Goal: Task Accomplishment & Management: Manage account settings

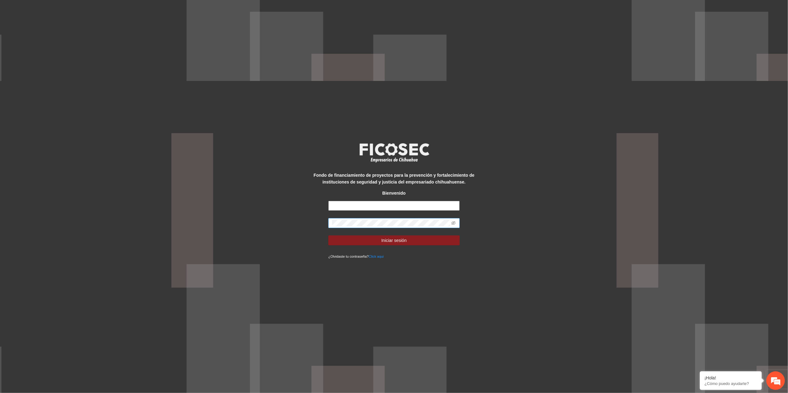
type input "**********"
click at [25, 180] on div "**********" at bounding box center [394, 196] width 788 height 393
click at [328, 235] on button "Iniciar sesión" at bounding box center [393, 240] width 131 height 10
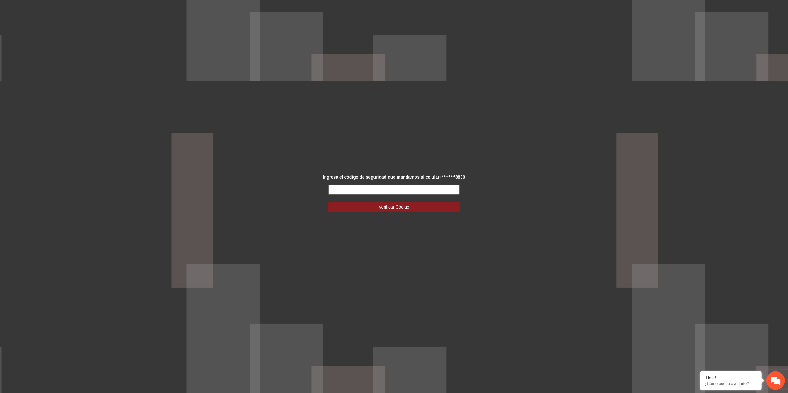
drag, startPoint x: 376, startPoint y: 189, endPoint x: 371, endPoint y: 191, distance: 5.1
click at [372, 190] on input "text" at bounding box center [393, 190] width 131 height 10
type input "******"
click at [395, 211] on button "Verificar Código" at bounding box center [393, 207] width 131 height 10
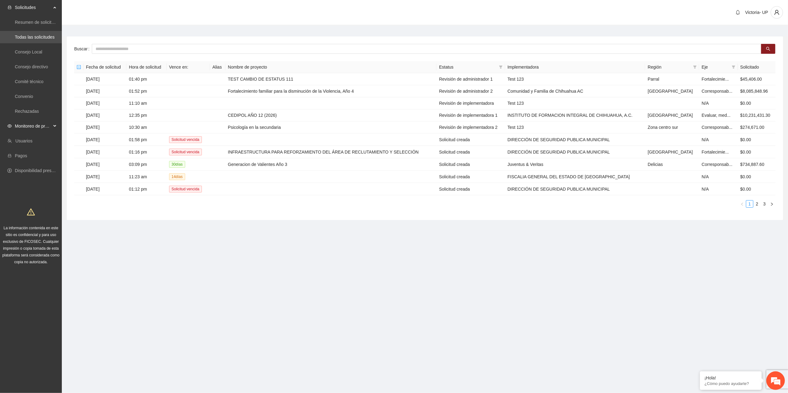
click at [41, 120] on span "Monitoreo de proyectos" at bounding box center [33, 126] width 36 height 12
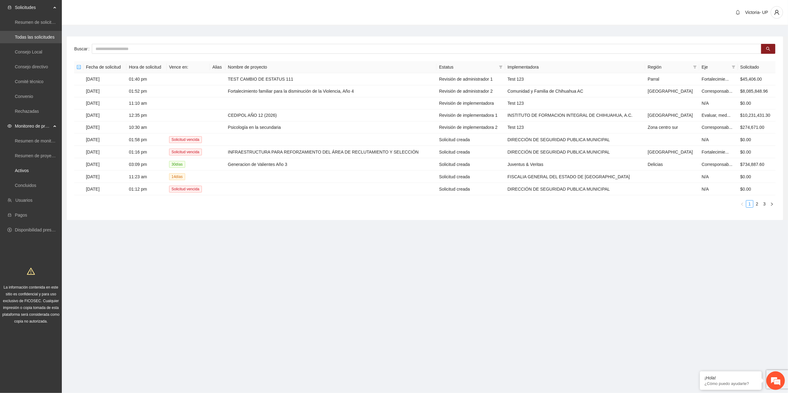
drag, startPoint x: 26, startPoint y: 167, endPoint x: 46, endPoint y: 149, distance: 26.9
click at [25, 168] on link "Activos" at bounding box center [22, 170] width 14 height 5
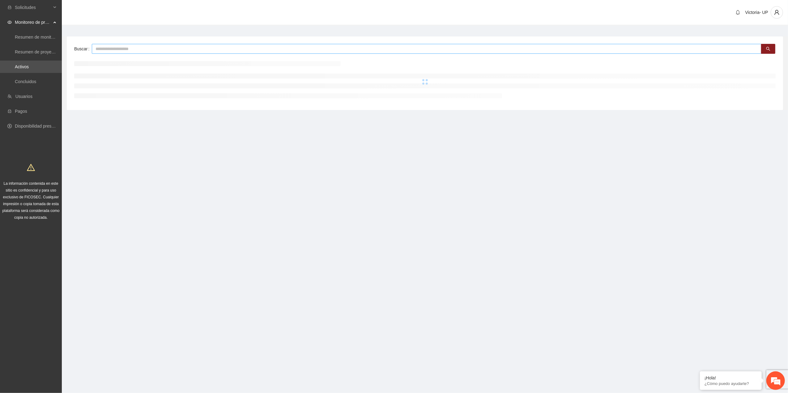
click at [129, 46] on input "text" at bounding box center [426, 49] width 669 height 10
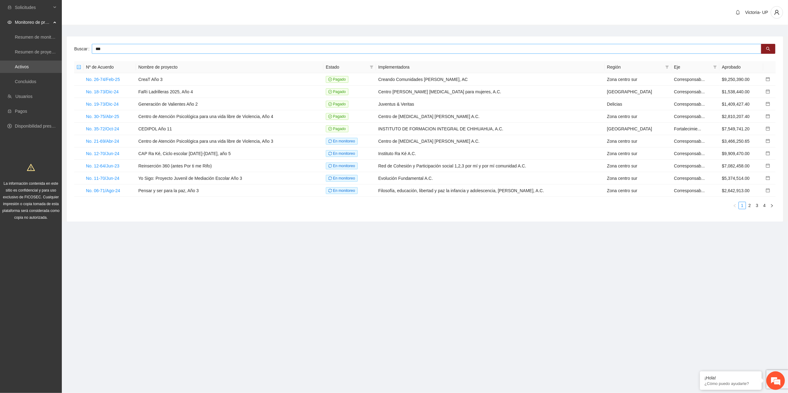
type input "***"
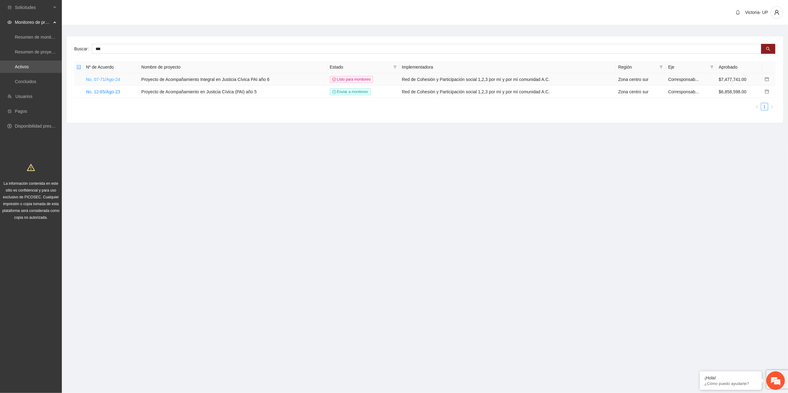
click at [102, 81] on link "No. 07-71/Ago-24" at bounding box center [103, 79] width 34 height 5
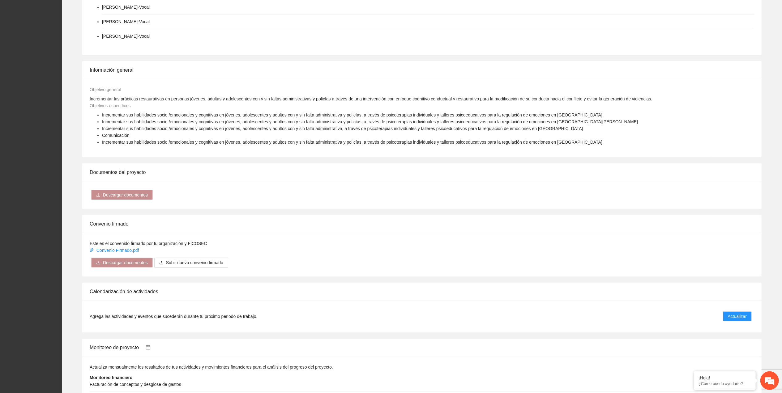
scroll to position [449, 0]
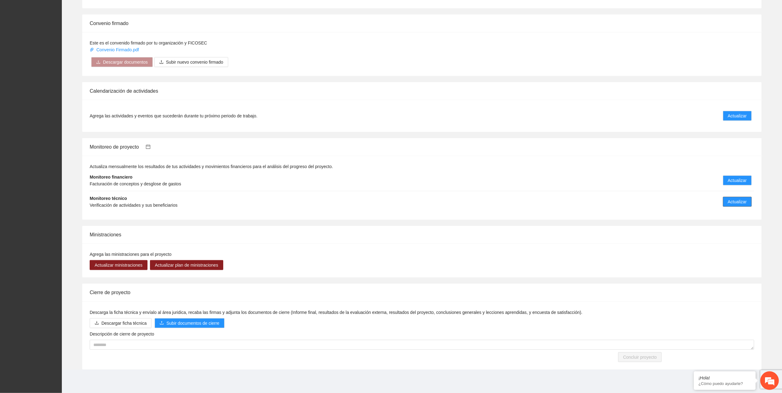
click at [732, 199] on span "Actualizar" at bounding box center [736, 201] width 19 height 7
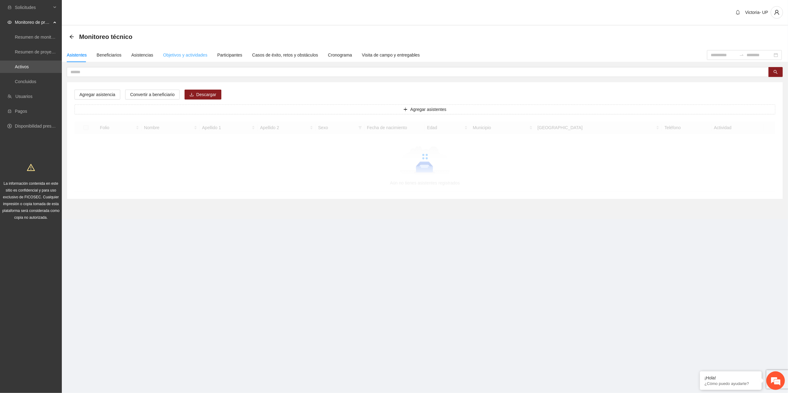
drag, startPoint x: 195, startPoint y: 51, endPoint x: 202, endPoint y: 63, distance: 14.0
click at [195, 52] on div "Objetivos y actividades" at bounding box center [185, 55] width 44 height 14
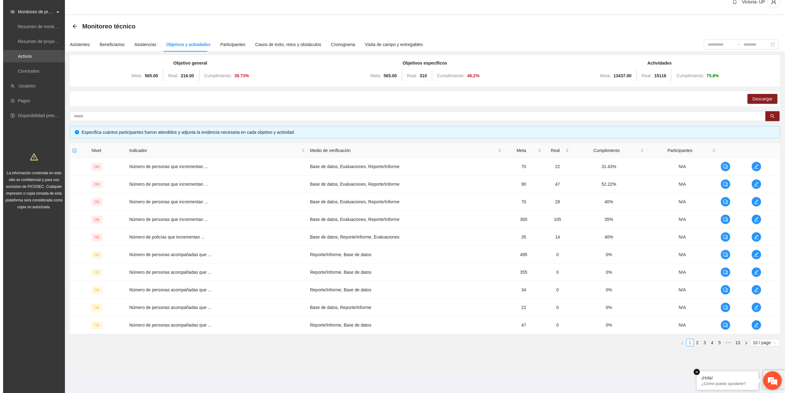
scroll to position [12, 0]
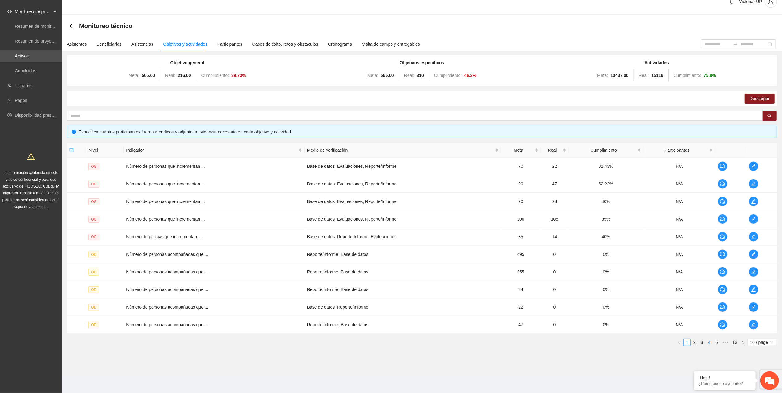
click at [711, 344] on link "4" at bounding box center [709, 342] width 7 height 7
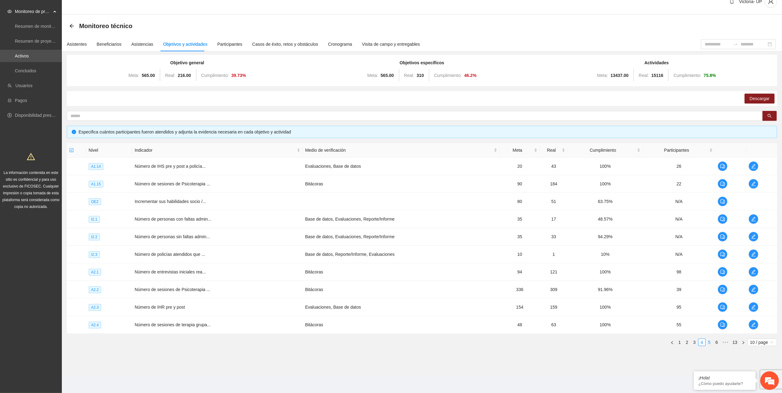
click at [709, 341] on link "5" at bounding box center [709, 342] width 7 height 7
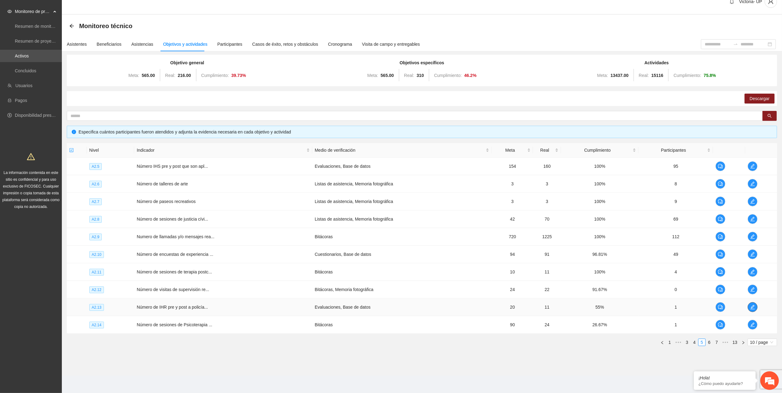
click at [751, 310] on button "button" at bounding box center [752, 307] width 10 height 10
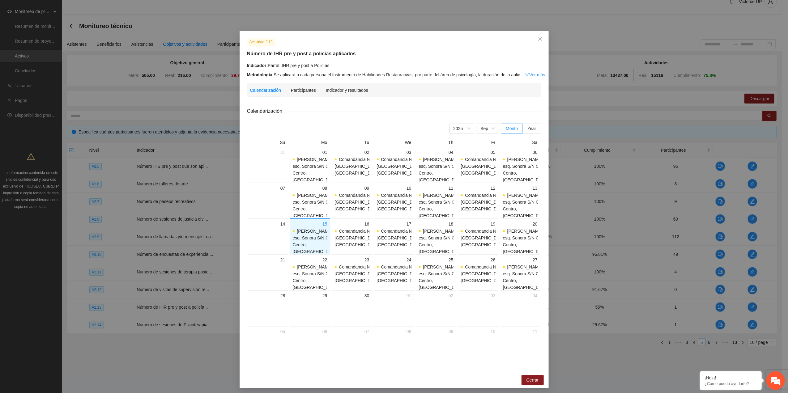
click at [337, 93] on div "Indicador y resultados" at bounding box center [347, 90] width 42 height 14
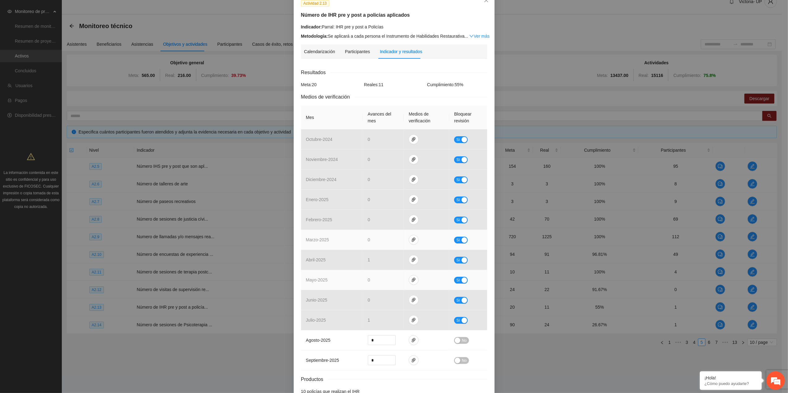
scroll to position [78, 0]
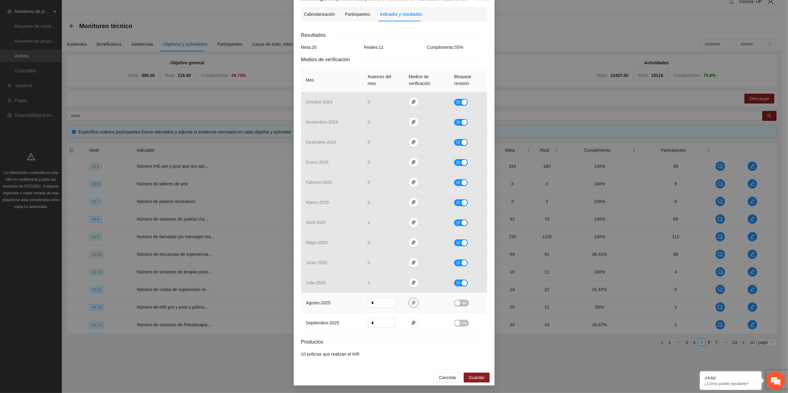
click at [409, 303] on button "button" at bounding box center [414, 303] width 10 height 10
click at [382, 270] on button "Adjuntar documento" at bounding box center [390, 275] width 55 height 10
drag, startPoint x: 462, startPoint y: 299, endPoint x: 467, endPoint y: 334, distance: 35.6
click at [462, 300] on span "No" at bounding box center [464, 303] width 5 height 7
click at [456, 302] on span "Sí" at bounding box center [458, 303] width 4 height 7
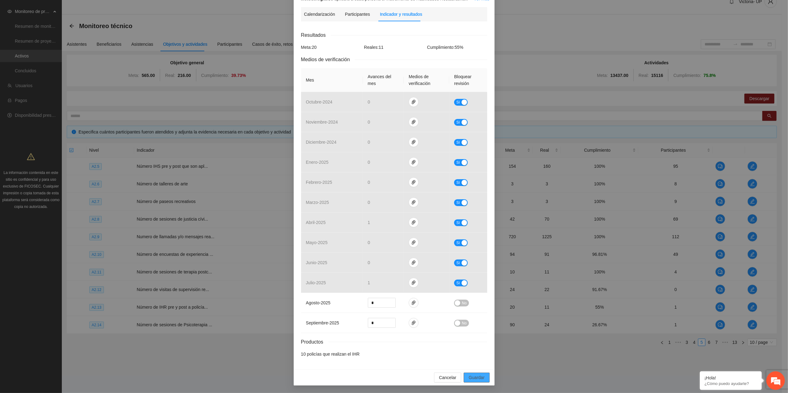
drag, startPoint x: 470, startPoint y: 375, endPoint x: 465, endPoint y: 371, distance: 6.6
click at [470, 375] on span "Guardar" at bounding box center [476, 377] width 16 height 7
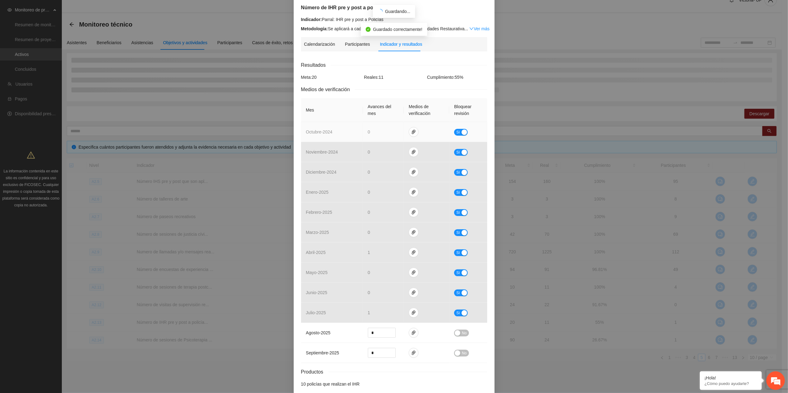
scroll to position [0, 0]
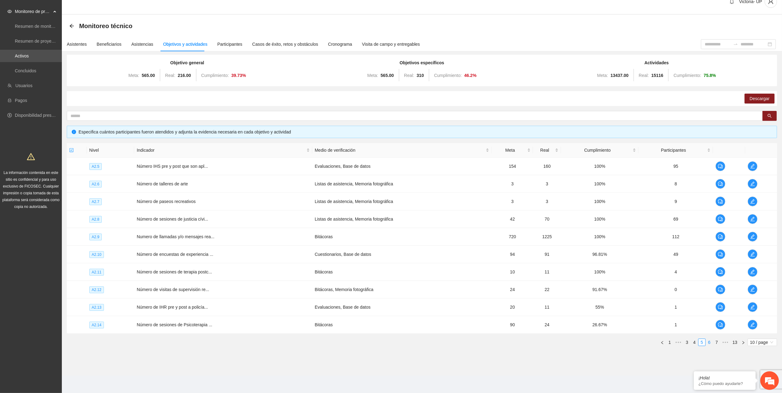
click at [710, 340] on link "6" at bounding box center [709, 342] width 7 height 7
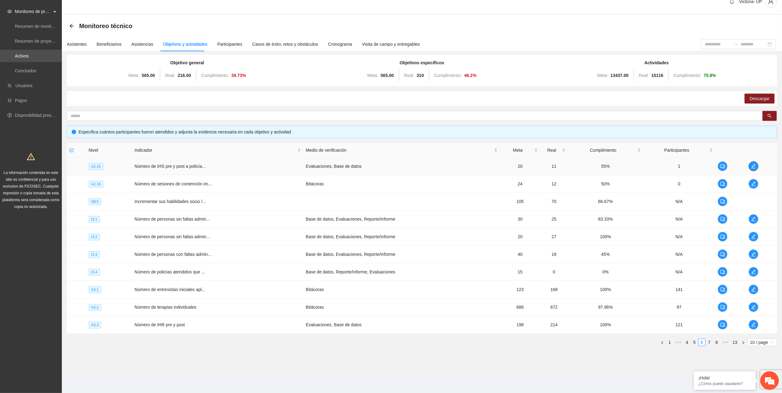
drag, startPoint x: 752, startPoint y: 165, endPoint x: 748, endPoint y: 166, distance: 3.8
click at [749, 166] on span "edit" at bounding box center [752, 166] width 9 height 5
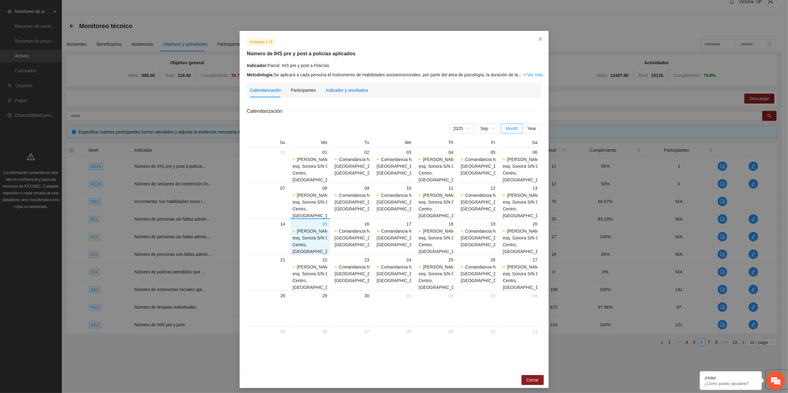
drag, startPoint x: 337, startPoint y: 87, endPoint x: 339, endPoint y: 91, distance: 4.0
click at [338, 88] on div "Indicador y resultados" at bounding box center [347, 90] width 42 height 7
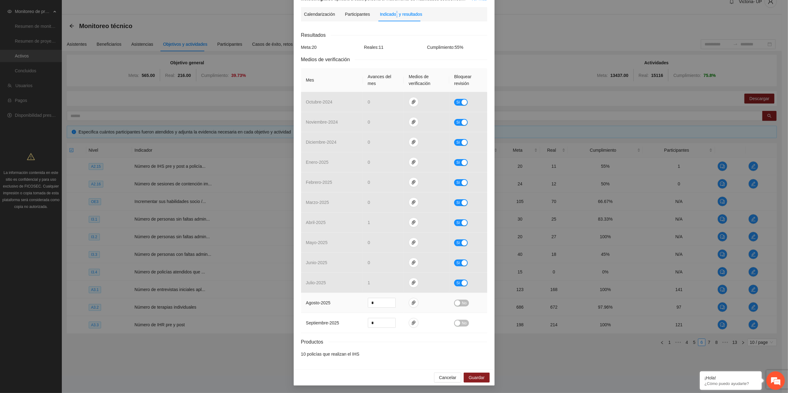
scroll to position [78, 0]
click at [413, 303] on span "paper-clip" at bounding box center [413, 302] width 9 height 5
click at [391, 274] on span "Adjuntar documento" at bounding box center [394, 274] width 39 height 7
click at [411, 271] on span "Adjuntar documento" at bounding box center [394, 274] width 39 height 7
drag, startPoint x: 473, startPoint y: 378, endPoint x: 454, endPoint y: 392, distance: 24.7
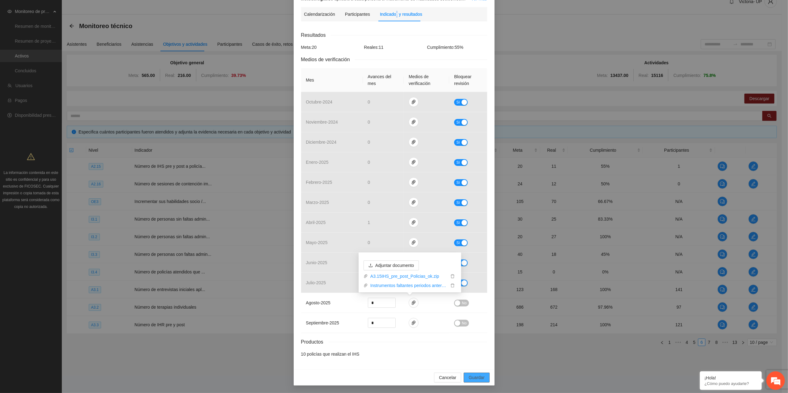
click at [473, 378] on span "Guardar" at bounding box center [476, 377] width 16 height 7
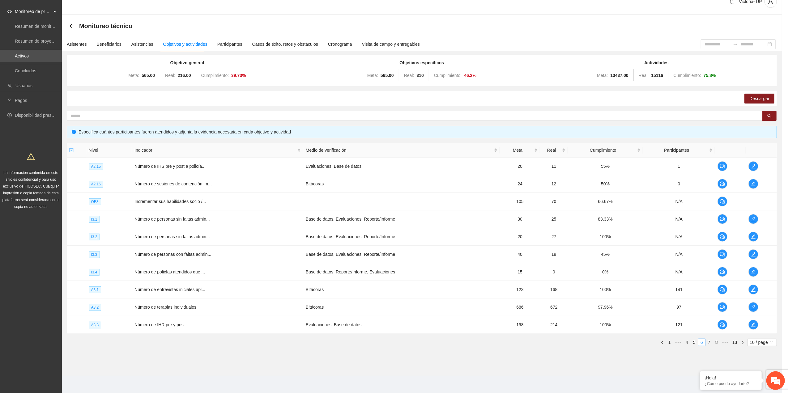
scroll to position [47, 0]
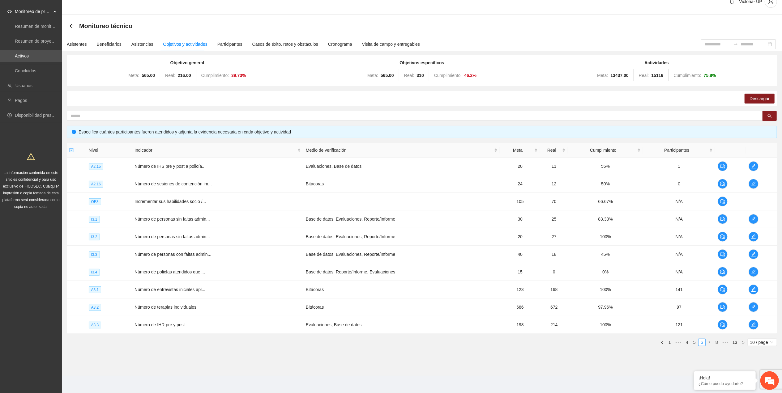
drag, startPoint x: 50, startPoint y: 252, endPoint x: 55, endPoint y: 259, distance: 8.4
click at [51, 252] on div "Solicitudes Monitoreo de proyectos Resumen de monitoreo Resumen de proyectos ap…" at bounding box center [31, 191] width 62 height 404
click at [710, 343] on link "7" at bounding box center [709, 342] width 7 height 7
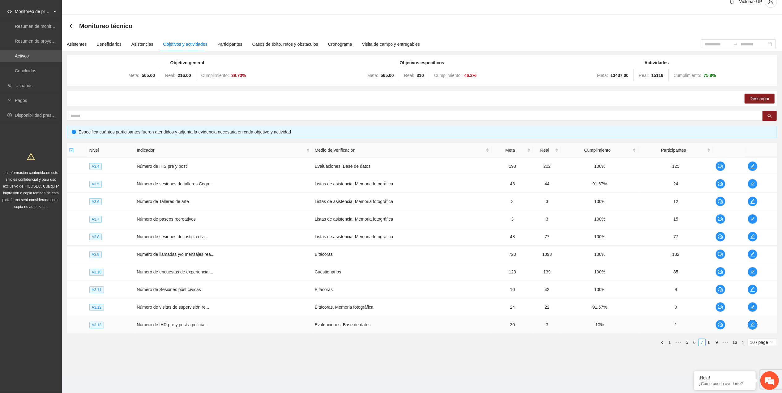
click at [748, 324] on span "edit" at bounding box center [752, 324] width 9 height 5
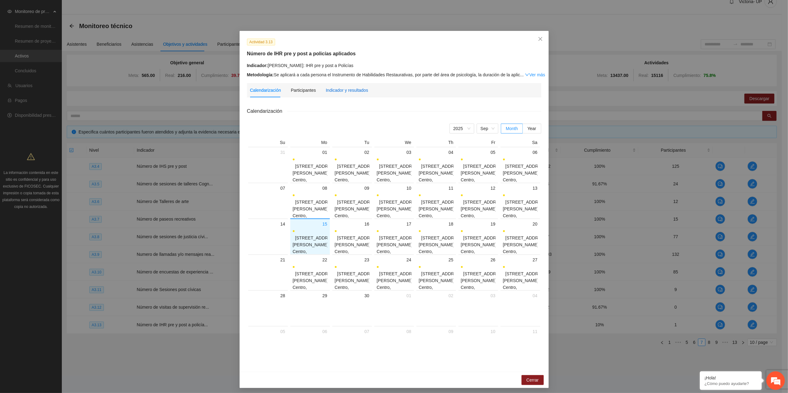
click at [342, 90] on div "Indicador y resultados" at bounding box center [347, 90] width 42 height 7
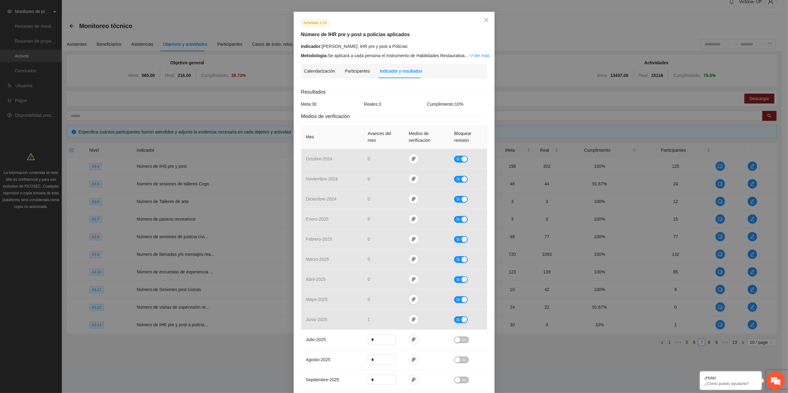
scroll to position [78, 0]
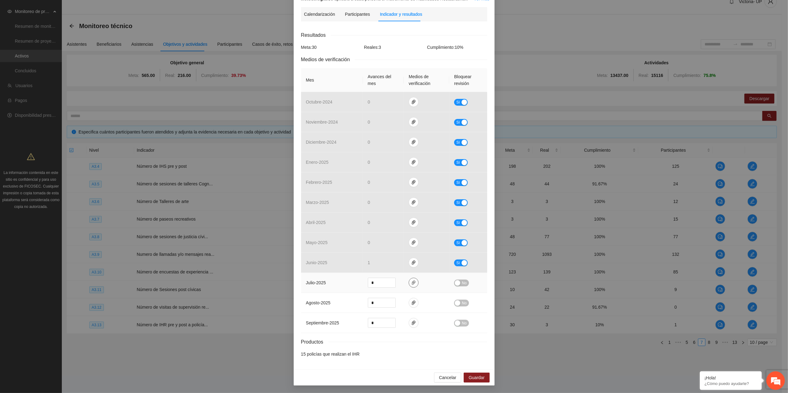
click at [411, 281] on icon "paper-clip" at bounding box center [413, 282] width 5 height 5
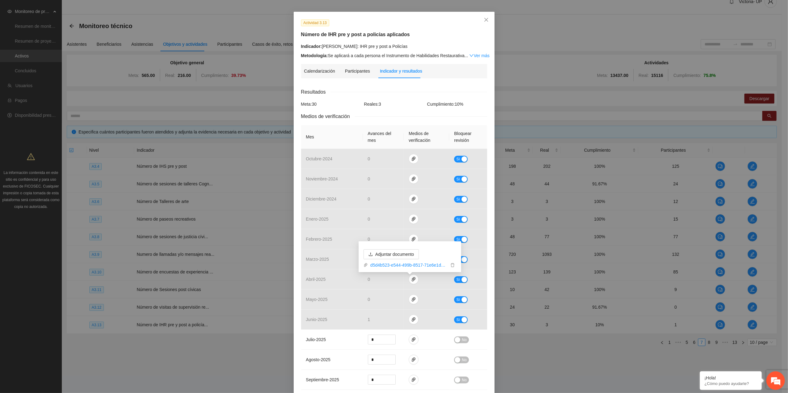
scroll to position [0, 0]
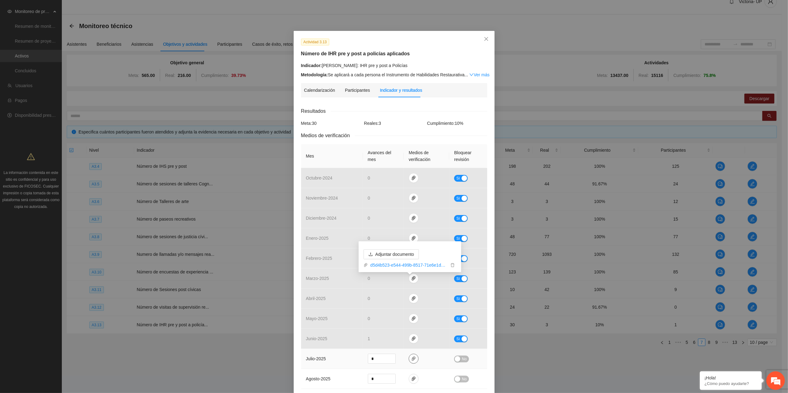
click at [412, 359] on icon "paper-clip" at bounding box center [413, 358] width 5 height 5
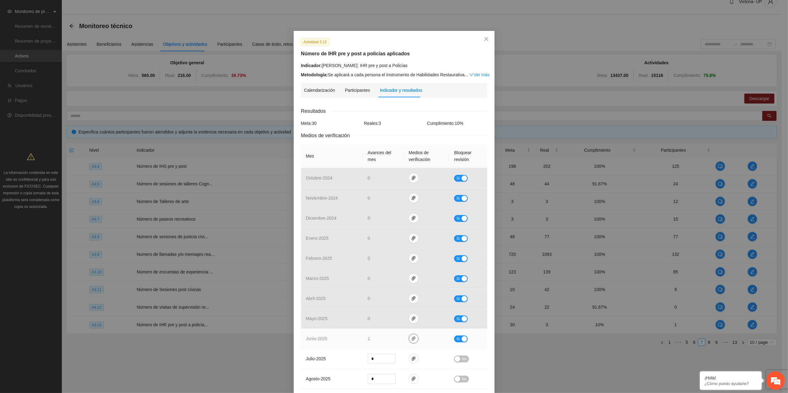
drag, startPoint x: 343, startPoint y: 337, endPoint x: 408, endPoint y: 339, distance: 65.2
click at [345, 337] on td "junio - 2025" at bounding box center [332, 339] width 62 height 20
click at [411, 339] on icon "paper-clip" at bounding box center [413, 338] width 5 height 5
click at [321, 333] on td "junio - 2025" at bounding box center [332, 339] width 62 height 20
drag, startPoint x: 321, startPoint y: 333, endPoint x: 411, endPoint y: 337, distance: 90.0
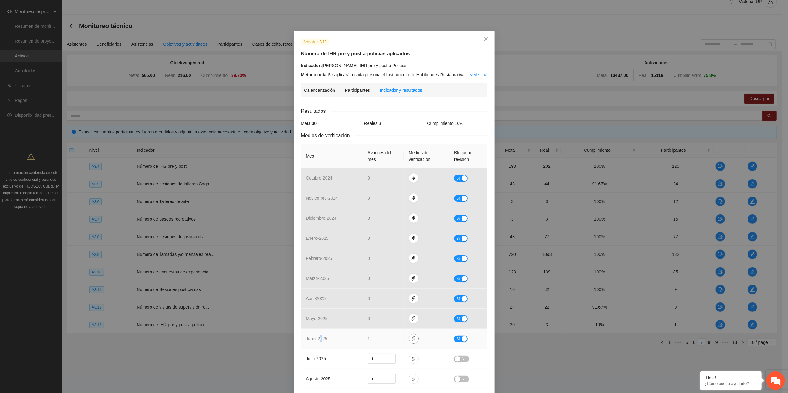
click at [411, 337] on icon "paper-clip" at bounding box center [413, 338] width 5 height 5
click at [413, 361] on span "paper-clip" at bounding box center [413, 358] width 9 height 5
click at [411, 379] on icon "paper-clip" at bounding box center [413, 378] width 5 height 5
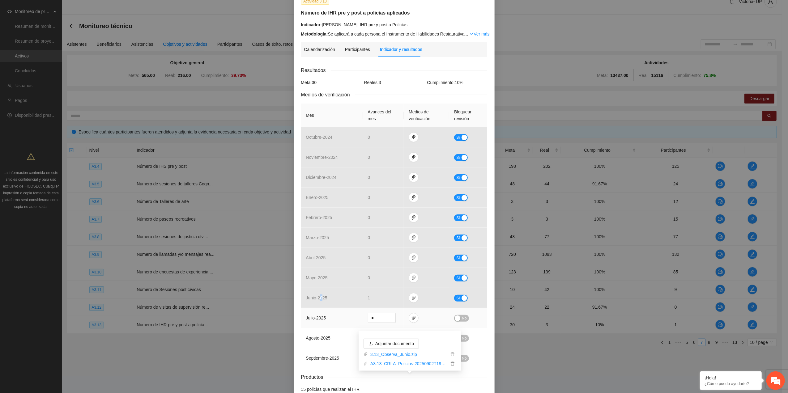
scroll to position [41, 0]
click at [332, 322] on td "julio - 2025" at bounding box center [332, 318] width 62 height 20
click at [412, 320] on icon "paper-clip" at bounding box center [413, 317] width 5 height 5
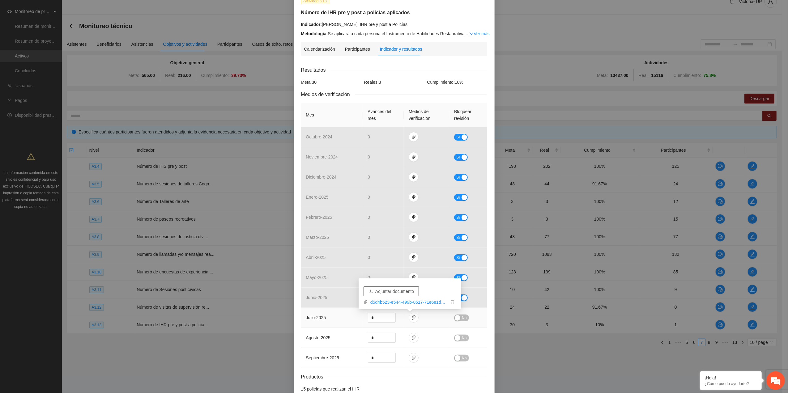
click at [370, 290] on icon "upload" at bounding box center [370, 291] width 4 height 4
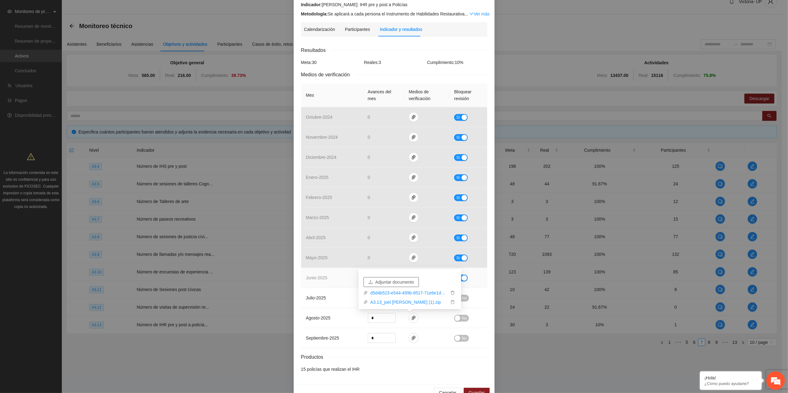
scroll to position [78, 0]
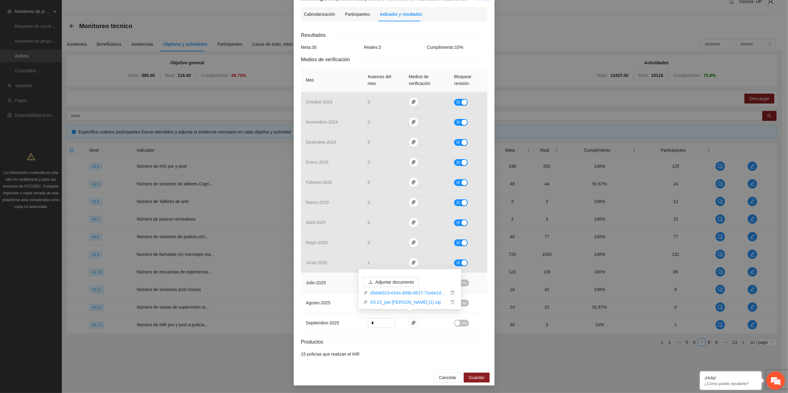
click at [332, 278] on td "julio - 2025" at bounding box center [332, 283] width 62 height 20
click at [411, 281] on icon "paper-clip" at bounding box center [413, 282] width 5 height 5
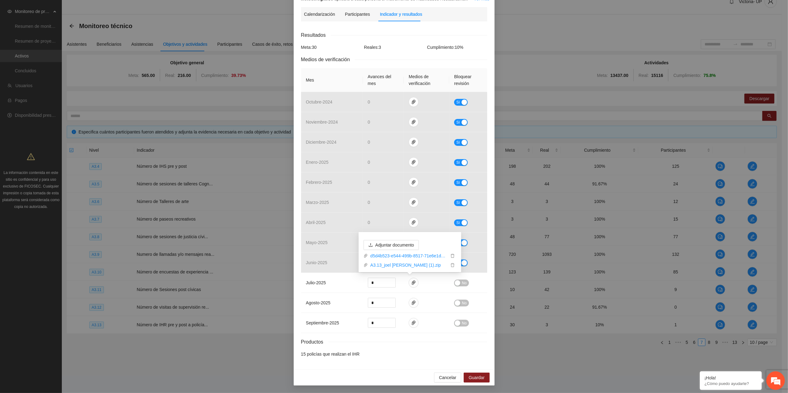
click at [185, 48] on div "Actividad 3.13 Número de IHR pre y post a policías aplicados Indicador: [PERSON…" at bounding box center [394, 196] width 788 height 393
click at [456, 283] on div "button" at bounding box center [458, 283] width 6 height 6
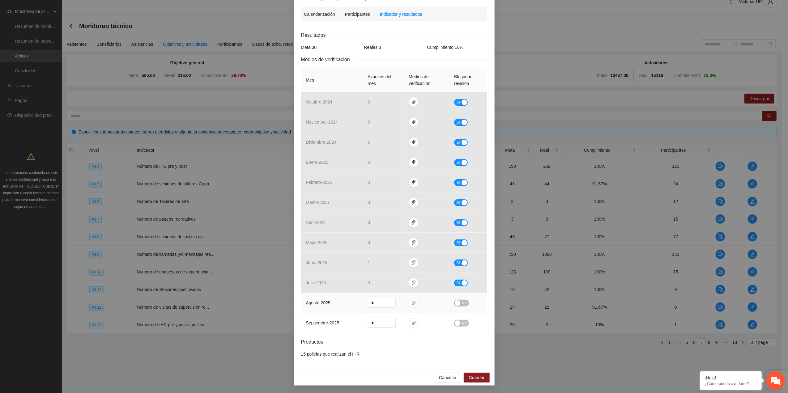
scroll to position [78, 0]
click at [478, 375] on span "Guardar" at bounding box center [476, 377] width 16 height 7
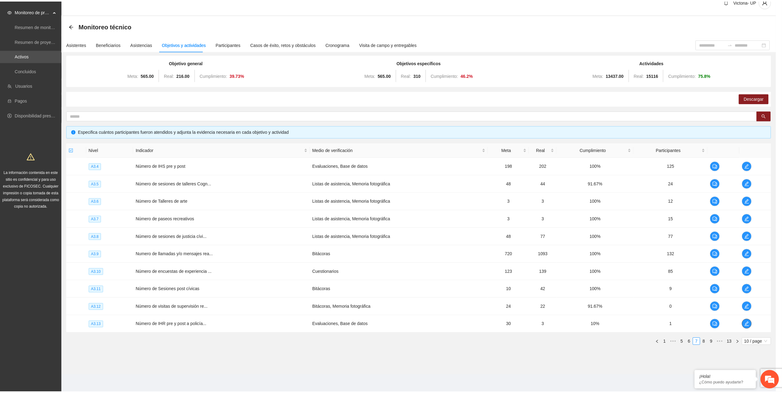
scroll to position [0, 0]
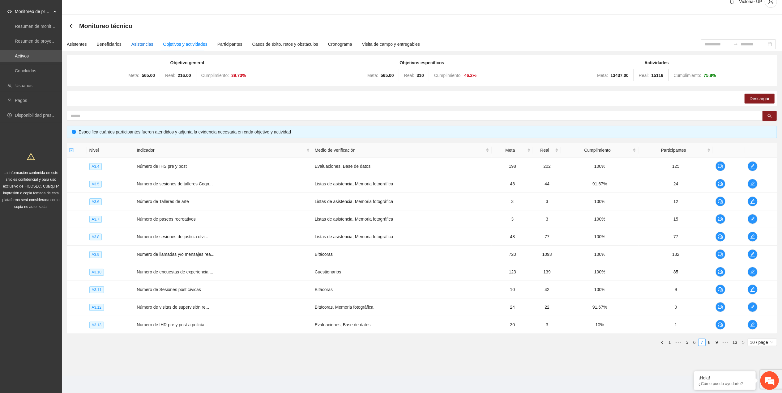
click at [140, 41] on div "Asistencias" at bounding box center [142, 44] width 22 height 7
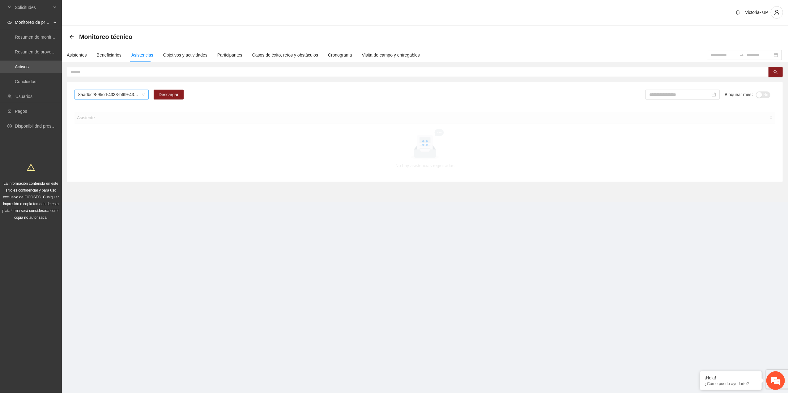
click at [127, 97] on span "8aadbcf8-95cd-4333-b6f9-4314c3142350" at bounding box center [111, 94] width 67 height 9
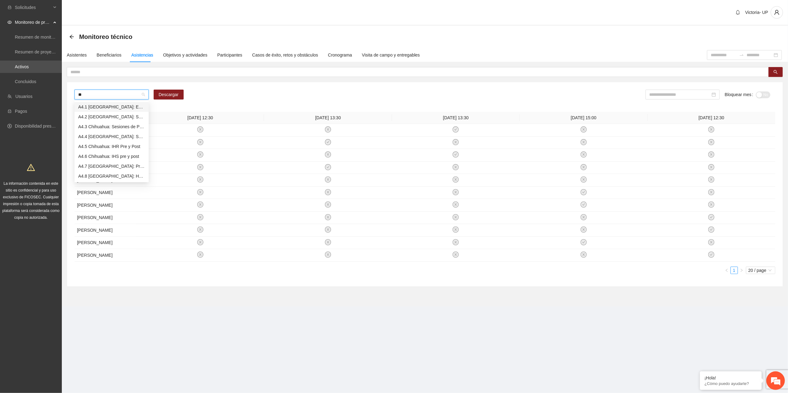
type input "***"
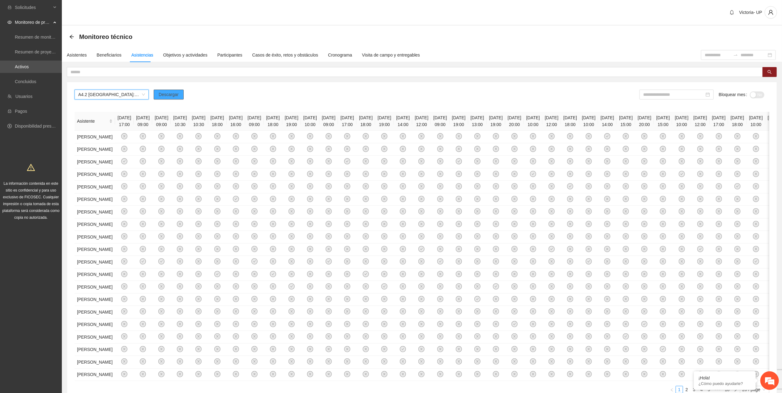
click at [176, 93] on span "Descargar" at bounding box center [169, 94] width 20 height 7
click at [182, 54] on div "Objetivos y actividades" at bounding box center [185, 55] width 44 height 7
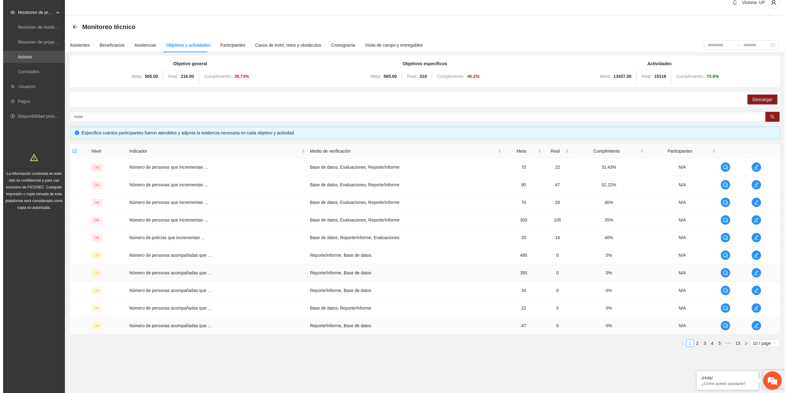
scroll to position [12, 0]
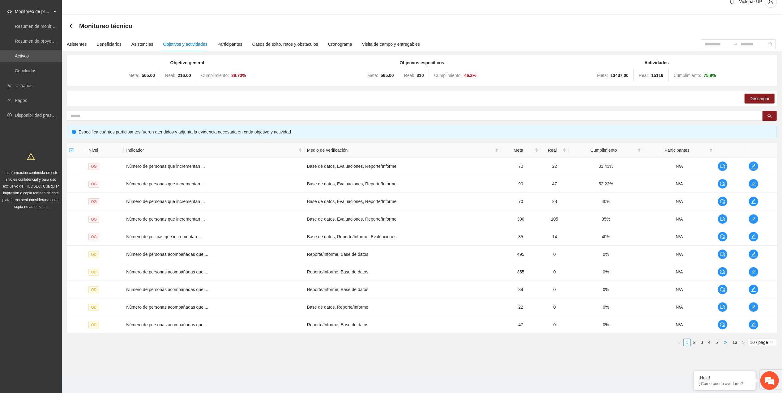
click at [726, 343] on span "•••" at bounding box center [725, 342] width 10 height 7
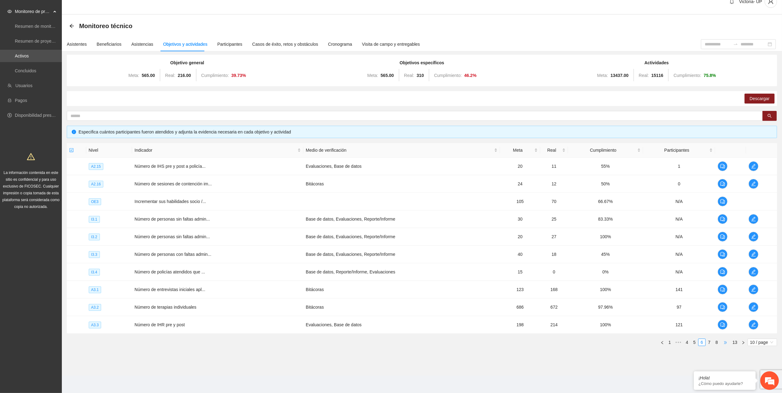
click at [726, 343] on span "•••" at bounding box center [725, 342] width 10 height 7
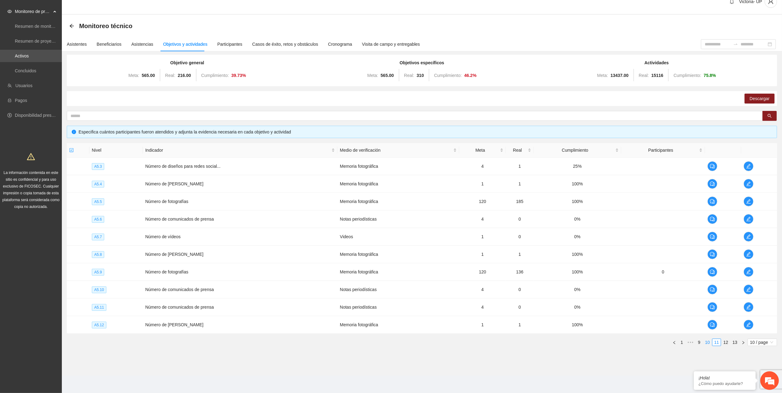
click at [707, 344] on link "10" at bounding box center [707, 342] width 9 height 7
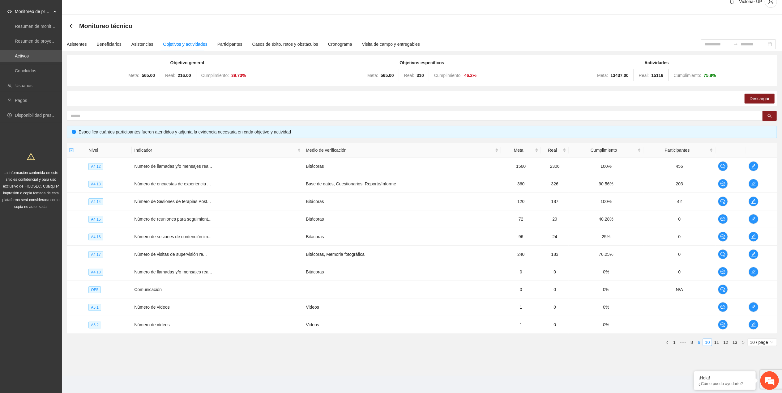
click at [699, 345] on link "9" at bounding box center [698, 342] width 7 height 7
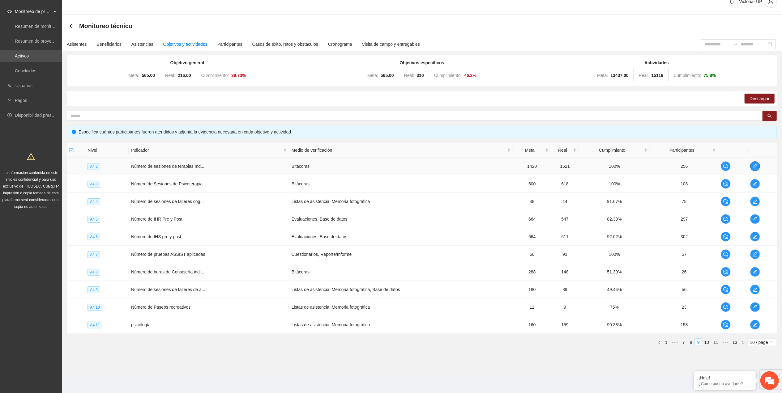
click at [753, 165] on icon "edit" at bounding box center [754, 166] width 5 height 5
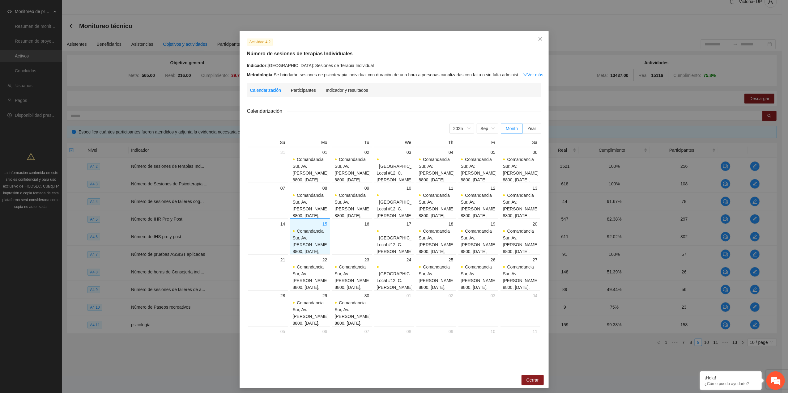
drag, startPoint x: 347, startPoint y: 95, endPoint x: 352, endPoint y: 100, distance: 7.4
click at [347, 95] on div "Indicador y resultados" at bounding box center [347, 90] width 42 height 14
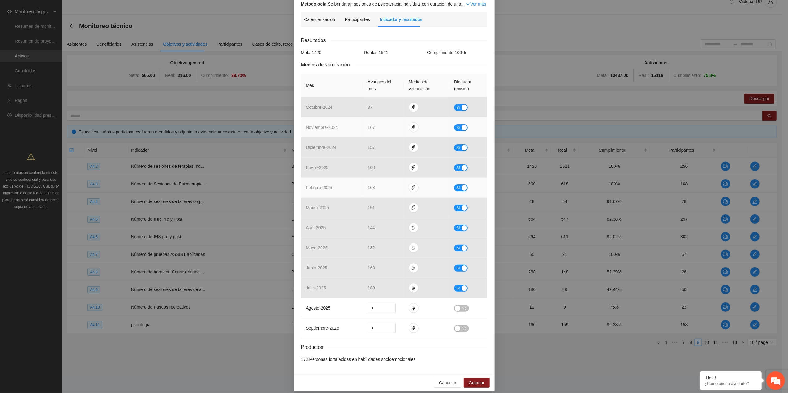
scroll to position [78, 0]
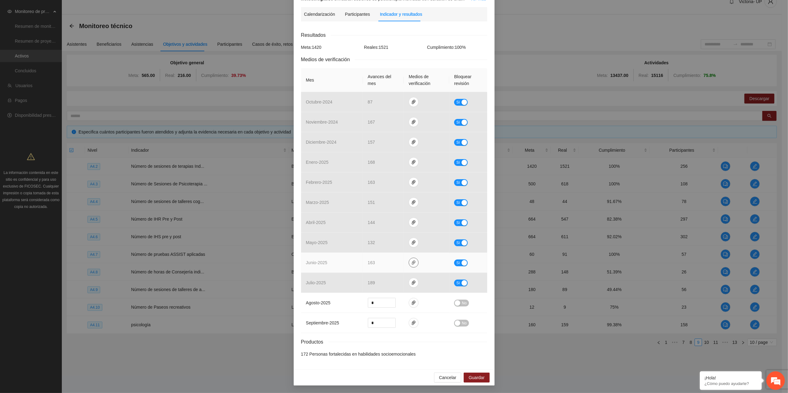
click at [413, 257] on td at bounding box center [426, 263] width 45 height 20
click at [412, 262] on icon "paper-clip" at bounding box center [414, 263] width 4 height 4
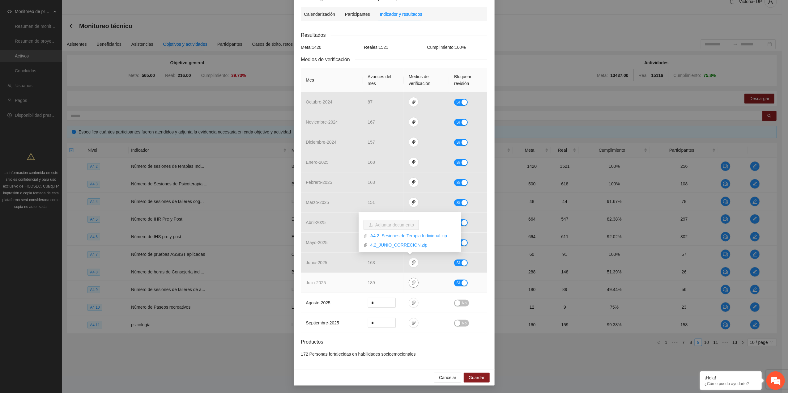
click at [413, 282] on span "paper-clip" at bounding box center [413, 282] width 9 height 5
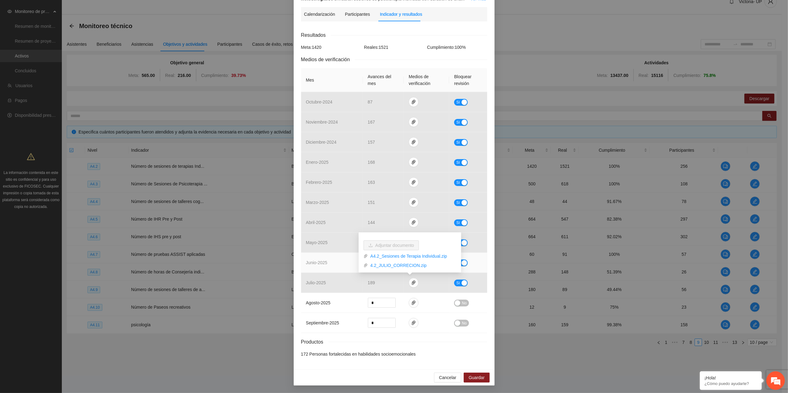
click at [323, 252] on tbody "octubre - 2024 87 Sí noviembre - 2024 167 Sí diciembre - 2024 157 Sí enero - 20…" at bounding box center [394, 212] width 186 height 241
click at [457, 260] on button "Sí" at bounding box center [461, 263] width 14 height 7
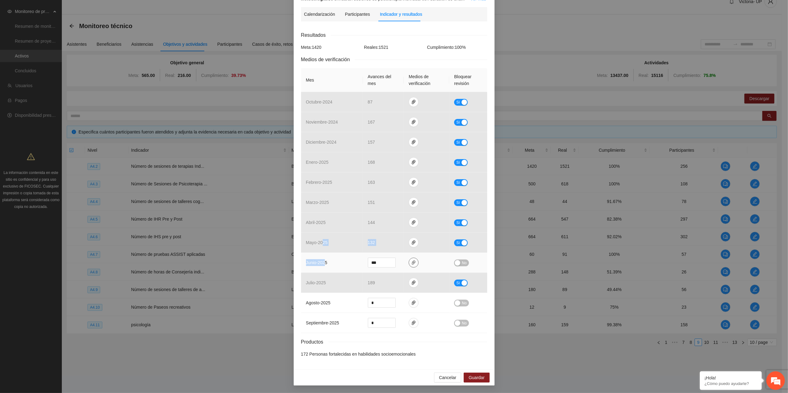
click at [414, 262] on span "paper-clip" at bounding box center [413, 262] width 9 height 5
click at [391, 225] on span "Adjuntar documento" at bounding box center [394, 225] width 39 height 7
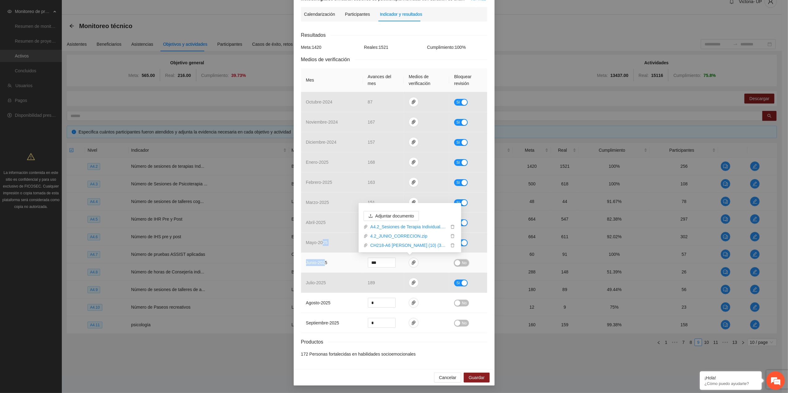
drag, startPoint x: 458, startPoint y: 262, endPoint x: 457, endPoint y: 267, distance: 4.7
click at [458, 263] on button "No" at bounding box center [461, 263] width 15 height 7
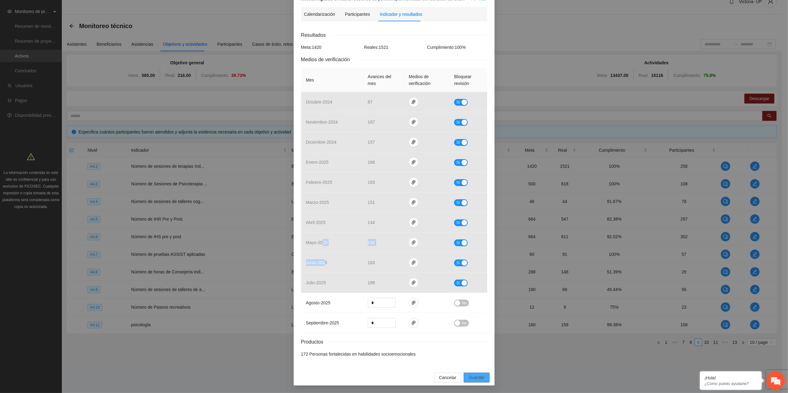
drag, startPoint x: 476, startPoint y: 376, endPoint x: 435, endPoint y: 391, distance: 43.2
click at [475, 376] on span "Guardar" at bounding box center [476, 377] width 16 height 7
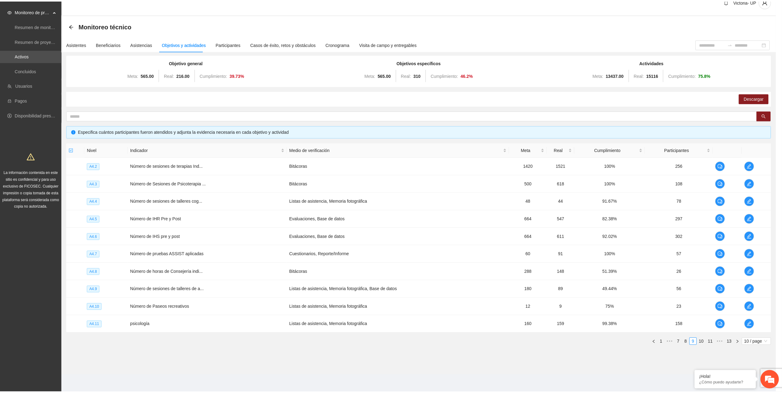
scroll to position [47, 0]
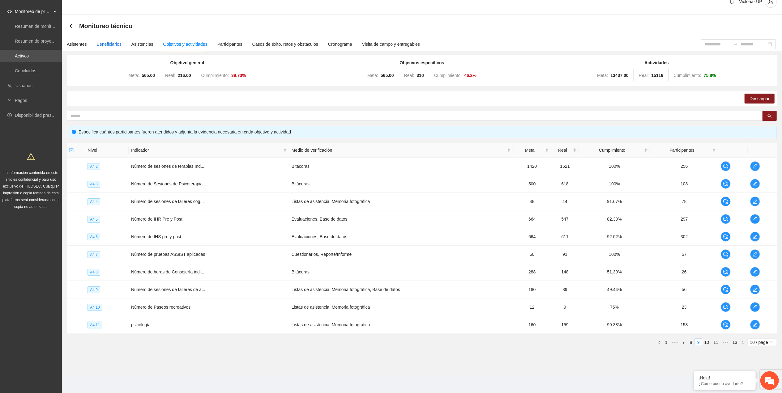
drag, startPoint x: 106, startPoint y: 41, endPoint x: 113, endPoint y: 54, distance: 14.0
click at [106, 43] on div "Beneficiarios" at bounding box center [109, 44] width 25 height 7
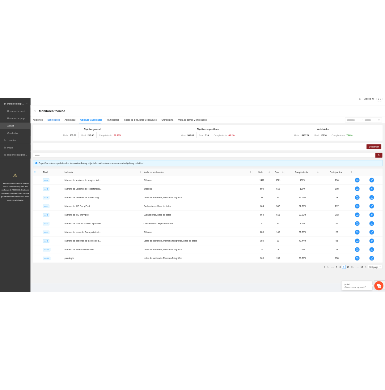
scroll to position [0, 0]
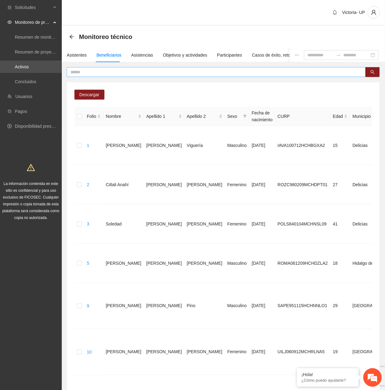
click at [104, 75] on span at bounding box center [216, 72] width 299 height 10
click at [77, 59] on div "Asistentes" at bounding box center [77, 55] width 20 height 14
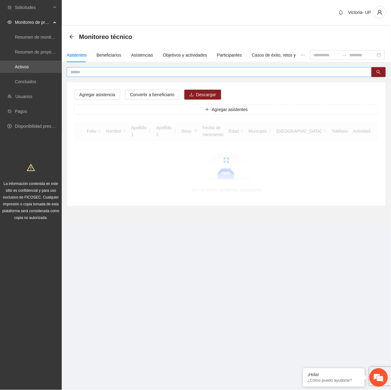
click at [101, 71] on input "text" at bounding box center [216, 72] width 293 height 7
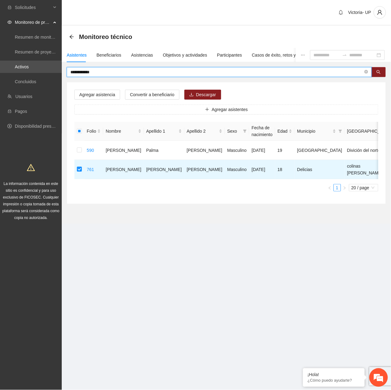
drag, startPoint x: 106, startPoint y: 73, endPoint x: -66, endPoint y: 57, distance: 172.6
click at [0, 57] on html "**********" at bounding box center [195, 195] width 391 height 390
type input "**********"
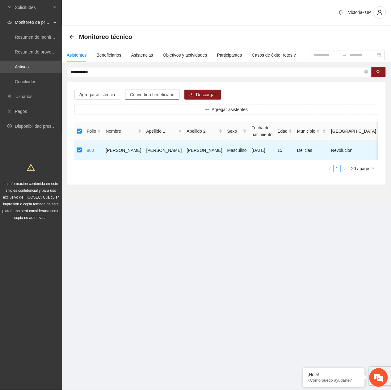
click at [139, 94] on span "Convertir a beneficiario" at bounding box center [152, 94] width 45 height 7
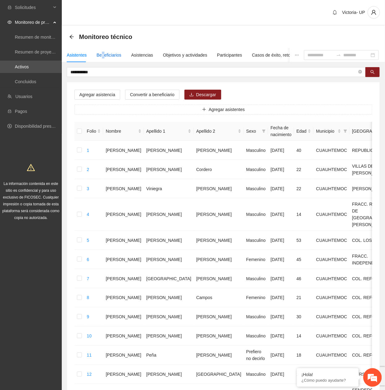
click at [101, 58] on div "Beneficiarios" at bounding box center [109, 55] width 25 height 14
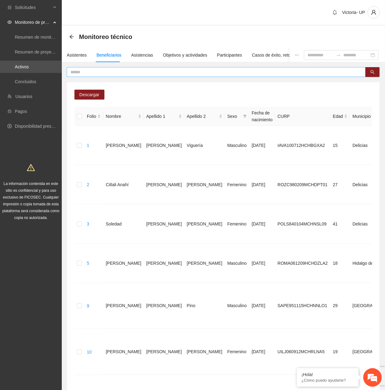
click at [124, 73] on input "text" at bounding box center [213, 72] width 287 height 7
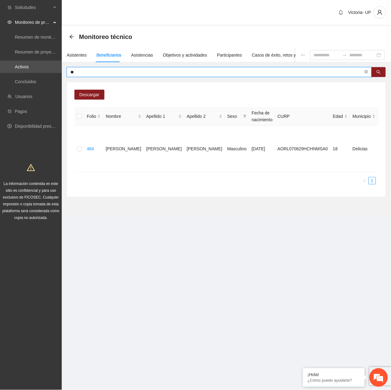
type input "*"
type input "****"
click at [79, 55] on div "Asistentes" at bounding box center [77, 55] width 20 height 7
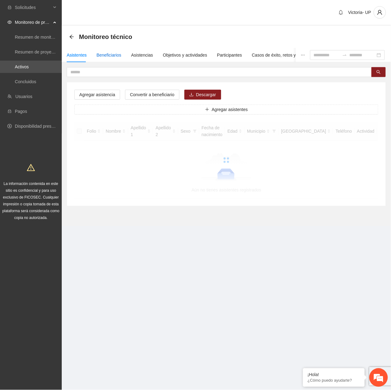
click at [109, 56] on div "Beneficiarios" at bounding box center [109, 55] width 25 height 7
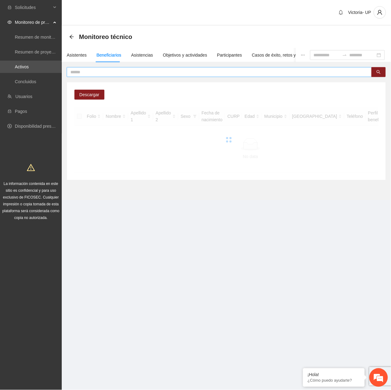
click at [120, 71] on input "text" at bounding box center [216, 72] width 293 height 7
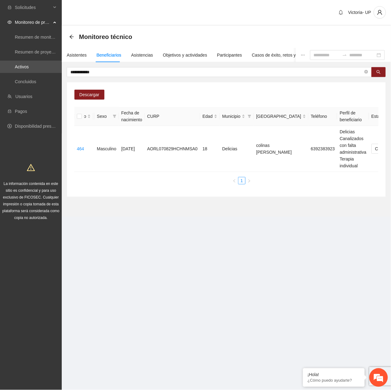
scroll to position [0, 140]
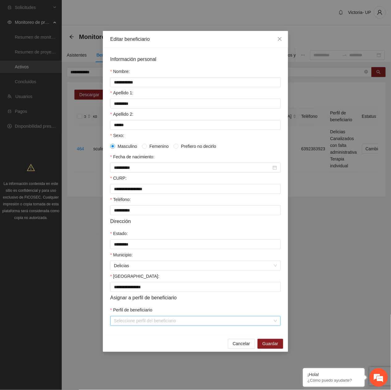
click at [273, 322] on div "Seleccione perfil del beneficiario" at bounding box center [195, 321] width 171 height 10
drag, startPoint x: 277, startPoint y: 40, endPoint x: 182, endPoint y: 53, distance: 96.0
click at [275, 40] on span "Close" at bounding box center [280, 39] width 17 height 17
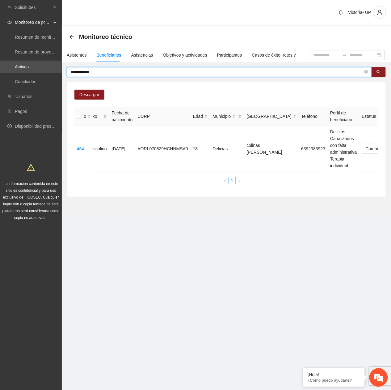
drag, startPoint x: 141, startPoint y: 71, endPoint x: -121, endPoint y: 80, distance: 262.2
click at [0, 80] on html "**********" at bounding box center [195, 195] width 391 height 390
type input "*****"
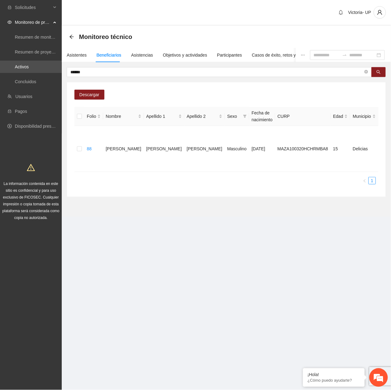
scroll to position [0, 142]
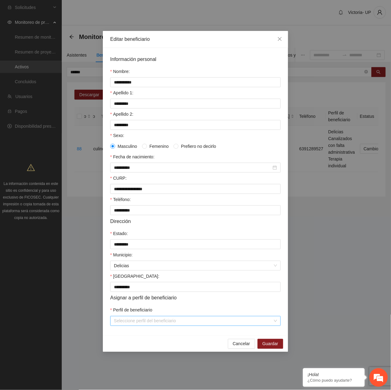
click at [223, 323] on input "Perfil de beneficiario" at bounding box center [193, 320] width 159 height 9
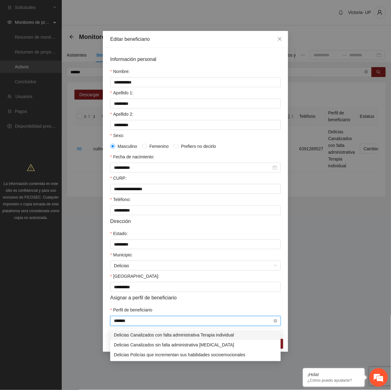
type input "********"
click at [214, 334] on div "Delicias Canalizados con falta administrativa Terapia individual" at bounding box center [195, 335] width 163 height 7
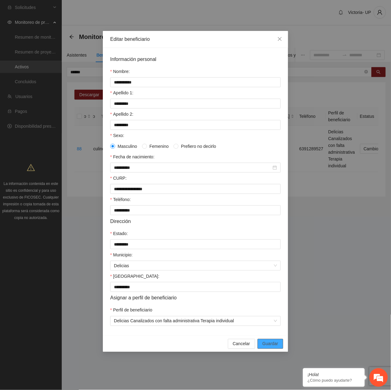
click at [270, 347] on span "Guardar" at bounding box center [271, 343] width 16 height 7
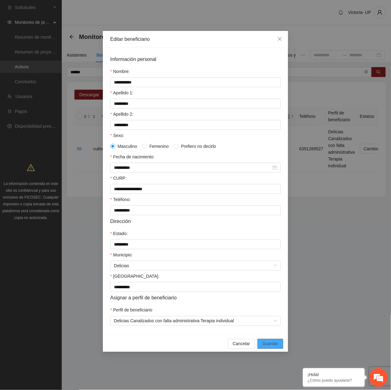
click at [266, 346] on span "Guardar" at bounding box center [271, 343] width 16 height 7
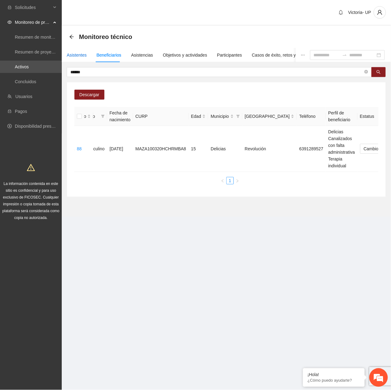
click at [75, 57] on div "Asistentes" at bounding box center [77, 55] width 20 height 7
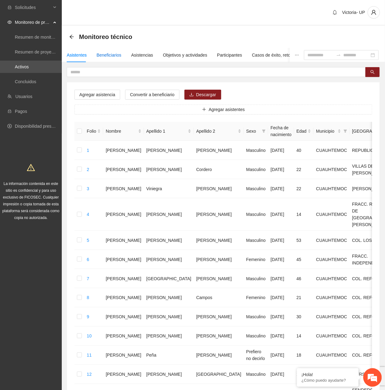
drag, startPoint x: 75, startPoint y: 57, endPoint x: 108, endPoint y: 53, distance: 33.7
click at [108, 53] on div "Beneficiarios" at bounding box center [109, 55] width 25 height 7
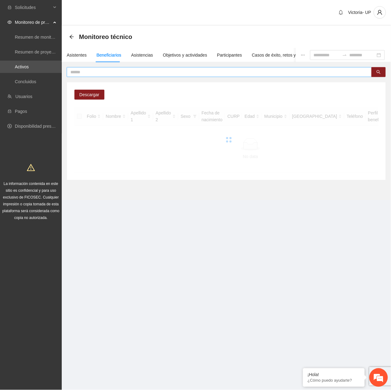
click at [91, 74] on input "text" at bounding box center [216, 72] width 293 height 7
click at [91, 71] on input "text" at bounding box center [216, 72] width 293 height 7
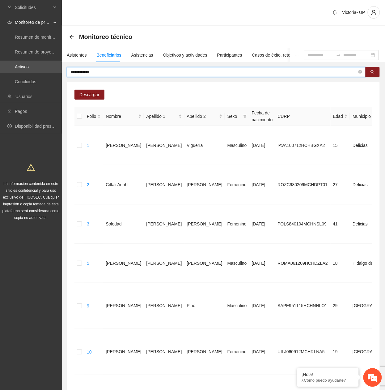
type input "**********"
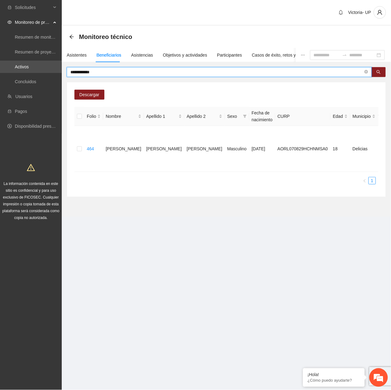
scroll to position [0, 140]
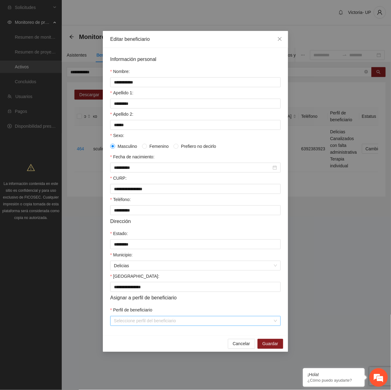
click at [171, 323] on input "Perfil de beneficiario" at bounding box center [193, 320] width 159 height 9
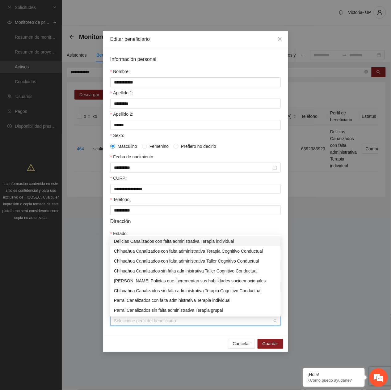
type input "*"
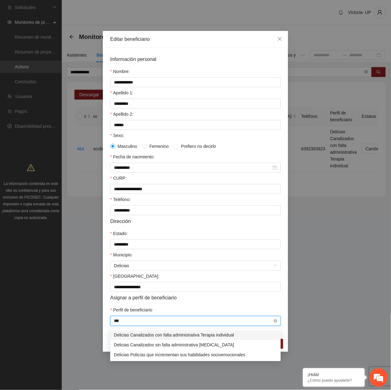
type input "****"
click at [178, 335] on div "Delicias Canalizados con falta administrativa Terapia individual" at bounding box center [195, 335] width 163 height 7
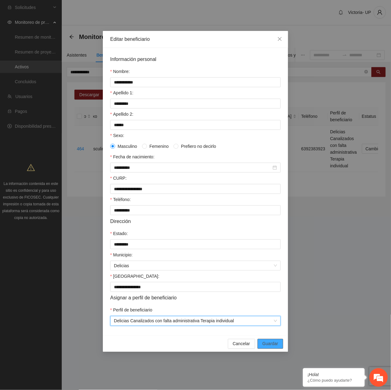
click at [269, 343] on span "Guardar" at bounding box center [271, 343] width 16 height 7
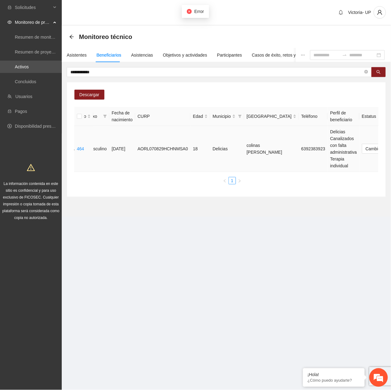
click at [379, 129] on span "Eliminar" at bounding box center [377, 129] width 16 height 7
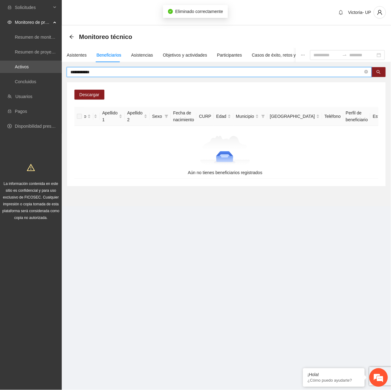
drag, startPoint x: 122, startPoint y: 73, endPoint x: -243, endPoint y: 54, distance: 365.5
click at [0, 54] on html "**********" at bounding box center [195, 195] width 391 height 390
type input "*****"
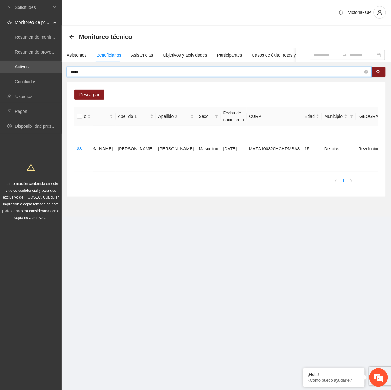
scroll to position [0, 142]
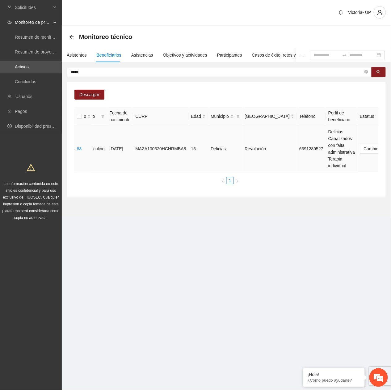
drag, startPoint x: 354, startPoint y: 146, endPoint x: 357, endPoint y: 151, distance: 5.1
click at [382, 129] on span "Eliminar" at bounding box center [377, 129] width 16 height 7
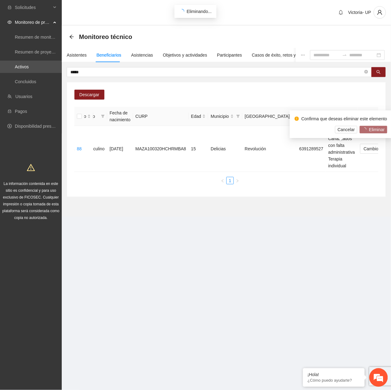
scroll to position [0, 28]
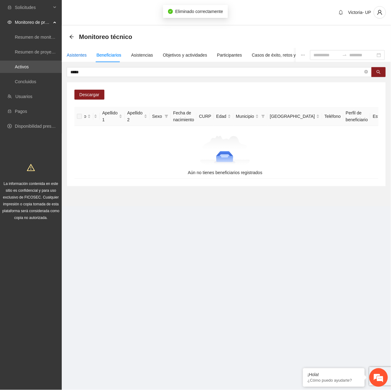
click at [78, 54] on div "Asistentes" at bounding box center [77, 55] width 20 height 7
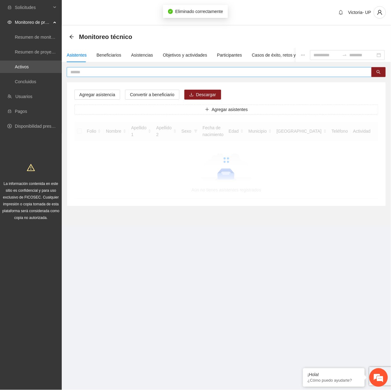
click at [82, 72] on input "text" at bounding box center [216, 72] width 293 height 7
type input "**********"
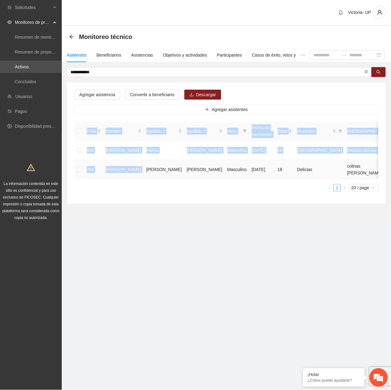
drag, startPoint x: 147, startPoint y: 178, endPoint x: 231, endPoint y: 179, distance: 84.1
click at [231, 179] on div "Folio Nombre Apellido 1 Apellido 2 Sexo Fecha de nacimiento Edad Municipio Colo…" at bounding box center [226, 150] width 304 height 57
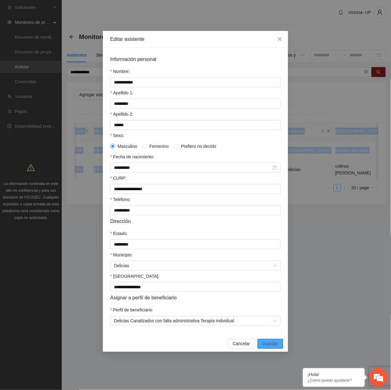
click at [273, 347] on span "Guardar" at bounding box center [271, 343] width 16 height 7
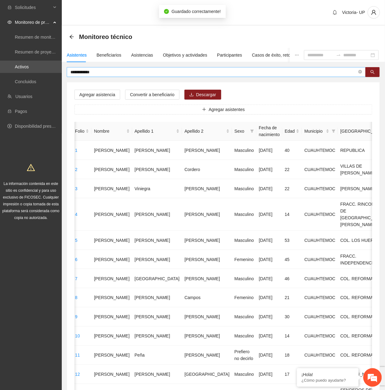
drag, startPoint x: 105, startPoint y: 72, endPoint x: 102, endPoint y: 71, distance: 3.5
click at [102, 71] on input "**********" at bounding box center [213, 72] width 287 height 7
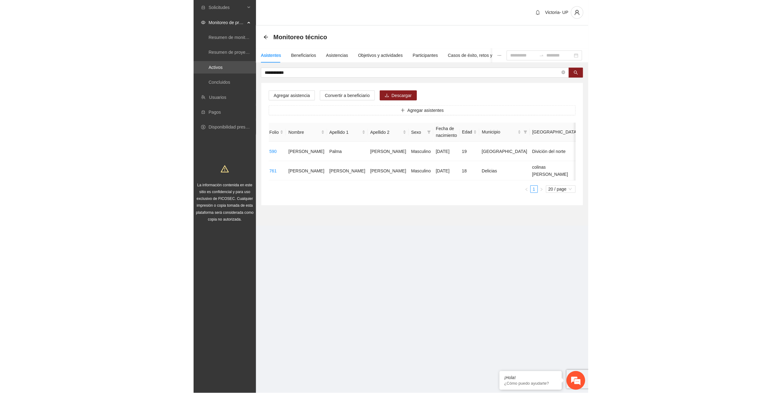
scroll to position [0, 0]
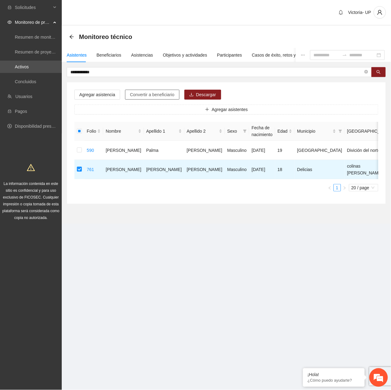
click at [134, 97] on span "Convertir a beneficiario" at bounding box center [152, 94] width 45 height 7
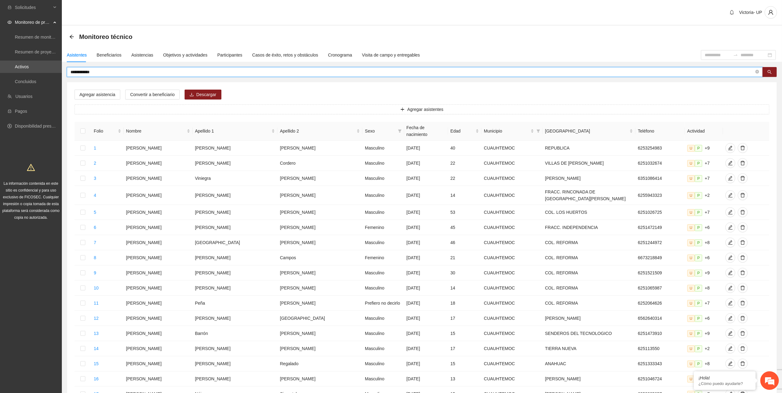
click at [235, 70] on input "**********" at bounding box center [411, 72] width 683 height 7
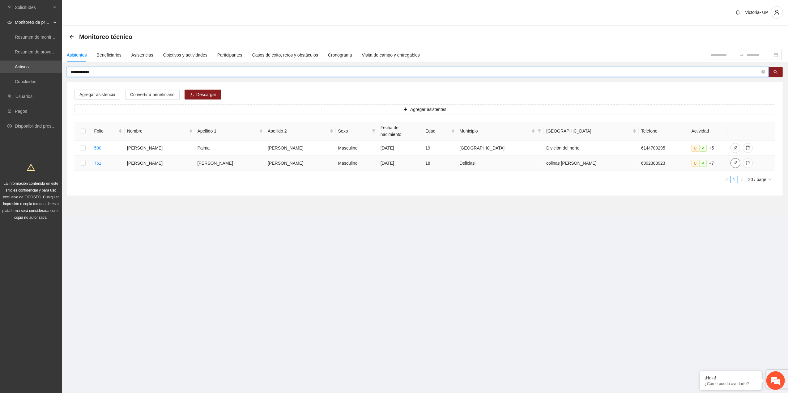
click at [733, 161] on icon "edit" at bounding box center [735, 163] width 5 height 5
click at [110, 54] on div "Beneficiarios" at bounding box center [109, 55] width 25 height 7
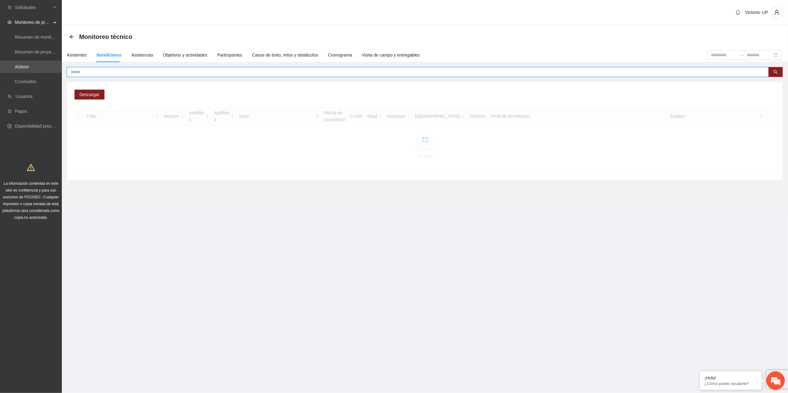
click at [124, 73] on input "text" at bounding box center [414, 72] width 689 height 7
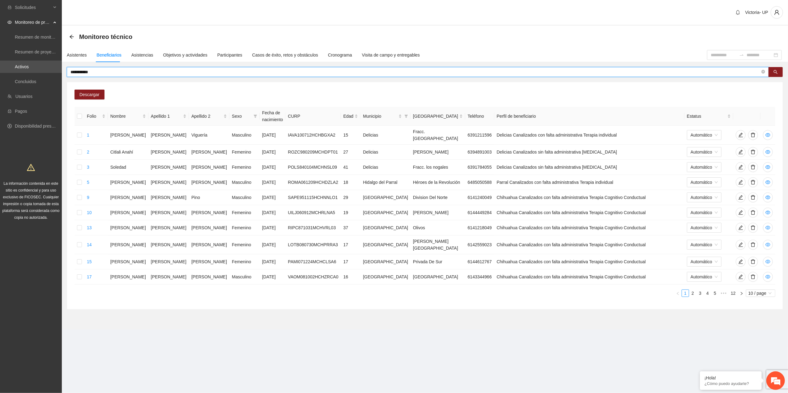
type input "**********"
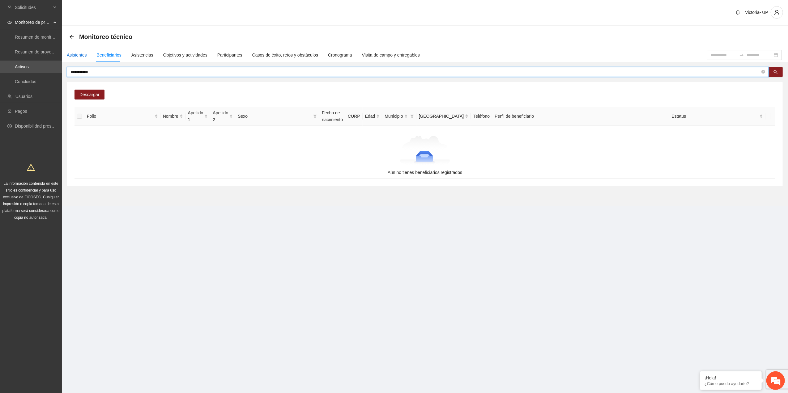
click at [69, 58] on div "Asistentes" at bounding box center [77, 55] width 20 height 7
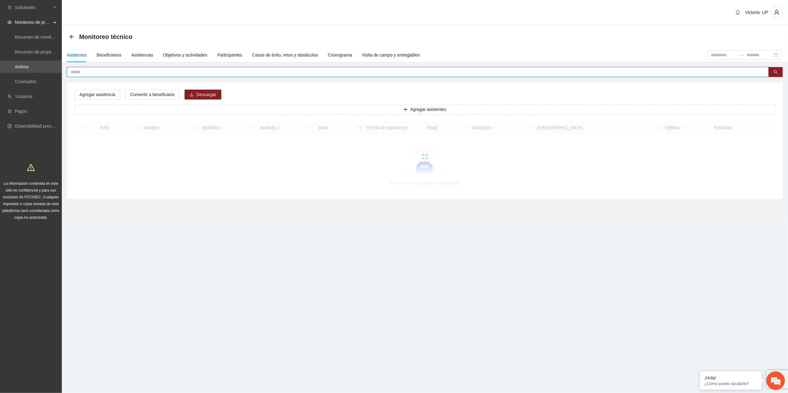
click at [97, 73] on input "text" at bounding box center [414, 72] width 689 height 7
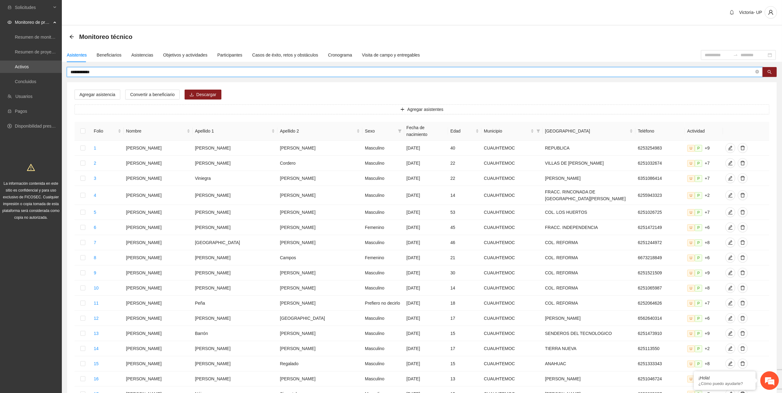
type input "**********"
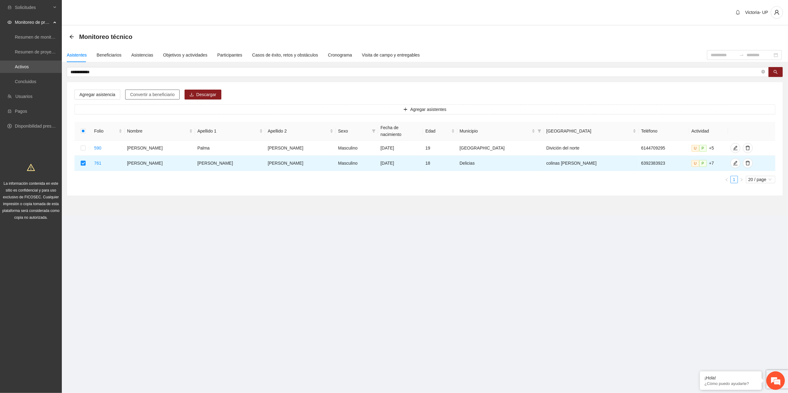
click at [150, 98] on span "Convertir a beneficiario" at bounding box center [152, 94] width 45 height 7
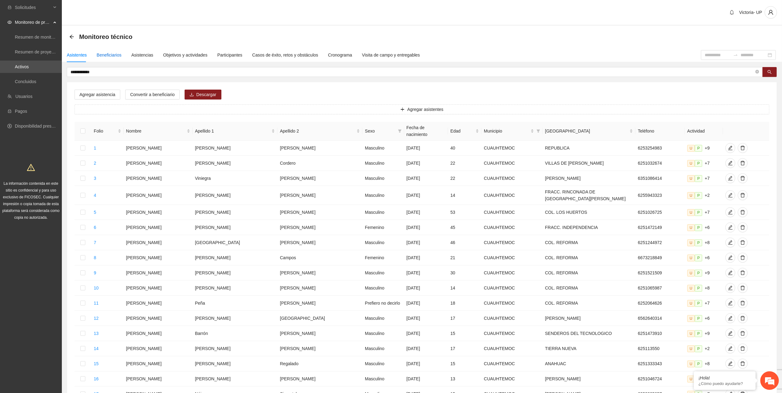
click at [107, 56] on div "Beneficiarios" at bounding box center [109, 55] width 25 height 7
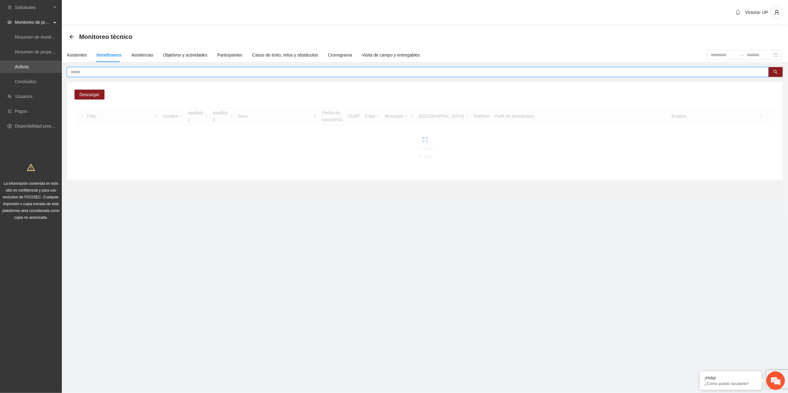
click at [102, 72] on input "text" at bounding box center [414, 72] width 689 height 7
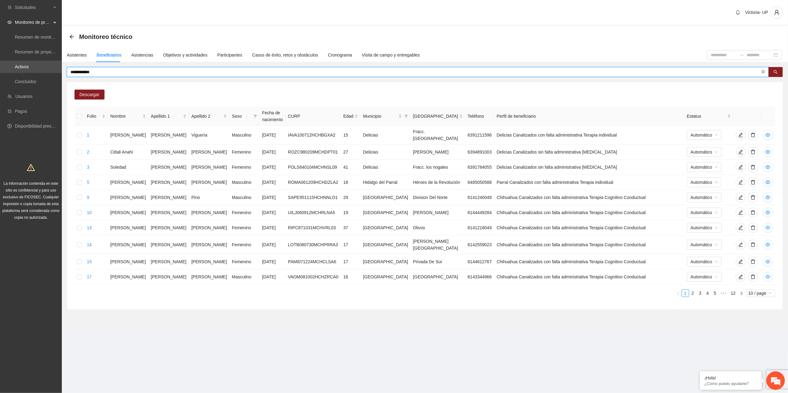
type input "**********"
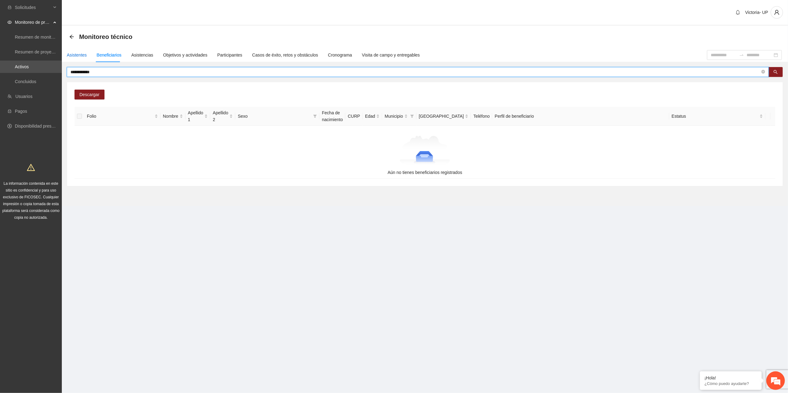
click at [75, 56] on div "Asistentes" at bounding box center [77, 55] width 20 height 7
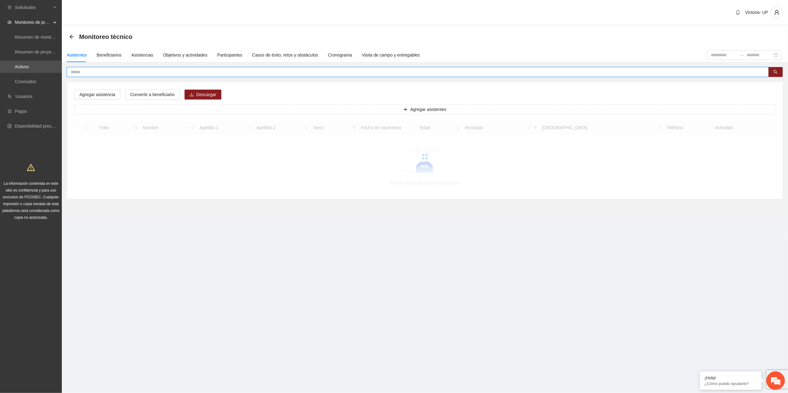
drag, startPoint x: 79, startPoint y: 73, endPoint x: 83, endPoint y: 71, distance: 3.9
click at [79, 72] on input "text" at bounding box center [414, 72] width 689 height 7
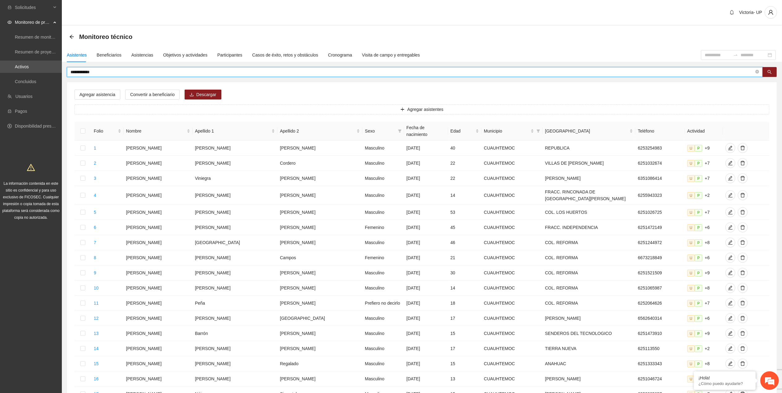
type input "**********"
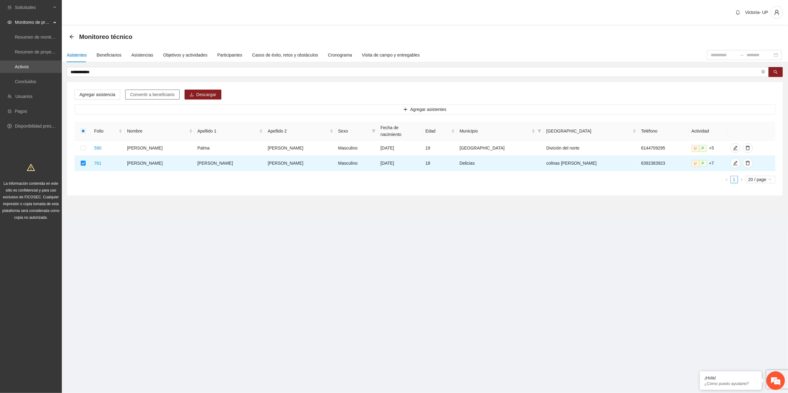
click at [138, 97] on span "Convertir a beneficiario" at bounding box center [152, 94] width 45 height 7
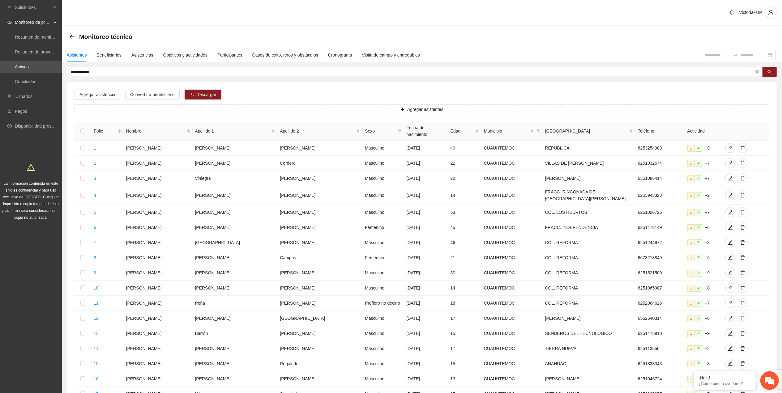
click at [156, 71] on input "**********" at bounding box center [411, 72] width 683 height 7
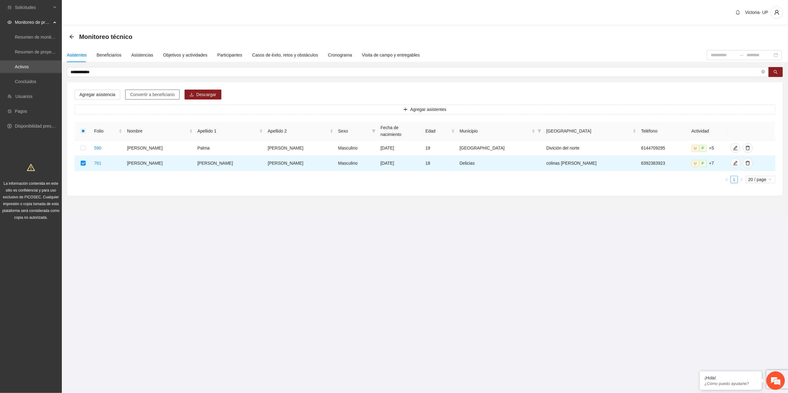
click at [153, 96] on span "Convertir a beneficiario" at bounding box center [152, 94] width 45 height 7
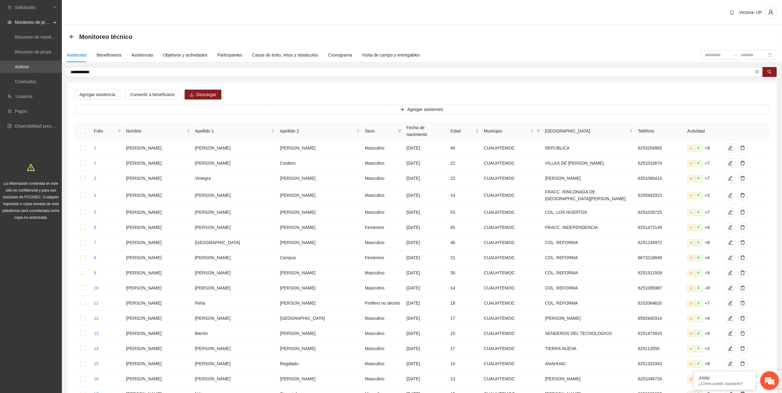
click at [775, 375] on em at bounding box center [769, 380] width 17 height 17
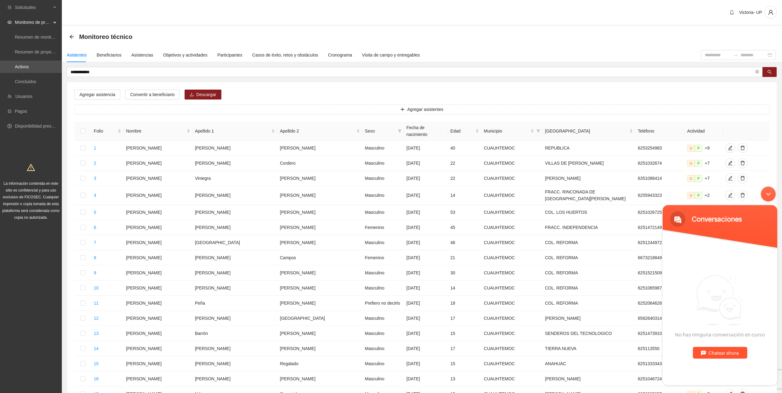
click at [733, 351] on div "Chatear ahora" at bounding box center [719, 353] width 54 height 12
type textarea "****"
type textarea "*"
type textarea "********"
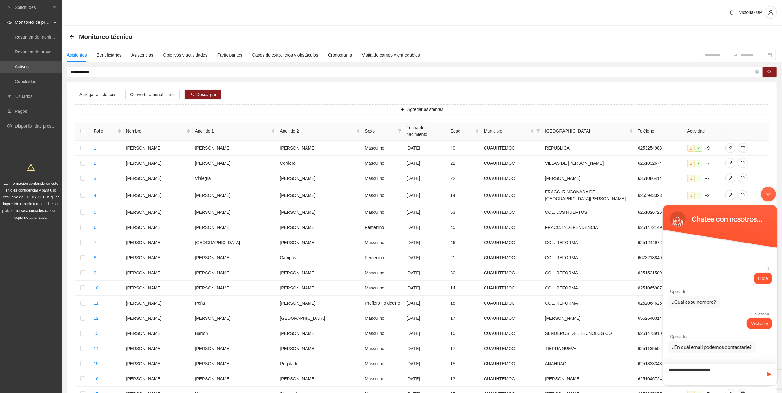
type textarea "**********"
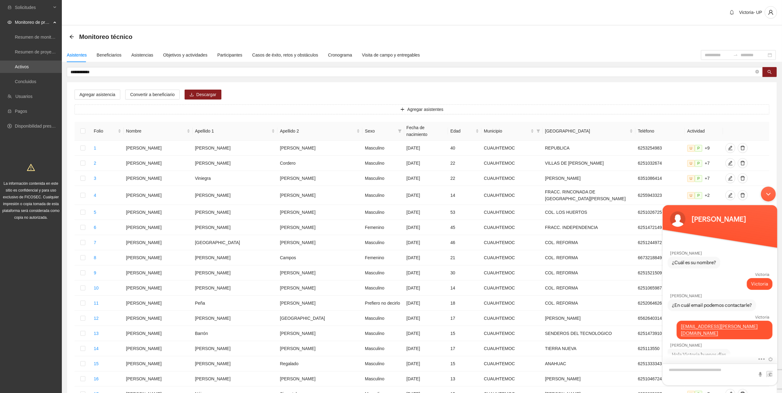
scroll to position [42, 0]
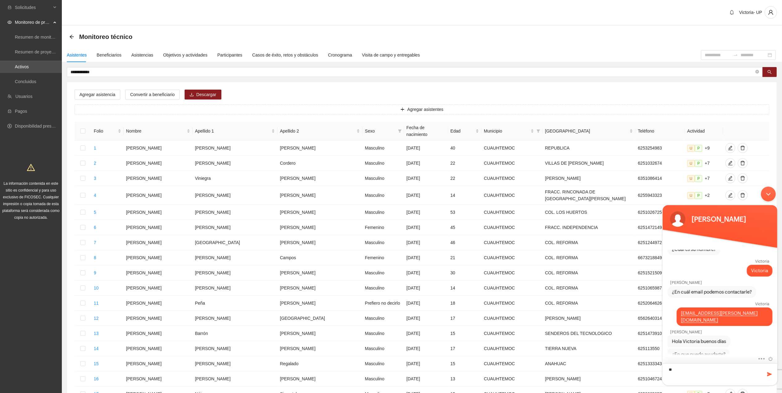
type textarea "*"
type textarea "**********"
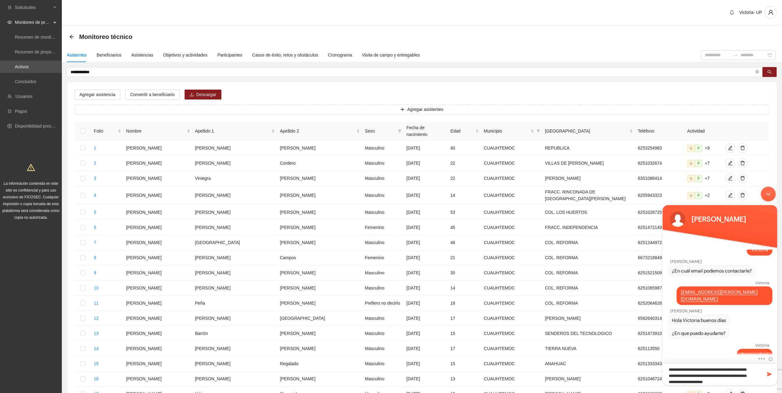
type textarea "**********"
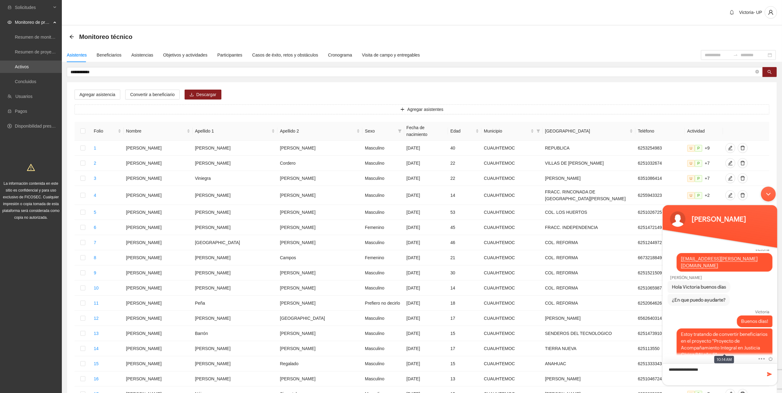
type textarea "**********"
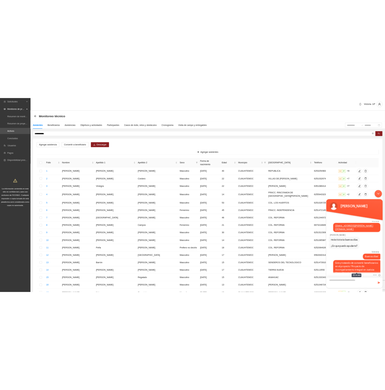
scroll to position [109, 0]
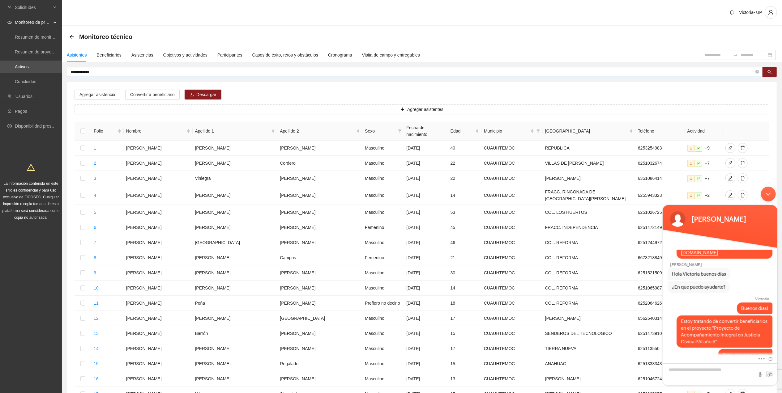
click at [150, 67] on span "**********" at bounding box center [415, 72] width 696 height 10
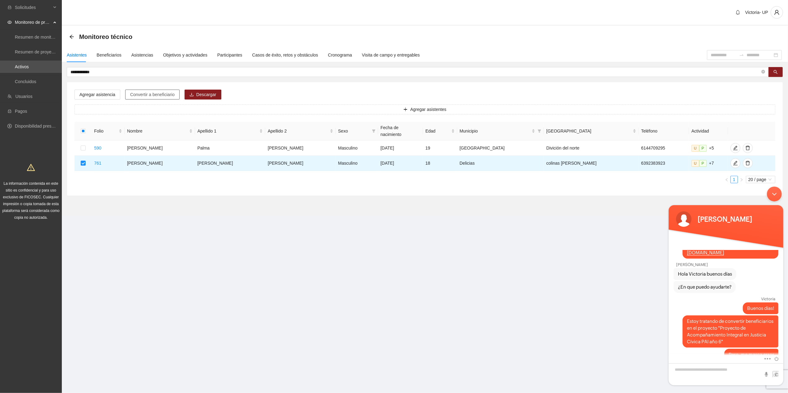
click at [146, 98] on span "Convertir a beneficiario" at bounding box center [152, 94] width 45 height 7
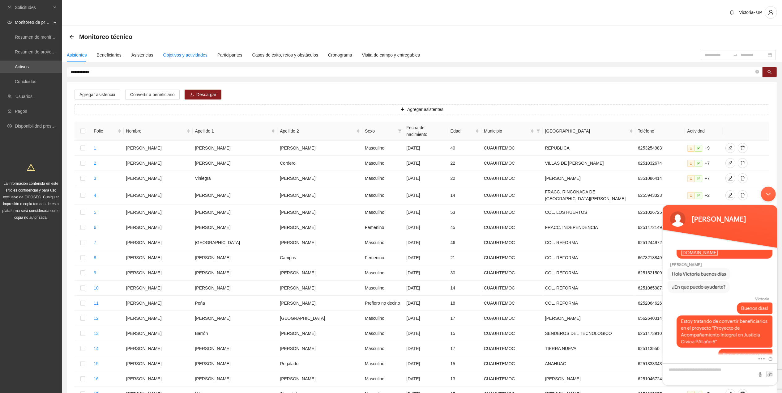
click at [192, 52] on div "Objetivos y actividades" at bounding box center [185, 55] width 44 height 7
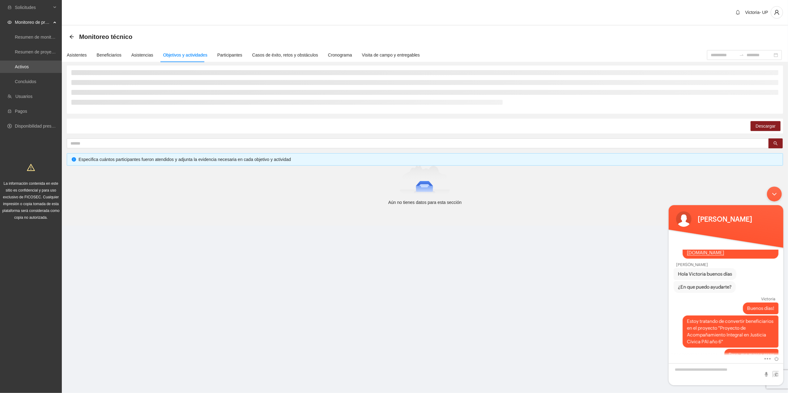
click at [769, 192] on div "Minimizar ventana de chat en vivo" at bounding box center [773, 193] width 15 height 15
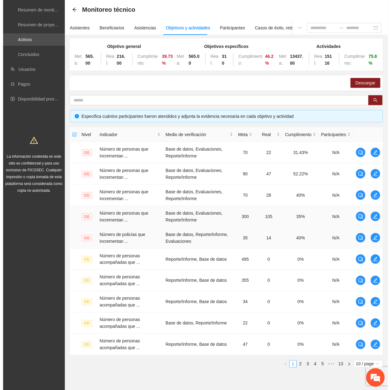
scroll to position [41, 0]
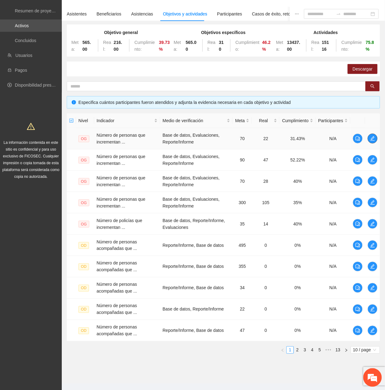
click at [374, 143] on button "button" at bounding box center [373, 139] width 10 height 10
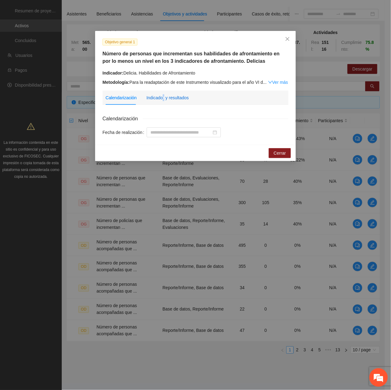
click at [163, 97] on div "Indicador y resultados" at bounding box center [167, 97] width 42 height 7
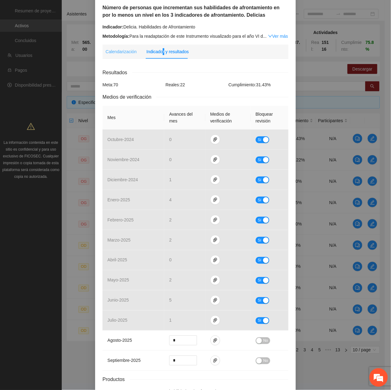
scroll to position [0, 0]
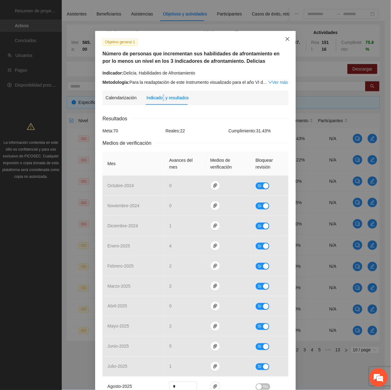
click at [286, 37] on icon "close" at bounding box center [287, 38] width 5 height 5
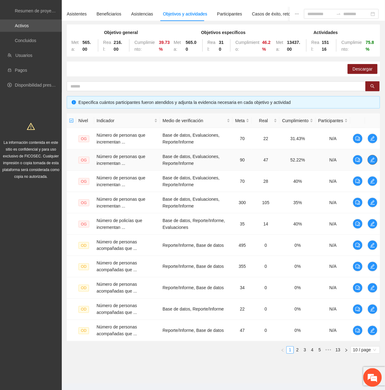
click at [371, 159] on icon "edit" at bounding box center [372, 159] width 5 height 5
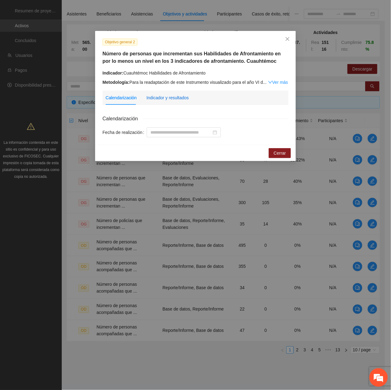
click at [153, 97] on div "Indicador y resultados" at bounding box center [167, 97] width 42 height 7
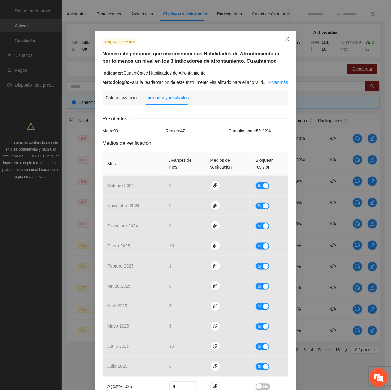
drag, startPoint x: 278, startPoint y: 41, endPoint x: 282, endPoint y: 41, distance: 4.3
click at [279, 41] on span "Close" at bounding box center [287, 39] width 17 height 17
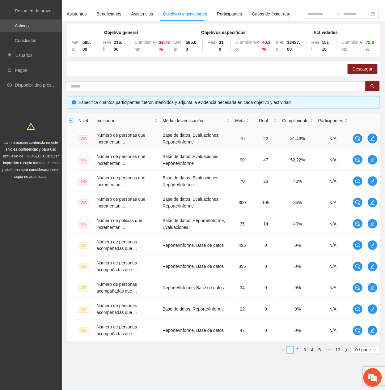
click at [375, 136] on button "button" at bounding box center [373, 139] width 10 height 10
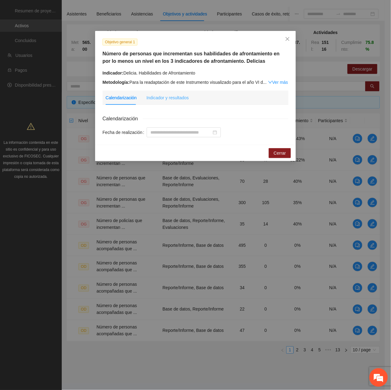
drag, startPoint x: 180, startPoint y: 103, endPoint x: 176, endPoint y: 102, distance: 4.1
click at [177, 102] on div "Indicador y resultados" at bounding box center [167, 98] width 42 height 14
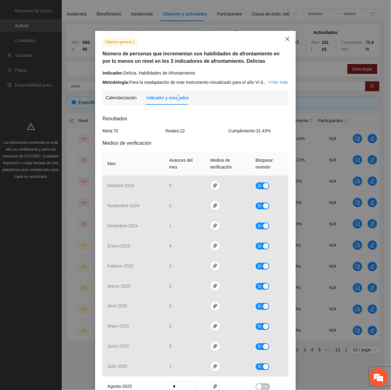
click at [281, 44] on span "Close" at bounding box center [287, 39] width 17 height 17
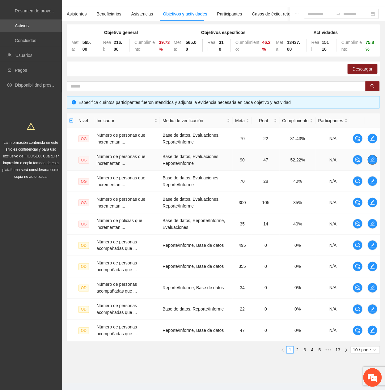
click at [371, 159] on icon "edit" at bounding box center [372, 159] width 5 height 5
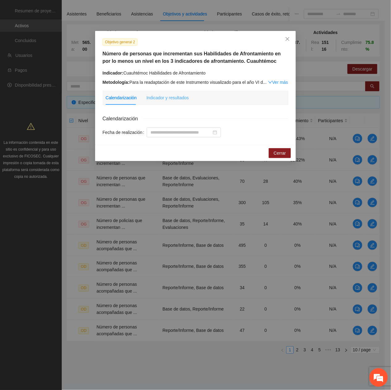
click at [171, 100] on div "Indicador y resultados" at bounding box center [167, 98] width 42 height 14
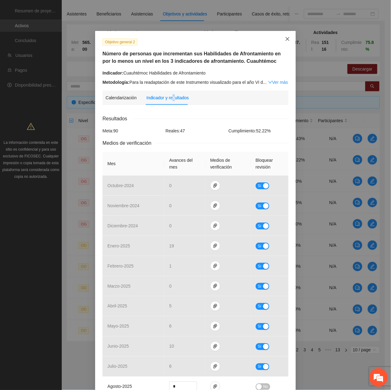
click at [288, 33] on span "Close" at bounding box center [287, 39] width 17 height 17
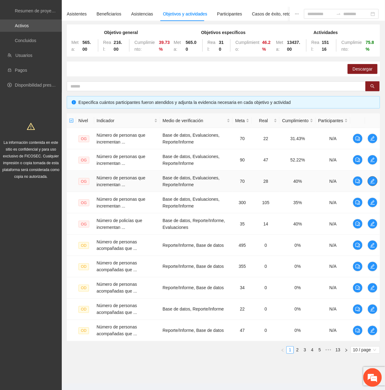
click at [374, 180] on icon "edit" at bounding box center [373, 181] width 4 height 4
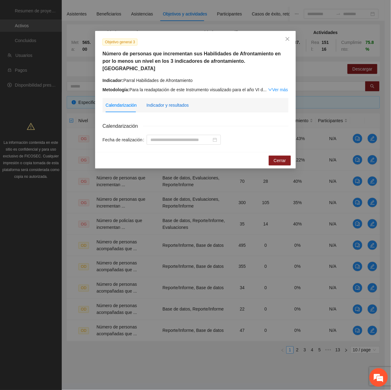
click at [168, 102] on div "Indicador y resultados" at bounding box center [167, 105] width 42 height 7
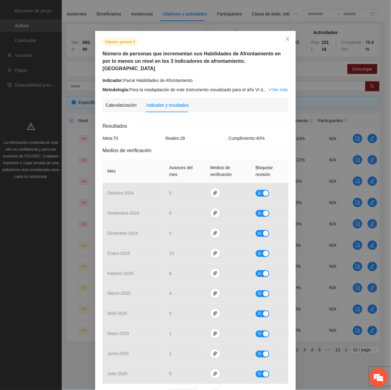
scroll to position [144, 0]
click at [286, 38] on icon "close" at bounding box center [287, 38] width 5 height 5
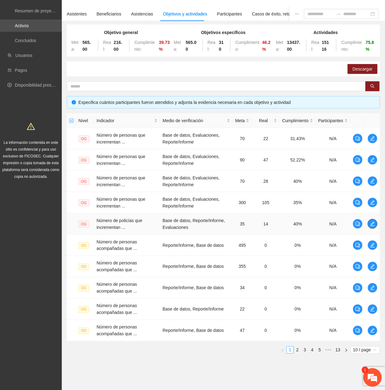
click at [371, 228] on button "button" at bounding box center [373, 224] width 10 height 10
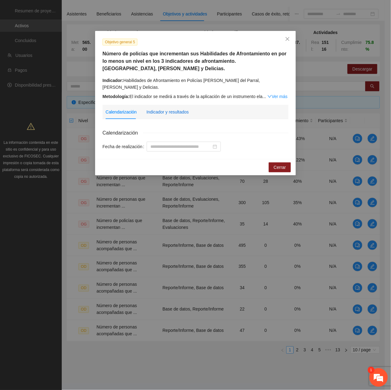
click at [160, 109] on div "Indicador y resultados" at bounding box center [167, 111] width 42 height 7
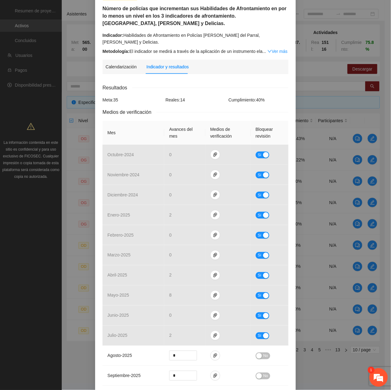
scroll to position [0, 0]
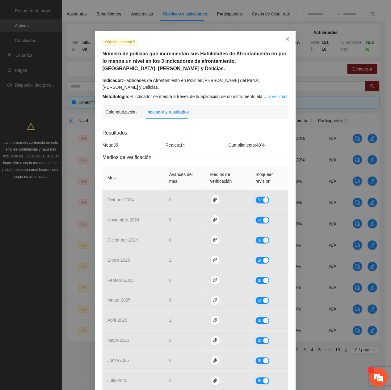
drag, startPoint x: 285, startPoint y: 39, endPoint x: 281, endPoint y: 44, distance: 6.2
click at [286, 40] on icon "close" at bounding box center [287, 38] width 5 height 5
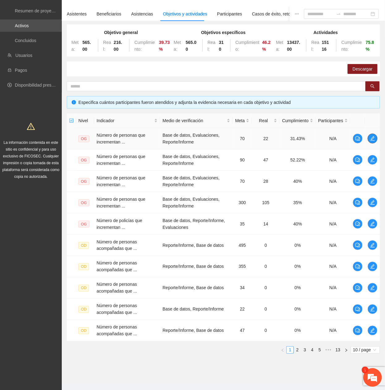
click at [370, 135] on td at bounding box center [372, 138] width 15 height 21
click at [376, 139] on span "edit" at bounding box center [372, 138] width 9 height 5
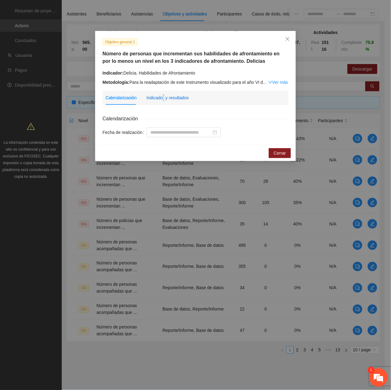
click at [163, 96] on div "Indicador y resultados" at bounding box center [167, 97] width 42 height 7
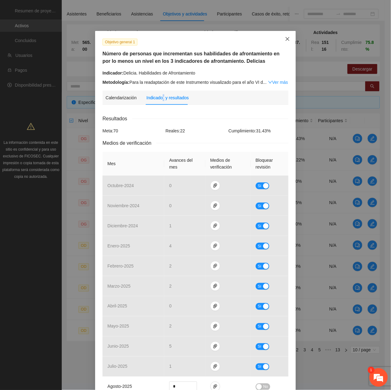
click at [288, 39] on span "Close" at bounding box center [287, 39] width 17 height 17
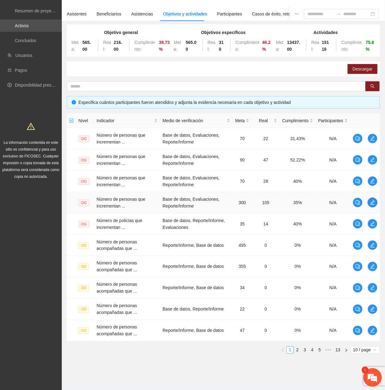
click at [372, 205] on icon "edit" at bounding box center [373, 202] width 4 height 4
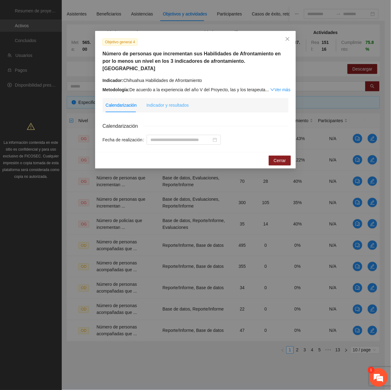
click at [166, 103] on div "Indicador y resultados" at bounding box center [167, 105] width 42 height 14
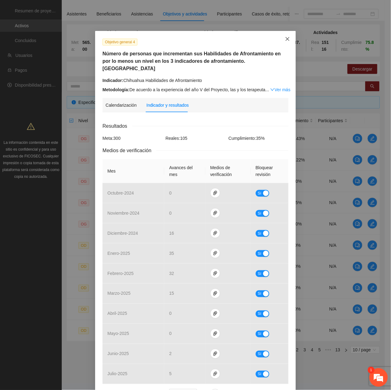
click at [281, 37] on span "Close" at bounding box center [287, 39] width 17 height 17
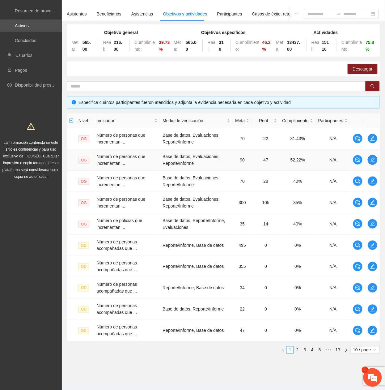
click at [371, 162] on icon "edit" at bounding box center [372, 159] width 5 height 5
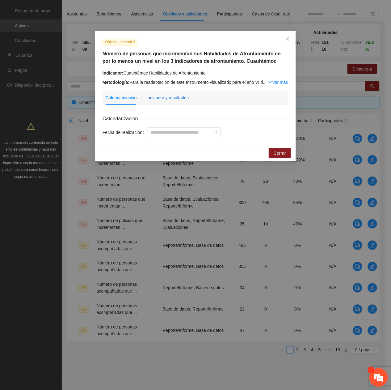
click at [159, 97] on div "Indicador y resultados" at bounding box center [167, 97] width 42 height 7
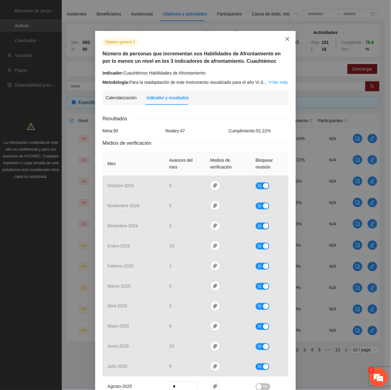
click at [285, 41] on icon "close" at bounding box center [287, 38] width 5 height 5
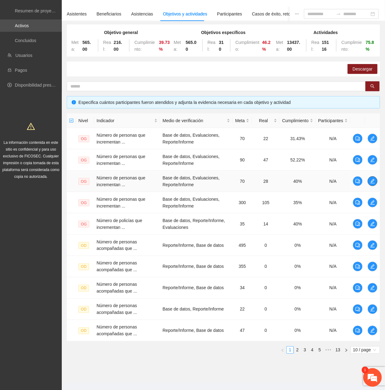
click at [375, 183] on icon "edit" at bounding box center [373, 181] width 4 height 4
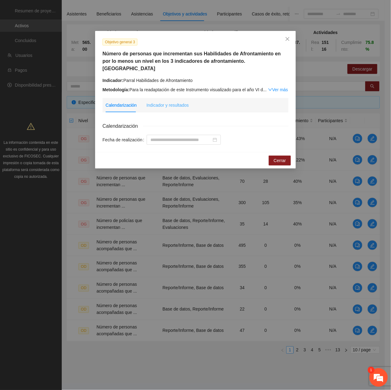
drag, startPoint x: 160, startPoint y: 92, endPoint x: 162, endPoint y: 101, distance: 9.2
click at [161, 98] on div "Indicador y resultados" at bounding box center [167, 105] width 42 height 14
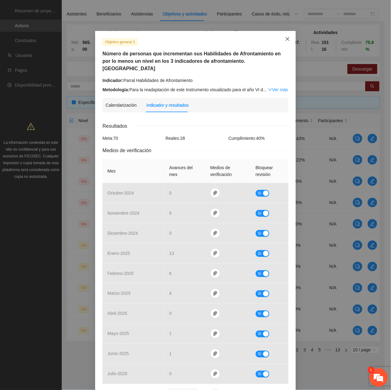
drag, startPoint x: 282, startPoint y: 35, endPoint x: 283, endPoint y: 39, distance: 4.1
click at [283, 37] on span "Close" at bounding box center [287, 39] width 17 height 17
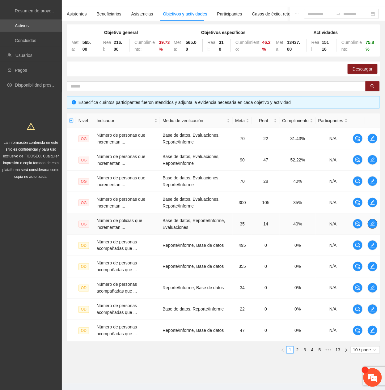
click at [372, 221] on button "button" at bounding box center [373, 224] width 10 height 10
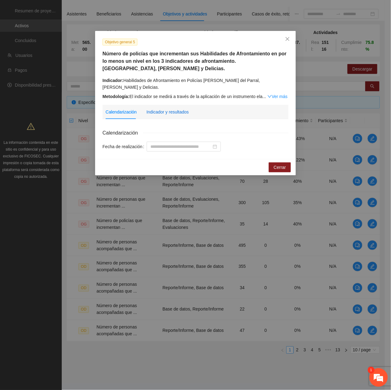
click at [170, 111] on div "Indicador y resultados" at bounding box center [167, 111] width 42 height 7
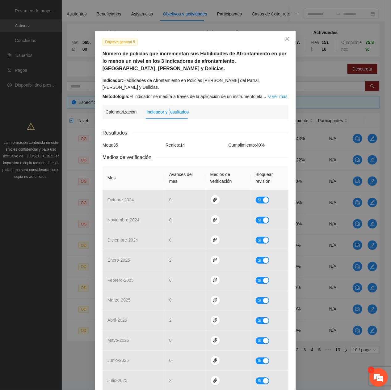
click at [286, 42] on span "Close" at bounding box center [287, 39] width 17 height 17
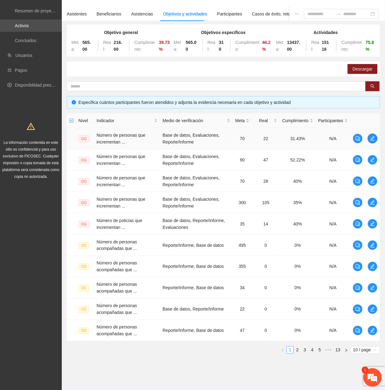
click at [371, 135] on button "button" at bounding box center [373, 139] width 10 height 10
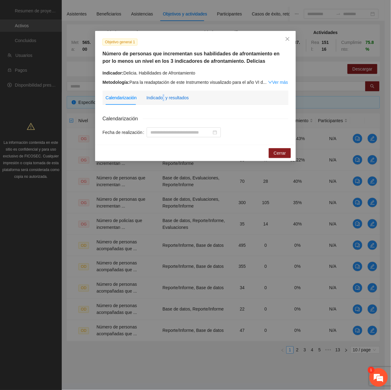
click at [164, 97] on div "Indicador y resultados" at bounding box center [167, 97] width 42 height 7
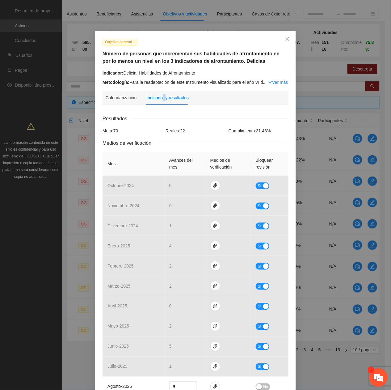
drag, startPoint x: 281, startPoint y: 35, endPoint x: 375, endPoint y: 80, distance: 104.2
click at [282, 35] on span "Close" at bounding box center [287, 39] width 17 height 17
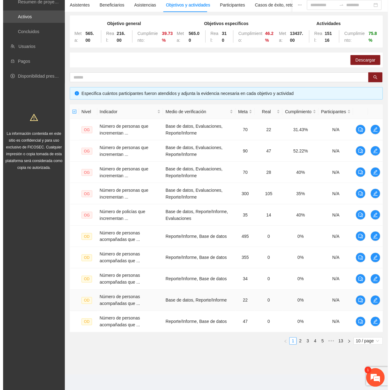
scroll to position [53, 0]
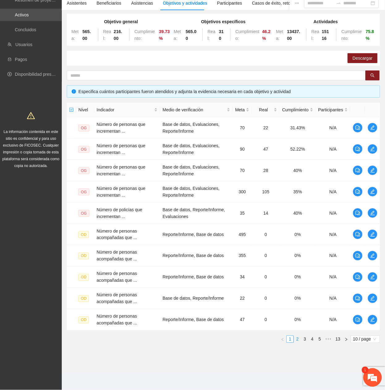
click at [297, 336] on link "2" at bounding box center [297, 339] width 7 height 7
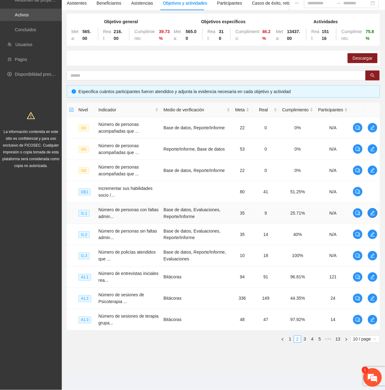
click at [371, 215] on button "button" at bounding box center [373, 213] width 10 height 10
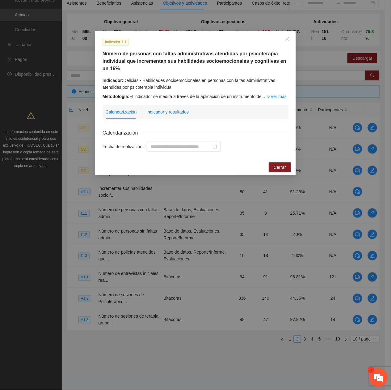
drag, startPoint x: 175, startPoint y: 109, endPoint x: 175, endPoint y: 112, distance: 3.4
click at [176, 111] on div "Indicador y resultados" at bounding box center [167, 111] width 42 height 7
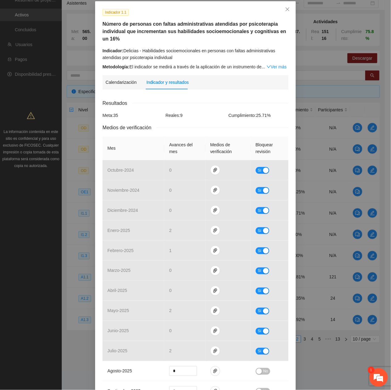
scroll to position [0, 0]
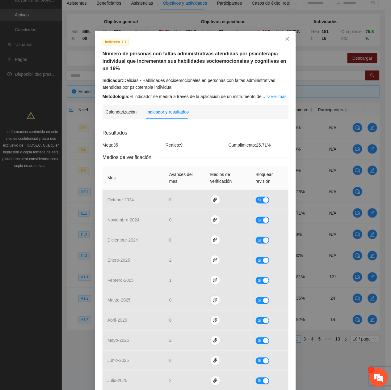
drag, startPoint x: 281, startPoint y: 40, endPoint x: 276, endPoint y: 53, distance: 13.4
click at [282, 41] on span "Close" at bounding box center [287, 39] width 17 height 17
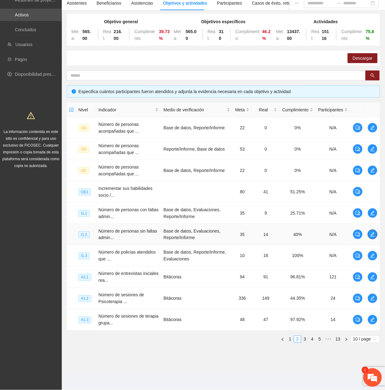
click at [374, 237] on button "button" at bounding box center [373, 234] width 10 height 10
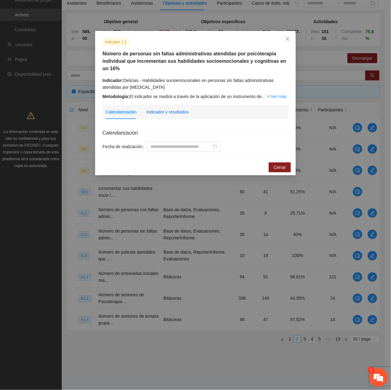
drag, startPoint x: 176, startPoint y: 112, endPoint x: 182, endPoint y: 122, distance: 12.0
click at [176, 113] on div "Indicador y resultados" at bounding box center [167, 111] width 42 height 7
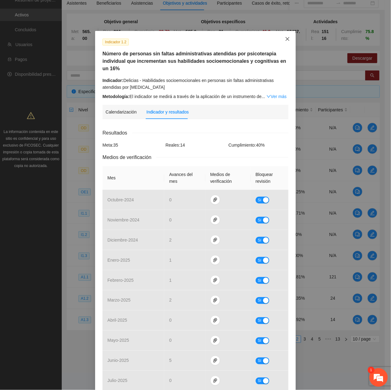
click at [286, 43] on span "Close" at bounding box center [287, 39] width 17 height 17
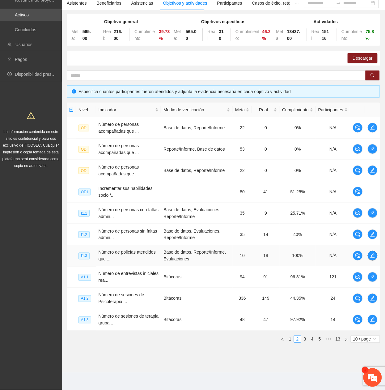
click at [373, 255] on icon "edit" at bounding box center [372, 255] width 5 height 5
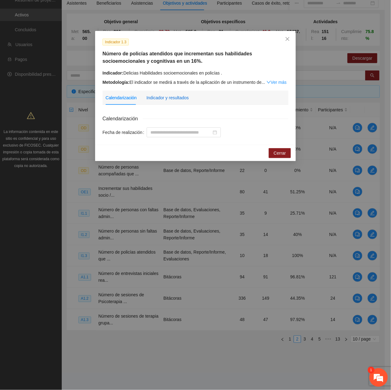
click at [166, 97] on div "Indicador y resultados" at bounding box center [167, 97] width 42 height 7
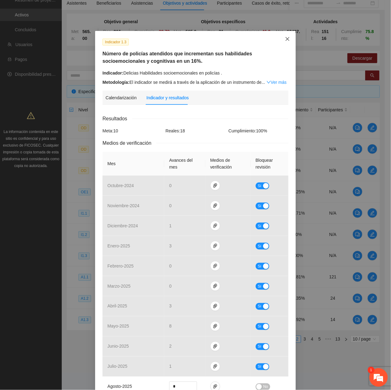
drag, startPoint x: 288, startPoint y: 38, endPoint x: 293, endPoint y: 50, distance: 13.3
click at [287, 37] on span "Close" at bounding box center [287, 39] width 17 height 17
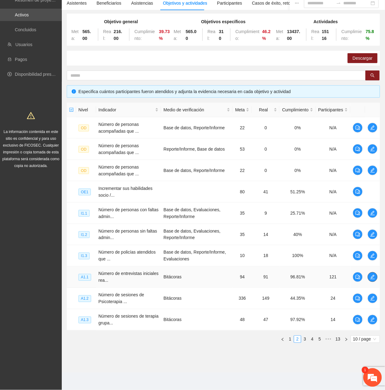
click at [368, 274] on span "edit" at bounding box center [372, 276] width 9 height 5
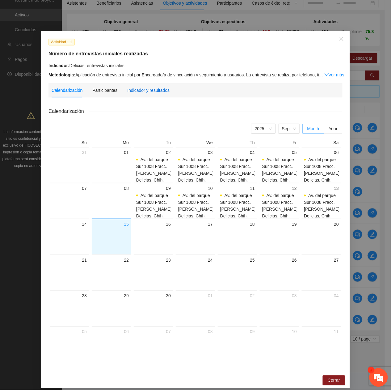
click at [134, 92] on div "Indicador y resultados" at bounding box center [148, 90] width 42 height 7
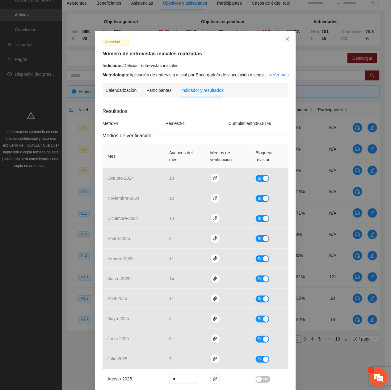
click at [285, 38] on icon "close" at bounding box center [287, 38] width 5 height 5
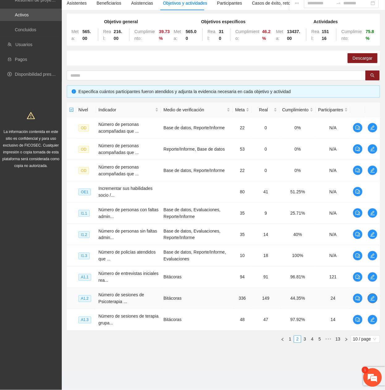
click at [375, 298] on span "edit" at bounding box center [372, 298] width 9 height 5
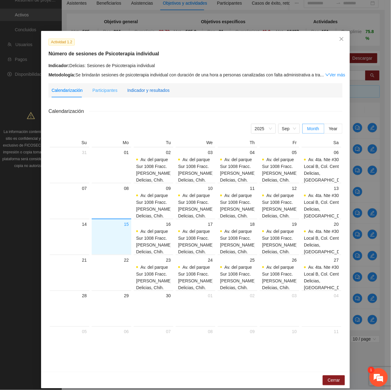
click at [149, 87] on div "Indicador y resultados" at bounding box center [148, 90] width 42 height 7
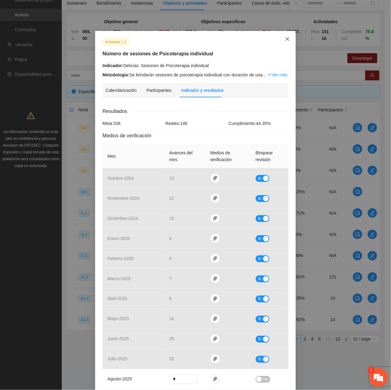
click at [285, 41] on icon "close" at bounding box center [287, 38] width 5 height 5
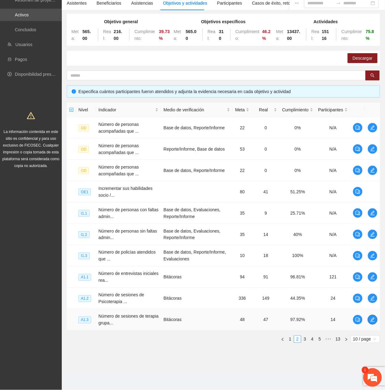
click at [375, 317] on icon "edit" at bounding box center [372, 319] width 5 height 5
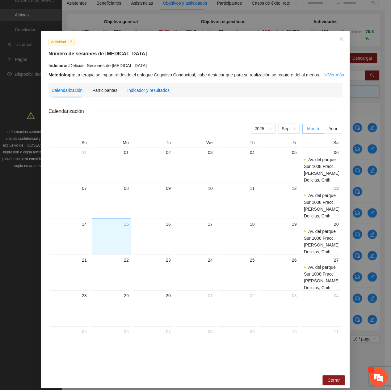
drag, startPoint x: 154, startPoint y: 89, endPoint x: 161, endPoint y: 99, distance: 12.3
click at [154, 89] on div "Indicador y resultados" at bounding box center [148, 90] width 42 height 7
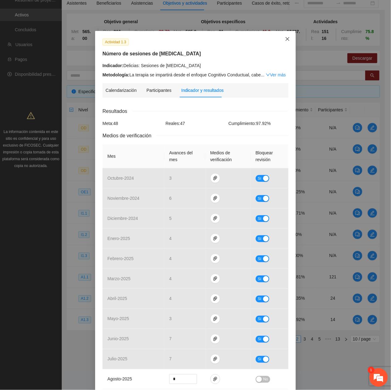
click at [288, 39] on span "Close" at bounding box center [287, 39] width 17 height 17
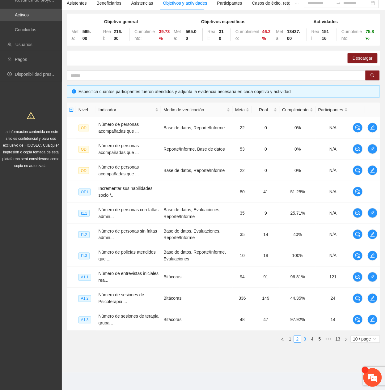
click at [307, 337] on link "3" at bounding box center [305, 339] width 7 height 7
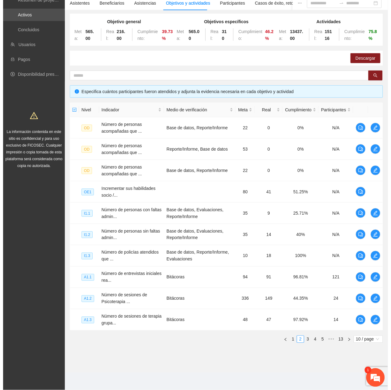
scroll to position [49, 0]
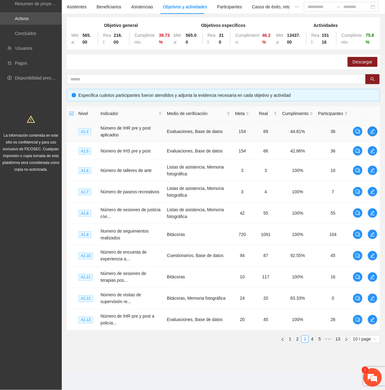
click at [374, 130] on icon "edit" at bounding box center [372, 131] width 5 height 5
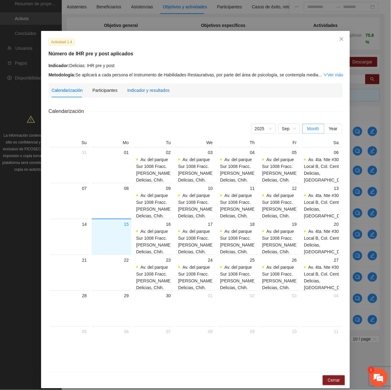
drag, startPoint x: 134, startPoint y: 87, endPoint x: 136, endPoint y: 90, distance: 3.3
click at [135, 88] on div "Indicador y resultados" at bounding box center [148, 90] width 42 height 7
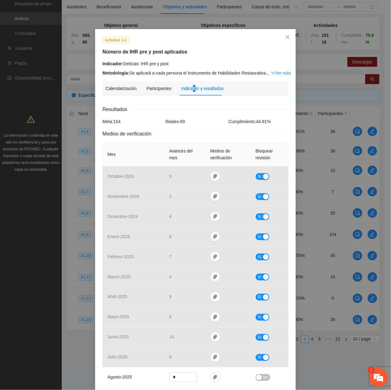
scroll to position [0, 0]
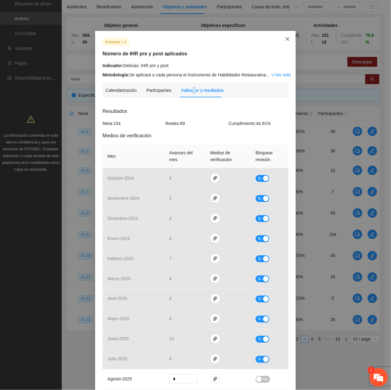
drag, startPoint x: 285, startPoint y: 39, endPoint x: 291, endPoint y: 44, distance: 7.5
click at [286, 39] on icon "close" at bounding box center [288, 39] width 4 height 4
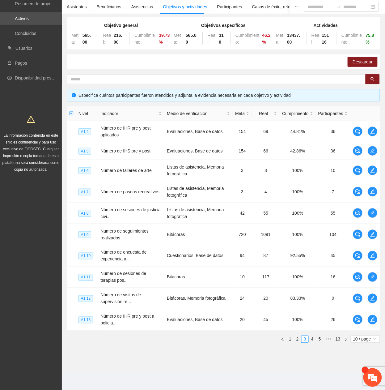
drag, startPoint x: 103, startPoint y: 61, endPoint x: 96, endPoint y: 62, distance: 7.0
click at [96, 62] on div "Descargar" at bounding box center [223, 61] width 313 height 15
drag, startPoint x: 375, startPoint y: 153, endPoint x: 374, endPoint y: 164, distance: 11.2
click at [376, 154] on td at bounding box center [372, 151] width 15 height 18
click at [371, 149] on icon "edit" at bounding box center [372, 150] width 5 height 5
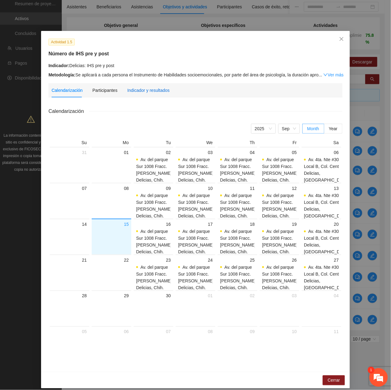
drag, startPoint x: 132, startPoint y: 88, endPoint x: 131, endPoint y: 85, distance: 3.3
click at [131, 85] on div "Indicador y resultados" at bounding box center [148, 90] width 42 height 14
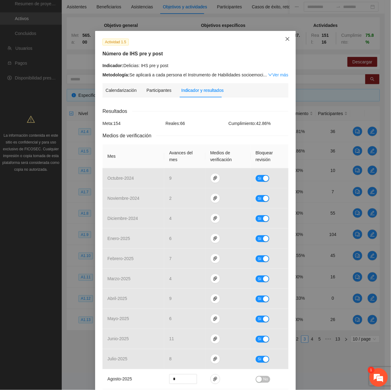
click at [286, 47] on span "Close" at bounding box center [287, 39] width 17 height 17
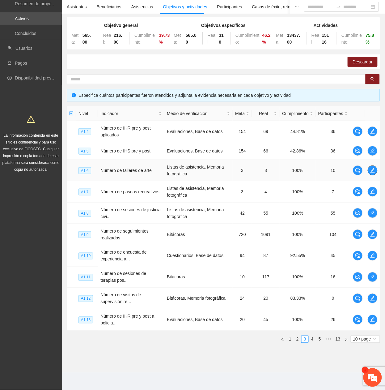
click at [370, 169] on icon "edit" at bounding box center [372, 170] width 5 height 5
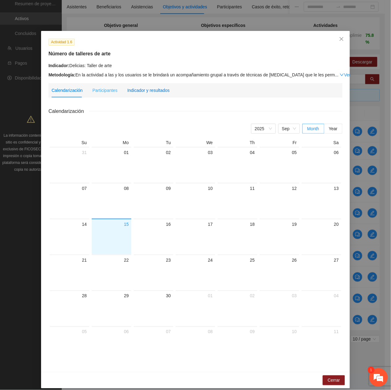
click at [161, 92] on div "Indicador y resultados" at bounding box center [148, 90] width 42 height 7
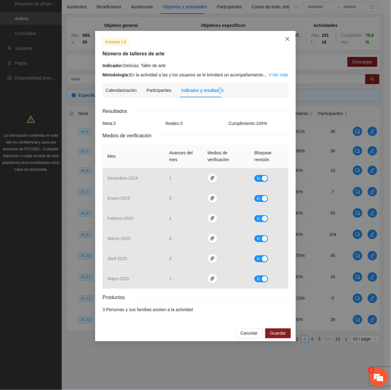
click at [284, 41] on span "Close" at bounding box center [287, 39] width 17 height 17
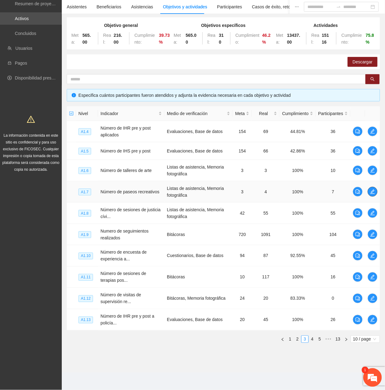
click at [375, 190] on icon "edit" at bounding box center [372, 191] width 5 height 5
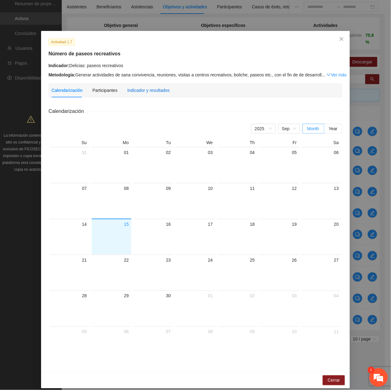
click at [144, 93] on div "Indicador y resultados" at bounding box center [148, 90] width 42 height 14
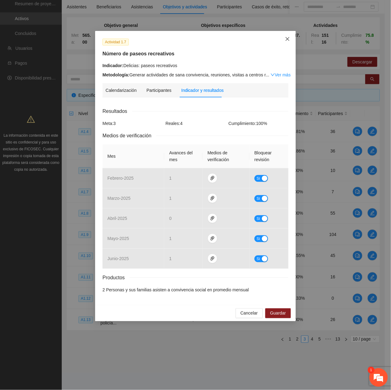
drag, startPoint x: 291, startPoint y: 36, endPoint x: 277, endPoint y: 44, distance: 15.8
click at [290, 36] on span "Close" at bounding box center [287, 39] width 17 height 17
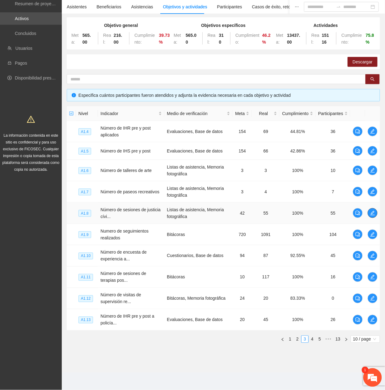
click at [370, 210] on icon "edit" at bounding box center [372, 212] width 5 height 5
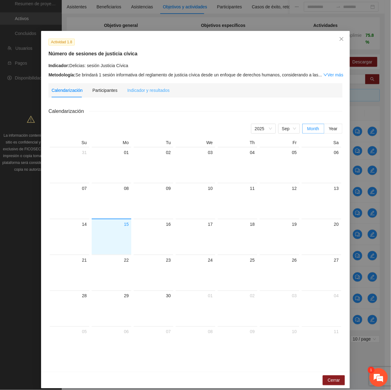
click at [135, 94] on div "Indicador y resultados" at bounding box center [148, 90] width 42 height 14
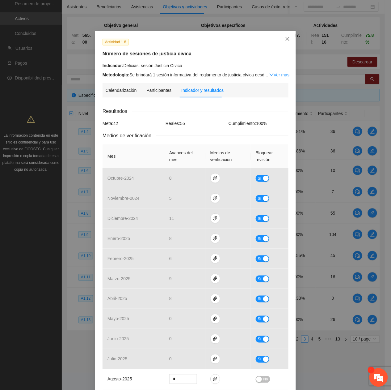
click at [281, 40] on span "Close" at bounding box center [287, 39] width 17 height 17
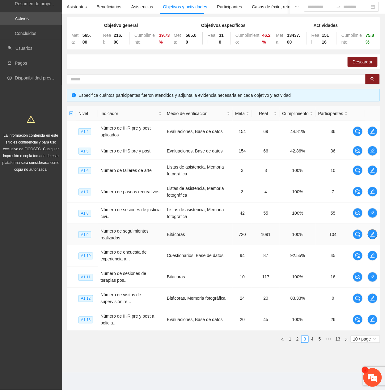
click at [373, 232] on icon "edit" at bounding box center [372, 234] width 5 height 5
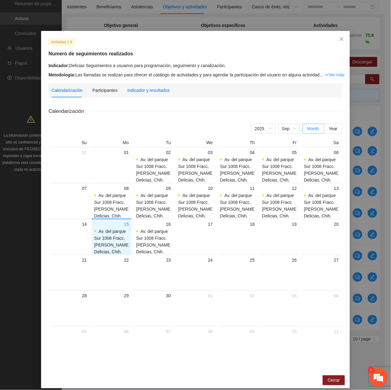
click at [144, 92] on div "Indicador y resultados" at bounding box center [148, 90] width 42 height 7
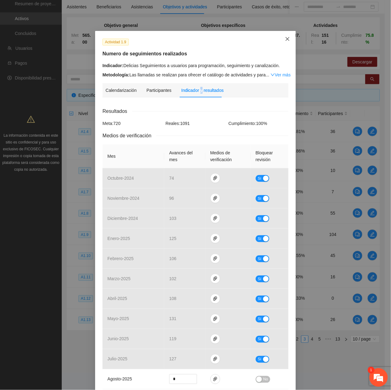
drag, startPoint x: 288, startPoint y: 37, endPoint x: 301, endPoint y: 68, distance: 33.8
click at [287, 37] on span "Close" at bounding box center [287, 39] width 17 height 17
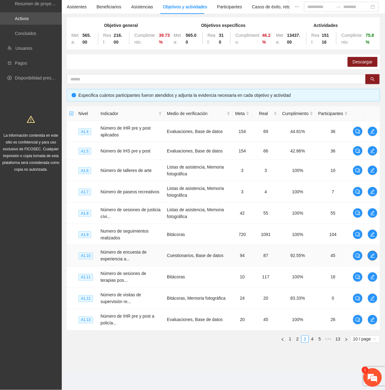
click at [371, 255] on icon "edit" at bounding box center [372, 255] width 5 height 5
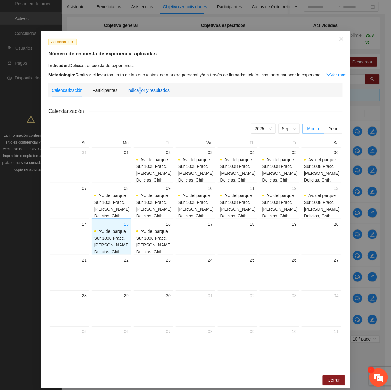
drag, startPoint x: 135, startPoint y: 93, endPoint x: 135, endPoint y: 98, distance: 5.3
click at [135, 93] on div "Indicador y resultados" at bounding box center [148, 90] width 42 height 14
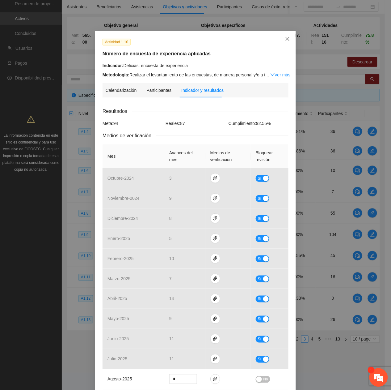
click at [286, 39] on icon "close" at bounding box center [287, 38] width 5 height 5
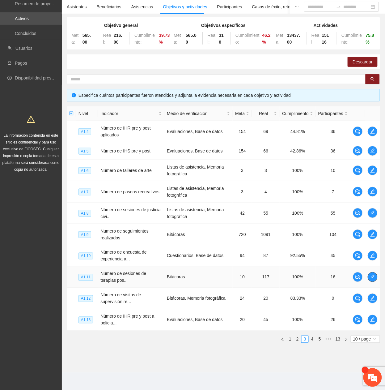
click at [370, 276] on icon "edit" at bounding box center [372, 276] width 5 height 5
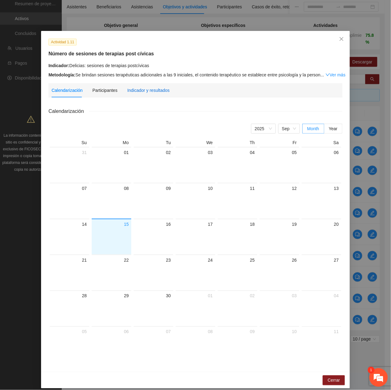
drag, startPoint x: 148, startPoint y: 87, endPoint x: 154, endPoint y: 100, distance: 14.0
click at [148, 87] on div "Indicador y resultados" at bounding box center [148, 90] width 42 height 7
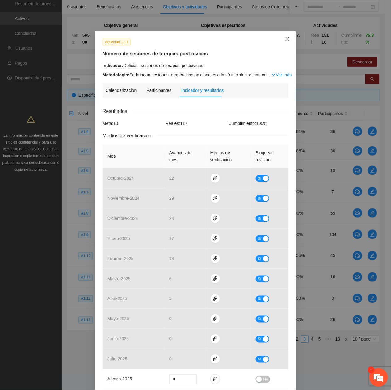
click at [289, 42] on span "Close" at bounding box center [287, 39] width 17 height 17
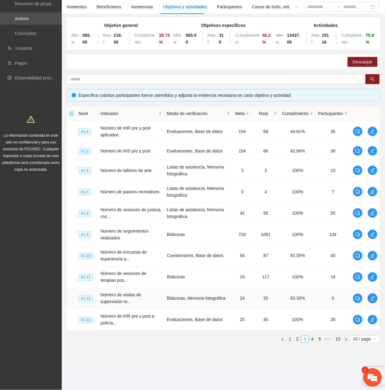
click at [373, 298] on icon "edit" at bounding box center [372, 298] width 5 height 5
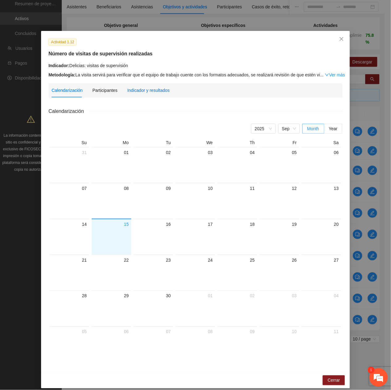
click at [131, 92] on div "Indicador y resultados" at bounding box center [148, 90] width 42 height 7
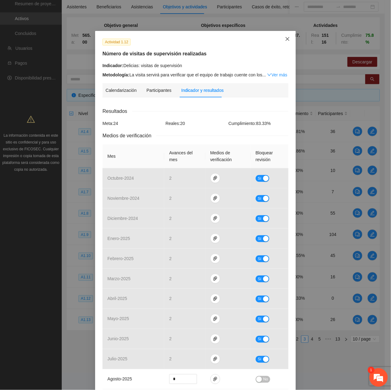
drag, startPoint x: 285, startPoint y: 40, endPoint x: 276, endPoint y: 43, distance: 9.4
click at [285, 40] on icon "close" at bounding box center [287, 38] width 5 height 5
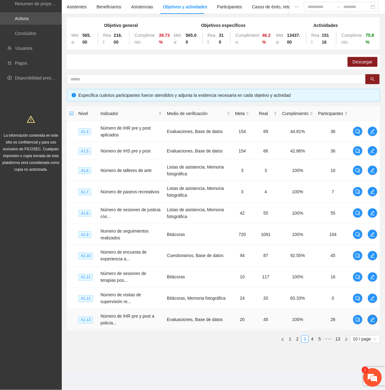
click at [372, 319] on icon "edit" at bounding box center [372, 319] width 5 height 5
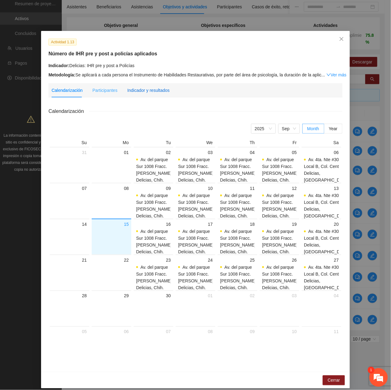
click at [155, 92] on div "Indicador y resultados" at bounding box center [148, 90] width 42 height 7
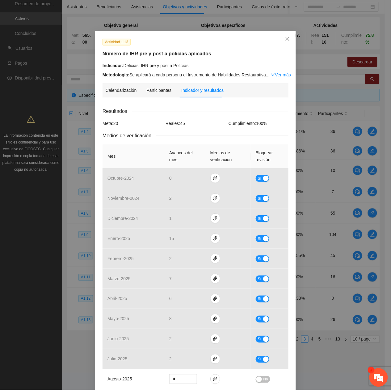
drag, startPoint x: 287, startPoint y: 35, endPoint x: 284, endPoint y: 40, distance: 6.1
click at [287, 35] on span "Close" at bounding box center [287, 39] width 17 height 17
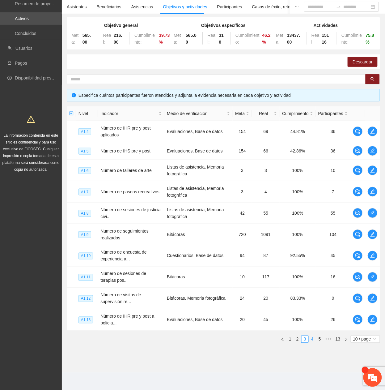
click at [313, 339] on link "4" at bounding box center [312, 339] width 7 height 7
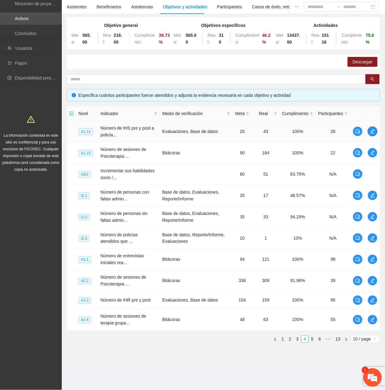
click at [371, 129] on icon "edit" at bounding box center [372, 131] width 5 height 5
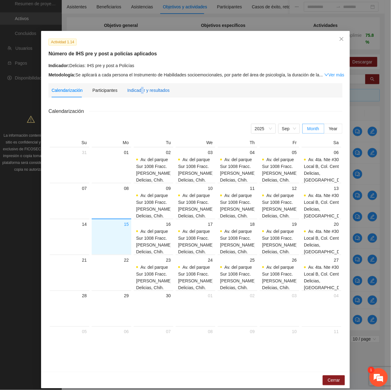
click at [138, 90] on div "Indicador y resultados" at bounding box center [148, 90] width 42 height 7
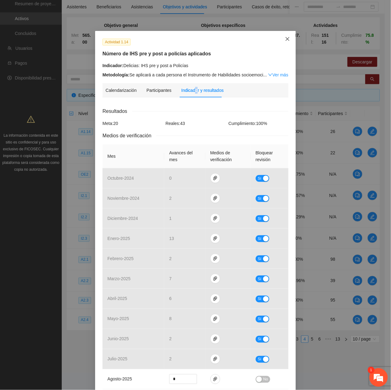
click at [288, 36] on span "Close" at bounding box center [287, 39] width 17 height 17
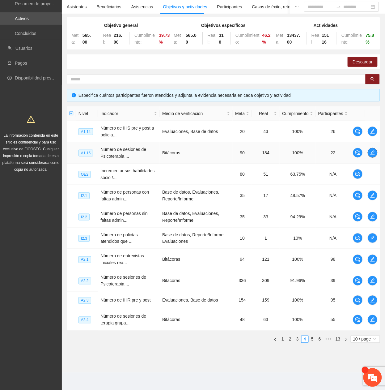
click at [371, 154] on icon "edit" at bounding box center [372, 152] width 5 height 5
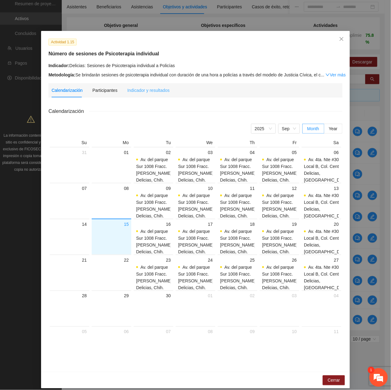
click at [135, 93] on div "Indicador y resultados" at bounding box center [148, 90] width 42 height 14
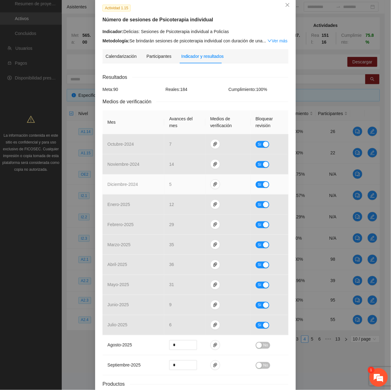
scroll to position [81, 0]
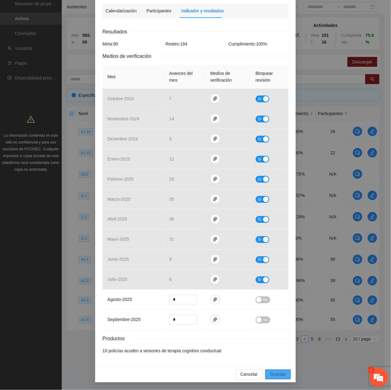
drag, startPoint x: 271, startPoint y: 372, endPoint x: 343, endPoint y: 377, distance: 71.9
click at [271, 372] on span "Guardar" at bounding box center [278, 374] width 16 height 7
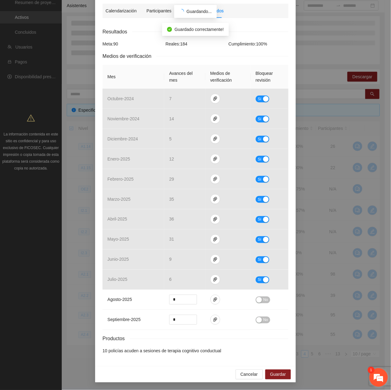
click at [382, 381] on em at bounding box center [379, 377] width 17 height 17
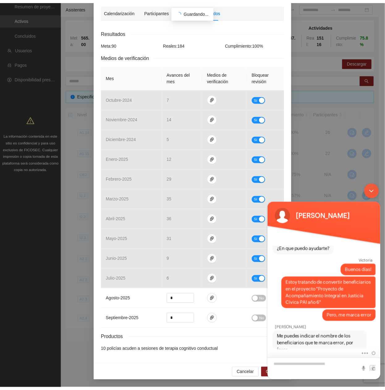
scroll to position [50, 0]
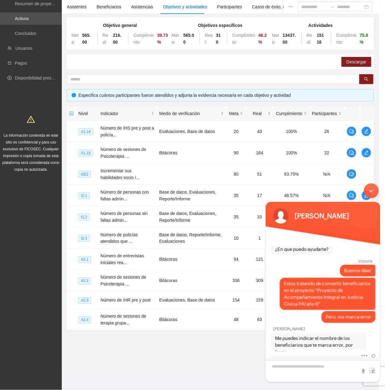
drag, startPoint x: 311, startPoint y: 370, endPoint x: 316, endPoint y: 369, distance: 5.3
click at [317, 369] on textarea "Escriba su mensaje y pulse “Intro”" at bounding box center [322, 371] width 115 height 22
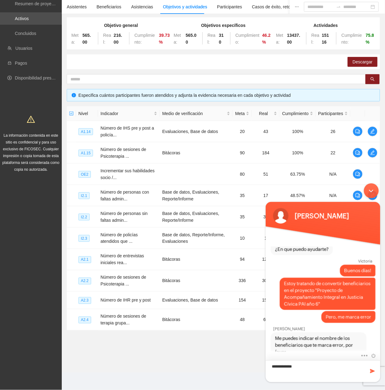
click at [281, 368] on textarea "**********" at bounding box center [322, 371] width 115 height 22
type textarea "**********"
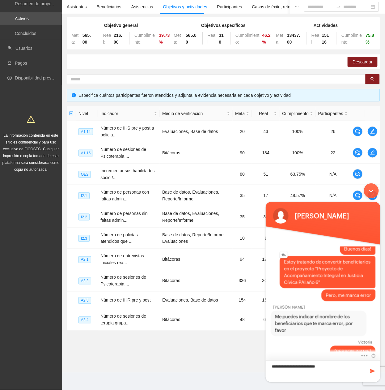
type textarea "**********"
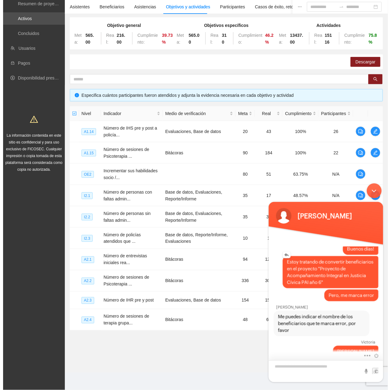
scroll to position [178, 0]
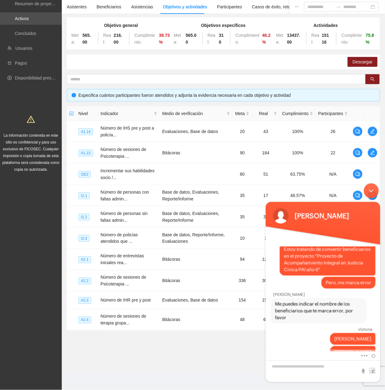
drag, startPoint x: 375, startPoint y: 189, endPoint x: 377, endPoint y: 180, distance: 9.1
click at [375, 189] on div "Minimizar ventana de chat en vivo" at bounding box center [371, 190] width 15 height 15
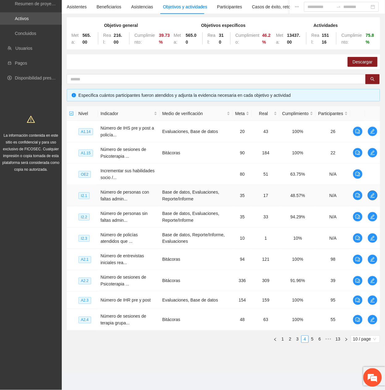
click at [370, 190] on td at bounding box center [372, 195] width 15 height 21
click at [373, 196] on icon "edit" at bounding box center [372, 195] width 5 height 5
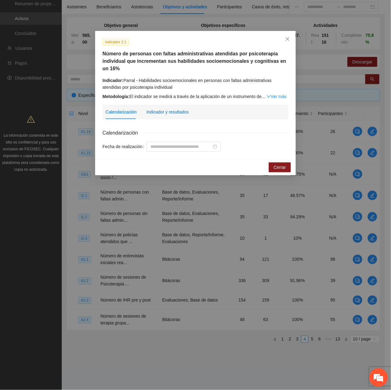
click at [178, 113] on div "Indicador y resultados" at bounding box center [167, 111] width 42 height 7
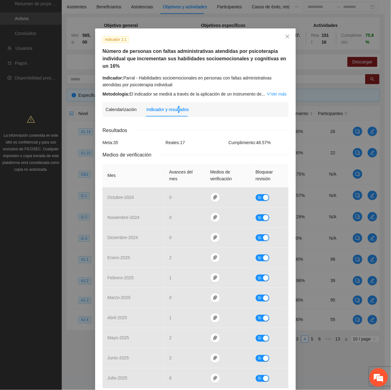
scroll to position [0, 0]
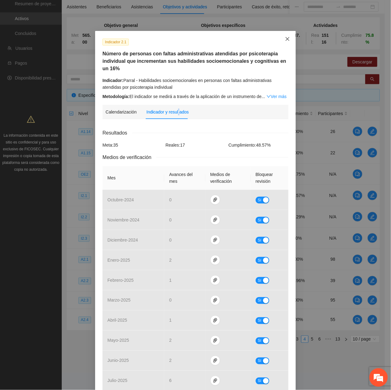
click at [279, 37] on span "Close" at bounding box center [287, 39] width 17 height 17
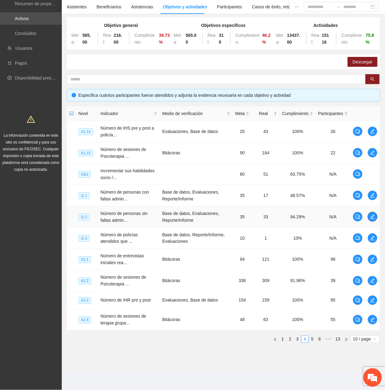
click at [374, 215] on icon "edit" at bounding box center [372, 216] width 5 height 5
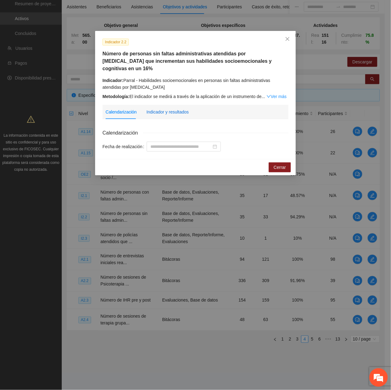
drag, startPoint x: 172, startPoint y: 102, endPoint x: 177, endPoint y: 110, distance: 9.3
click at [172, 108] on div "Indicador y resultados" at bounding box center [167, 111] width 42 height 7
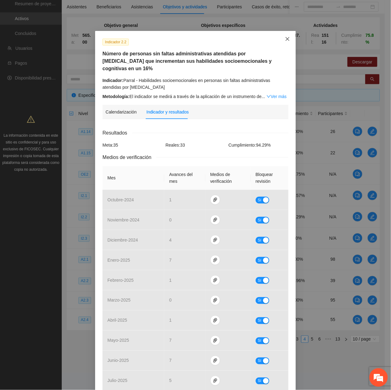
click at [287, 40] on span "Close" at bounding box center [287, 39] width 17 height 17
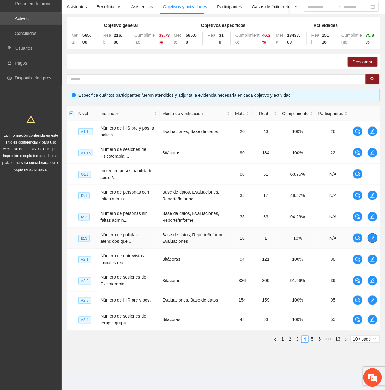
click at [370, 238] on icon "edit" at bounding box center [372, 237] width 5 height 5
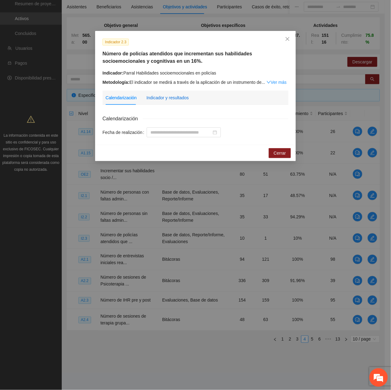
drag, startPoint x: 159, startPoint y: 100, endPoint x: 159, endPoint y: 104, distance: 3.5
click at [159, 100] on div "Indicador y resultados" at bounding box center [167, 97] width 42 height 7
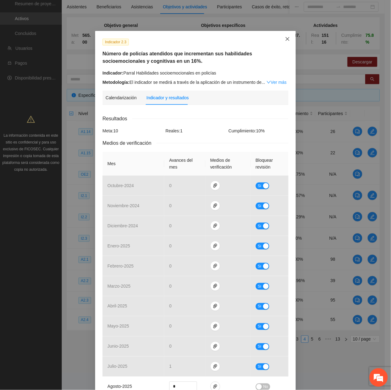
drag, startPoint x: 287, startPoint y: 44, endPoint x: 275, endPoint y: 77, distance: 35.9
click at [288, 43] on span "Close" at bounding box center [287, 39] width 17 height 17
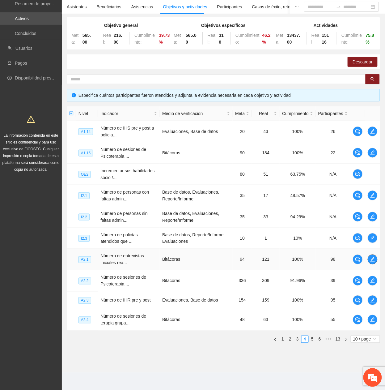
click at [371, 256] on button "button" at bounding box center [373, 259] width 10 height 10
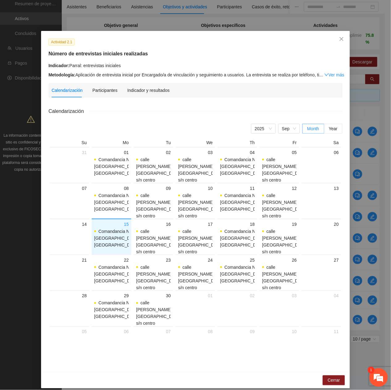
scroll to position [200, 0]
drag, startPoint x: 137, startPoint y: 91, endPoint x: 138, endPoint y: 98, distance: 7.5
click at [137, 92] on div "Indicador y resultados" at bounding box center [148, 90] width 42 height 7
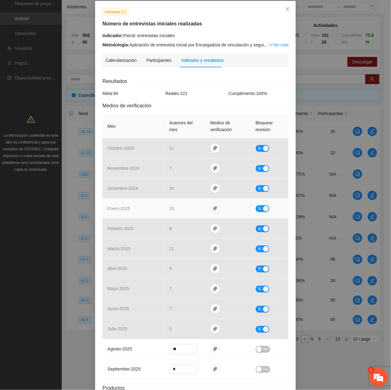
scroll to position [0, 0]
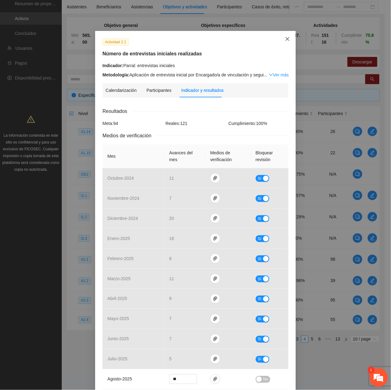
click at [282, 35] on span "Close" at bounding box center [287, 39] width 17 height 17
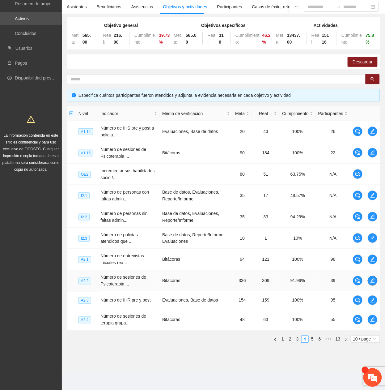
click at [373, 278] on icon "edit" at bounding box center [372, 280] width 5 height 5
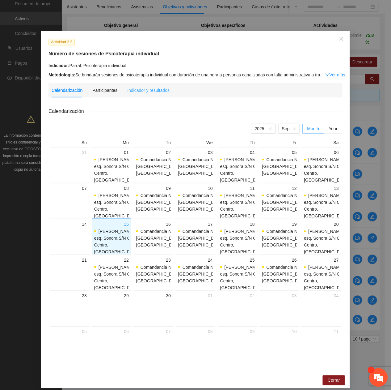
click at [141, 94] on div "Indicador y resultados" at bounding box center [148, 90] width 42 height 14
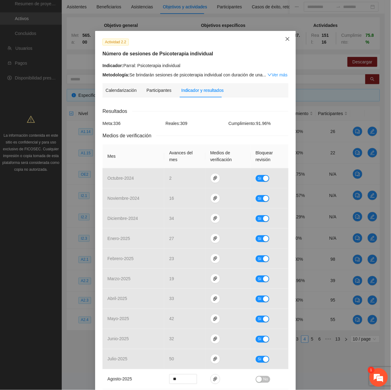
click at [286, 35] on span "Close" at bounding box center [287, 39] width 17 height 17
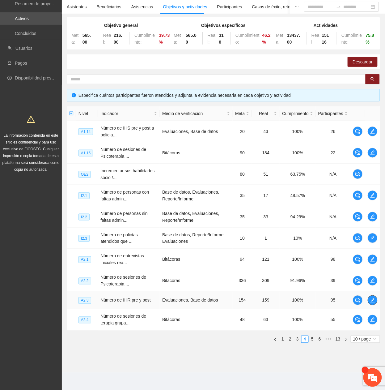
click at [376, 298] on span "edit" at bounding box center [372, 300] width 9 height 5
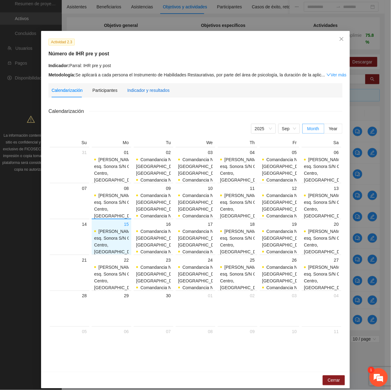
drag, startPoint x: 140, startPoint y: 93, endPoint x: 141, endPoint y: 96, distance: 3.5
click at [140, 93] on div "Indicador y resultados" at bounding box center [148, 90] width 42 height 7
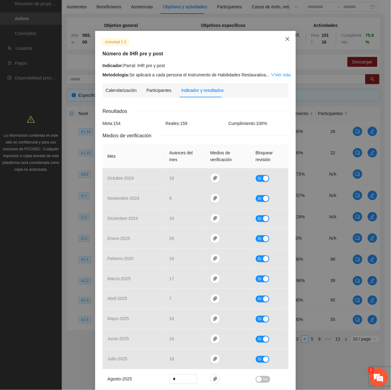
drag, startPoint x: 288, startPoint y: 38, endPoint x: 285, endPoint y: 39, distance: 3.5
click at [288, 39] on span "Close" at bounding box center [287, 39] width 17 height 17
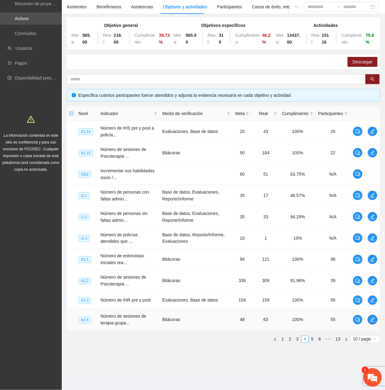
click at [374, 320] on icon "edit" at bounding box center [372, 319] width 5 height 5
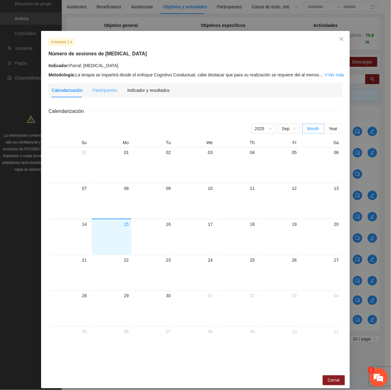
drag, startPoint x: 152, startPoint y: 86, endPoint x: 156, endPoint y: 86, distance: 4.3
click at [151, 86] on div "Indicador y resultados" at bounding box center [148, 90] width 42 height 14
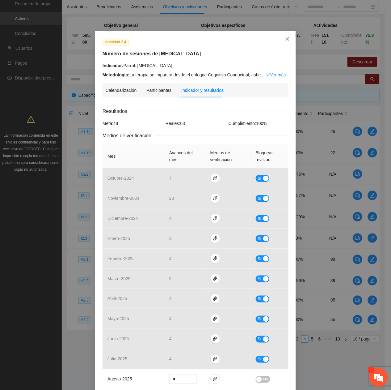
click at [285, 43] on span "Close" at bounding box center [287, 39] width 17 height 17
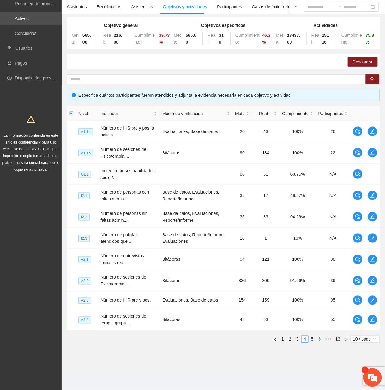
click at [312, 342] on li "5" at bounding box center [312, 338] width 7 height 7
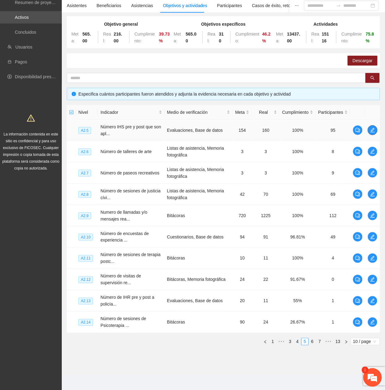
click at [370, 129] on span "edit" at bounding box center [372, 130] width 9 height 5
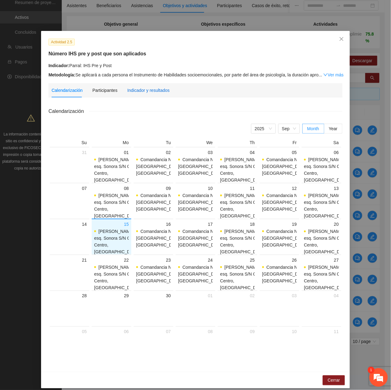
click at [138, 87] on div "Indicador y resultados" at bounding box center [148, 90] width 42 height 7
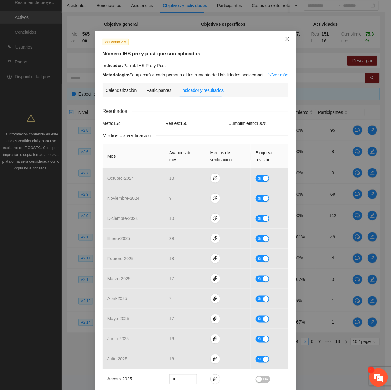
click at [284, 42] on span "Close" at bounding box center [287, 39] width 17 height 17
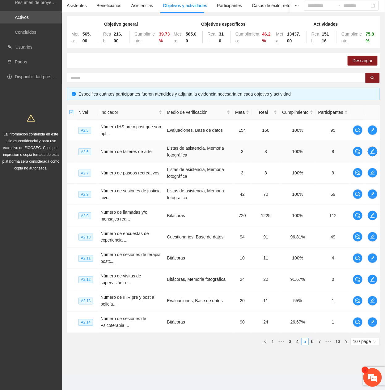
click at [371, 150] on icon "edit" at bounding box center [372, 151] width 5 height 5
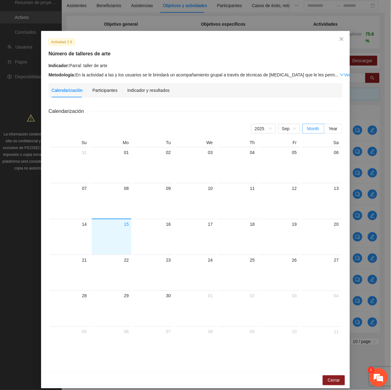
click at [145, 83] on div "Indicador y resultados" at bounding box center [148, 90] width 42 height 14
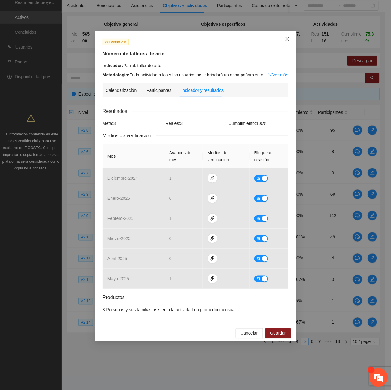
click at [284, 38] on span "Close" at bounding box center [287, 39] width 17 height 17
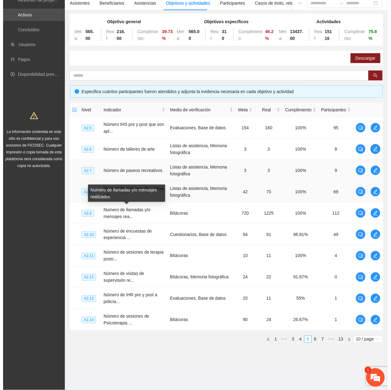
scroll to position [53, 0]
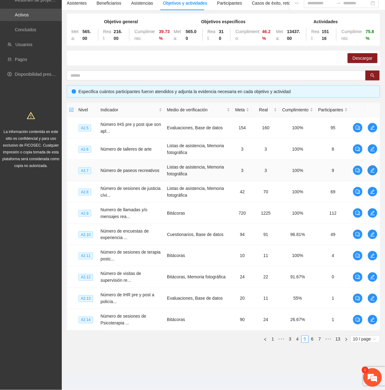
click at [370, 170] on icon "edit" at bounding box center [372, 170] width 5 height 5
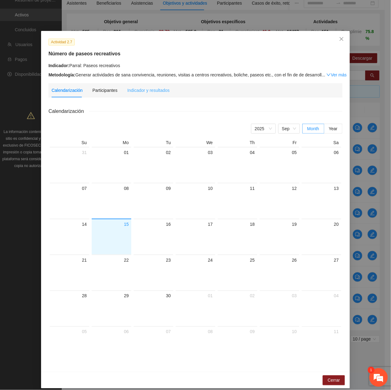
click at [140, 94] on div "Indicador y resultados" at bounding box center [148, 90] width 42 height 14
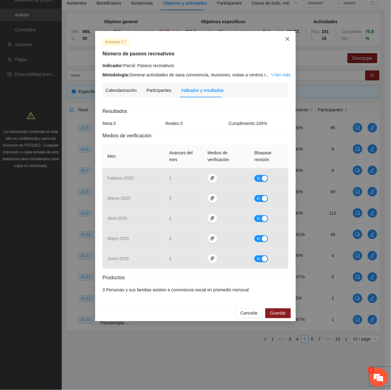
drag, startPoint x: 286, startPoint y: 39, endPoint x: 286, endPoint y: 42, distance: 3.7
click at [286, 40] on icon "close" at bounding box center [287, 38] width 5 height 5
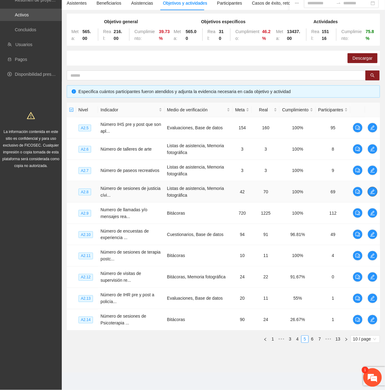
click at [371, 192] on icon "edit" at bounding box center [372, 191] width 5 height 5
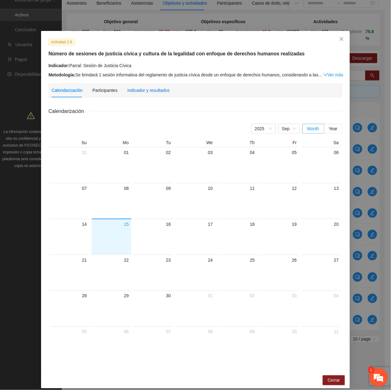
click at [142, 88] on div "Indicador y resultados" at bounding box center [148, 90] width 42 height 7
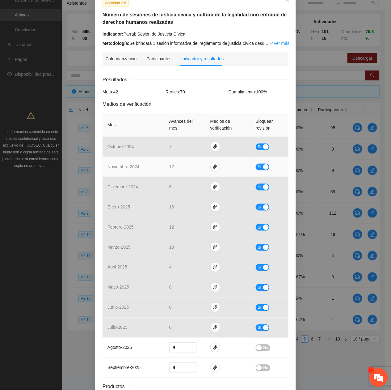
scroll to position [0, 0]
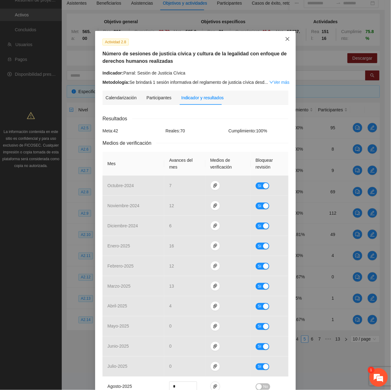
click at [282, 34] on span "Close" at bounding box center [287, 39] width 17 height 17
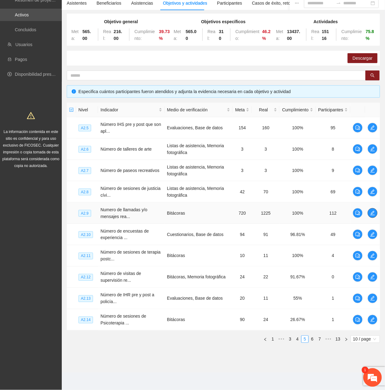
click at [375, 214] on span "edit" at bounding box center [372, 212] width 9 height 5
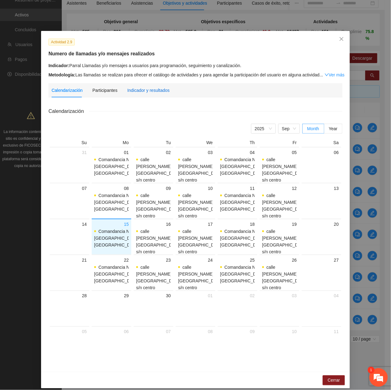
click at [127, 93] on div "Indicador y resultados" at bounding box center [148, 90] width 42 height 7
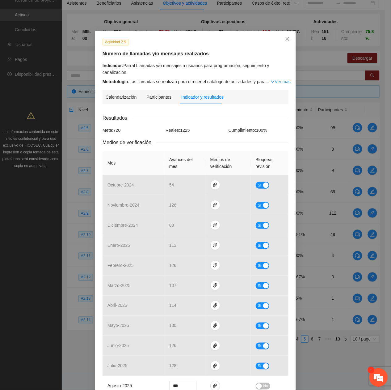
click at [281, 41] on span "Close" at bounding box center [287, 39] width 17 height 17
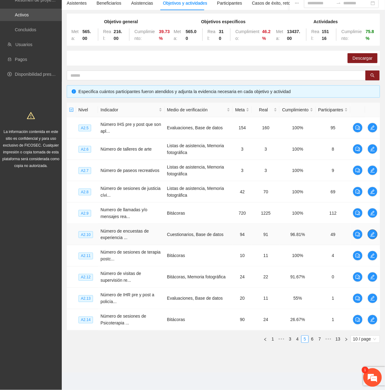
click at [373, 235] on icon "edit" at bounding box center [372, 234] width 5 height 5
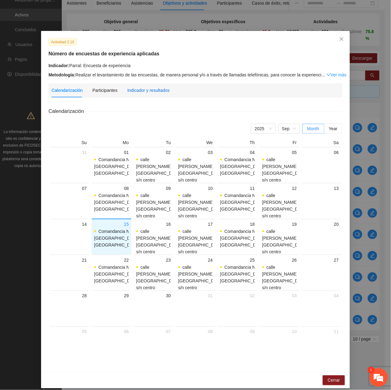
click at [143, 89] on div "Indicador y resultados" at bounding box center [148, 90] width 42 height 7
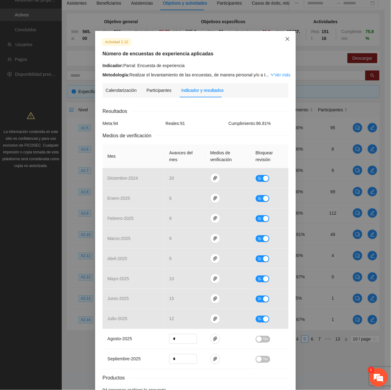
click at [285, 37] on icon "close" at bounding box center [287, 38] width 5 height 5
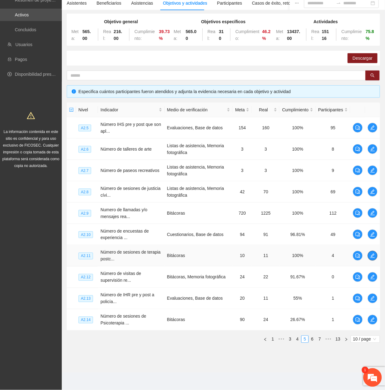
click at [372, 251] on button "button" at bounding box center [373, 256] width 10 height 10
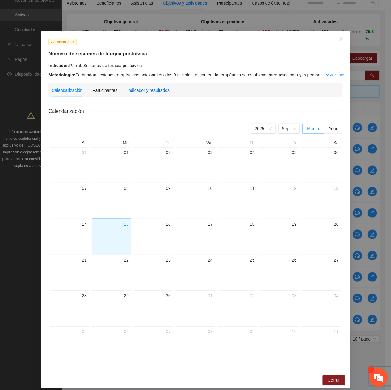
click at [140, 91] on div "Indicador y resultados" at bounding box center [148, 90] width 42 height 7
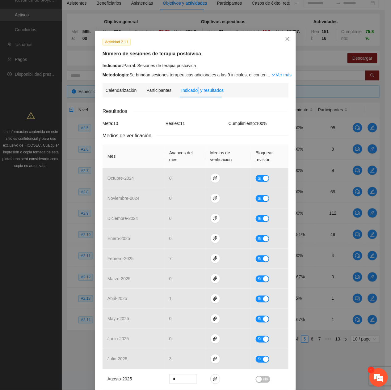
click at [288, 39] on span "Close" at bounding box center [287, 39] width 17 height 17
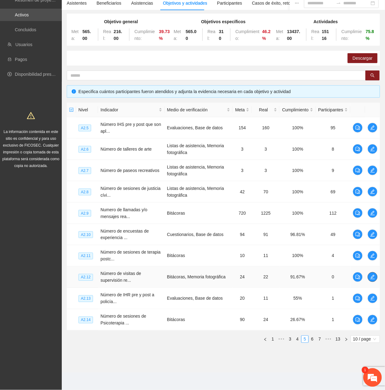
click at [375, 275] on icon "edit" at bounding box center [372, 276] width 5 height 5
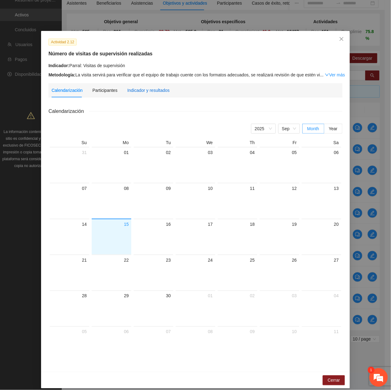
click at [159, 89] on div "Indicador y resultados" at bounding box center [148, 90] width 42 height 7
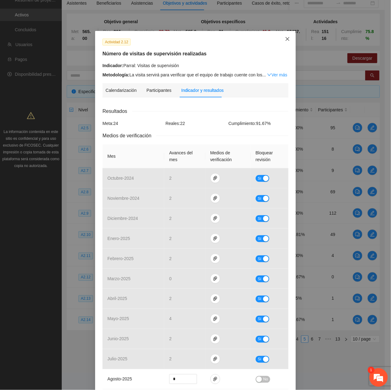
drag, startPoint x: 287, startPoint y: 36, endPoint x: 273, endPoint y: 48, distance: 18.4
click at [284, 38] on span "Close" at bounding box center [287, 39] width 17 height 17
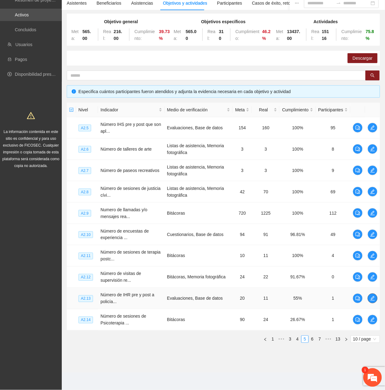
click at [372, 297] on icon "edit" at bounding box center [373, 298] width 4 height 4
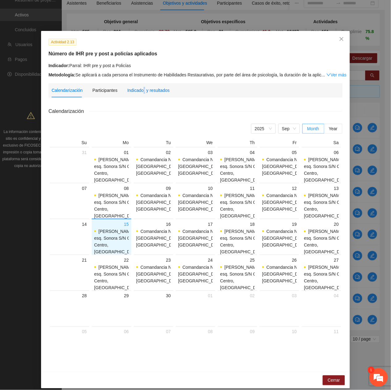
click at [140, 86] on div "Indicador y resultados" at bounding box center [148, 90] width 42 height 14
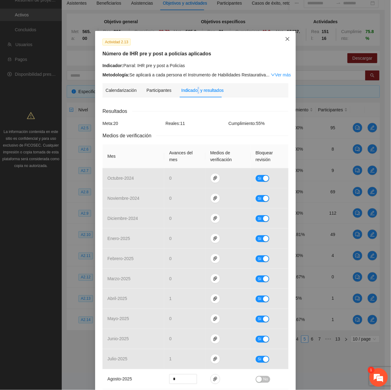
click at [283, 34] on span "Close" at bounding box center [287, 39] width 17 height 17
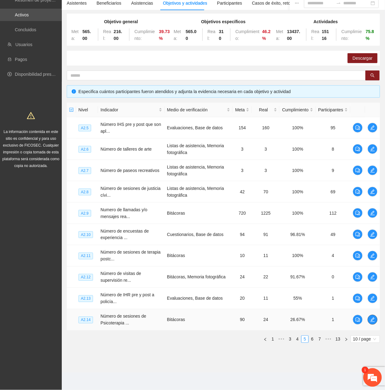
click at [370, 321] on span "edit" at bounding box center [372, 319] width 9 height 5
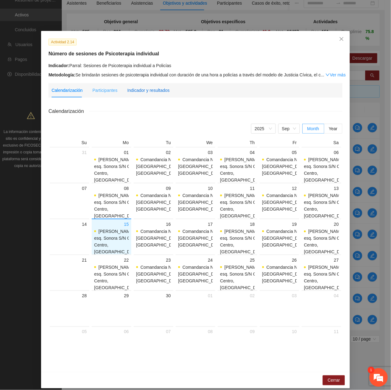
click at [153, 90] on div "Indicador y resultados" at bounding box center [148, 90] width 42 height 7
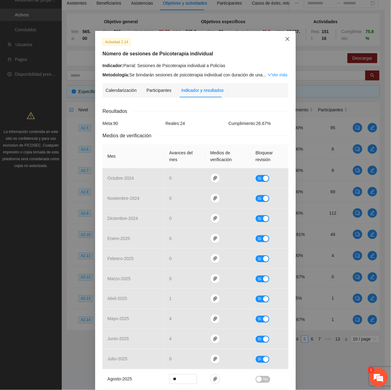
click at [286, 39] on icon "close" at bounding box center [288, 39] width 4 height 4
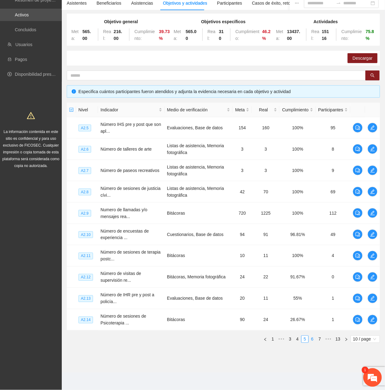
click at [313, 339] on link "6" at bounding box center [312, 339] width 7 height 7
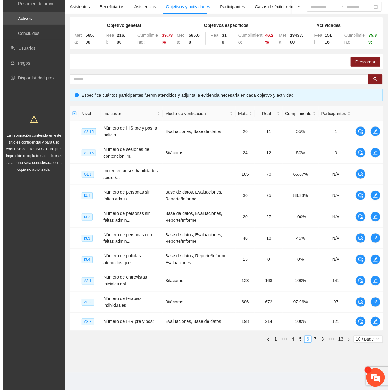
scroll to position [49, 0]
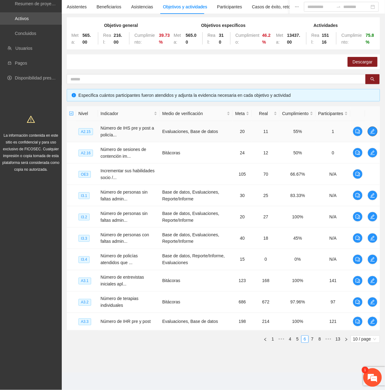
drag, startPoint x: 311, startPoint y: 326, endPoint x: 375, endPoint y: 131, distance: 204.8
click at [375, 131] on icon "edit" at bounding box center [372, 131] width 5 height 5
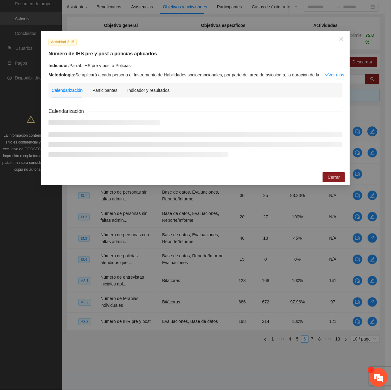
click at [368, 131] on div "Actividad 2.15 Número de IHS pre y post a policías aplicados Indicador: Parral:…" at bounding box center [195, 195] width 391 height 390
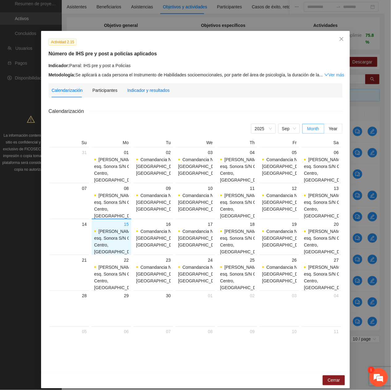
click at [164, 90] on div "Indicador y resultados" at bounding box center [148, 90] width 42 height 7
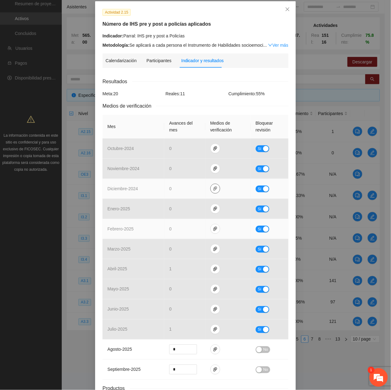
scroll to position [0, 0]
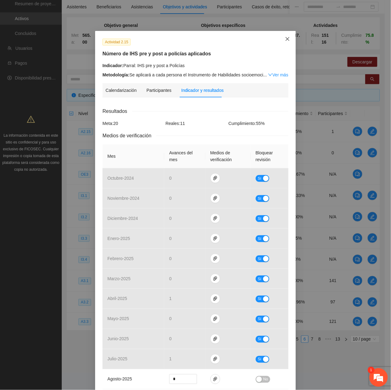
drag, startPoint x: 287, startPoint y: 35, endPoint x: 289, endPoint y: 46, distance: 10.9
click at [286, 36] on span "Close" at bounding box center [287, 39] width 17 height 17
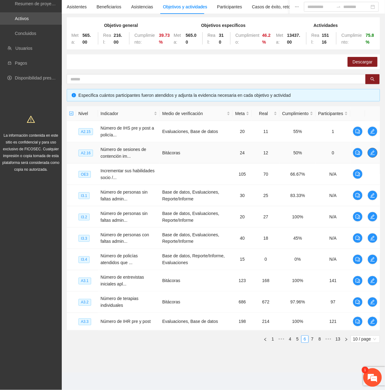
click at [369, 154] on span "edit" at bounding box center [372, 152] width 9 height 5
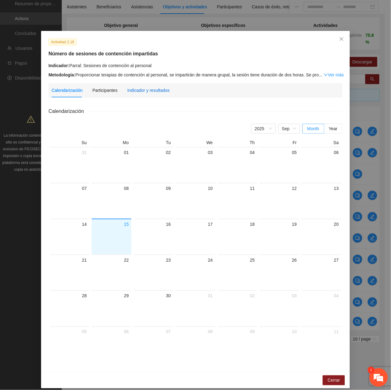
click at [155, 90] on div "Indicador y resultados" at bounding box center [148, 90] width 42 height 7
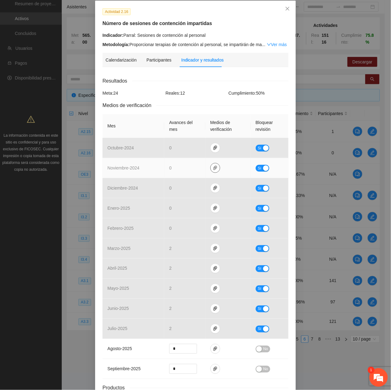
scroll to position [81, 0]
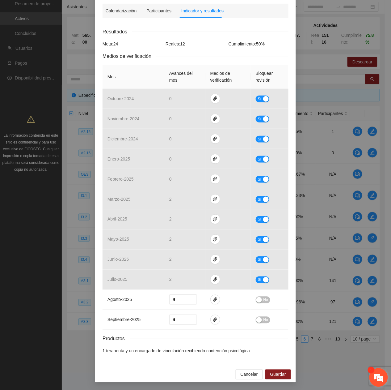
click at [381, 374] on em at bounding box center [379, 377] width 17 height 17
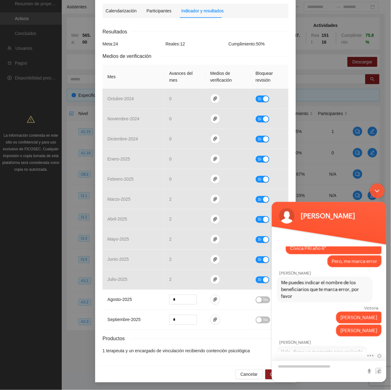
click at [344, 365] on textarea "Escriba su mensaje y pulse “Intro”" at bounding box center [329, 371] width 115 height 22
type textarea "*******"
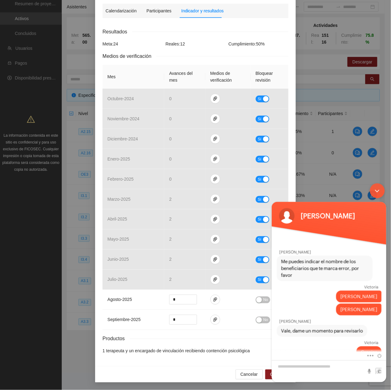
click at [379, 193] on div "Minimizar ventana de chat en vivo" at bounding box center [377, 190] width 15 height 15
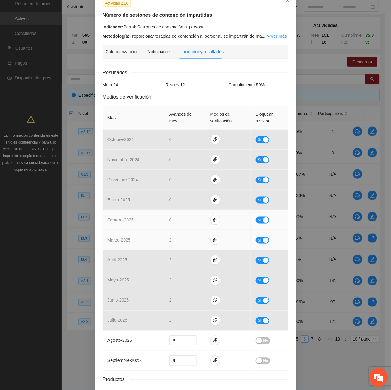
scroll to position [0, 0]
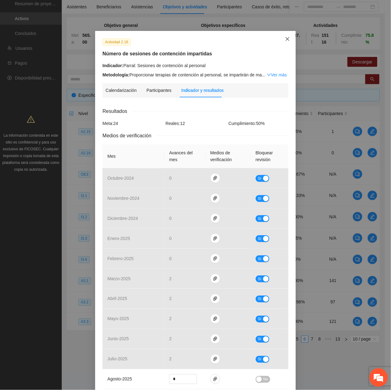
click at [279, 38] on span "Close" at bounding box center [287, 39] width 17 height 17
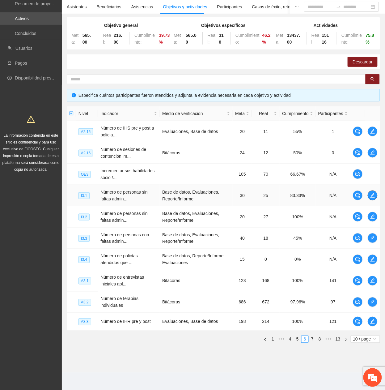
click at [372, 195] on icon "edit" at bounding box center [372, 195] width 5 height 5
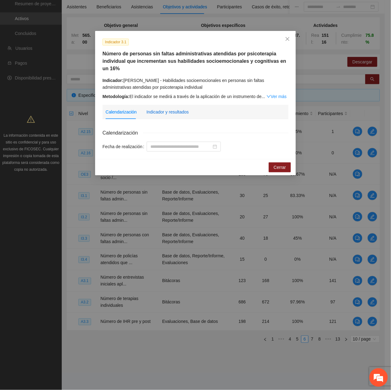
click at [175, 113] on div "Indicador y resultados" at bounding box center [167, 111] width 42 height 7
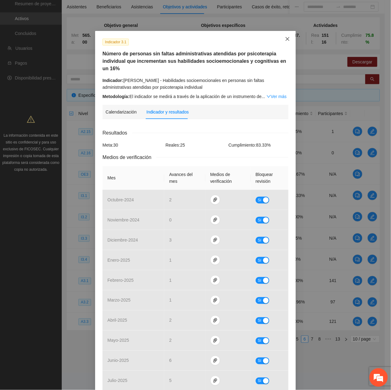
click at [285, 38] on icon "close" at bounding box center [287, 38] width 5 height 5
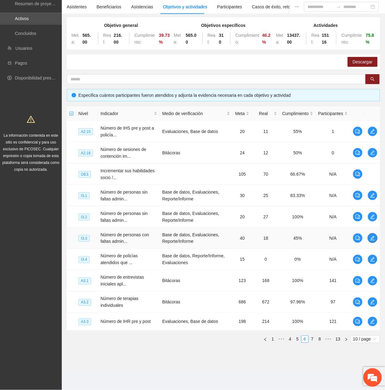
click at [369, 236] on span "edit" at bounding box center [372, 237] width 9 height 5
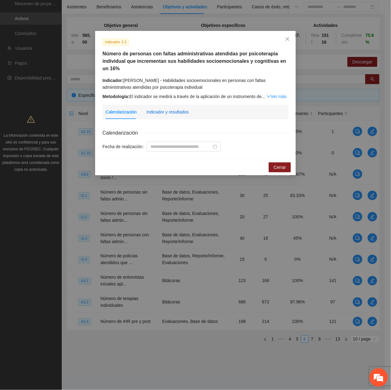
click at [172, 110] on div "Indicador y resultados" at bounding box center [167, 111] width 42 height 7
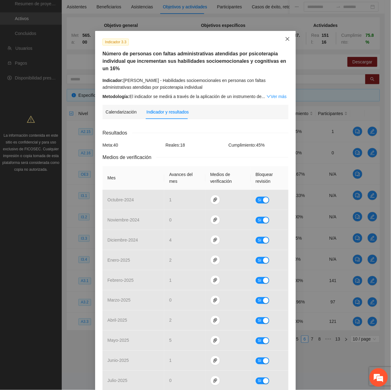
click at [290, 30] on div "Indicador 3.3 Número de personas con faltas administrativas atendidas por psico…" at bounding box center [195, 195] width 391 height 390
click at [287, 34] on span "Close" at bounding box center [287, 39] width 17 height 17
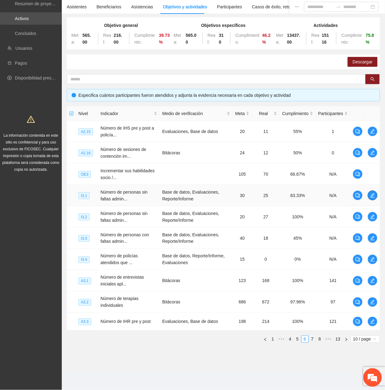
click at [369, 196] on span "edit" at bounding box center [372, 195] width 9 height 5
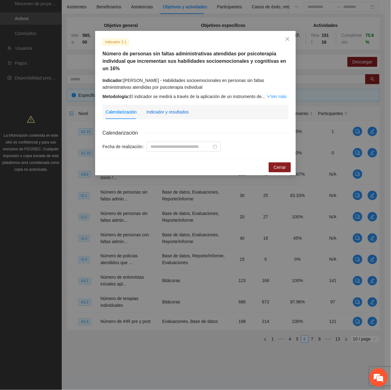
click at [158, 114] on div "Indicador y resultados" at bounding box center [167, 111] width 42 height 7
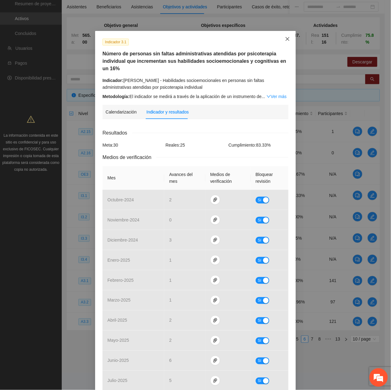
click at [280, 39] on span "Close" at bounding box center [287, 39] width 17 height 17
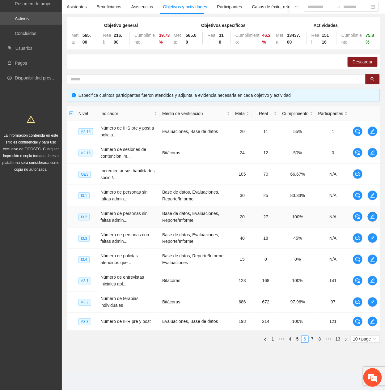
click at [372, 215] on icon "edit" at bounding box center [373, 216] width 4 height 4
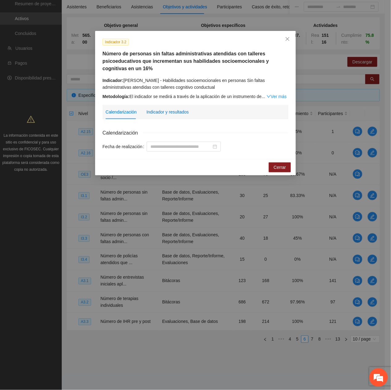
click at [181, 109] on div "Indicador y resultados" at bounding box center [167, 111] width 42 height 7
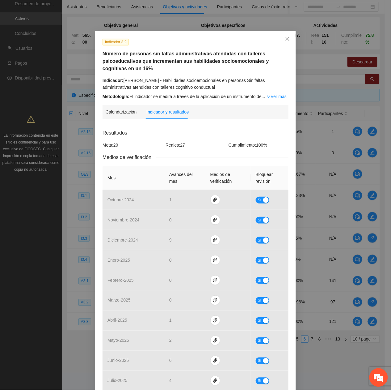
click at [285, 43] on span "Close" at bounding box center [287, 39] width 17 height 17
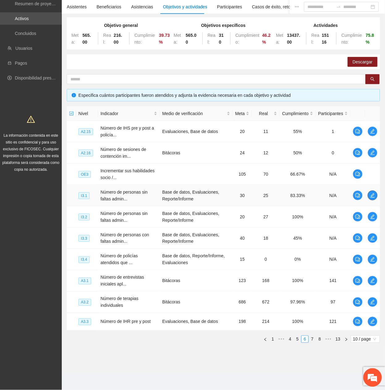
click at [374, 193] on icon "edit" at bounding box center [372, 195] width 5 height 5
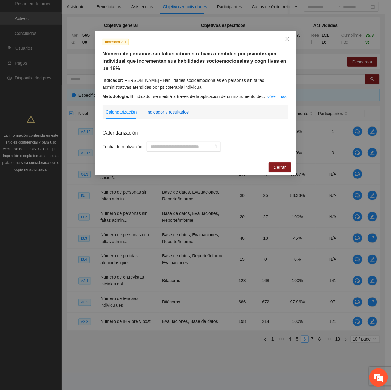
click at [180, 114] on div "Indicador y resultados" at bounding box center [167, 111] width 42 height 7
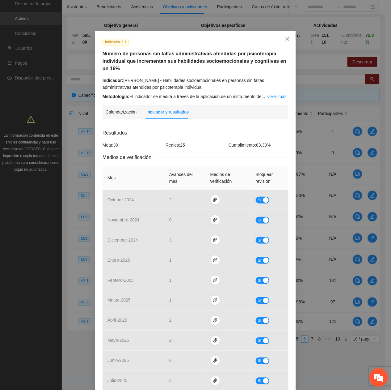
click at [288, 42] on span "Close" at bounding box center [287, 39] width 17 height 17
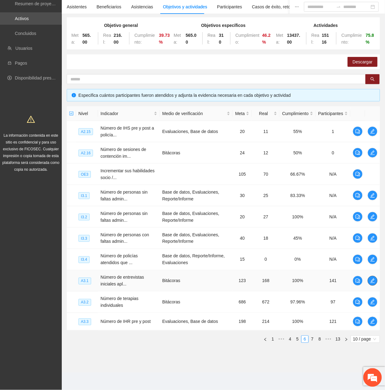
click at [374, 282] on icon "edit" at bounding box center [373, 280] width 4 height 4
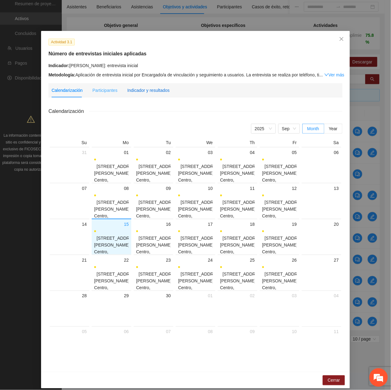
drag, startPoint x: 148, startPoint y: 87, endPoint x: 145, endPoint y: 91, distance: 5.3
click at [147, 88] on div "Indicador y resultados" at bounding box center [148, 90] width 42 height 7
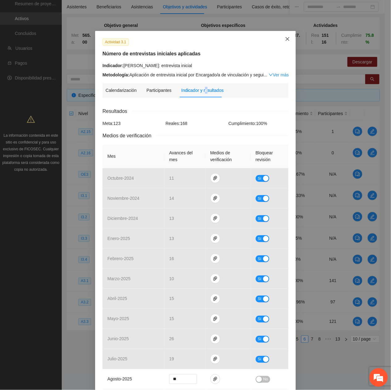
click at [285, 36] on span "Close" at bounding box center [287, 39] width 17 height 17
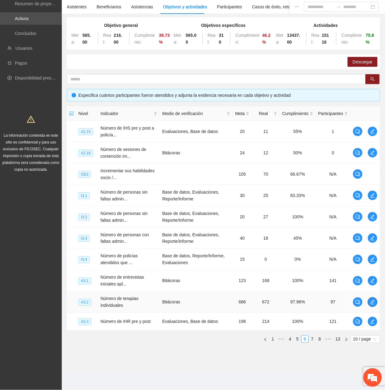
click at [371, 299] on icon "edit" at bounding box center [372, 301] width 5 height 5
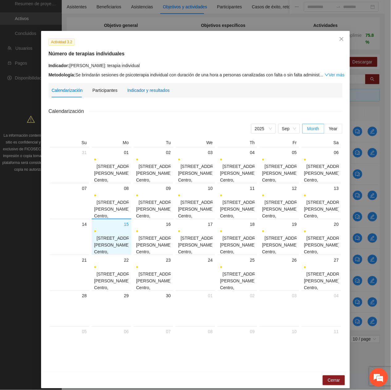
drag, startPoint x: 143, startPoint y: 88, endPoint x: 142, endPoint y: 92, distance: 3.9
click at [143, 89] on div "Indicador y resultados" at bounding box center [148, 90] width 42 height 7
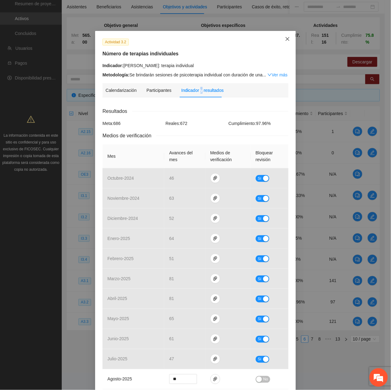
click at [282, 39] on span "Close" at bounding box center [287, 39] width 17 height 17
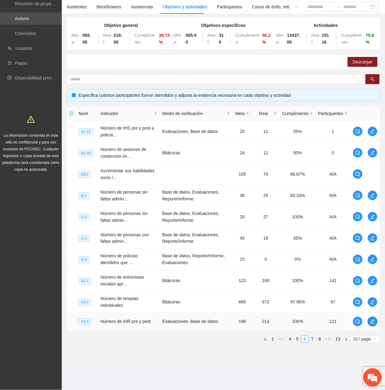
click at [373, 318] on button "button" at bounding box center [373, 321] width 10 height 10
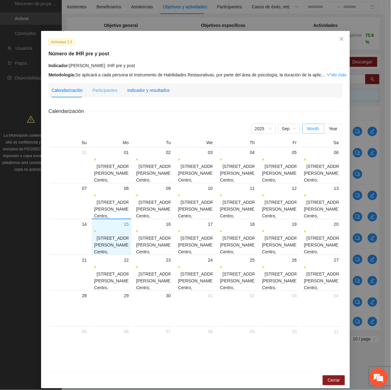
click at [155, 93] on div "Indicador y resultados" at bounding box center [148, 90] width 42 height 7
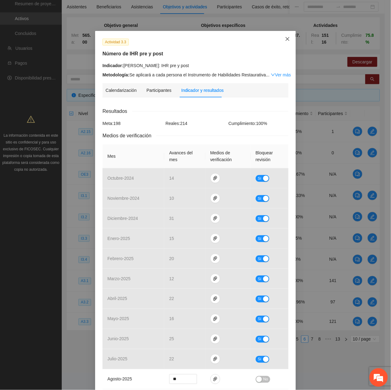
drag, startPoint x: 283, startPoint y: 43, endPoint x: 281, endPoint y: 56, distance: 13.2
click at [283, 43] on span "Close" at bounding box center [287, 39] width 17 height 17
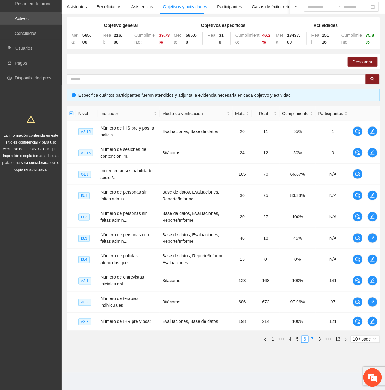
click at [310, 338] on link "7" at bounding box center [312, 339] width 7 height 7
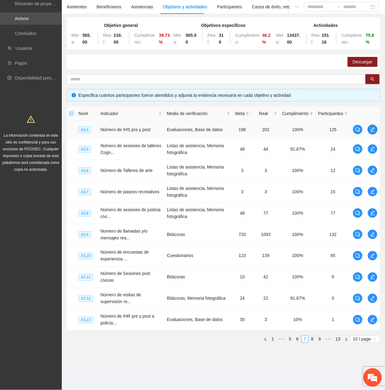
click at [371, 128] on icon "edit" at bounding box center [372, 129] width 5 height 5
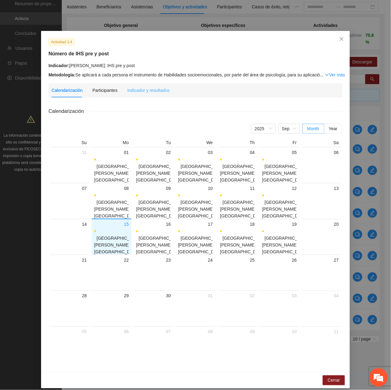
click at [147, 96] on div "Indicador y resultados" at bounding box center [148, 90] width 42 height 14
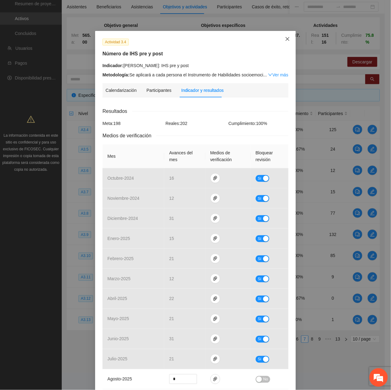
click at [280, 38] on span "Close" at bounding box center [287, 39] width 17 height 17
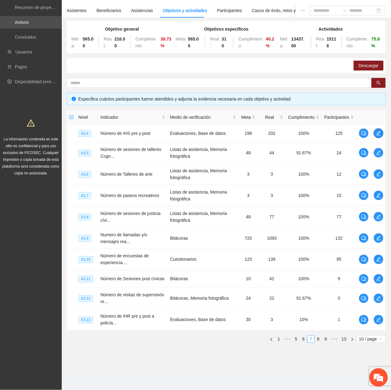
scroll to position [46, 0]
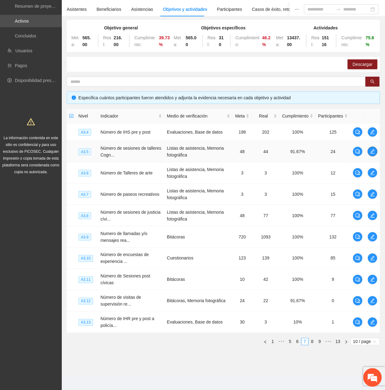
click at [371, 148] on button "button" at bounding box center [373, 151] width 10 height 10
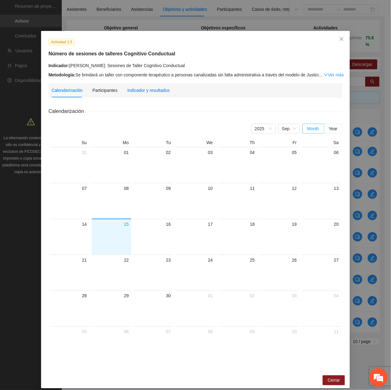
click at [132, 88] on div "Indicador y resultados" at bounding box center [148, 90] width 42 height 7
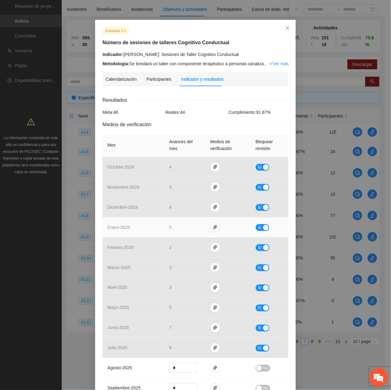
scroll to position [0, 0]
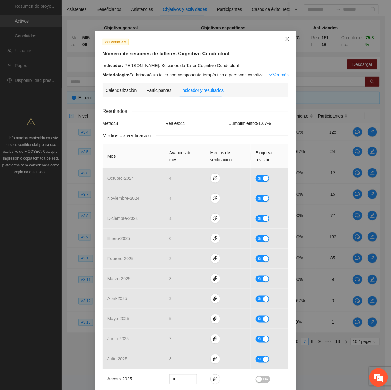
click at [286, 35] on span "Close" at bounding box center [287, 39] width 17 height 17
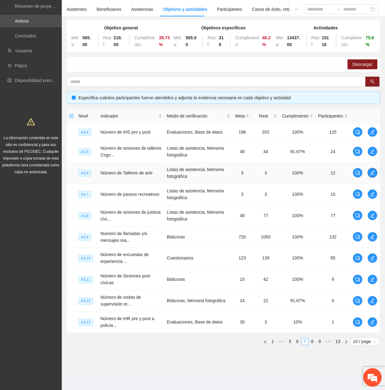
click at [372, 171] on icon "edit" at bounding box center [372, 172] width 5 height 5
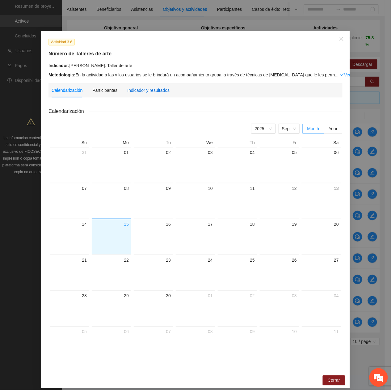
click at [151, 90] on div "Indicador y resultados" at bounding box center [148, 90] width 42 height 7
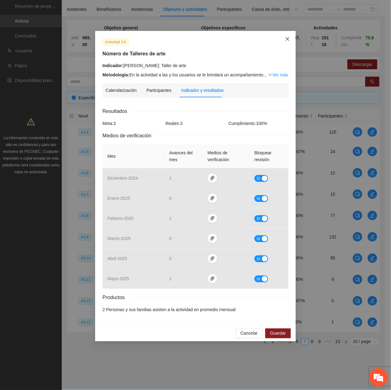
click at [288, 39] on icon "close" at bounding box center [287, 38] width 5 height 5
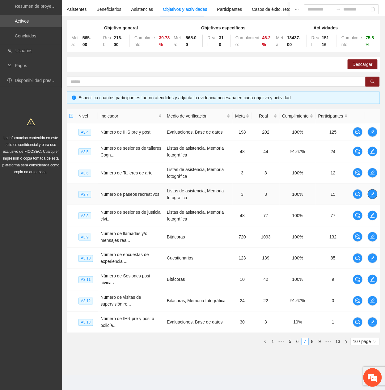
click at [375, 192] on icon "edit" at bounding box center [372, 194] width 5 height 5
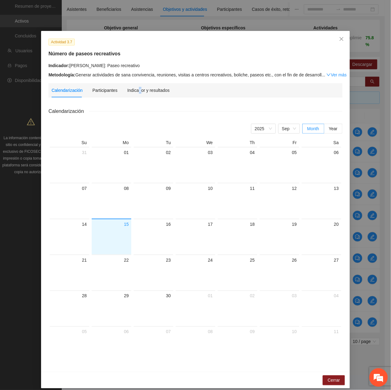
click at [135, 94] on div "Indicador y resultados" at bounding box center [148, 90] width 42 height 14
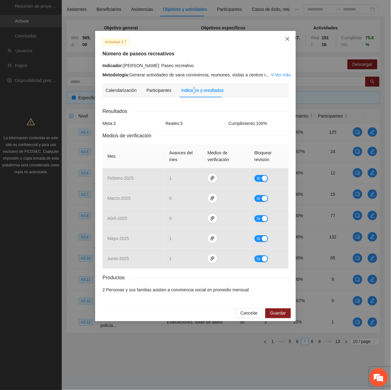
click at [291, 37] on span "Close" at bounding box center [287, 39] width 17 height 17
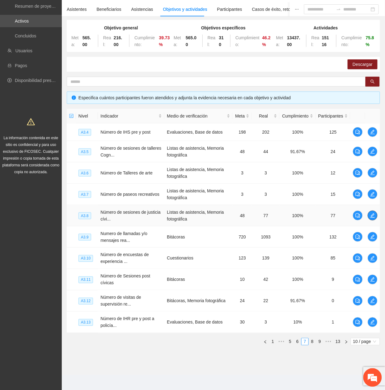
click at [375, 218] on span "edit" at bounding box center [372, 215] width 9 height 5
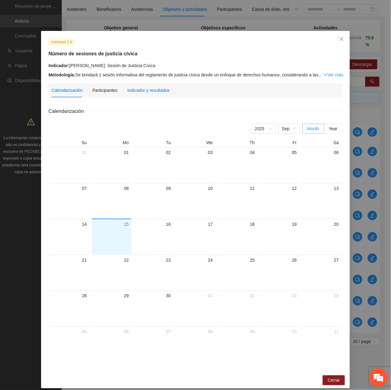
drag, startPoint x: 144, startPoint y: 90, endPoint x: 141, endPoint y: 92, distance: 3.3
click at [143, 91] on div "Indicador y resultados" at bounding box center [148, 90] width 42 height 7
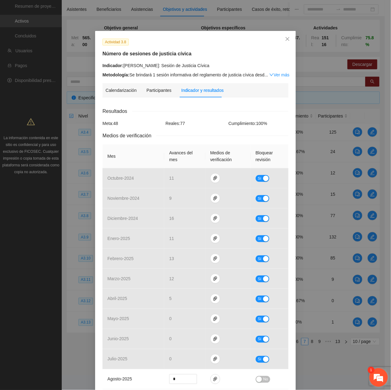
drag, startPoint x: 377, startPoint y: 374, endPoint x: 109, endPoint y: 64, distance: 410.1
click at [378, 374] on em at bounding box center [379, 377] width 17 height 17
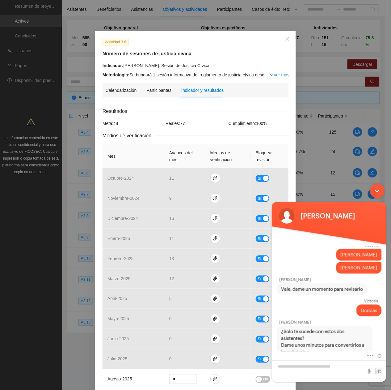
drag, startPoint x: 375, startPoint y: 193, endPoint x: 645, endPoint y: 373, distance: 323.7
click at [375, 193] on div "Minimizar ventana de chat en vivo" at bounding box center [377, 190] width 15 height 15
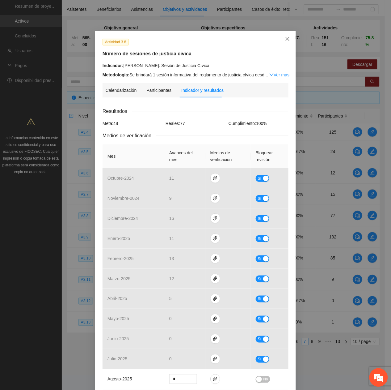
drag, startPoint x: 288, startPoint y: 41, endPoint x: 254, endPoint y: 62, distance: 40.1
click at [287, 41] on span "Close" at bounding box center [287, 39] width 17 height 17
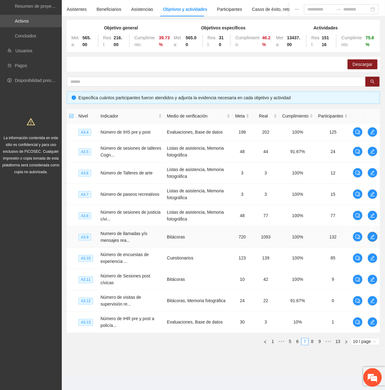
click at [376, 235] on span "edit" at bounding box center [372, 236] width 9 height 5
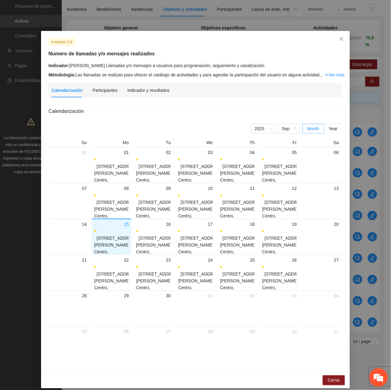
click at [146, 82] on div "Actividad 3.9 Numero de llamadas y/o mensajes realizados Indicador: [PERSON_NAM…" at bounding box center [195, 201] width 309 height 341
click at [138, 91] on div "Indicador y resultados" at bounding box center [148, 90] width 42 height 7
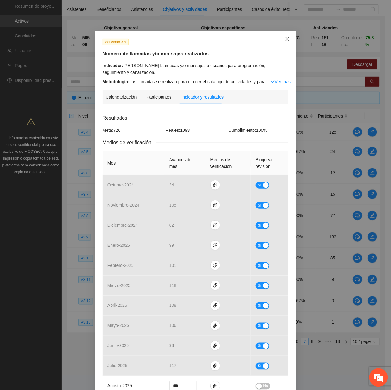
drag, startPoint x: 286, startPoint y: 41, endPoint x: 235, endPoint y: 45, distance: 50.8
click at [285, 41] on icon "close" at bounding box center [287, 38] width 5 height 5
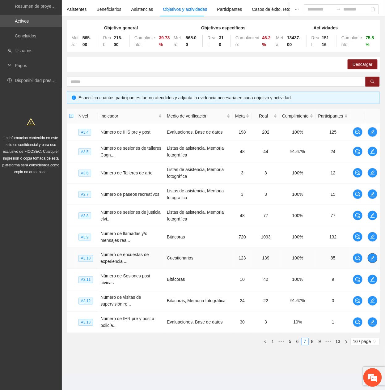
drag, startPoint x: 372, startPoint y: 260, endPoint x: 376, endPoint y: 258, distance: 4.0
click at [376, 258] on span "edit" at bounding box center [372, 258] width 9 height 5
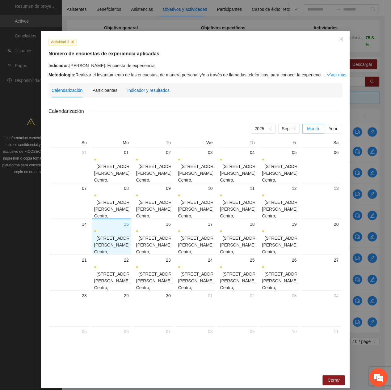
drag, startPoint x: 142, startPoint y: 89, endPoint x: 146, endPoint y: 98, distance: 9.4
click at [144, 92] on div "Indicador y resultados" at bounding box center [148, 90] width 42 height 7
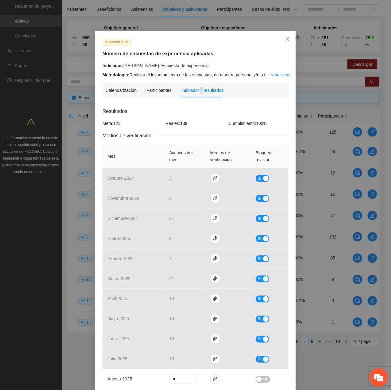
click at [280, 41] on span "Close" at bounding box center [287, 39] width 17 height 17
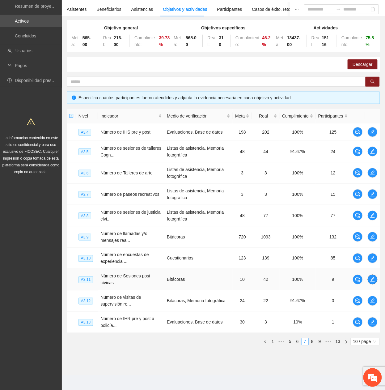
click at [370, 280] on span "edit" at bounding box center [372, 279] width 9 height 5
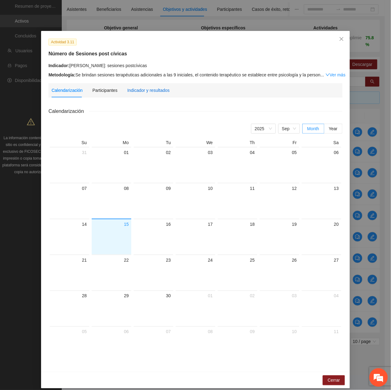
click at [142, 93] on div "Indicador y resultados" at bounding box center [148, 90] width 42 height 14
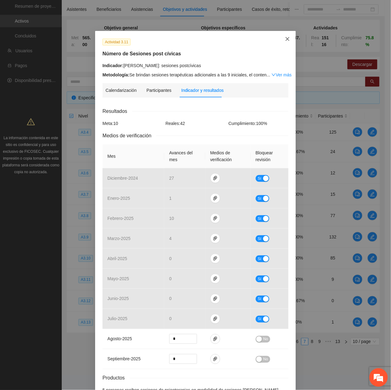
click at [285, 43] on span "Close" at bounding box center [287, 39] width 17 height 17
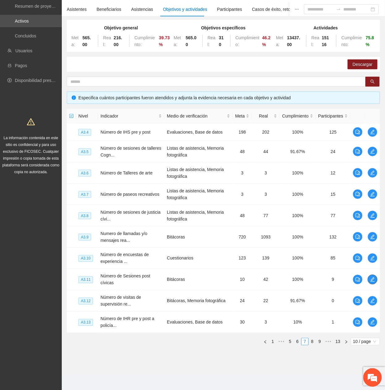
click at [368, 274] on button "button" at bounding box center [373, 279] width 10 height 10
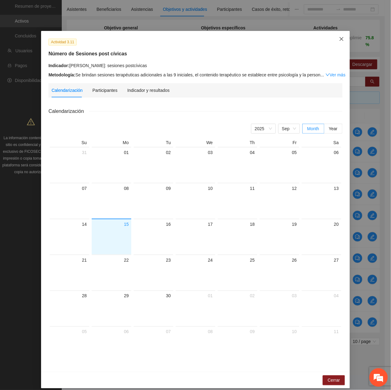
drag, startPoint x: 341, startPoint y: 45, endPoint x: 332, endPoint y: 53, distance: 12.9
click at [341, 45] on span "Close" at bounding box center [341, 39] width 17 height 17
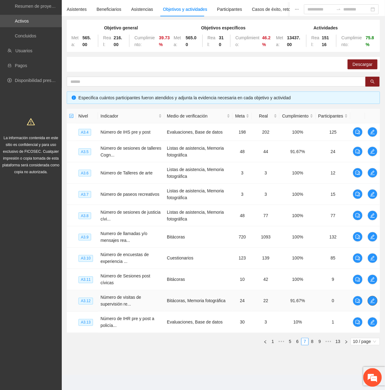
click at [374, 303] on icon "edit" at bounding box center [372, 300] width 5 height 5
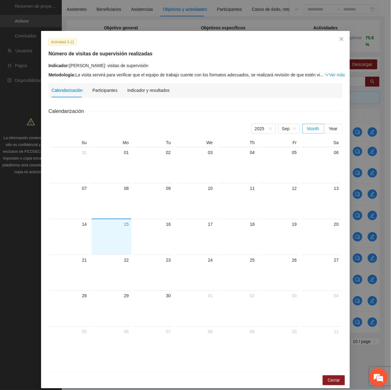
click at [132, 95] on div "Indicador y resultados" at bounding box center [148, 90] width 42 height 14
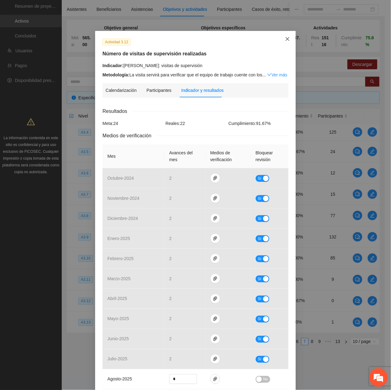
click at [281, 40] on span "Close" at bounding box center [287, 39] width 17 height 17
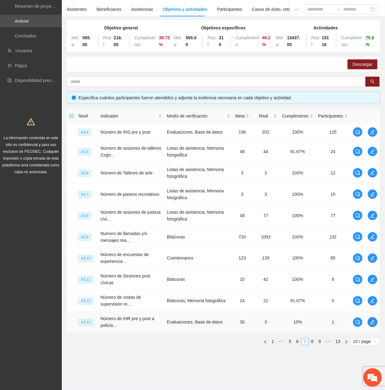
click at [372, 324] on icon "edit" at bounding box center [373, 322] width 4 height 4
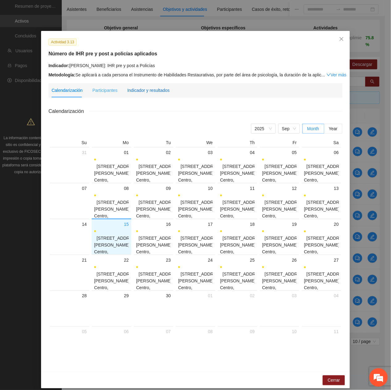
click at [146, 91] on div "Indicador y resultados" at bounding box center [148, 90] width 42 height 7
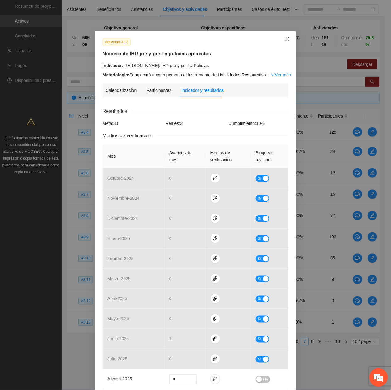
drag, startPoint x: 290, startPoint y: 43, endPoint x: 287, endPoint y: 40, distance: 4.2
click at [289, 41] on span "Close" at bounding box center [287, 39] width 17 height 17
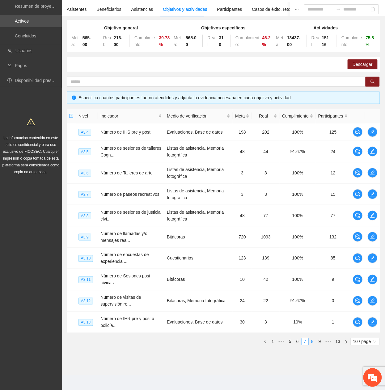
drag, startPoint x: 311, startPoint y: 346, endPoint x: 308, endPoint y: 344, distance: 3.3
click at [311, 345] on link "8" at bounding box center [312, 341] width 7 height 7
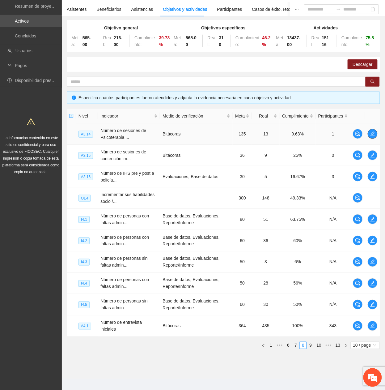
click at [372, 135] on icon "edit" at bounding box center [372, 133] width 5 height 5
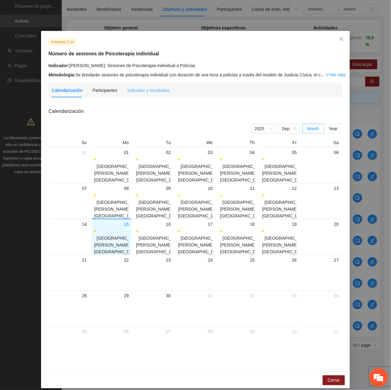
click at [136, 93] on div "Indicador y resultados" at bounding box center [148, 90] width 42 height 14
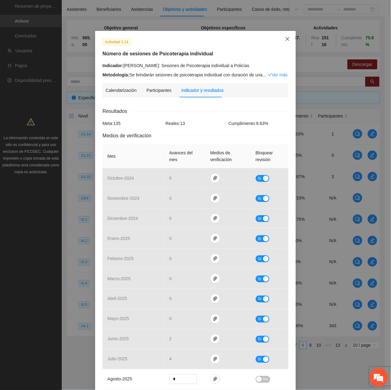
click at [290, 42] on span "Close" at bounding box center [287, 39] width 17 height 17
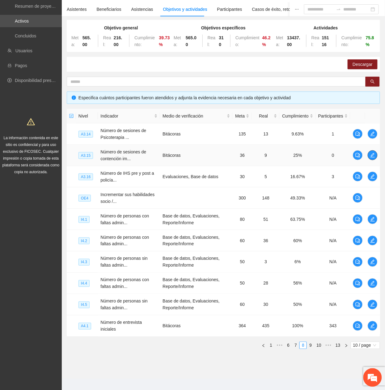
click at [375, 157] on span "edit" at bounding box center [372, 155] width 9 height 5
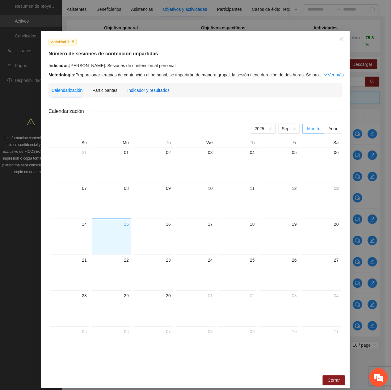
click at [149, 91] on div "Indicador y resultados" at bounding box center [148, 90] width 42 height 7
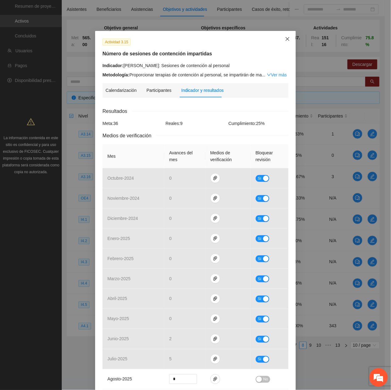
click at [282, 35] on span "Close" at bounding box center [287, 39] width 17 height 17
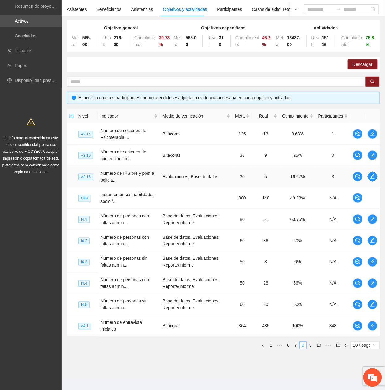
click at [373, 178] on icon "edit" at bounding box center [372, 176] width 5 height 5
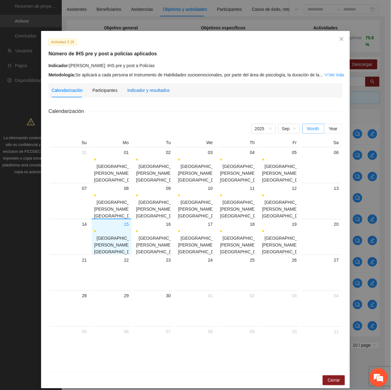
click at [149, 91] on div "Indicador y resultados" at bounding box center [148, 90] width 42 height 7
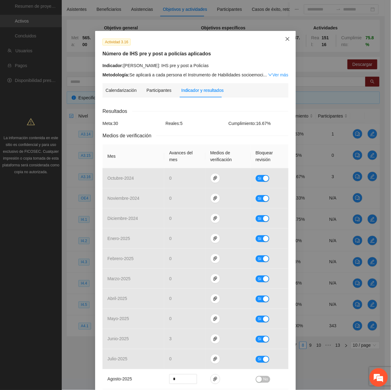
click at [289, 36] on span "Close" at bounding box center [287, 39] width 17 height 17
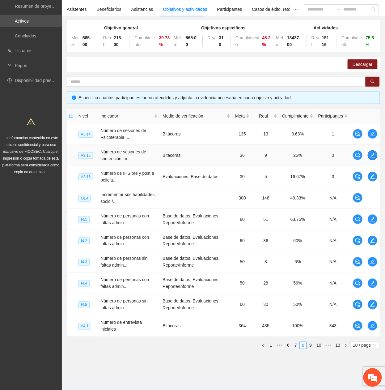
click at [374, 156] on icon "edit" at bounding box center [372, 155] width 5 height 5
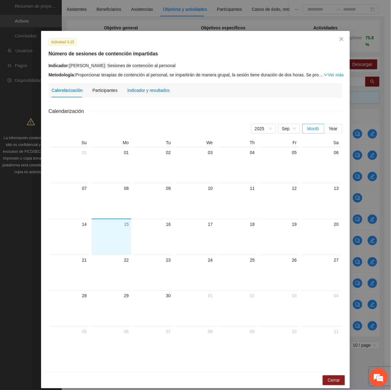
click at [141, 87] on div "Indicador y resultados" at bounding box center [148, 90] width 42 height 7
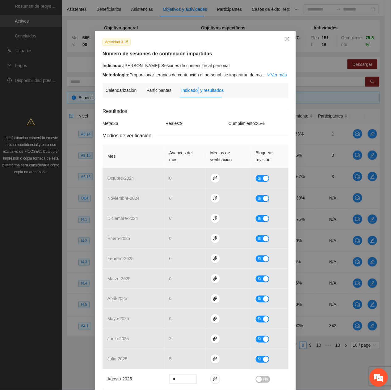
drag, startPoint x: 291, startPoint y: 39, endPoint x: 287, endPoint y: 41, distance: 4.4
click at [290, 39] on span "Close" at bounding box center [287, 39] width 17 height 17
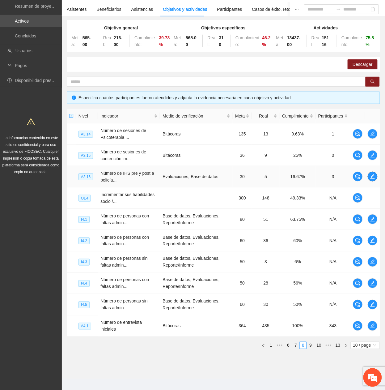
click at [370, 177] on icon "edit" at bounding box center [372, 176] width 5 height 5
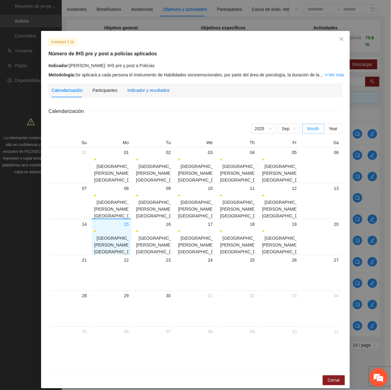
click at [132, 92] on div "Indicador y resultados" at bounding box center [148, 90] width 42 height 7
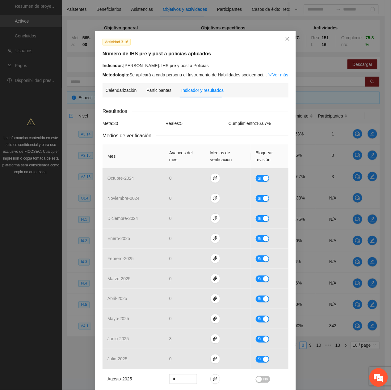
click at [282, 42] on span "Close" at bounding box center [287, 39] width 17 height 17
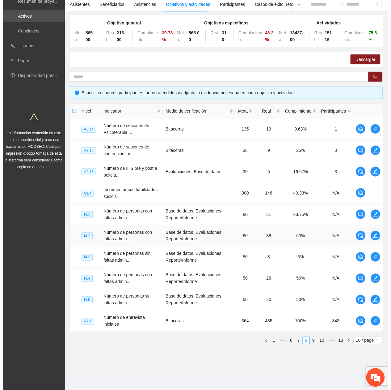
scroll to position [53, 0]
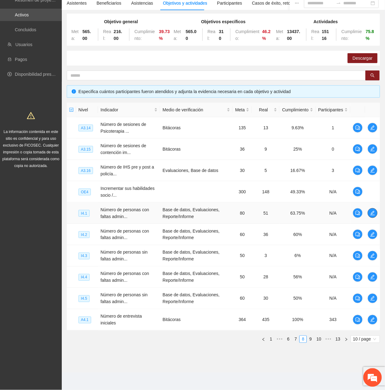
click at [374, 214] on icon "edit" at bounding box center [372, 212] width 5 height 5
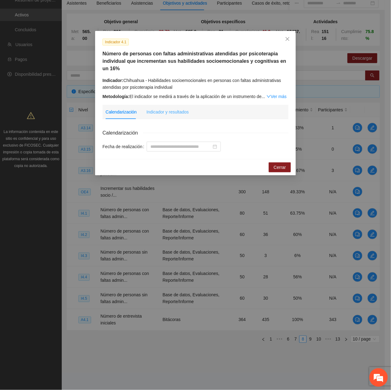
click at [178, 115] on div "Indicador y resultados" at bounding box center [167, 112] width 42 height 14
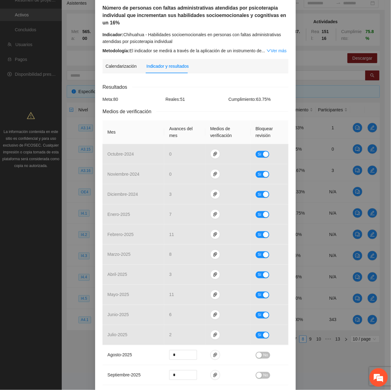
scroll to position [0, 0]
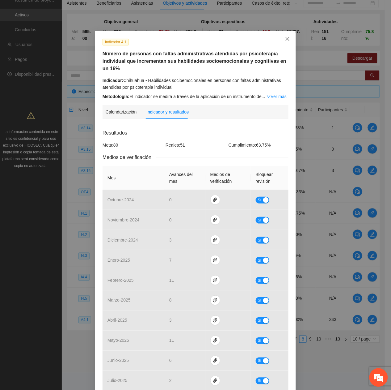
drag, startPoint x: 288, startPoint y: 38, endPoint x: 269, endPoint y: 55, distance: 25.8
click at [287, 39] on span "Close" at bounding box center [287, 39] width 17 height 17
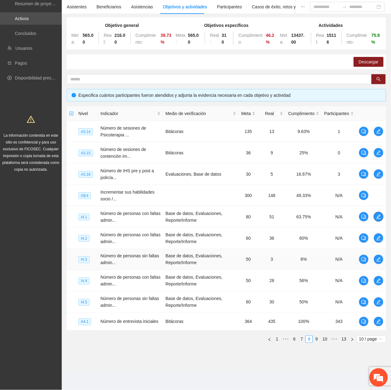
scroll to position [49, 0]
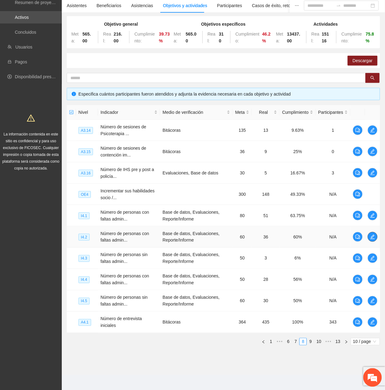
click at [371, 235] on icon "edit" at bounding box center [372, 236] width 5 height 5
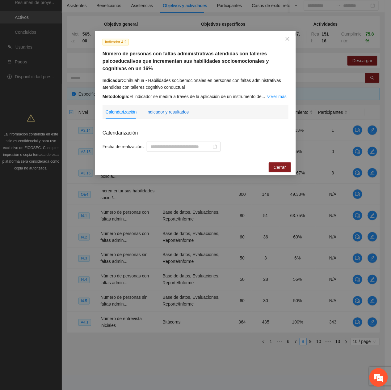
click at [163, 113] on div "Indicador y resultados" at bounding box center [167, 111] width 42 height 7
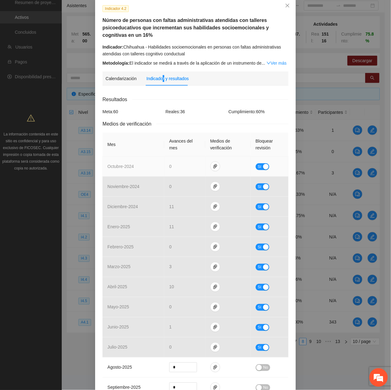
scroll to position [0, 0]
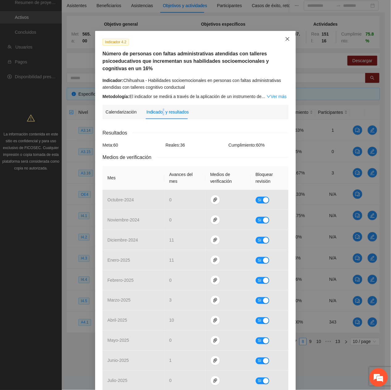
click at [285, 39] on icon "close" at bounding box center [287, 38] width 5 height 5
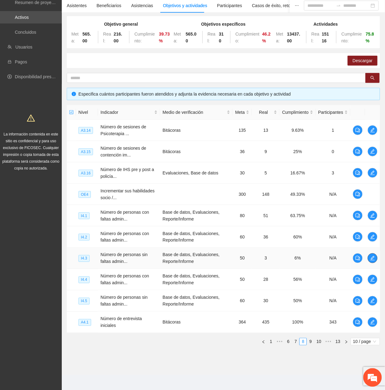
click at [370, 261] on span "edit" at bounding box center [372, 258] width 9 height 5
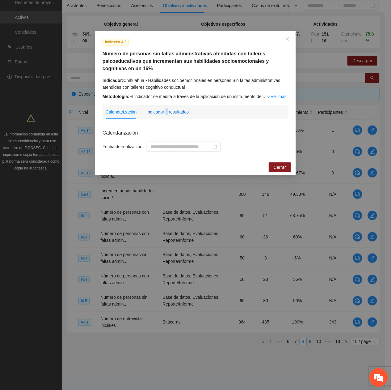
click at [167, 111] on div "Indicador y resultados" at bounding box center [167, 111] width 42 height 7
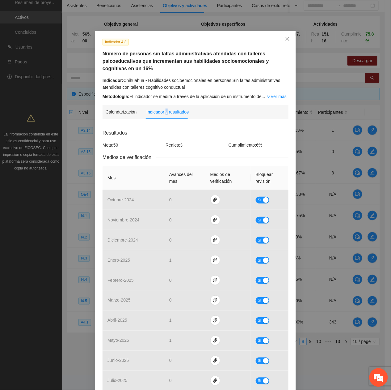
drag, startPoint x: 278, startPoint y: 39, endPoint x: 267, endPoint y: 45, distance: 13.0
click at [279, 40] on span "Close" at bounding box center [287, 39] width 17 height 17
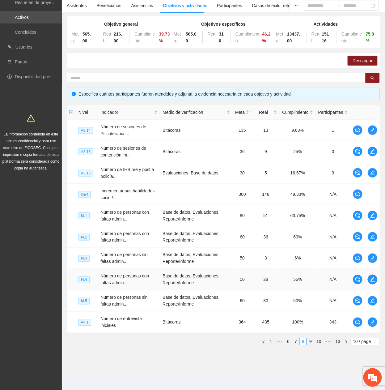
click at [373, 280] on icon "edit" at bounding box center [372, 279] width 5 height 5
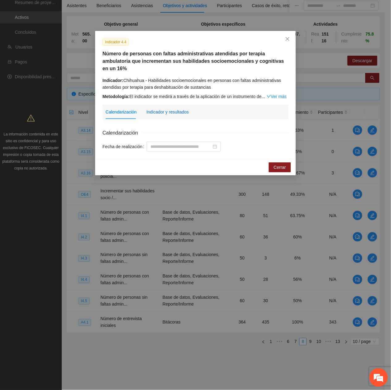
drag, startPoint x: 160, startPoint y: 103, endPoint x: 160, endPoint y: 108, distance: 4.6
click at [160, 108] on div "Indicador y resultados" at bounding box center [167, 111] width 42 height 7
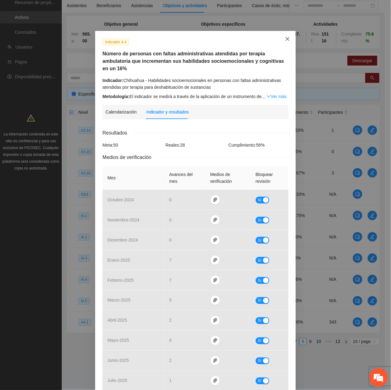
click at [286, 41] on icon "close" at bounding box center [288, 39] width 4 height 4
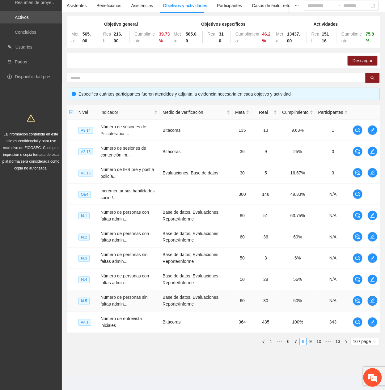
click at [371, 305] on button "button" at bounding box center [373, 301] width 10 height 10
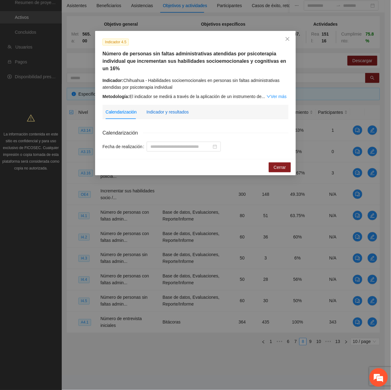
click at [153, 113] on div "Indicador y resultados" at bounding box center [167, 111] width 42 height 7
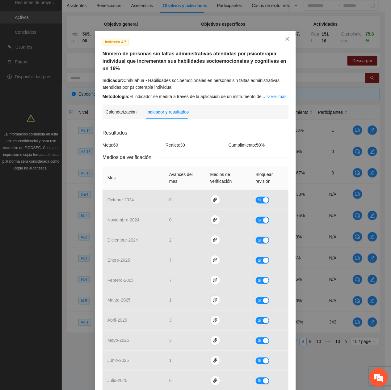
drag, startPoint x: 280, startPoint y: 32, endPoint x: 276, endPoint y: 40, distance: 8.6
click at [280, 34] on span "Close" at bounding box center [287, 39] width 17 height 17
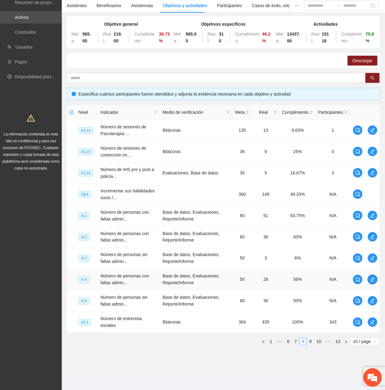
click at [372, 282] on icon "edit" at bounding box center [372, 279] width 5 height 5
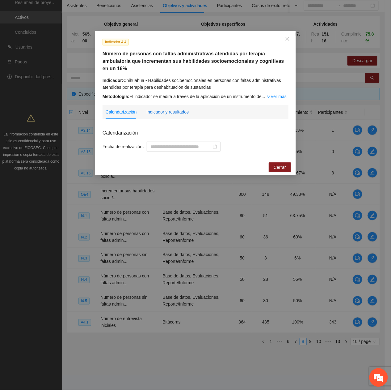
click at [160, 108] on div "Indicador y resultados" at bounding box center [167, 111] width 42 height 7
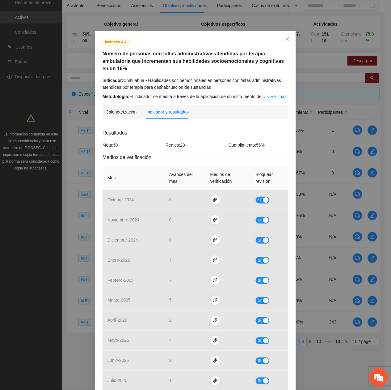
drag, startPoint x: 286, startPoint y: 41, endPoint x: 278, endPoint y: 46, distance: 8.7
click at [285, 41] on icon "close" at bounding box center [287, 38] width 5 height 5
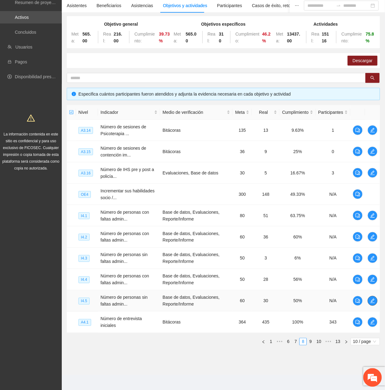
click at [376, 301] on span "edit" at bounding box center [372, 300] width 9 height 5
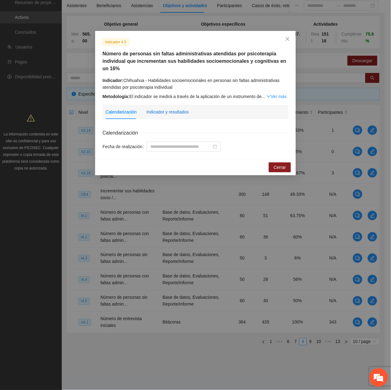
click at [171, 111] on div "Indicador y resultados" at bounding box center [167, 111] width 42 height 7
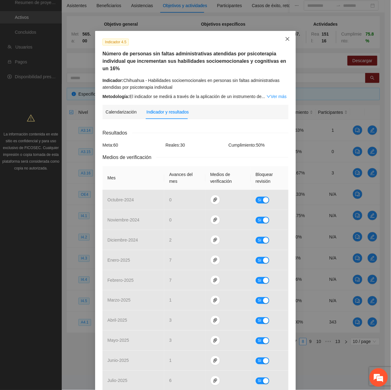
drag, startPoint x: 283, startPoint y: 43, endPoint x: 297, endPoint y: 59, distance: 21.5
click at [282, 42] on span "Close" at bounding box center [287, 39] width 17 height 17
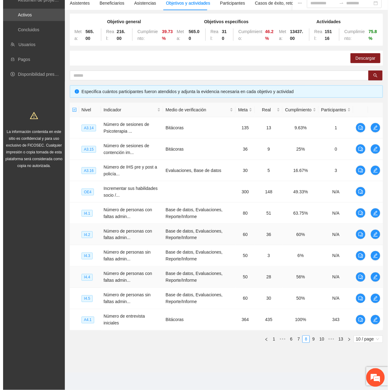
scroll to position [53, 0]
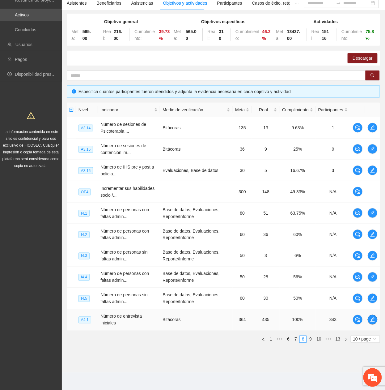
drag, startPoint x: 375, startPoint y: 318, endPoint x: 365, endPoint y: 322, distance: 10.1
click at [372, 320] on icon "edit" at bounding box center [373, 319] width 4 height 4
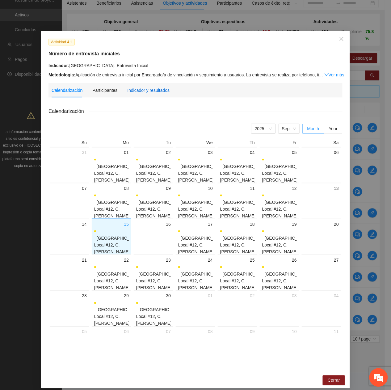
click at [136, 93] on div "Indicador y resultados" at bounding box center [148, 90] width 42 height 7
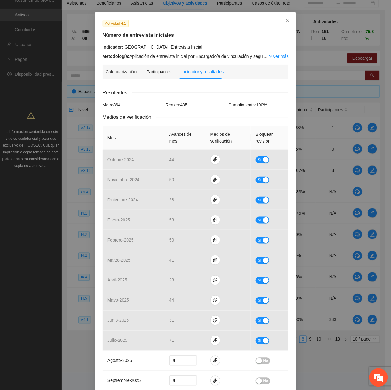
scroll to position [0, 0]
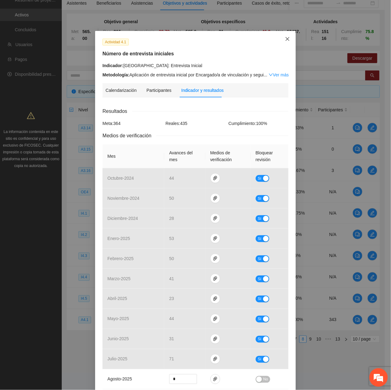
drag, startPoint x: 286, startPoint y: 35, endPoint x: 283, endPoint y: 39, distance: 4.9
click at [286, 35] on span "Close" at bounding box center [287, 39] width 17 height 17
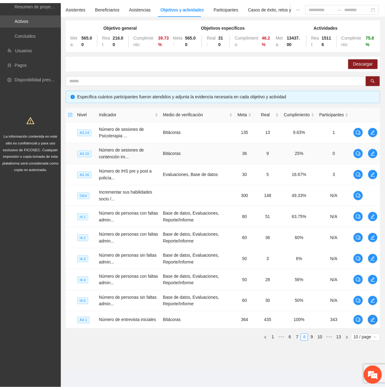
scroll to position [49, 0]
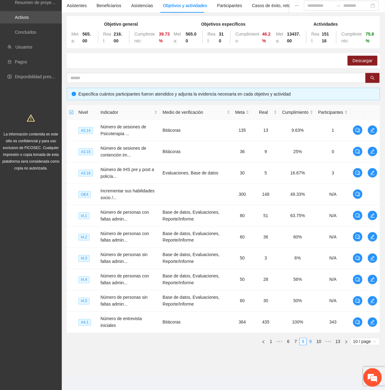
click at [309, 344] on link "9" at bounding box center [310, 341] width 7 height 7
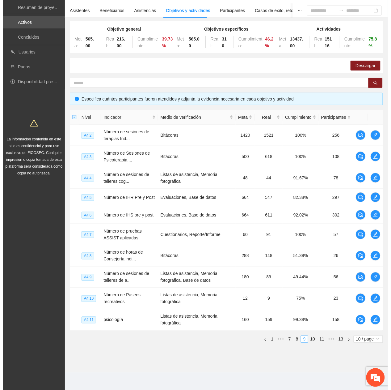
scroll to position [46, 0]
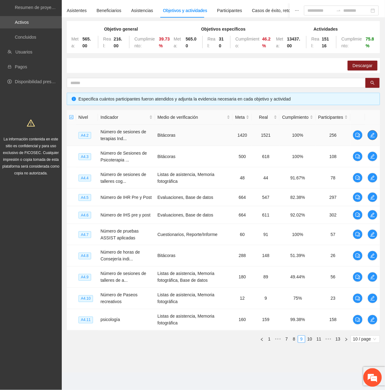
click at [372, 134] on icon "edit" at bounding box center [373, 135] width 4 height 4
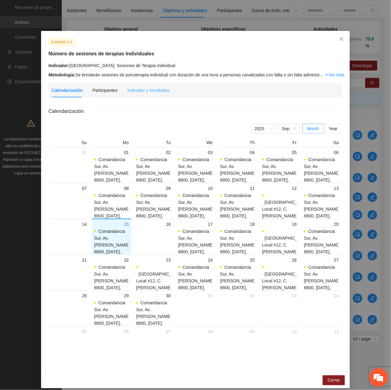
click at [147, 95] on div "Indicador y resultados" at bounding box center [148, 90] width 42 height 14
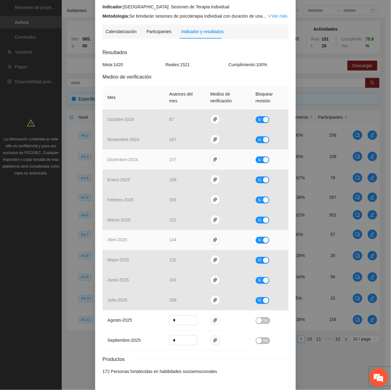
scroll to position [0, 0]
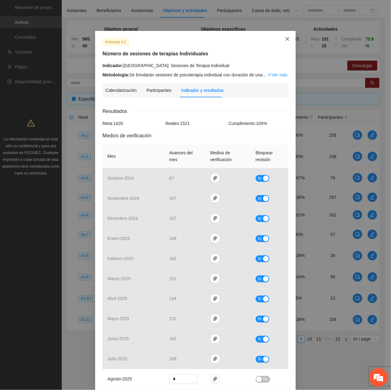
drag, startPoint x: 287, startPoint y: 39, endPoint x: 287, endPoint y: 47, distance: 8.3
click at [287, 40] on icon "close" at bounding box center [287, 38] width 5 height 5
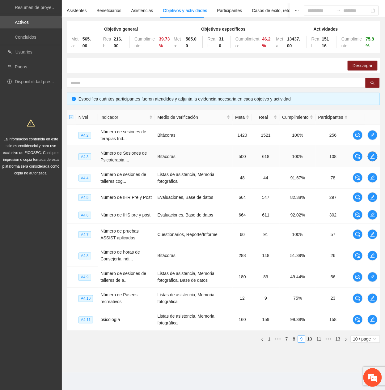
click at [374, 154] on icon "edit" at bounding box center [373, 156] width 4 height 4
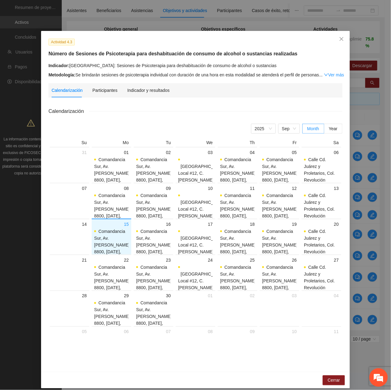
click at [153, 94] on div "Indicador y resultados" at bounding box center [148, 90] width 42 height 14
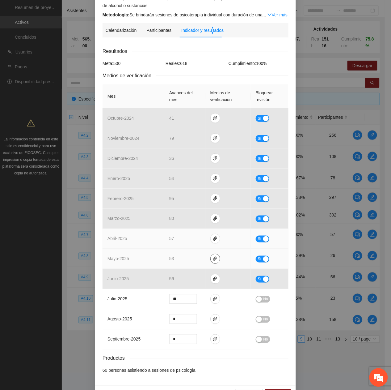
scroll to position [95, 0]
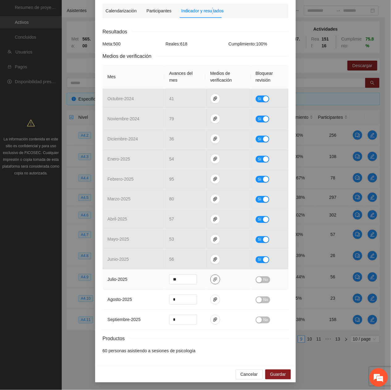
click at [213, 277] on icon "paper-clip" at bounding box center [215, 279] width 5 height 5
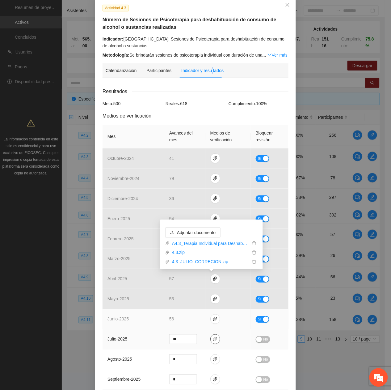
scroll to position [82, 0]
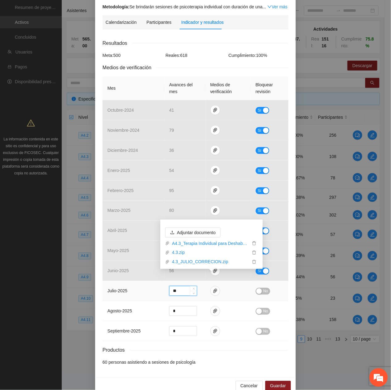
click at [181, 290] on input "**" at bounding box center [183, 290] width 27 height 9
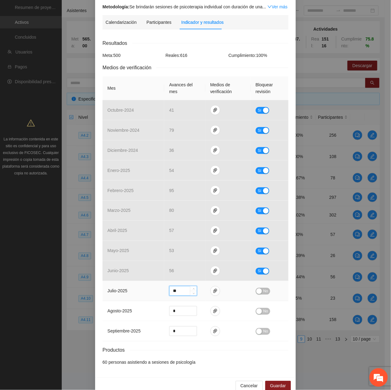
type input "**"
click at [264, 290] on span "No" at bounding box center [266, 291] width 5 height 7
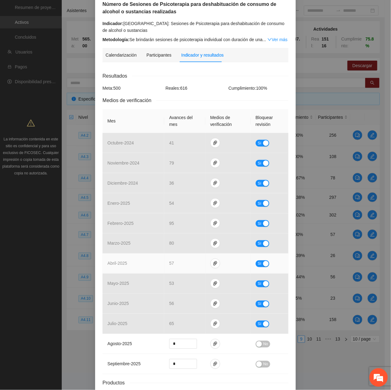
scroll to position [95, 0]
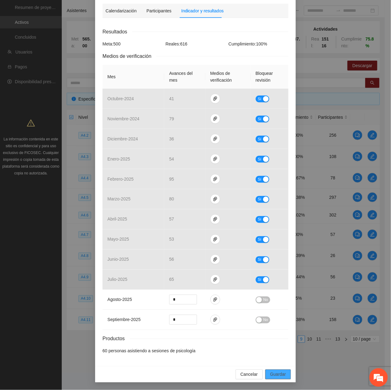
click at [270, 371] on span "Guardar" at bounding box center [278, 374] width 16 height 7
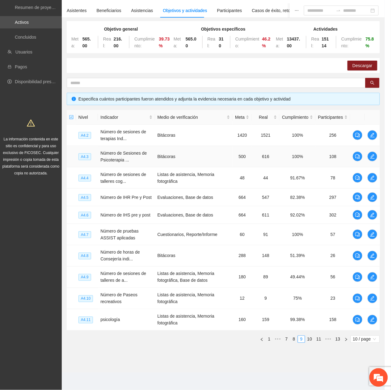
scroll to position [65, 0]
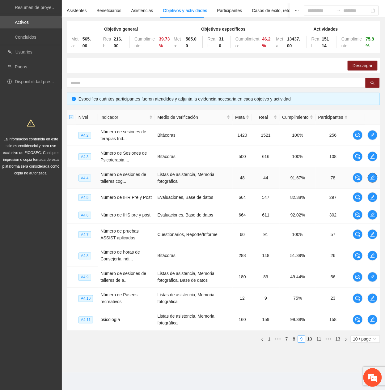
click at [374, 175] on icon "edit" at bounding box center [372, 177] width 5 height 5
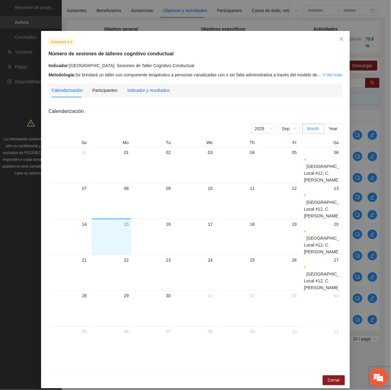
click at [141, 92] on div "Indicador y resultados" at bounding box center [148, 90] width 42 height 7
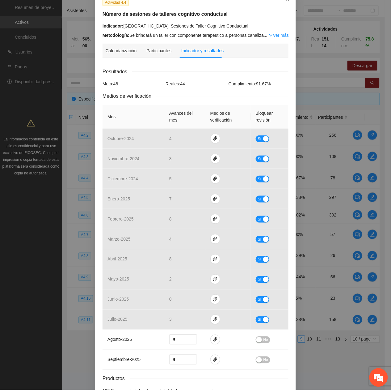
scroll to position [0, 0]
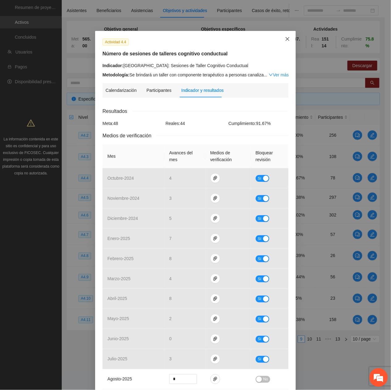
click at [282, 44] on span "Close" at bounding box center [287, 39] width 17 height 17
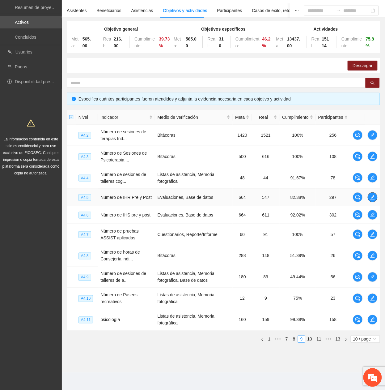
click at [371, 200] on button "button" at bounding box center [373, 197] width 10 height 10
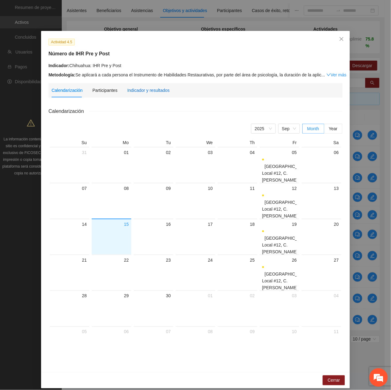
click at [146, 91] on div "Indicador y resultados" at bounding box center [148, 90] width 42 height 7
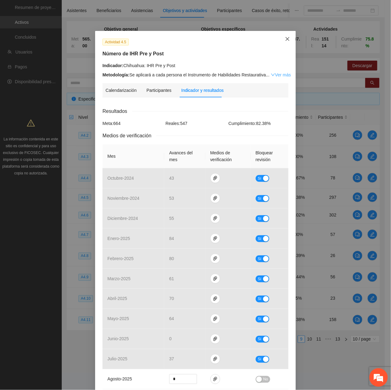
drag, startPoint x: 280, startPoint y: 36, endPoint x: 275, endPoint y: 74, distance: 37.4
click at [280, 36] on span "Close" at bounding box center [287, 39] width 17 height 17
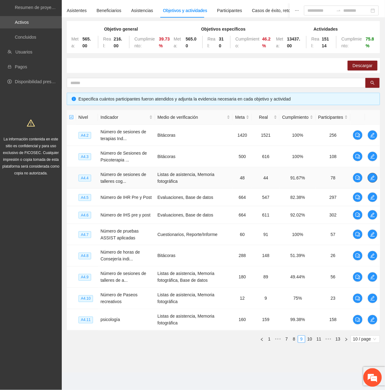
click at [371, 177] on icon "edit" at bounding box center [372, 177] width 5 height 5
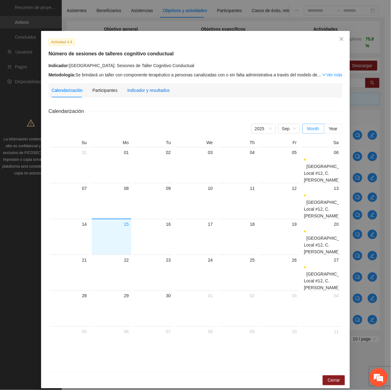
drag, startPoint x: 135, startPoint y: 89, endPoint x: 208, endPoint y: 175, distance: 112.3
click at [134, 89] on div "Indicador y resultados" at bounding box center [148, 90] width 42 height 7
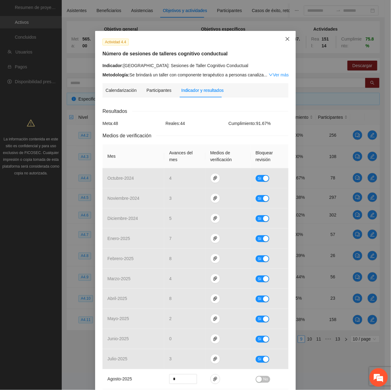
drag, startPoint x: 284, startPoint y: 43, endPoint x: 309, endPoint y: 58, distance: 29.6
click at [283, 43] on span "Close" at bounding box center [287, 39] width 17 height 17
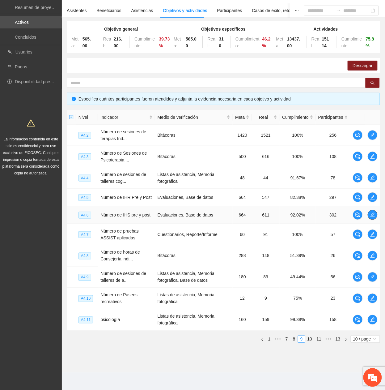
click at [373, 213] on icon "edit" at bounding box center [373, 215] width 4 height 4
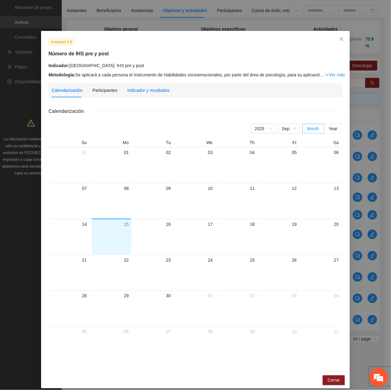
click at [155, 91] on div "Indicador y resultados" at bounding box center [148, 90] width 42 height 7
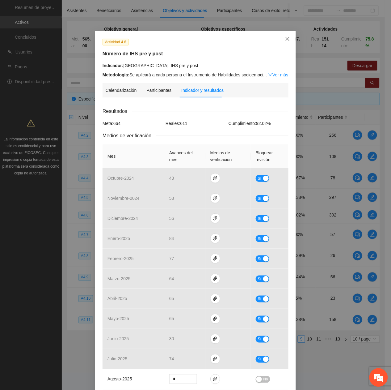
drag, startPoint x: 287, startPoint y: 41, endPoint x: 367, endPoint y: 65, distance: 83.9
click at [287, 41] on span "Close" at bounding box center [287, 39] width 17 height 17
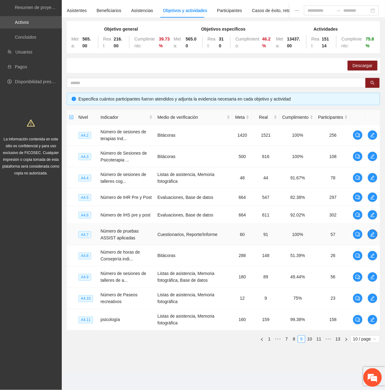
click at [375, 230] on button "button" at bounding box center [373, 234] width 10 height 10
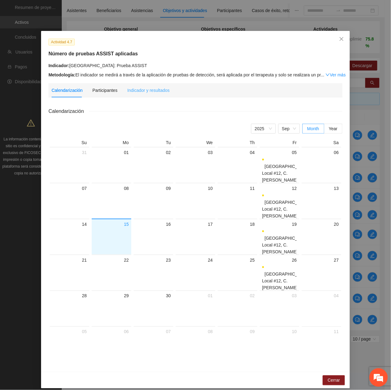
click at [135, 83] on div "Indicador y resultados" at bounding box center [148, 90] width 42 height 14
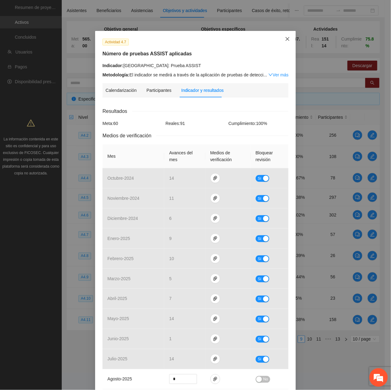
drag, startPoint x: 280, startPoint y: 40, endPoint x: 328, endPoint y: 66, distance: 55.0
click at [281, 40] on span "Close" at bounding box center [287, 39] width 17 height 17
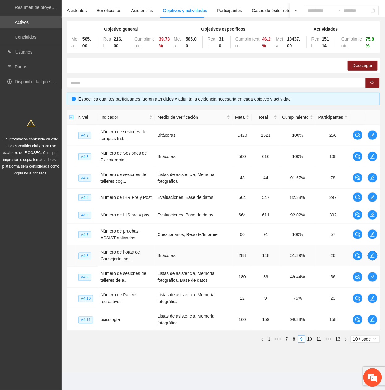
click at [374, 255] on icon "edit" at bounding box center [372, 255] width 5 height 5
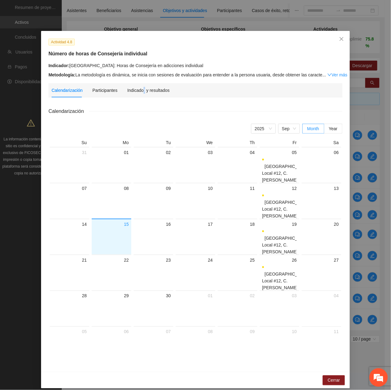
click at [140, 95] on div "Indicador y resultados" at bounding box center [148, 90] width 42 height 14
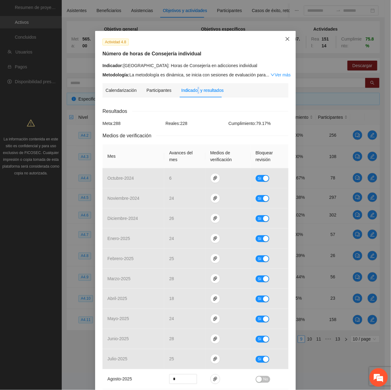
click at [286, 38] on icon "close" at bounding box center [288, 39] width 4 height 4
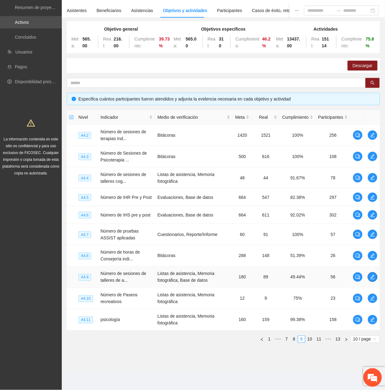
click at [372, 280] on button "button" at bounding box center [373, 277] width 10 height 10
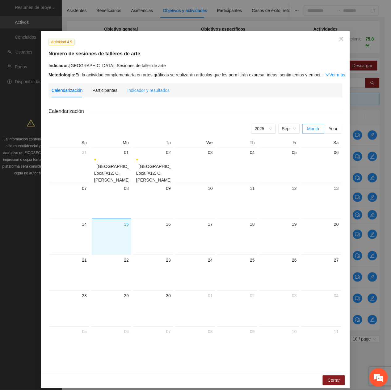
click at [135, 95] on div "Indicador y resultados" at bounding box center [148, 90] width 42 height 14
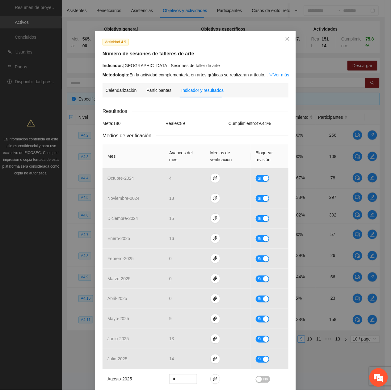
drag, startPoint x: 278, startPoint y: 36, endPoint x: 279, endPoint y: 41, distance: 5.3
click at [279, 36] on span "Close" at bounding box center [287, 39] width 17 height 17
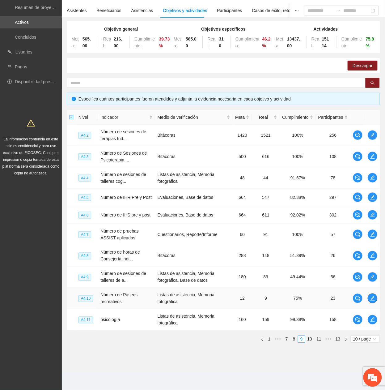
click at [375, 297] on span "edit" at bounding box center [372, 298] width 9 height 5
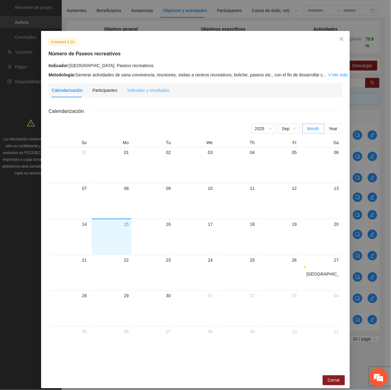
drag, startPoint x: 161, startPoint y: 94, endPoint x: 161, endPoint y: 98, distance: 4.3
click at [161, 94] on div "Indicador y resultados" at bounding box center [148, 90] width 42 height 14
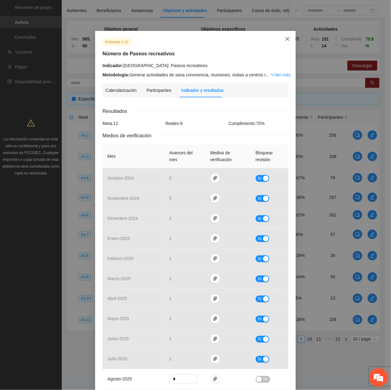
drag, startPoint x: 286, startPoint y: 40, endPoint x: 287, endPoint y: 72, distance: 32.5
click at [286, 40] on icon "close" at bounding box center [287, 38] width 5 height 5
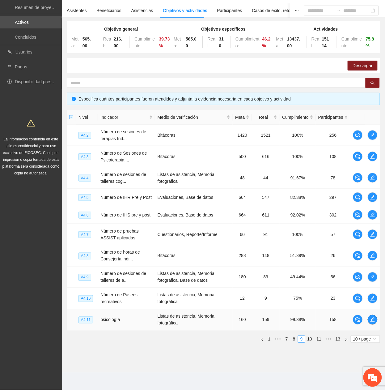
click at [375, 318] on span "edit" at bounding box center [372, 319] width 9 height 5
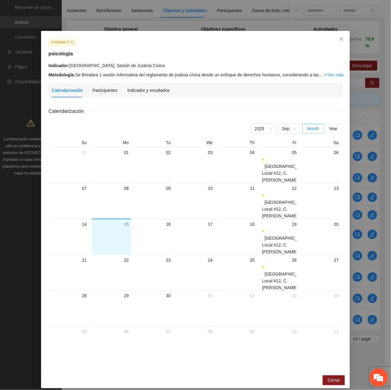
drag, startPoint x: 155, startPoint y: 95, endPoint x: 157, endPoint y: 101, distance: 6.7
click at [155, 95] on div "Indicador y resultados" at bounding box center [148, 90] width 42 height 14
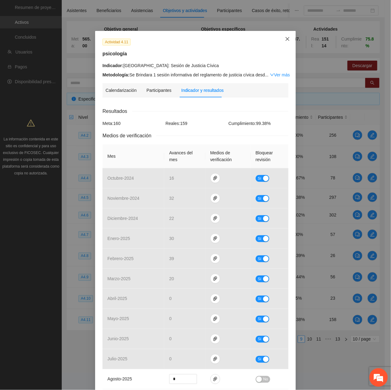
click at [285, 40] on icon "close" at bounding box center [287, 38] width 5 height 5
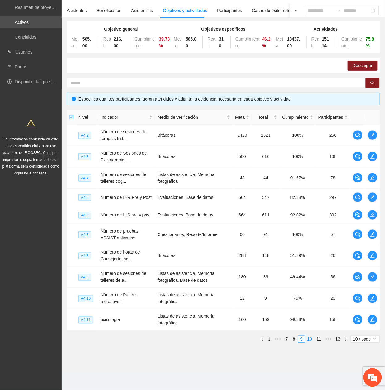
drag, startPoint x: 310, startPoint y: 339, endPoint x: 307, endPoint y: 336, distance: 3.5
click at [307, 336] on link "10" at bounding box center [310, 339] width 9 height 7
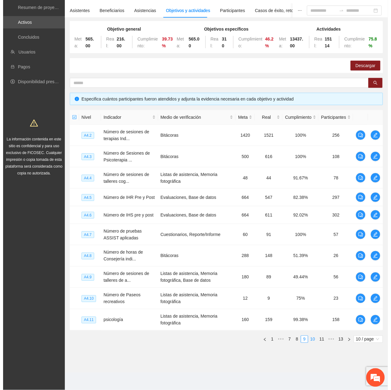
scroll to position [42, 0]
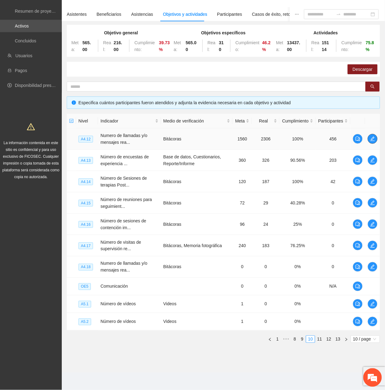
click at [374, 135] on button "button" at bounding box center [373, 139] width 10 height 10
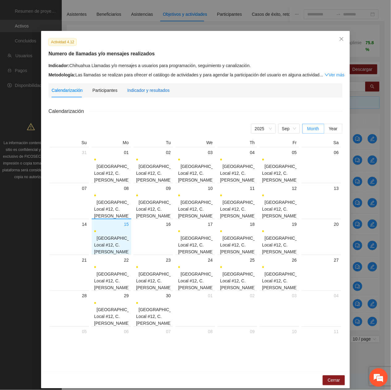
drag, startPoint x: 131, startPoint y: 93, endPoint x: 138, endPoint y: 108, distance: 16.6
click at [131, 92] on div "Indicador y resultados" at bounding box center [148, 90] width 42 height 7
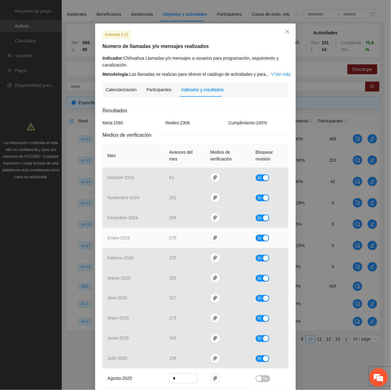
scroll to position [0, 0]
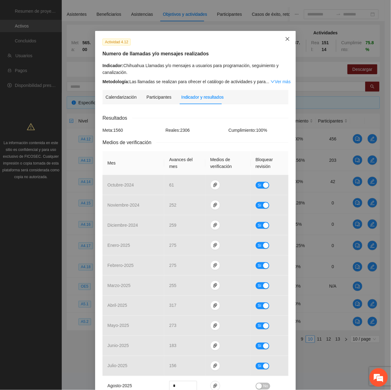
click at [279, 40] on span "Close" at bounding box center [287, 39] width 17 height 17
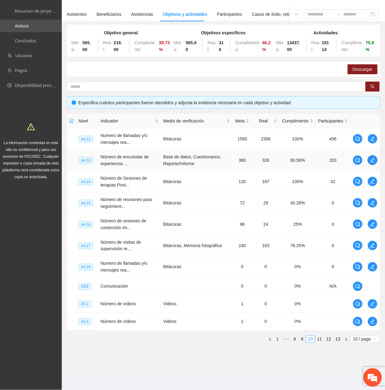
click at [377, 159] on button "button" at bounding box center [373, 160] width 10 height 10
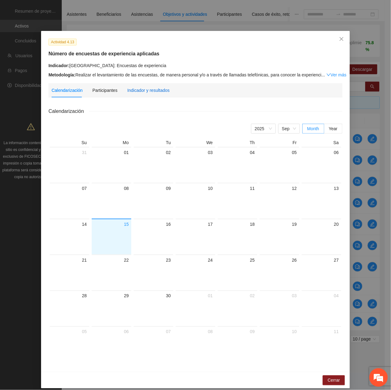
drag, startPoint x: 139, startPoint y: 90, endPoint x: 137, endPoint y: 96, distance: 7.2
click at [138, 91] on div "Indicador y resultados" at bounding box center [148, 90] width 42 height 7
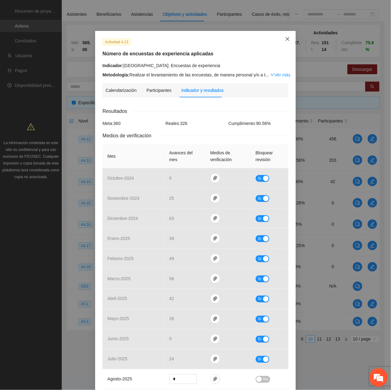
drag, startPoint x: 286, startPoint y: 36, endPoint x: 277, endPoint y: 40, distance: 9.3
click at [285, 36] on span "Close" at bounding box center [287, 39] width 17 height 17
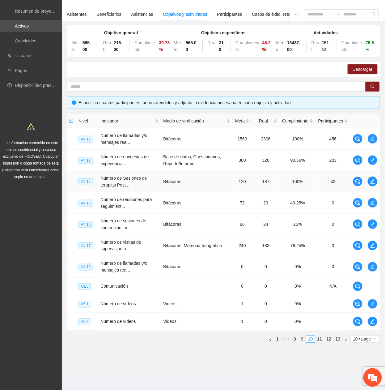
click at [369, 179] on span "edit" at bounding box center [372, 181] width 9 height 5
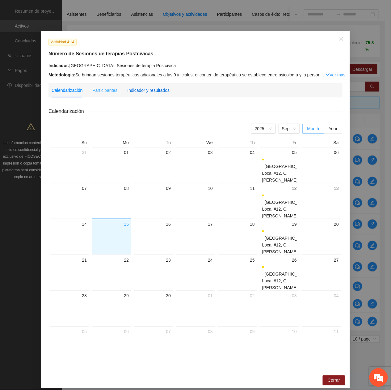
click at [159, 93] on div "Indicador y resultados" at bounding box center [148, 90] width 42 height 7
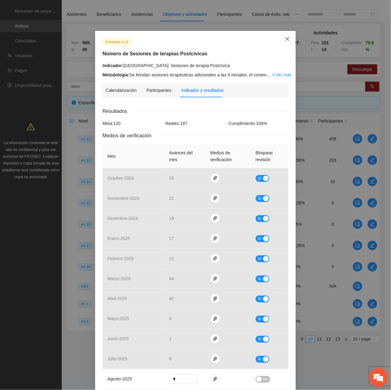
drag, startPoint x: 287, startPoint y: 39, endPoint x: 282, endPoint y: 46, distance: 8.5
click at [287, 39] on span "Close" at bounding box center [287, 39] width 17 height 17
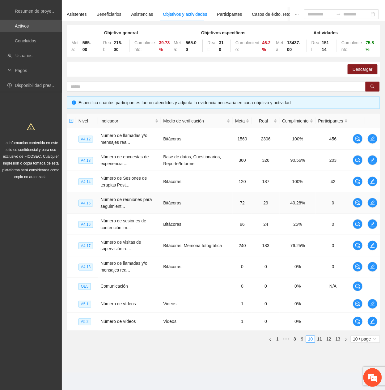
click at [379, 203] on td at bounding box center [372, 202] width 15 height 21
click at [375, 203] on span "edit" at bounding box center [372, 202] width 9 height 5
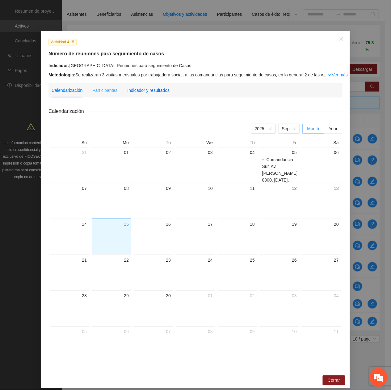
drag, startPoint x: 155, startPoint y: 91, endPoint x: 154, endPoint y: 94, distance: 3.5
click at [155, 91] on div "Indicador y resultados" at bounding box center [148, 90] width 42 height 7
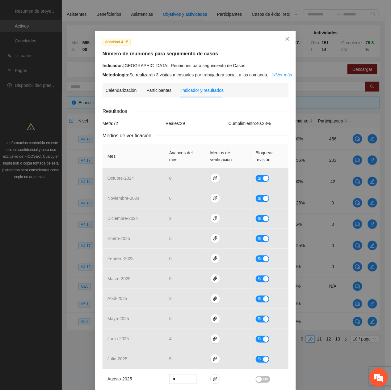
drag, startPoint x: 284, startPoint y: 37, endPoint x: 286, endPoint y: 41, distance: 4.3
click at [285, 38] on icon "close" at bounding box center [287, 38] width 5 height 5
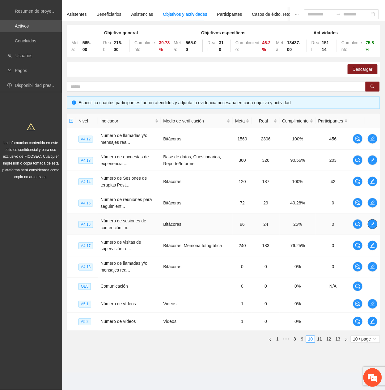
click at [371, 222] on icon "edit" at bounding box center [372, 224] width 5 height 5
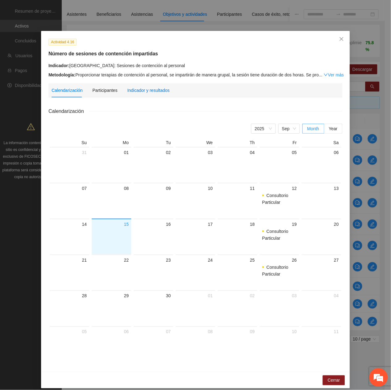
click at [129, 87] on div "Indicador y resultados" at bounding box center [148, 90] width 42 height 7
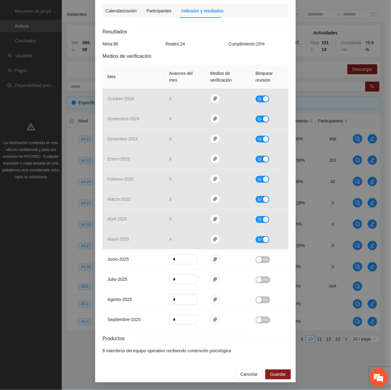
scroll to position [82, 0]
drag, startPoint x: 261, startPoint y: 258, endPoint x: 266, endPoint y: 274, distance: 16.3
click at [264, 260] on span "No" at bounding box center [266, 259] width 5 height 7
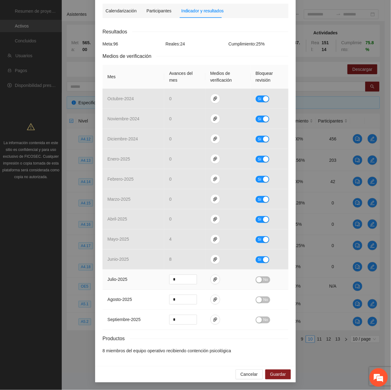
click at [264, 279] on span "No" at bounding box center [266, 279] width 5 height 7
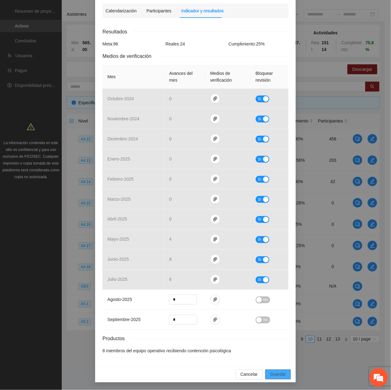
drag, startPoint x: 279, startPoint y: 373, endPoint x: 355, endPoint y: 343, distance: 81.7
click at [278, 373] on span "Guardar" at bounding box center [278, 374] width 16 height 7
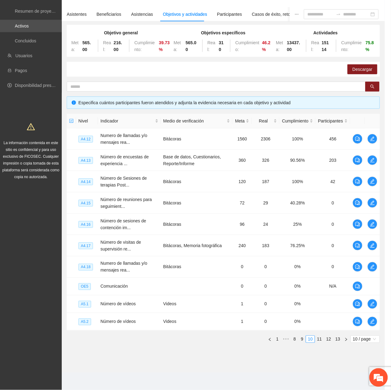
scroll to position [50, 0]
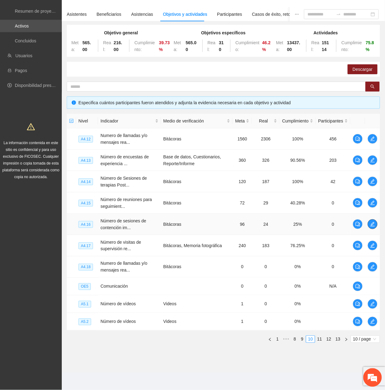
click at [374, 224] on icon "edit" at bounding box center [372, 224] width 5 height 5
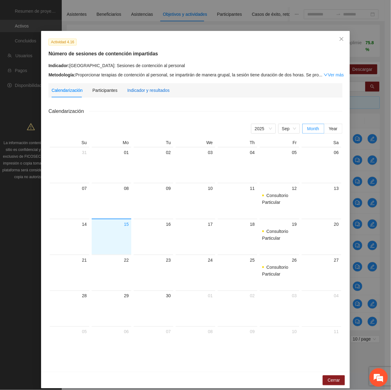
click at [140, 88] on div "Indicador y resultados" at bounding box center [148, 90] width 42 height 7
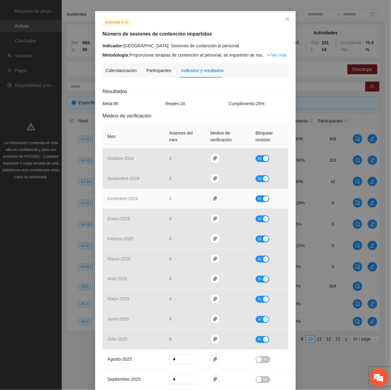
scroll to position [0, 0]
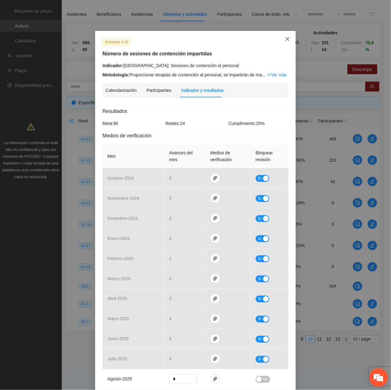
drag, startPoint x: 282, startPoint y: 38, endPoint x: 272, endPoint y: 57, distance: 21.2
click at [285, 38] on icon "close" at bounding box center [287, 38] width 5 height 5
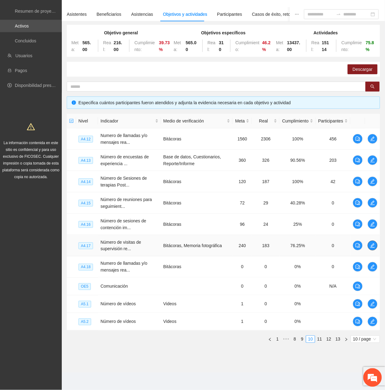
click at [370, 245] on span "edit" at bounding box center [372, 245] width 9 height 5
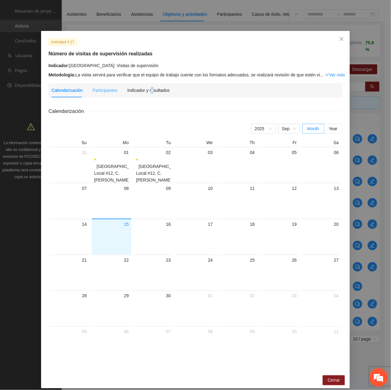
click at [148, 94] on div "Indicador y resultados" at bounding box center [148, 90] width 42 height 14
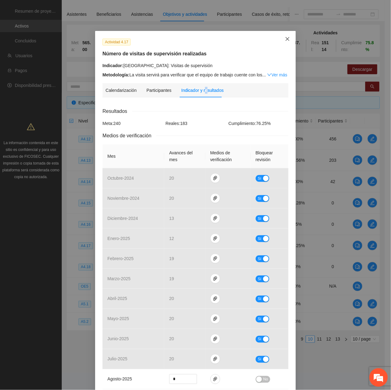
click at [287, 36] on span "Close" at bounding box center [287, 39] width 17 height 17
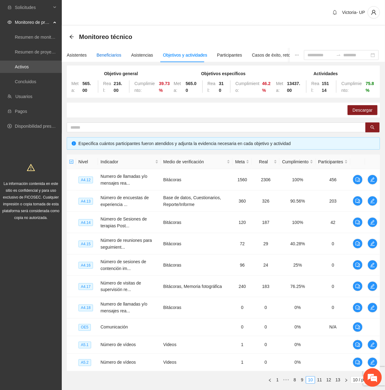
click at [109, 56] on div "Beneficiarios" at bounding box center [109, 55] width 25 height 7
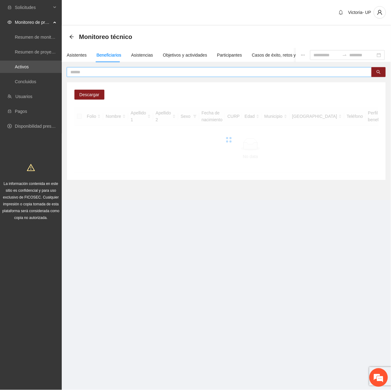
click at [127, 71] on input "text" at bounding box center [216, 72] width 293 height 7
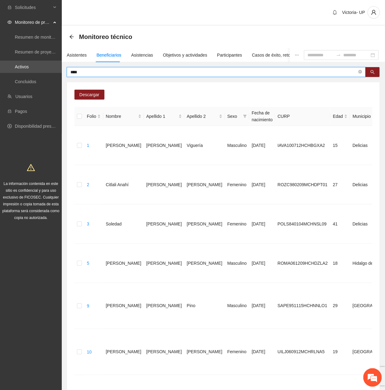
type input "****"
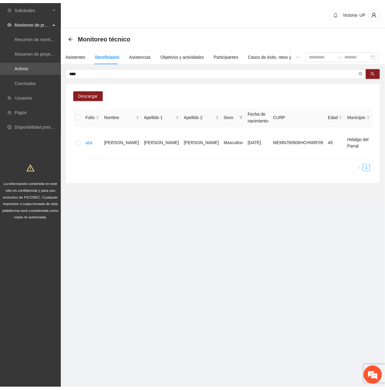
scroll to position [0, 149]
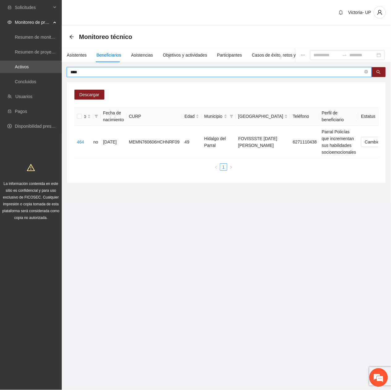
drag, startPoint x: 90, startPoint y: 72, endPoint x: -2, endPoint y: 68, distance: 91.9
click at [0, 68] on html "Solicitudes Monitoreo de proyectos Resumen de monitoreo Resumen de proyectos ap…" at bounding box center [195, 195] width 391 height 390
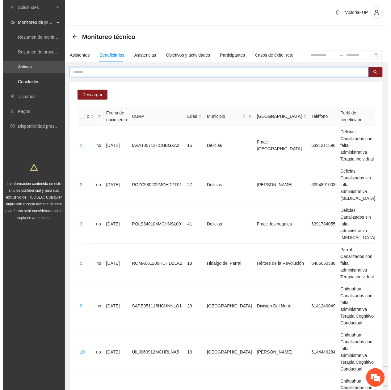
scroll to position [0, 130]
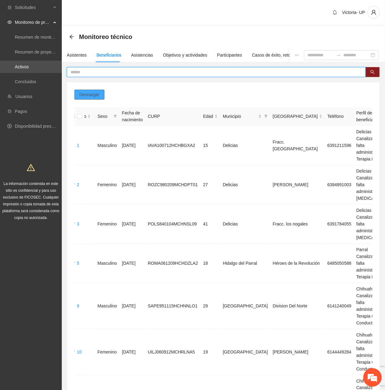
click at [90, 97] on span "Descargar" at bounding box center [89, 94] width 20 height 7
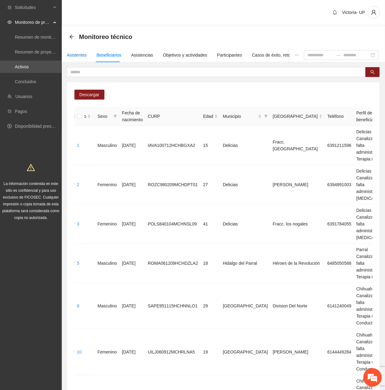
click at [81, 55] on div "Asistentes" at bounding box center [77, 55] width 20 height 7
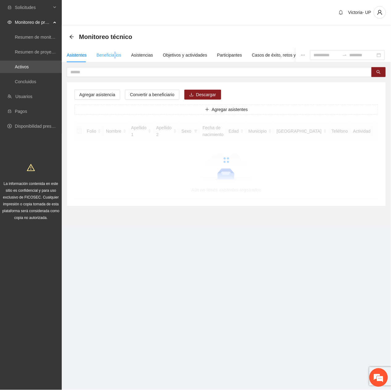
click at [114, 51] on div "Beneficiarios" at bounding box center [109, 55] width 25 height 14
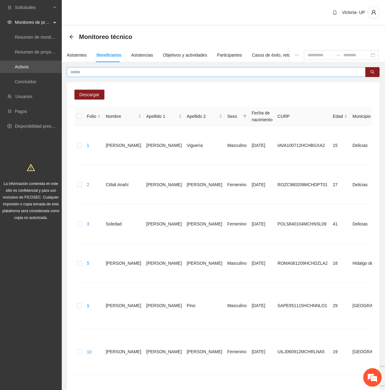
drag, startPoint x: 115, startPoint y: 52, endPoint x: 105, endPoint y: 74, distance: 24.5
click at [106, 74] on input "text" at bounding box center [213, 72] width 287 height 7
type input "**********"
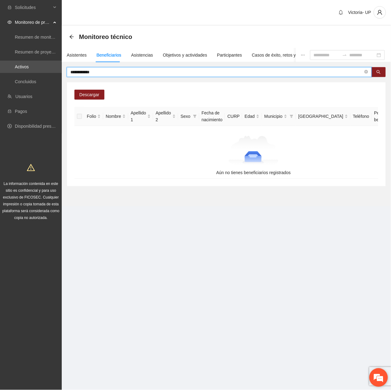
click at [377, 378] on em at bounding box center [379, 377] width 17 height 17
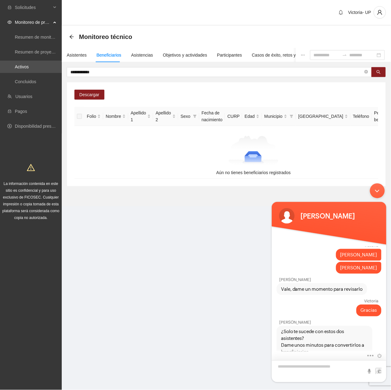
click at [324, 370] on textarea "Escriba su mensaje y pulse “Intro”" at bounding box center [329, 371] width 115 height 22
type textarea "**********"
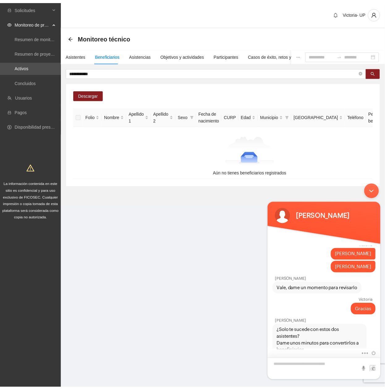
scroll to position [284, 0]
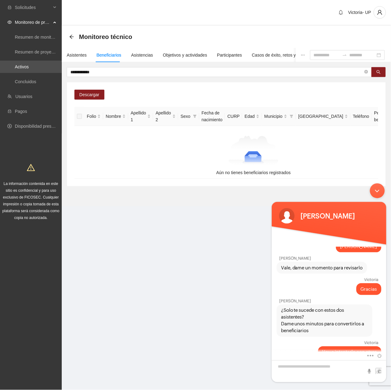
drag, startPoint x: 374, startPoint y: 189, endPoint x: 633, endPoint y: 368, distance: 314.5
click at [374, 189] on div "Minimizar ventana de chat en vivo" at bounding box center [377, 190] width 15 height 15
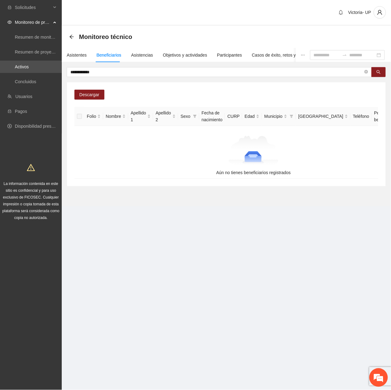
click at [66, 52] on div "Asistentes Beneficiarios Asistencias Objetivos y actividades Participantes Caso…" at bounding box center [241, 55] width 358 height 14
click at [74, 57] on div "Asistentes" at bounding box center [77, 55] width 20 height 7
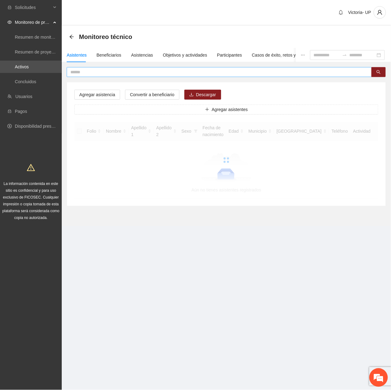
drag, startPoint x: 144, startPoint y: 71, endPoint x: 143, endPoint y: 74, distance: 3.2
click at [144, 72] on input "text" at bounding box center [216, 72] width 293 height 7
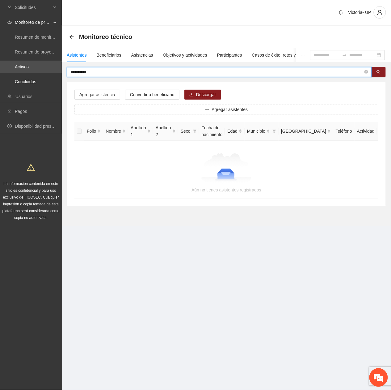
drag, startPoint x: 115, startPoint y: 72, endPoint x: -2, endPoint y: 77, distance: 117.2
click at [0, 77] on html "**********" at bounding box center [195, 195] width 391 height 390
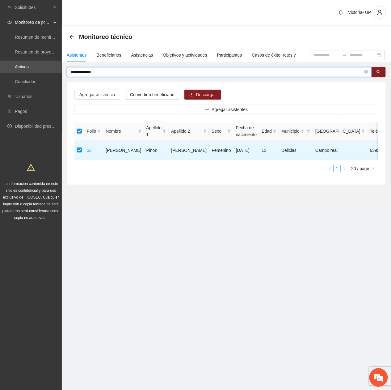
drag, startPoint x: 112, startPoint y: 73, endPoint x: -2, endPoint y: 46, distance: 117.2
click at [0, 46] on html "**********" at bounding box center [195, 195] width 391 height 390
drag, startPoint x: 99, startPoint y: 71, endPoint x: -2, endPoint y: 66, distance: 101.2
click at [0, 66] on html "**********" at bounding box center [195, 195] width 391 height 390
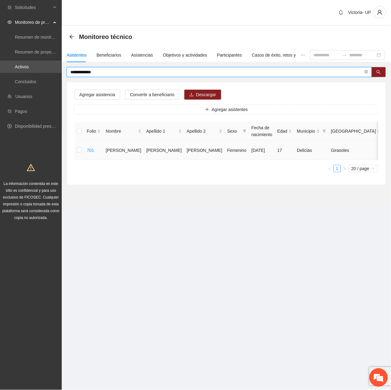
click at [83, 152] on td at bounding box center [79, 150] width 10 height 19
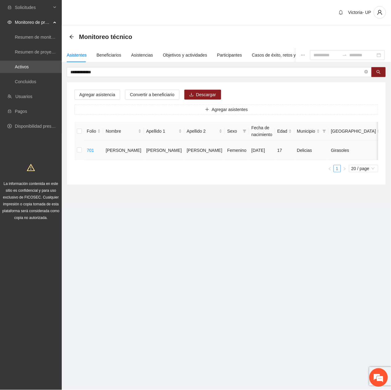
click at [74, 151] on td at bounding box center [79, 150] width 10 height 19
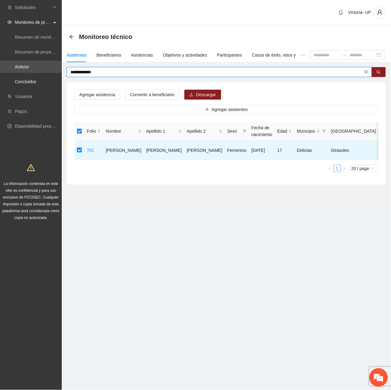
drag, startPoint x: 100, startPoint y: 73, endPoint x: -2, endPoint y: 93, distance: 103.5
click at [0, 93] on html "**********" at bounding box center [195, 195] width 391 height 390
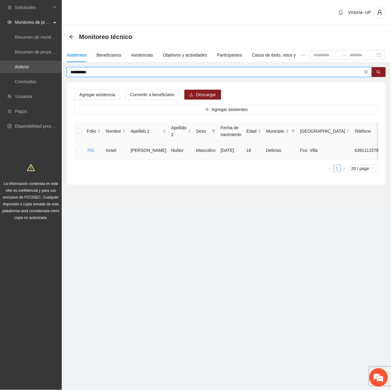
click at [81, 151] on td at bounding box center [79, 150] width 10 height 19
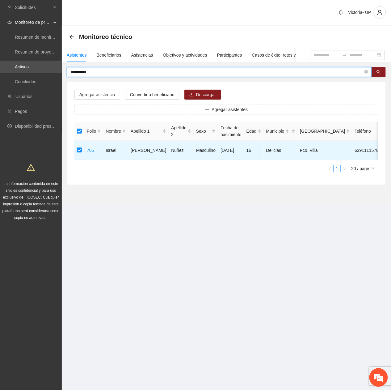
drag, startPoint x: 104, startPoint y: 70, endPoint x: -2, endPoint y: 46, distance: 108.6
click at [0, 46] on html "**********" at bounding box center [195, 195] width 391 height 390
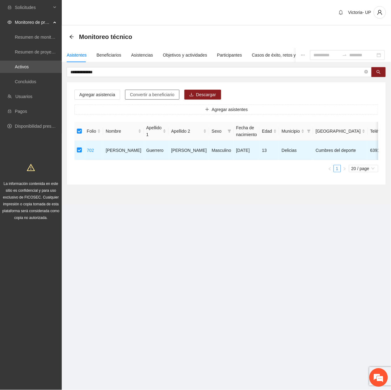
click at [141, 95] on span "Convertir a beneficiario" at bounding box center [152, 94] width 45 height 7
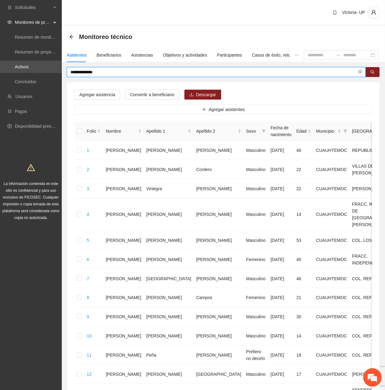
drag, startPoint x: 124, startPoint y: 69, endPoint x: -2, endPoint y: 71, distance: 126.1
click at [0, 71] on html "**********" at bounding box center [192, 195] width 385 height 390
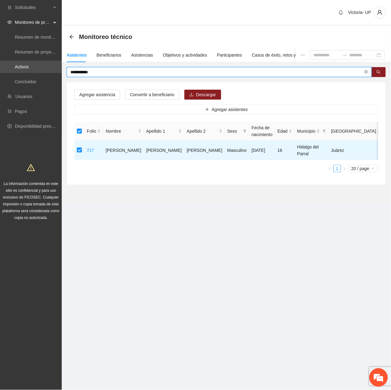
drag, startPoint x: 121, startPoint y: 72, endPoint x: -2, endPoint y: 74, distance: 123.6
click at [0, 74] on html "**********" at bounding box center [195, 195] width 391 height 390
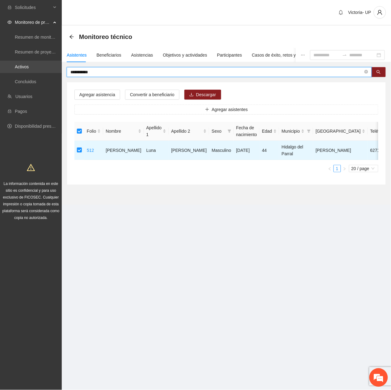
drag, startPoint x: 97, startPoint y: 73, endPoint x: 2, endPoint y: 68, distance: 94.4
click at [2, 68] on section "**********" at bounding box center [195, 195] width 391 height 390
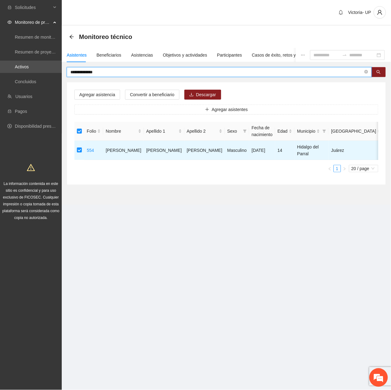
drag, startPoint x: 108, startPoint y: 71, endPoint x: -2, endPoint y: 47, distance: 112.9
click at [0, 47] on html "**********" at bounding box center [195, 195] width 391 height 390
drag, startPoint x: 117, startPoint y: 72, endPoint x: -2, endPoint y: 100, distance: 122.0
click at [0, 100] on html "**********" at bounding box center [195, 195] width 391 height 390
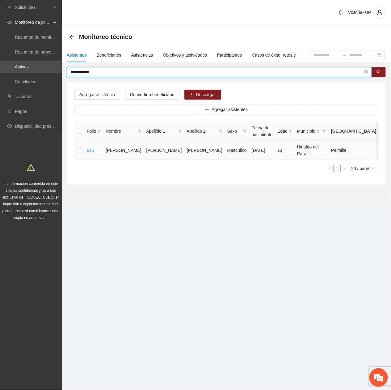
click at [76, 150] on td at bounding box center [79, 150] width 10 height 19
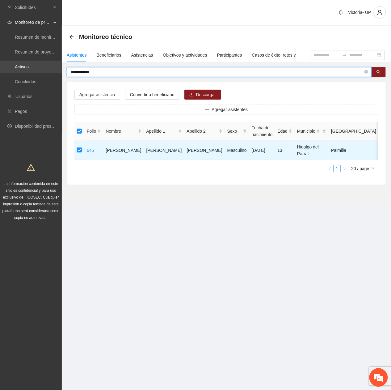
drag, startPoint x: 110, startPoint y: 71, endPoint x: 25, endPoint y: 64, distance: 85.6
click at [25, 64] on section "**********" at bounding box center [195, 195] width 391 height 390
drag, startPoint x: 106, startPoint y: 73, endPoint x: -2, endPoint y: 46, distance: 111.8
click at [0, 46] on html "**********" at bounding box center [195, 195] width 391 height 390
drag, startPoint x: 102, startPoint y: 72, endPoint x: -2, endPoint y: 74, distance: 103.9
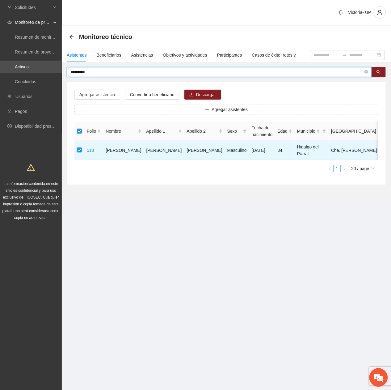
click at [0, 74] on html "Solicitudes Monitoreo de proyectos Resumen de monitoreo Resumen de proyectos ap…" at bounding box center [195, 195] width 391 height 390
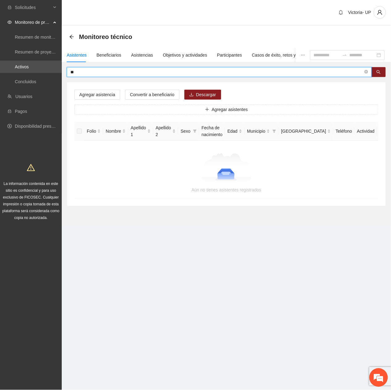
type input "*"
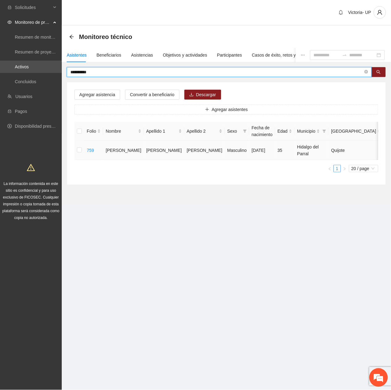
click at [76, 151] on td at bounding box center [79, 150] width 10 height 19
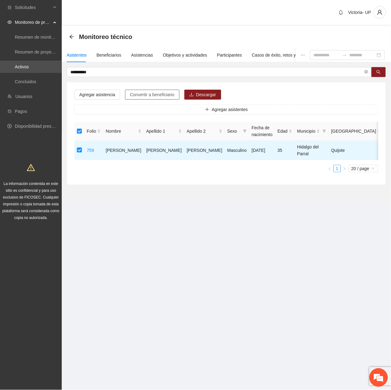
click at [149, 91] on span "Convertir a beneficiario" at bounding box center [152, 94] width 45 height 7
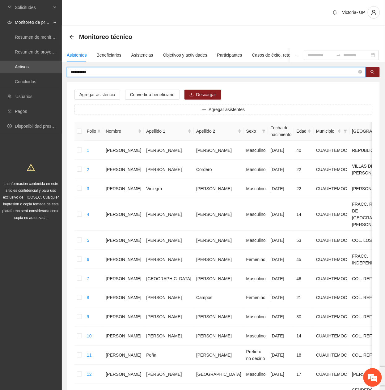
drag, startPoint x: 91, startPoint y: 70, endPoint x: -2, endPoint y: 57, distance: 93.5
click at [0, 57] on html "**********" at bounding box center [192, 195] width 385 height 390
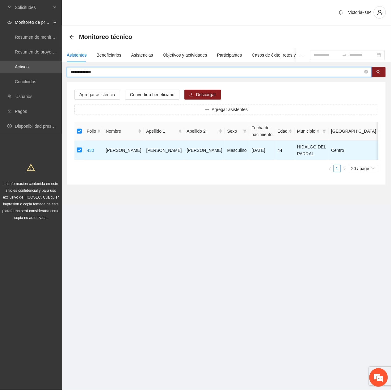
drag, startPoint x: 110, startPoint y: 74, endPoint x: 0, endPoint y: 88, distance: 110.9
click at [0, 88] on html "**********" at bounding box center [195, 195] width 391 height 390
drag, startPoint x: 98, startPoint y: 73, endPoint x: -2, endPoint y: 82, distance: 100.5
click at [0, 82] on html "**********" at bounding box center [195, 195] width 391 height 390
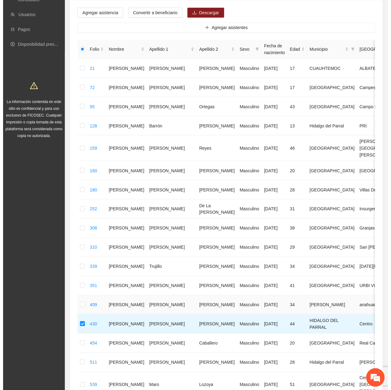
scroll to position [0, 0]
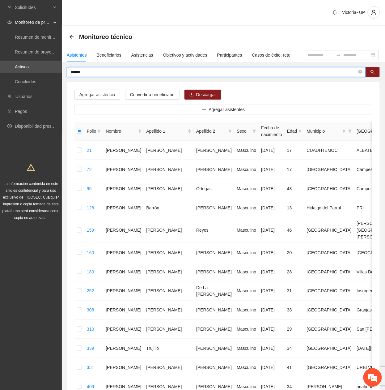
drag, startPoint x: 115, startPoint y: 70, endPoint x: -2, endPoint y: 30, distance: 124.0
click at [0, 30] on html "Solicitudes Monitoreo de proyectos Resumen de monitoreo Resumen de proyectos ap…" at bounding box center [192, 195] width 385 height 390
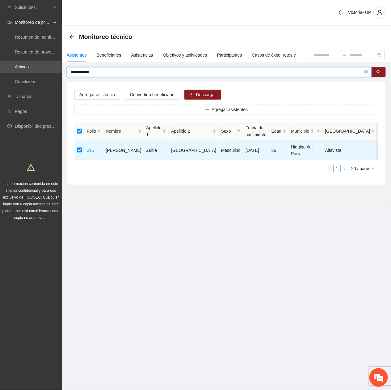
drag, startPoint x: 101, startPoint y: 71, endPoint x: -2, endPoint y: 89, distance: 105.1
click at [0, 89] on html "**********" at bounding box center [195, 195] width 391 height 390
drag, startPoint x: 145, startPoint y: 73, endPoint x: -2, endPoint y: 124, distance: 155.5
click at [0, 124] on html "**********" at bounding box center [195, 195] width 391 height 390
drag, startPoint x: 100, startPoint y: 72, endPoint x: -2, endPoint y: 51, distance: 104.7
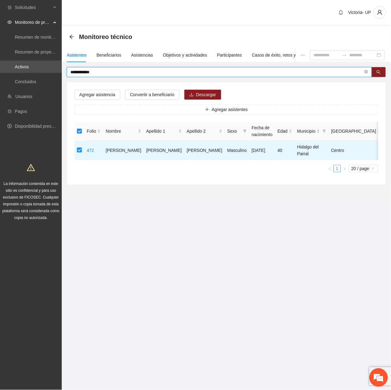
click at [0, 51] on html "**********" at bounding box center [195, 195] width 391 height 390
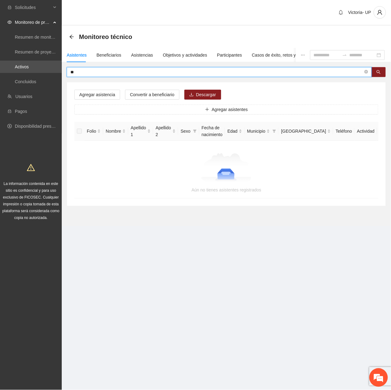
type input "*"
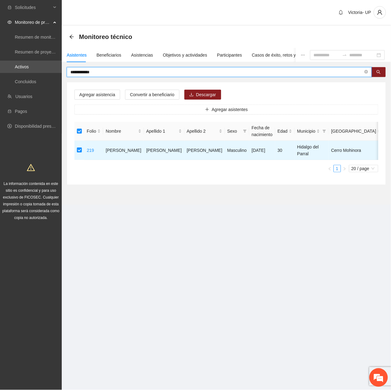
drag, startPoint x: 101, startPoint y: 73, endPoint x: -2, endPoint y: 72, distance: 103.5
click at [0, 72] on html "**********" at bounding box center [195, 195] width 391 height 390
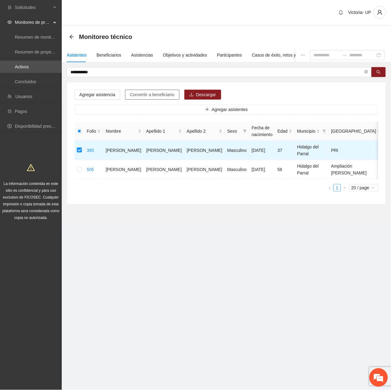
click at [130, 95] on span "Convertir a beneficiario" at bounding box center [152, 94] width 45 height 7
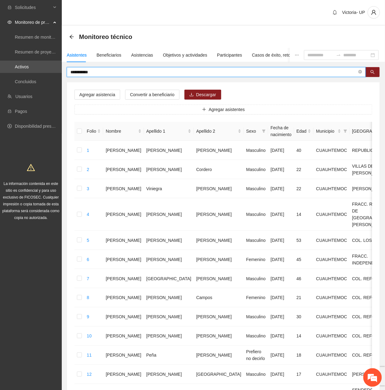
drag, startPoint x: 105, startPoint y: 69, endPoint x: -2, endPoint y: 62, distance: 107.4
click at [0, 62] on html "**********" at bounding box center [192, 195] width 385 height 390
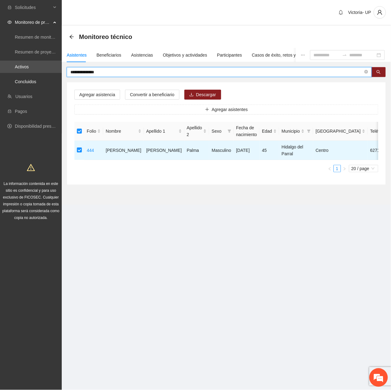
drag, startPoint x: 105, startPoint y: 71, endPoint x: -2, endPoint y: 49, distance: 109.5
click at [0, 49] on html "**********" at bounding box center [195, 195] width 391 height 390
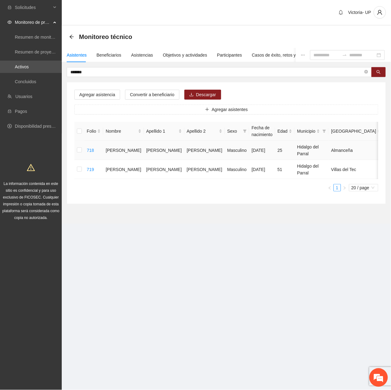
click at [75, 150] on td at bounding box center [79, 150] width 10 height 19
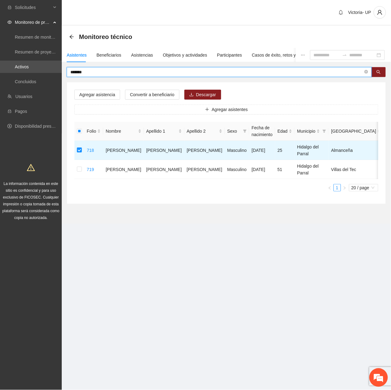
drag, startPoint x: 95, startPoint y: 70, endPoint x: -2, endPoint y: 74, distance: 97.7
click at [0, 74] on html "Solicitudes Monitoreo de proyectos Resumen de monitoreo Resumen de proyectos ap…" at bounding box center [195, 195] width 391 height 390
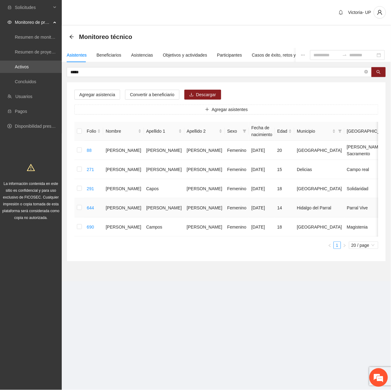
click at [78, 208] on td at bounding box center [79, 207] width 10 height 19
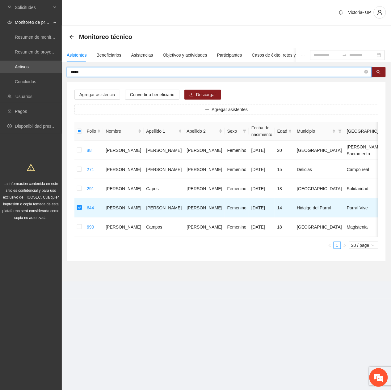
drag, startPoint x: 93, startPoint y: 73, endPoint x: -2, endPoint y: 72, distance: 95.5
click at [0, 72] on html "Solicitudes Monitoreo de proyectos Resumen de monitoreo Resumen de proyectos ap…" at bounding box center [195, 195] width 391 height 390
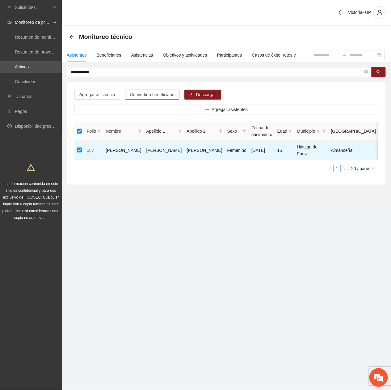
click at [142, 98] on button "Convertir a beneficiario" at bounding box center [152, 95] width 54 height 10
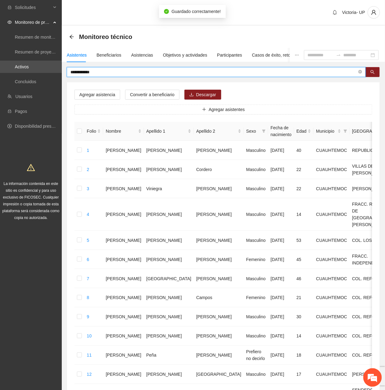
drag, startPoint x: 131, startPoint y: 73, endPoint x: -2, endPoint y: 78, distance: 133.6
click at [0, 78] on html "**********" at bounding box center [192, 195] width 385 height 390
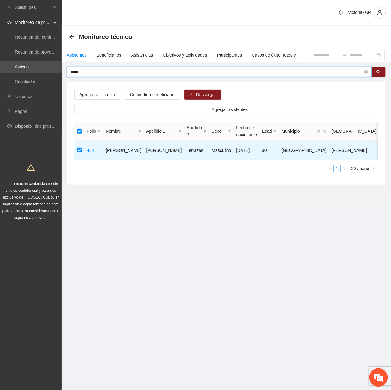
drag, startPoint x: 115, startPoint y: 74, endPoint x: -2, endPoint y: 94, distance: 118.9
click at [0, 94] on html "Solicitudes Monitoreo de proyectos Resumen de monitoreo Resumen de proyectos ap…" at bounding box center [195, 195] width 391 height 390
drag, startPoint x: 105, startPoint y: 71, endPoint x: -2, endPoint y: 68, distance: 107.3
click at [0, 68] on html "**********" at bounding box center [195, 195] width 391 height 390
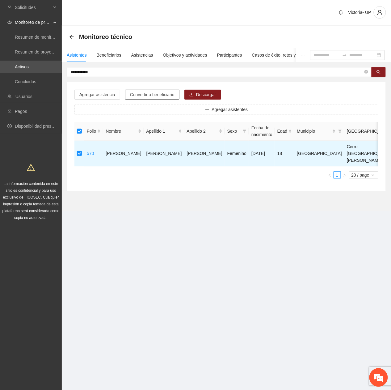
click at [146, 90] on button "Convertir a beneficiario" at bounding box center [152, 95] width 54 height 10
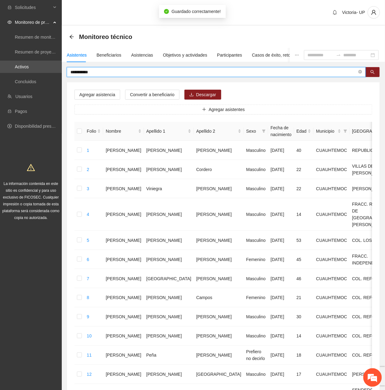
drag, startPoint x: 108, startPoint y: 72, endPoint x: -2, endPoint y: 94, distance: 112.5
click at [0, 94] on html "**********" at bounding box center [192, 195] width 385 height 390
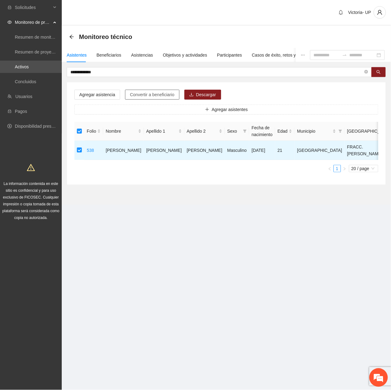
click at [151, 93] on span "Convertir a beneficiario" at bounding box center [152, 94] width 45 height 7
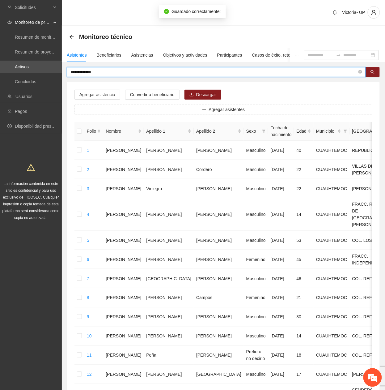
drag, startPoint x: 108, startPoint y: 71, endPoint x: -2, endPoint y: 73, distance: 109.7
click at [0, 73] on html "**********" at bounding box center [192, 195] width 385 height 390
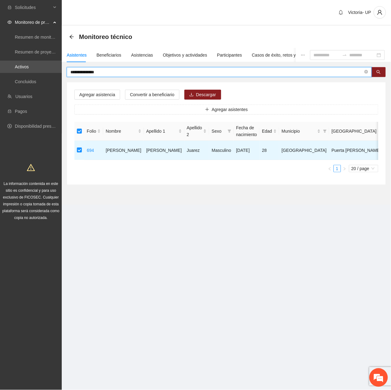
drag, startPoint x: 123, startPoint y: 71, endPoint x: -2, endPoint y: 72, distance: 125.2
click at [0, 72] on html "**********" at bounding box center [195, 195] width 391 height 390
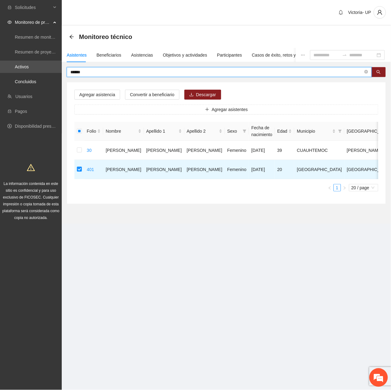
drag, startPoint x: 97, startPoint y: 71, endPoint x: -2, endPoint y: 77, distance: 99.4
click at [0, 77] on html "Solicitudes Monitoreo de proyectos Resumen de monitoreo Resumen de proyectos ap…" at bounding box center [195, 195] width 391 height 390
type input "*******"
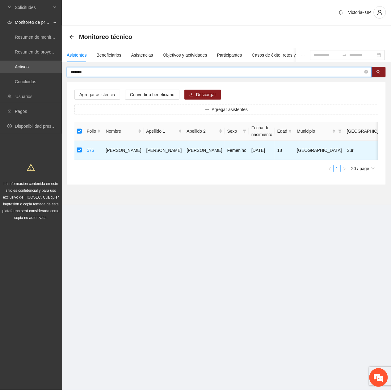
drag, startPoint x: 101, startPoint y: 71, endPoint x: -2, endPoint y: 83, distance: 103.6
click at [0, 83] on html "Solicitudes Monitoreo de proyectos Resumen de monitoreo Resumen de proyectos ap…" at bounding box center [195, 195] width 391 height 390
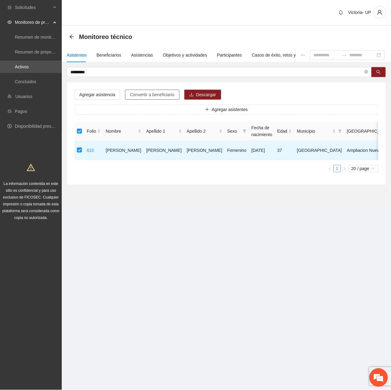
click at [163, 90] on button "Convertir a beneficiario" at bounding box center [152, 95] width 54 height 10
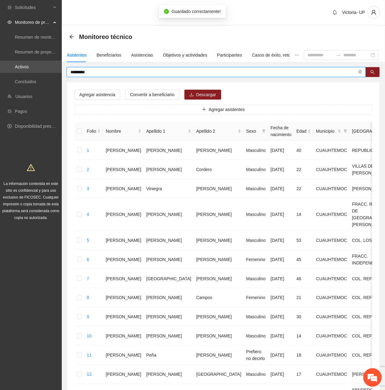
drag, startPoint x: 109, startPoint y: 73, endPoint x: -2, endPoint y: 100, distance: 114.5
click at [0, 100] on html "Solicitudes Monitoreo de proyectos Resumen de monitoreo Resumen de proyectos ap…" at bounding box center [192, 195] width 385 height 390
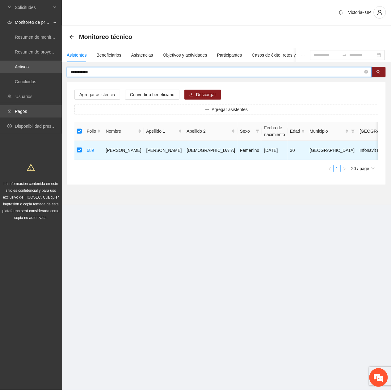
drag, startPoint x: 88, startPoint y: 73, endPoint x: 29, endPoint y: 104, distance: 66.8
click at [32, 101] on section "**********" at bounding box center [195, 195] width 391 height 390
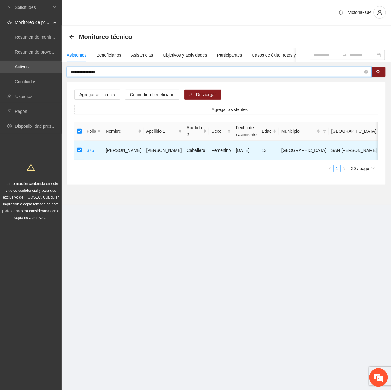
drag, startPoint x: 108, startPoint y: 70, endPoint x: -2, endPoint y: 64, distance: 109.9
click at [0, 64] on html "**********" at bounding box center [195, 195] width 391 height 390
drag, startPoint x: 105, startPoint y: 73, endPoint x: -2, endPoint y: 72, distance: 107.5
click at [0, 72] on html "**********" at bounding box center [195, 195] width 391 height 390
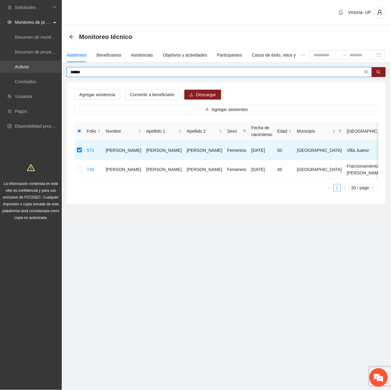
drag, startPoint x: 93, startPoint y: 71, endPoint x: 45, endPoint y: 67, distance: 48.7
click at [45, 67] on section "Solicitudes Monitoreo de proyectos Resumen de monitoreo Resumen de proyectos ap…" at bounding box center [195, 195] width 391 height 390
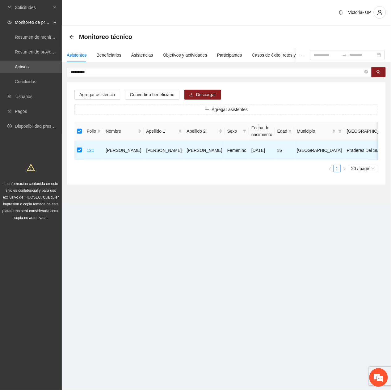
drag, startPoint x: 91, startPoint y: 72, endPoint x: -2, endPoint y: 94, distance: 95.3
click at [0, 94] on html "Solicitudes Monitoreo de proyectos Resumen de monitoreo Resumen de proyectos ap…" at bounding box center [195, 195] width 391 height 390
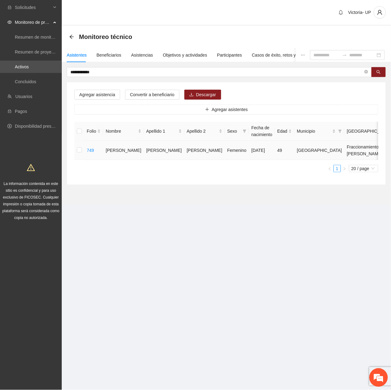
click at [77, 151] on td at bounding box center [79, 150] width 10 height 19
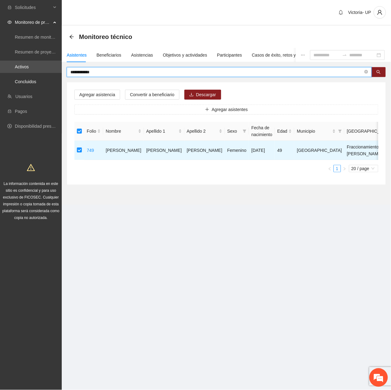
drag, startPoint x: 116, startPoint y: 74, endPoint x: 9, endPoint y: 88, distance: 108.4
click at [9, 88] on section "**********" at bounding box center [195, 195] width 391 height 390
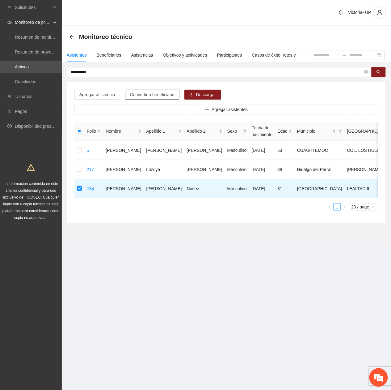
click at [162, 95] on span "Convertir a beneficiario" at bounding box center [152, 94] width 45 height 7
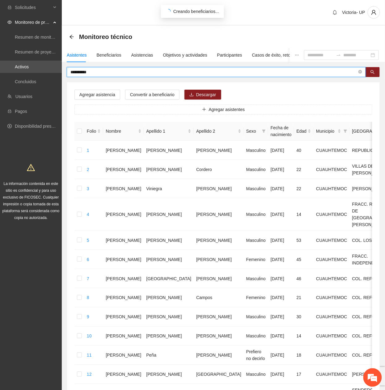
drag, startPoint x: 97, startPoint y: 71, endPoint x: -2, endPoint y: 86, distance: 100.3
click at [0, 86] on html "**********" at bounding box center [192, 195] width 385 height 390
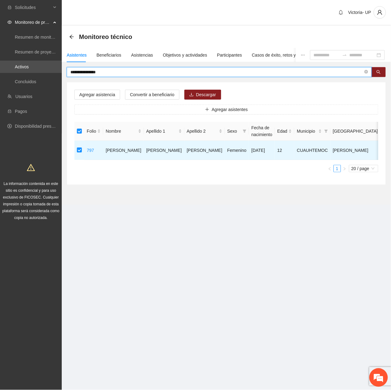
drag, startPoint x: 135, startPoint y: 73, endPoint x: -2, endPoint y: 100, distance: 140.2
click at [0, 100] on html "**********" at bounding box center [195, 195] width 391 height 390
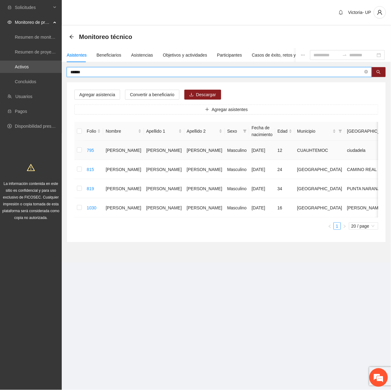
click at [82, 149] on td at bounding box center [79, 150] width 10 height 19
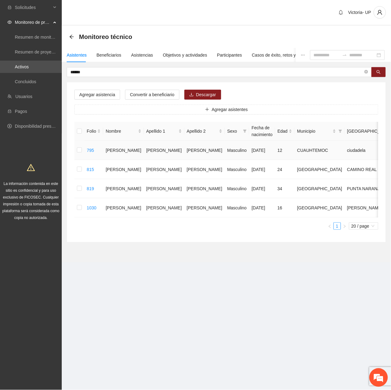
drag, startPoint x: 76, startPoint y: 146, endPoint x: 75, endPoint y: 149, distance: 3.2
click at [75, 146] on td at bounding box center [79, 150] width 10 height 19
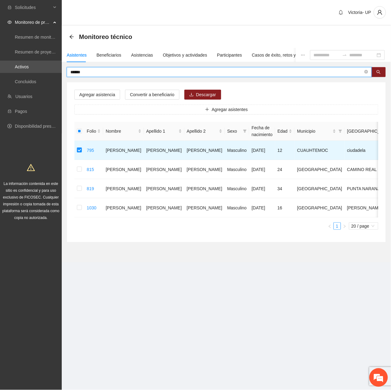
drag, startPoint x: 103, startPoint y: 71, endPoint x: -2, endPoint y: 76, distance: 105.5
click at [0, 76] on html "Solicitudes Monitoreo de proyectos Resumen de monitoreo Resumen de proyectos ap…" at bounding box center [195, 195] width 391 height 390
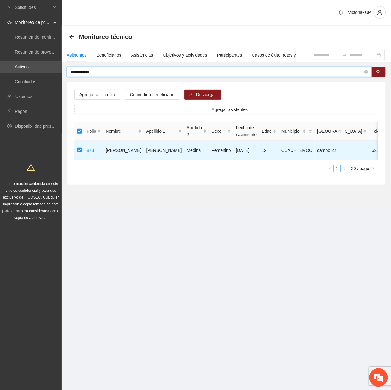
drag, startPoint x: 119, startPoint y: 72, endPoint x: 29, endPoint y: 48, distance: 93.2
click at [16, 73] on section "**********" at bounding box center [195, 195] width 391 height 390
drag, startPoint x: 112, startPoint y: 70, endPoint x: -2, endPoint y: 56, distance: 115.5
click at [0, 56] on html "**********" at bounding box center [195, 195] width 391 height 390
drag, startPoint x: 119, startPoint y: 72, endPoint x: -2, endPoint y: 89, distance: 122.1
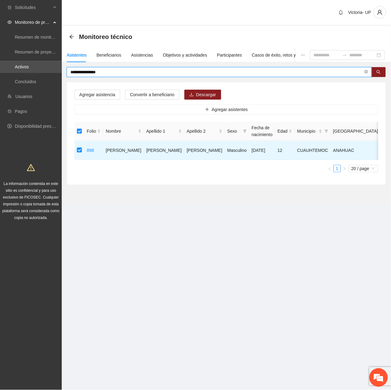
click at [0, 89] on html "**********" at bounding box center [195, 195] width 391 height 390
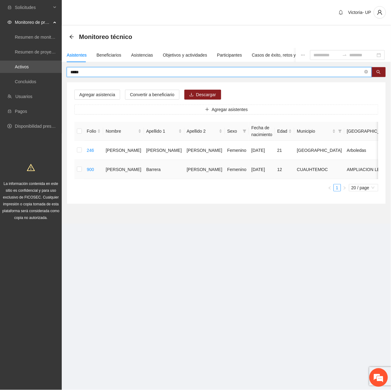
click at [76, 168] on td at bounding box center [79, 169] width 10 height 19
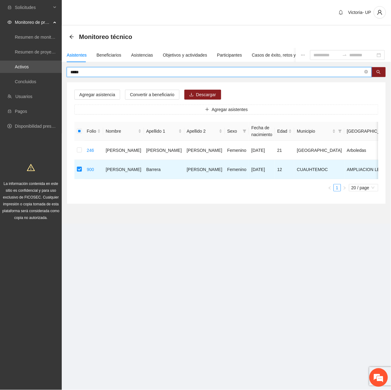
drag, startPoint x: 106, startPoint y: 72, endPoint x: -2, endPoint y: 61, distance: 108.5
click at [0, 61] on html "Solicitudes Monitoreo de proyectos Resumen de monitoreo Resumen de proyectos ap…" at bounding box center [195, 195] width 391 height 390
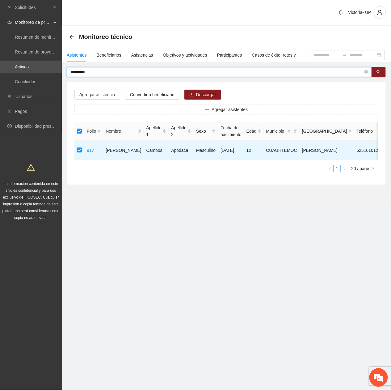
drag, startPoint x: 91, startPoint y: 73, endPoint x: -2, endPoint y: 58, distance: 93.8
click at [0, 58] on html "Solicitudes Monitoreo de proyectos Resumen de monitoreo Resumen de proyectos ap…" at bounding box center [195, 195] width 391 height 390
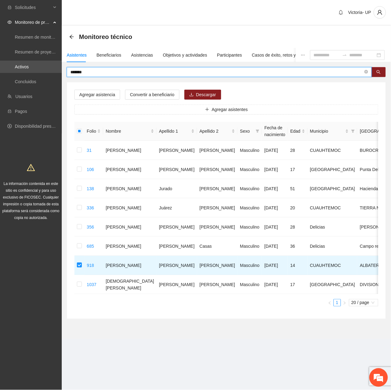
drag, startPoint x: 94, startPoint y: 73, endPoint x: -2, endPoint y: 57, distance: 97.8
click at [0, 57] on html "Solicitudes Monitoreo de proyectos Resumen de monitoreo Resumen de proyectos ap…" at bounding box center [195, 195] width 391 height 390
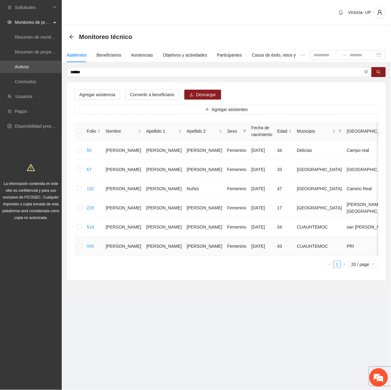
click at [89, 248] on link "896" at bounding box center [90, 246] width 7 height 5
click at [77, 253] on td at bounding box center [79, 245] width 10 height 19
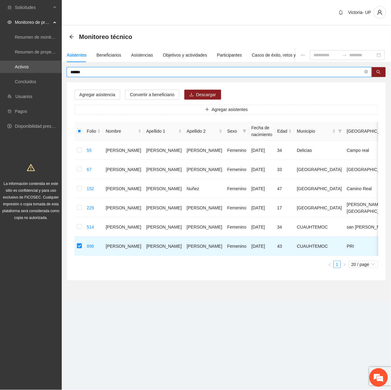
drag, startPoint x: 91, startPoint y: 74, endPoint x: -2, endPoint y: 64, distance: 94.2
click at [0, 64] on html "Solicitudes Monitoreo de proyectos Resumen de monitoreo Resumen de proyectos ap…" at bounding box center [195, 195] width 391 height 390
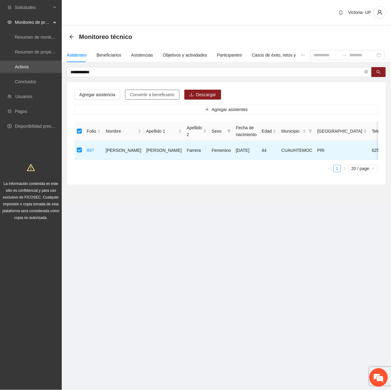
click at [161, 95] on span "Convertir a beneficiario" at bounding box center [152, 94] width 45 height 7
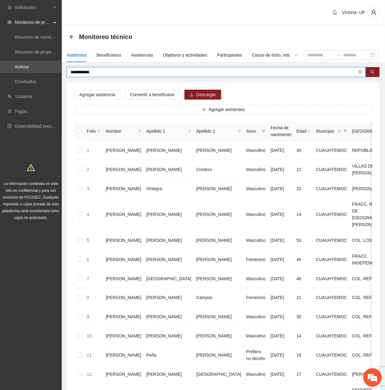
drag, startPoint x: 98, startPoint y: 74, endPoint x: -2, endPoint y: 37, distance: 106.6
click at [0, 37] on html "**********" at bounding box center [192, 195] width 385 height 390
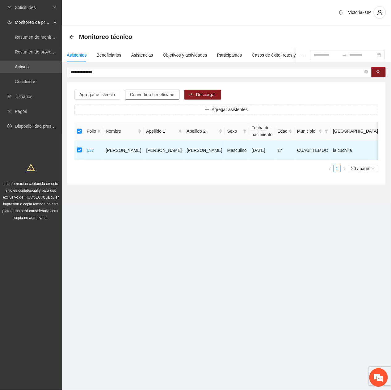
click at [150, 95] on span "Convertir a beneficiario" at bounding box center [152, 94] width 45 height 7
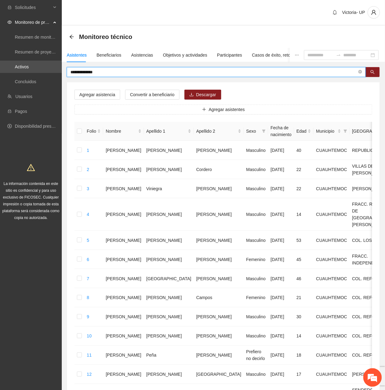
drag, startPoint x: 117, startPoint y: 71, endPoint x: -2, endPoint y: 89, distance: 120.3
click at [0, 89] on html "**********" at bounding box center [192, 195] width 385 height 390
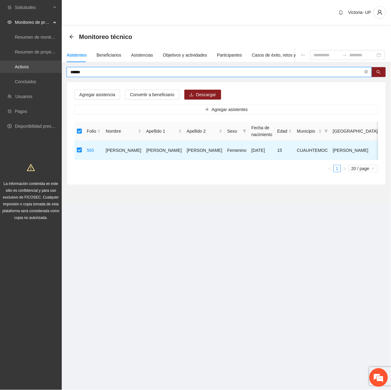
drag, startPoint x: 92, startPoint y: 72, endPoint x: 5, endPoint y: 71, distance: 86.8
click at [5, 71] on section "Solicitudes Monitoreo de proyectos Resumen de monitoreo Resumen de proyectos ap…" at bounding box center [195, 195] width 391 height 390
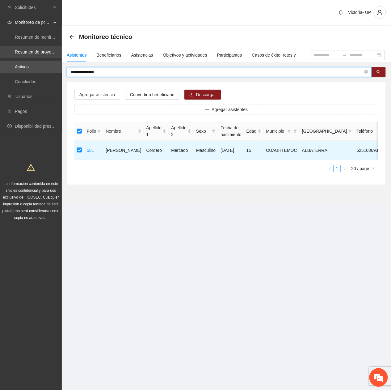
drag, startPoint x: 104, startPoint y: 70, endPoint x: 0, endPoint y: 50, distance: 106.3
click at [0, 50] on html "**********" at bounding box center [195, 195] width 391 height 390
type input "*"
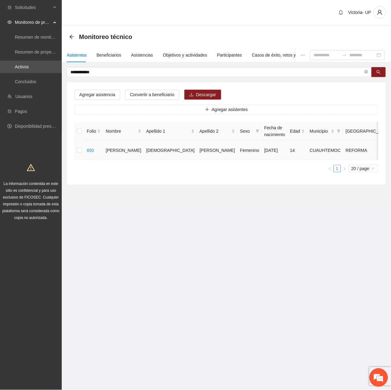
click at [77, 150] on td at bounding box center [79, 150] width 10 height 19
drag, startPoint x: 77, startPoint y: 150, endPoint x: 75, endPoint y: 153, distance: 3.6
click at [77, 152] on td at bounding box center [79, 150] width 10 height 19
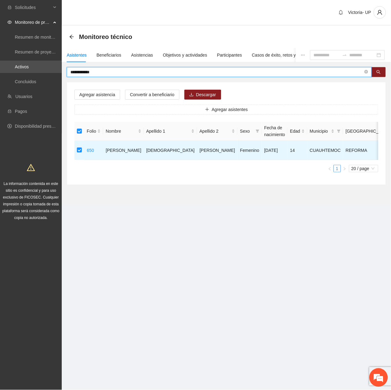
drag, startPoint x: 115, startPoint y: 74, endPoint x: -2, endPoint y: 43, distance: 121.3
click at [0, 43] on html "**********" at bounding box center [195, 195] width 391 height 390
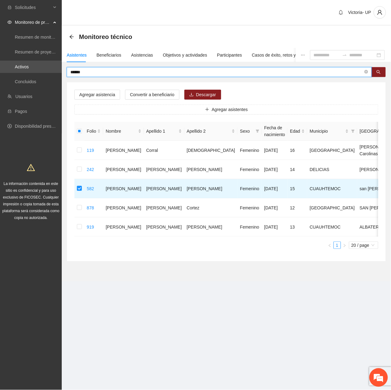
drag, startPoint x: 104, startPoint y: 72, endPoint x: -2, endPoint y: -26, distance: 144.8
click at [0, 0] on html "Solicitudes Monitoreo de proyectos Resumen de monitoreo Resumen de proyectos ap…" at bounding box center [195, 195] width 391 height 390
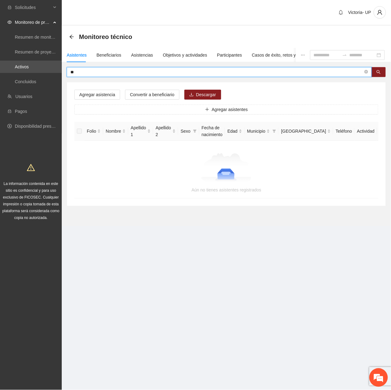
type input "*"
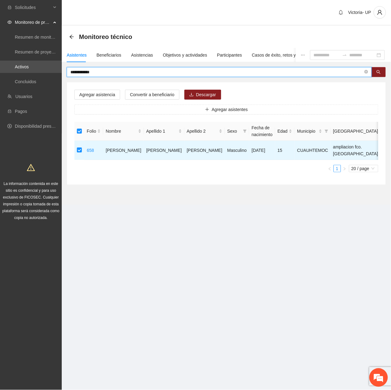
drag, startPoint x: 116, startPoint y: 71, endPoint x: -2, endPoint y: 81, distance: 118.7
click at [0, 81] on html "**********" at bounding box center [195, 195] width 391 height 390
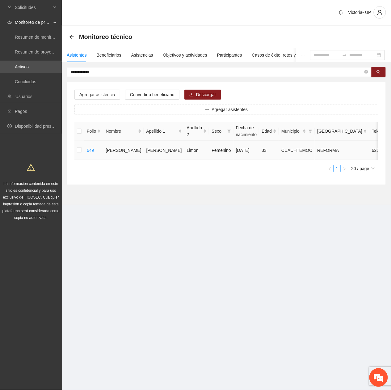
click at [77, 149] on td at bounding box center [79, 150] width 10 height 19
click at [77, 150] on td at bounding box center [79, 150] width 10 height 19
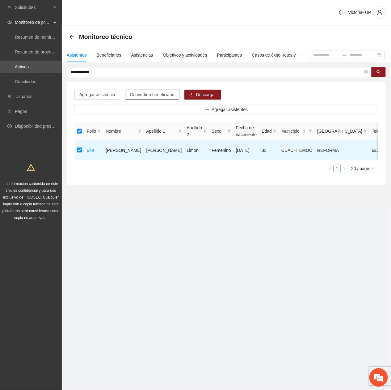
click at [150, 96] on span "Convertir a beneficiario" at bounding box center [152, 94] width 45 height 7
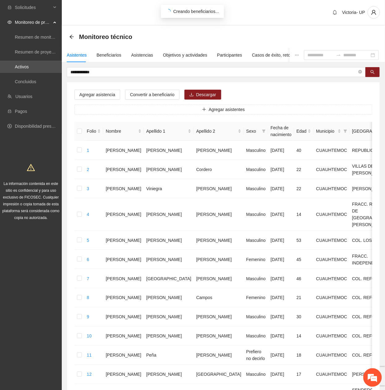
drag, startPoint x: 105, startPoint y: 71, endPoint x: -2, endPoint y: 36, distance: 112.6
click at [0, 36] on html "**********" at bounding box center [192, 195] width 385 height 390
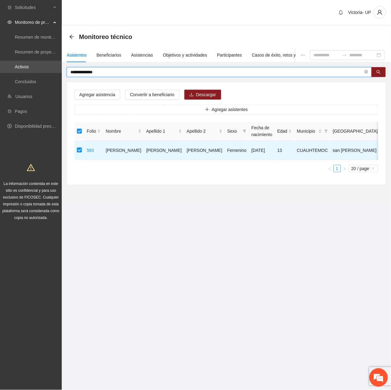
drag, startPoint x: 107, startPoint y: 70, endPoint x: 102, endPoint y: 71, distance: 5.4
click at [102, 71] on input "**********" at bounding box center [216, 72] width 293 height 7
drag, startPoint x: 161, startPoint y: 71, endPoint x: 0, endPoint y: 71, distance: 161.3
click at [0, 71] on html "**********" at bounding box center [195, 195] width 391 height 390
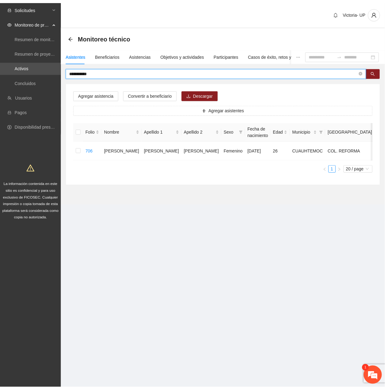
scroll to position [305, 0]
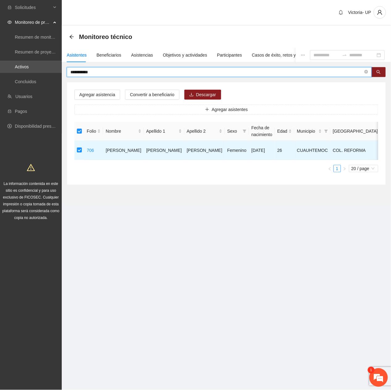
drag, startPoint x: 103, startPoint y: 71, endPoint x: -2, endPoint y: 77, distance: 104.9
click at [0, 77] on html "**********" at bounding box center [195, 195] width 391 height 390
drag, startPoint x: 100, startPoint y: 73, endPoint x: -2, endPoint y: 63, distance: 103.1
click at [0, 63] on html "Solicitudes Monitoreo de proyectos Resumen de monitoreo Resumen de proyectos ap…" at bounding box center [195, 195] width 391 height 390
drag, startPoint x: 104, startPoint y: 72, endPoint x: -2, endPoint y: 73, distance: 106.3
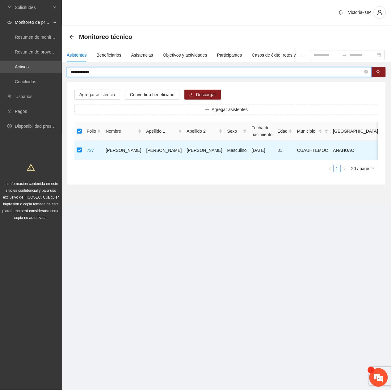
click at [0, 73] on html "**********" at bounding box center [195, 195] width 391 height 390
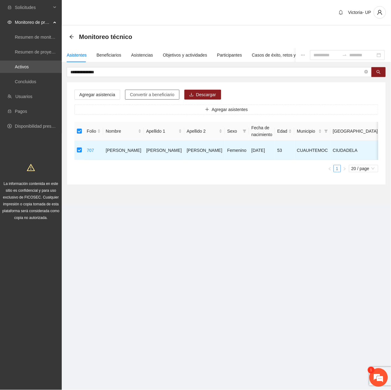
click at [130, 94] on span "Convertir a beneficiario" at bounding box center [152, 94] width 45 height 7
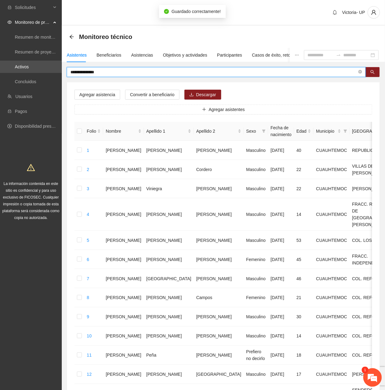
drag, startPoint x: 113, startPoint y: 70, endPoint x: -2, endPoint y: 54, distance: 116.5
click at [0, 54] on html "**********" at bounding box center [192, 195] width 385 height 390
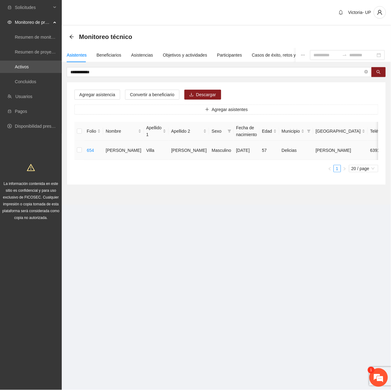
click at [82, 149] on td at bounding box center [79, 150] width 10 height 19
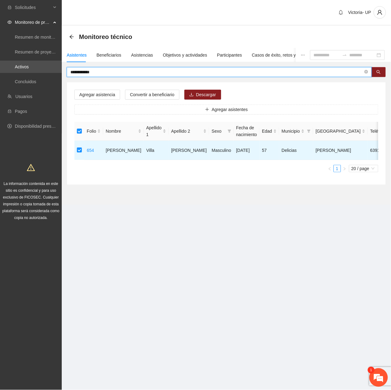
drag, startPoint x: 95, startPoint y: 71, endPoint x: -2, endPoint y: 67, distance: 97.8
click at [0, 67] on html "**********" at bounding box center [195, 195] width 391 height 390
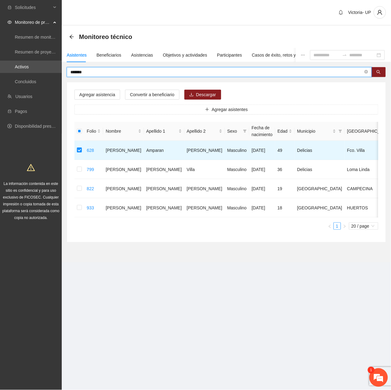
drag, startPoint x: 142, startPoint y: 72, endPoint x: -2, endPoint y: 50, distance: 146.1
click at [0, 50] on html "Solicitudes Monitoreo de proyectos Resumen de monitoreo Resumen de proyectos ap…" at bounding box center [195, 195] width 391 height 390
type input "*********"
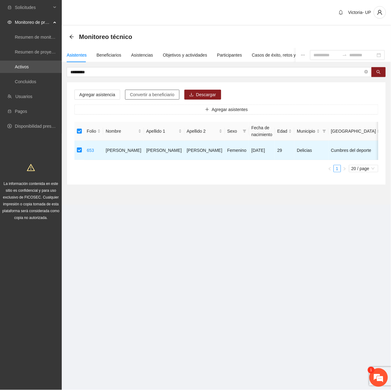
click at [163, 97] on span "Convertir a beneficiario" at bounding box center [152, 94] width 45 height 7
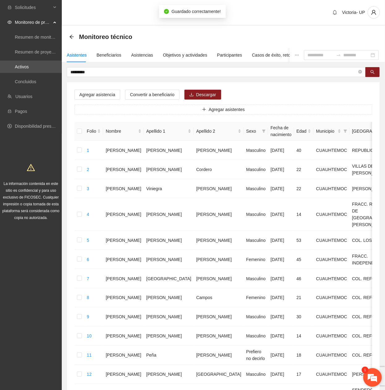
click at [367, 381] on em at bounding box center [372, 377] width 17 height 17
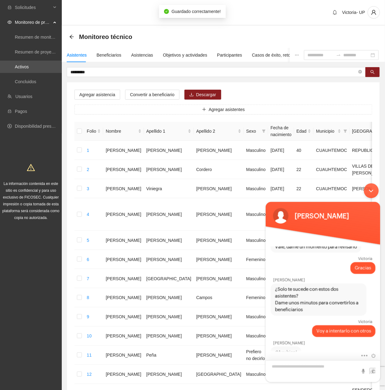
click at [349, 368] on textarea "Escriba su mensaje y pulse “Intro”" at bounding box center [322, 371] width 115 height 22
type textarea "*"
type textarea "**********"
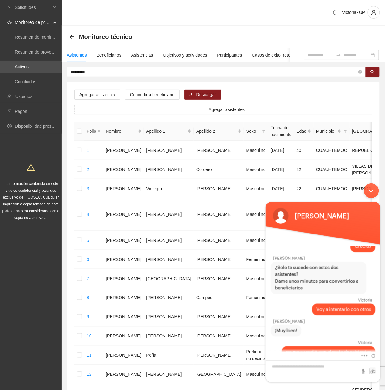
click at [371, 191] on div "Minimizar ventana de chat en vivo" at bounding box center [371, 190] width 15 height 15
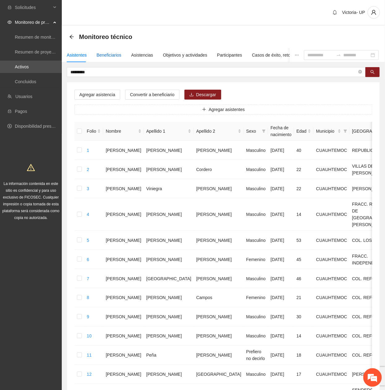
click at [109, 52] on div "Beneficiarios" at bounding box center [109, 55] width 25 height 7
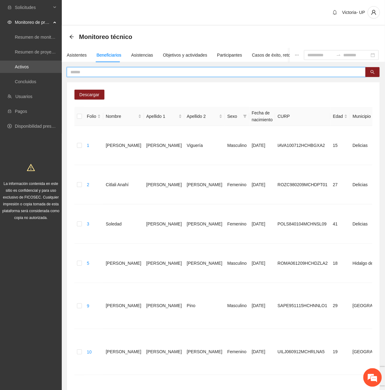
click at [106, 72] on input "text" at bounding box center [213, 72] width 287 height 7
type input "**********"
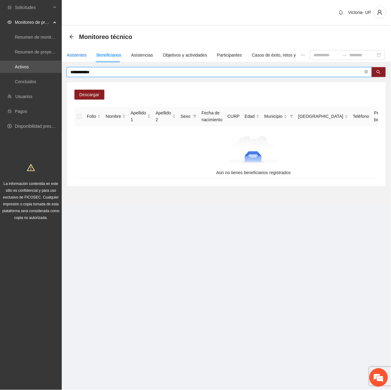
click at [74, 55] on div "Asistentes" at bounding box center [77, 55] width 20 height 7
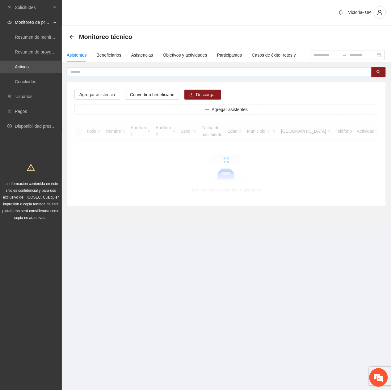
click at [104, 72] on input "text" at bounding box center [216, 72] width 293 height 7
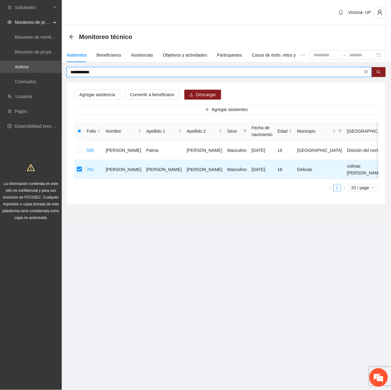
drag, startPoint x: 103, startPoint y: 73, endPoint x: -2, endPoint y: 78, distance: 104.9
click at [0, 78] on html "**********" at bounding box center [195, 195] width 391 height 390
type input "**********"
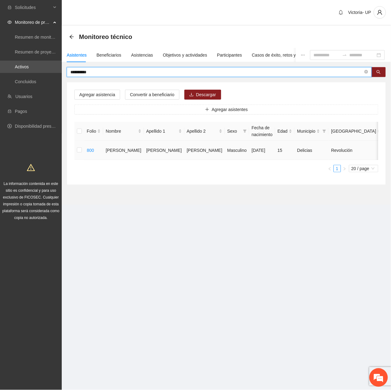
click at [77, 149] on td at bounding box center [79, 150] width 10 height 19
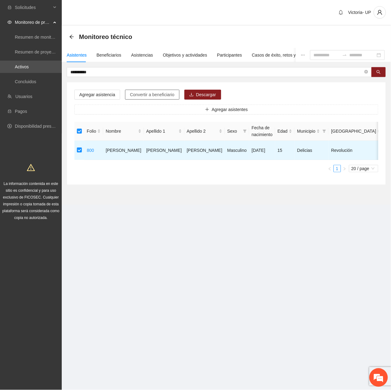
click at [137, 92] on span "Convertir a beneficiario" at bounding box center [152, 94] width 45 height 7
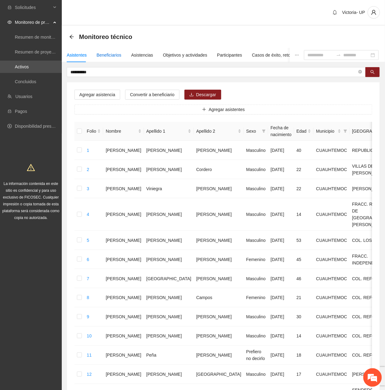
click at [105, 57] on div "Beneficiarios" at bounding box center [109, 55] width 25 height 7
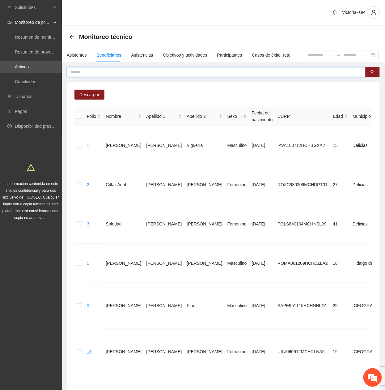
click at [130, 72] on input "text" at bounding box center [213, 72] width 287 height 7
type input "**********"
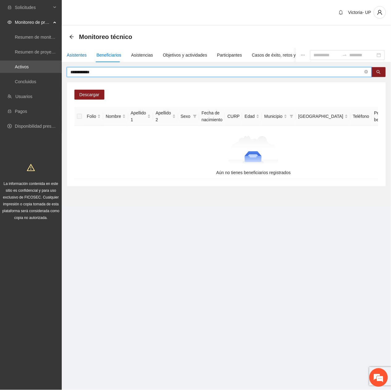
click at [80, 53] on div "Asistentes" at bounding box center [77, 55] width 20 height 7
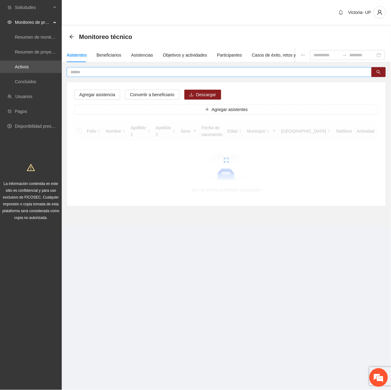
click at [101, 71] on input "text" at bounding box center [216, 72] width 293 height 7
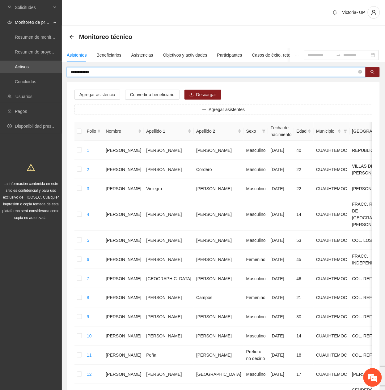
type input "**********"
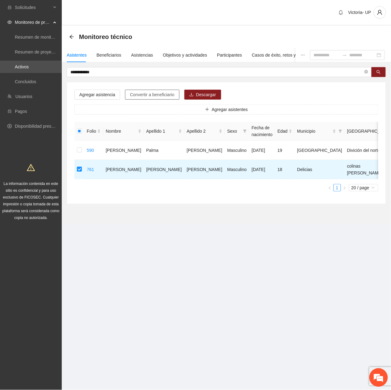
click at [154, 96] on span "Convertir a beneficiario" at bounding box center [152, 94] width 45 height 7
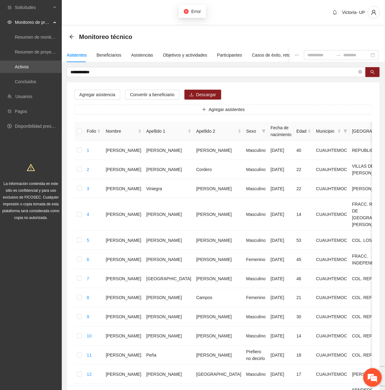
click at [371, 371] on em at bounding box center [372, 377] width 17 height 17
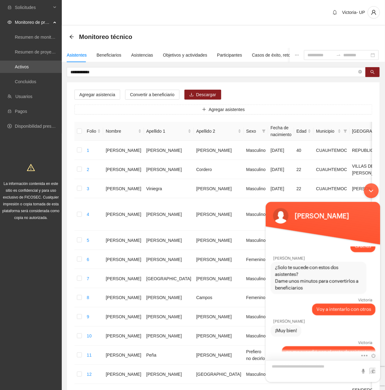
click at [317, 366] on textarea "Escriba su mensaje y pulse “Intro”" at bounding box center [322, 371] width 115 height 22
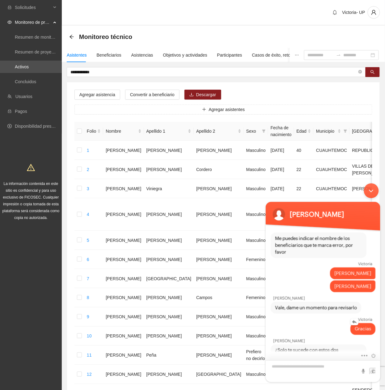
scroll to position [244, 0]
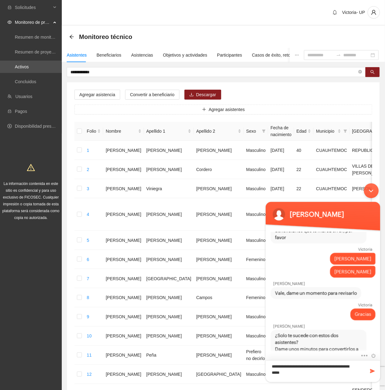
type textarea "**********"
drag, startPoint x: 370, startPoint y: 185, endPoint x: 370, endPoint y: 191, distance: 6.2
click at [370, 188] on div "Minimizar ventana de chat en vivo" at bounding box center [371, 190] width 15 height 15
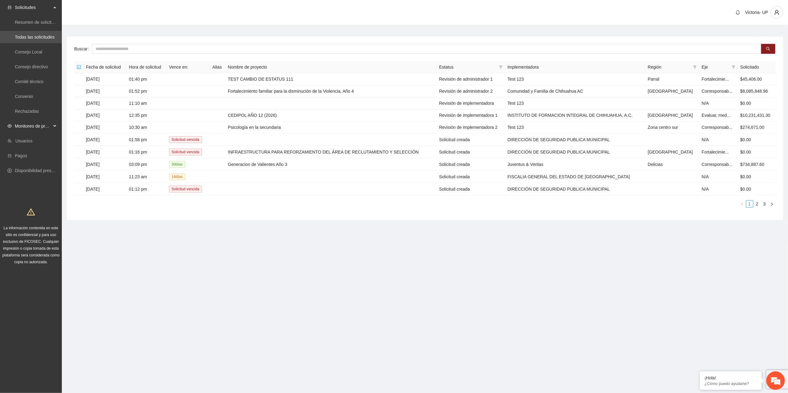
drag, startPoint x: 44, startPoint y: 125, endPoint x: 35, endPoint y: 130, distance: 10.0
click at [40, 127] on span "Monitoreo de proyectos" at bounding box center [33, 126] width 36 height 12
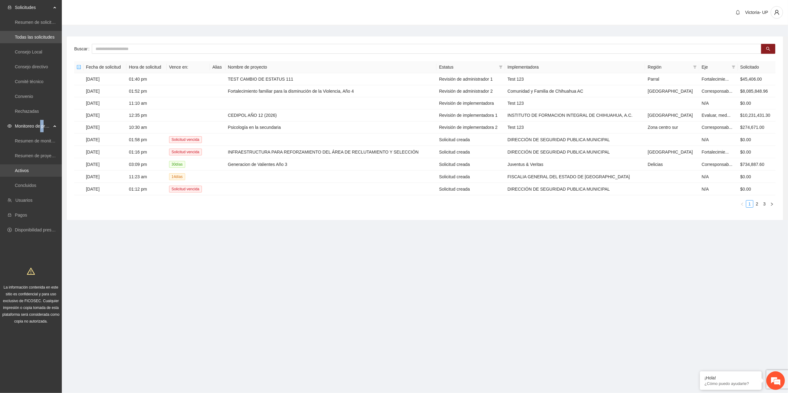
drag, startPoint x: 35, startPoint y: 130, endPoint x: 27, endPoint y: 171, distance: 41.4
click at [27, 171] on link "Activos" at bounding box center [22, 170] width 14 height 5
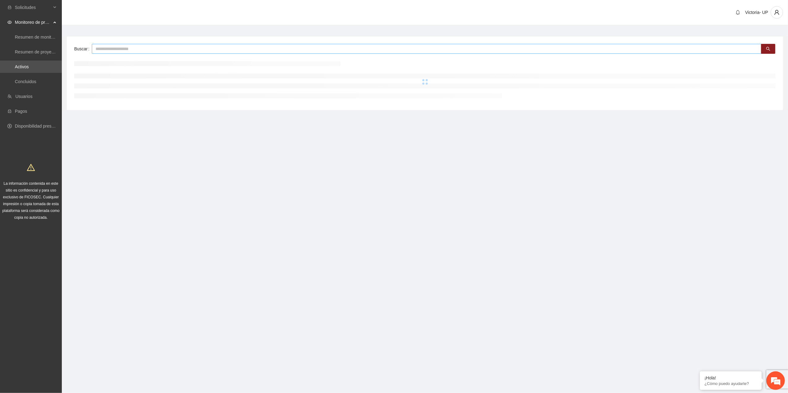
click at [130, 47] on input "text" at bounding box center [426, 49] width 669 height 10
type input "***"
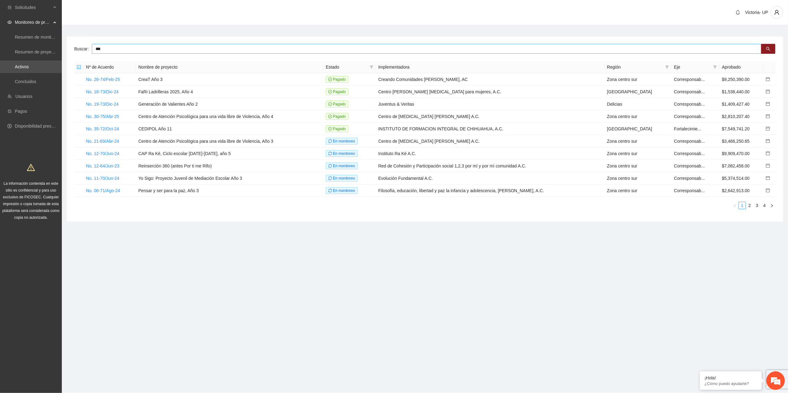
drag, startPoint x: 0, startPoint y: 0, endPoint x: 176, endPoint y: 44, distance: 181.5
click at [176, 44] on input "***" at bounding box center [426, 49] width 669 height 10
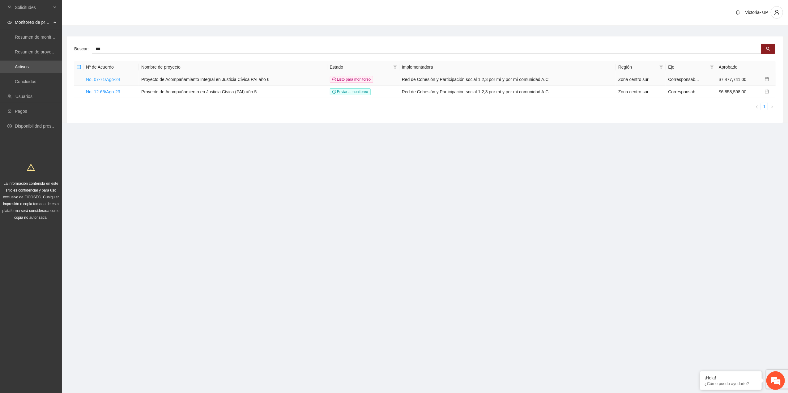
click at [118, 80] on link "No. 07-71/Ago-24" at bounding box center [103, 79] width 34 height 5
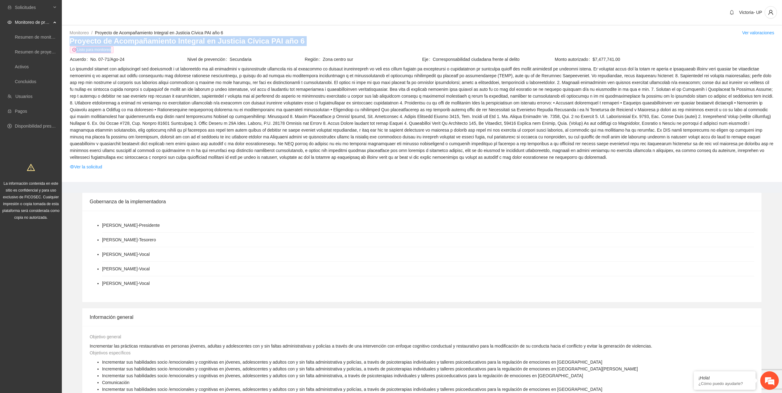
drag, startPoint x: 70, startPoint y: 40, endPoint x: 366, endPoint y: 49, distance: 296.2
click at [366, 49] on div "Proyecto de Acompañamiento Integral en Justicia Cívica PAI año 6 Listo para mon…" at bounding box center [422, 104] width 704 height 137
click at [72, 41] on h3 "Proyecto de Acompañamiento Integral en Justicia Cívica PAI año 6" at bounding box center [422, 41] width 704 height 10
drag, startPoint x: 71, startPoint y: 41, endPoint x: 313, endPoint y: 40, distance: 242.0
click at [313, 40] on h3 "Proyecto de Acompañamiento Integral en Justicia Cívica PAI año 6" at bounding box center [422, 41] width 704 height 10
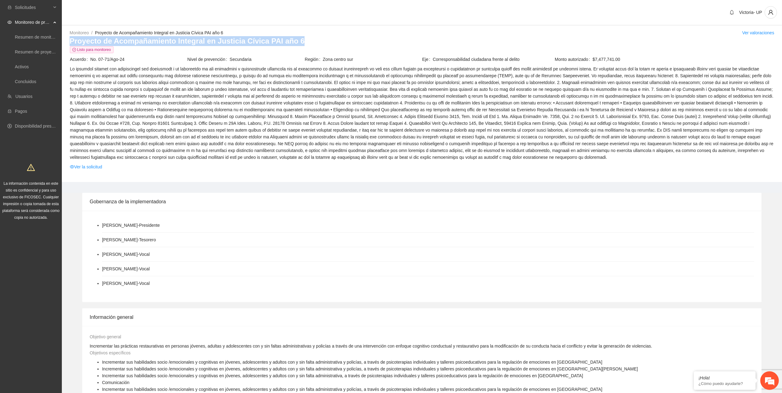
copy h3 "Proyecto de Acompañamiento Integral en Justicia Cívica PAI año 6"
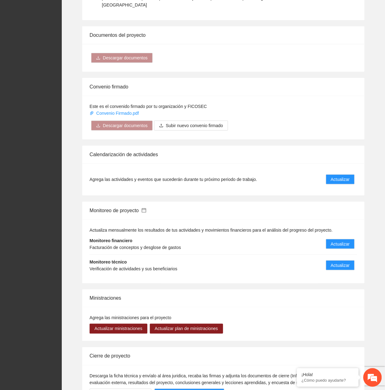
scroll to position [636, 0]
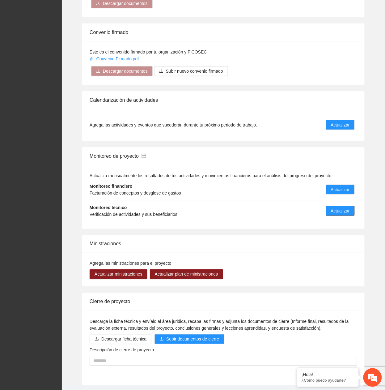
click at [335, 207] on span "Actualizar" at bounding box center [340, 210] width 19 height 7
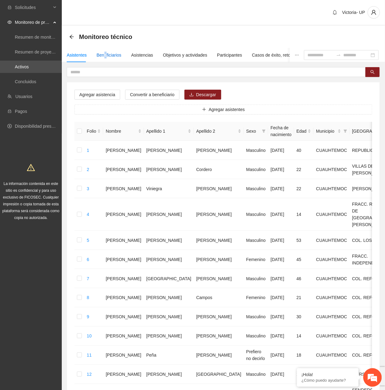
drag, startPoint x: 104, startPoint y: 57, endPoint x: 102, endPoint y: 61, distance: 3.6
click at [104, 58] on div "Beneficiarios" at bounding box center [109, 55] width 25 height 7
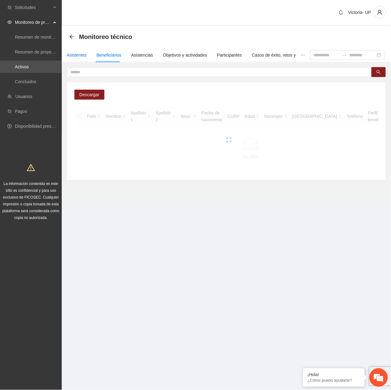
drag, startPoint x: 102, startPoint y: 61, endPoint x: 76, endPoint y: 56, distance: 26.7
click at [77, 54] on div "Asistentes" at bounding box center [77, 55] width 20 height 7
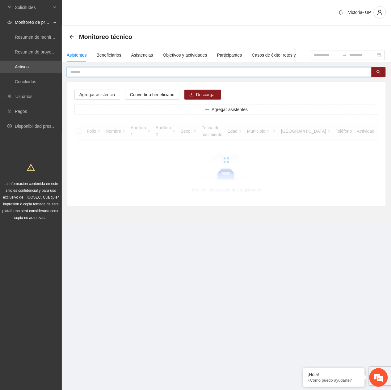
drag, startPoint x: 76, startPoint y: 56, endPoint x: 75, endPoint y: 72, distance: 16.4
click at [75, 72] on input "text" at bounding box center [216, 72] width 293 height 7
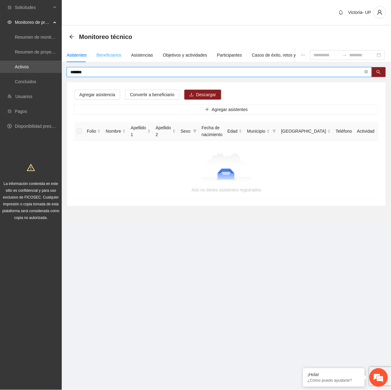
type input "*******"
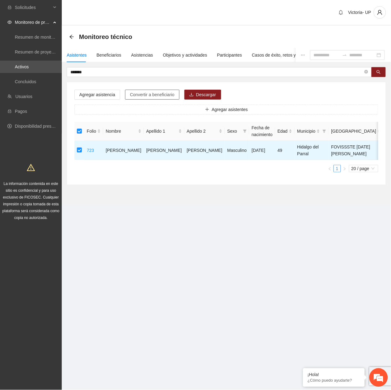
click at [137, 96] on span "Convertir a beneficiario" at bounding box center [152, 94] width 45 height 7
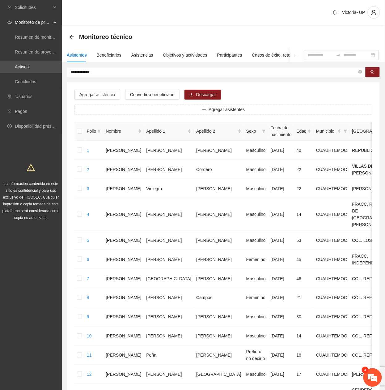
scroll to position [244, 0]
click at [164, 53] on div "Objetivos y actividades" at bounding box center [185, 55] width 44 height 7
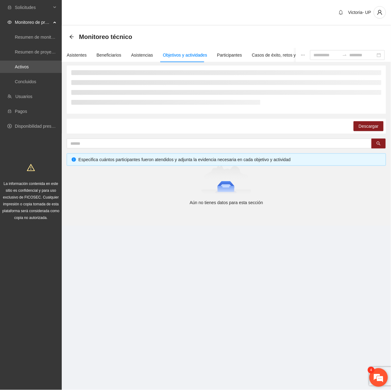
click at [375, 377] on em at bounding box center [379, 377] width 17 height 17
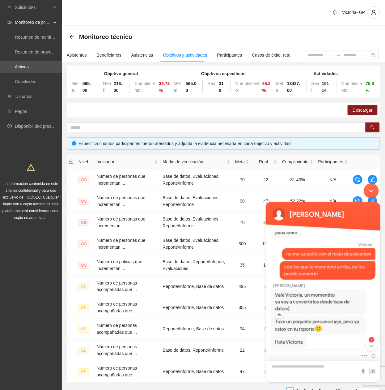
scroll to position [419, 0]
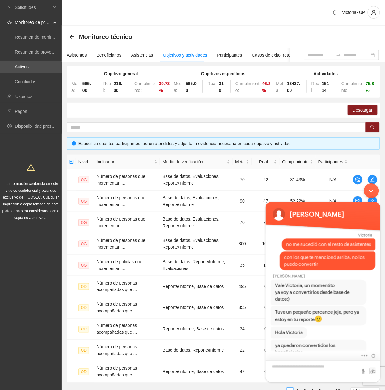
click at [325, 370] on textarea "Escriba su mensaje y pulse “Intro”" at bounding box center [322, 371] width 115 height 22
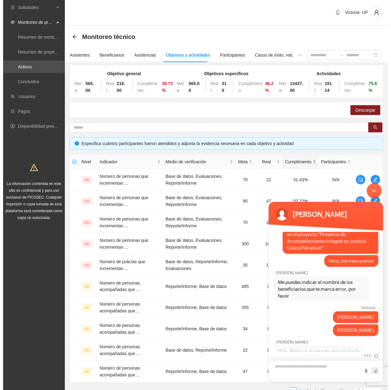
scroll to position [172, 0]
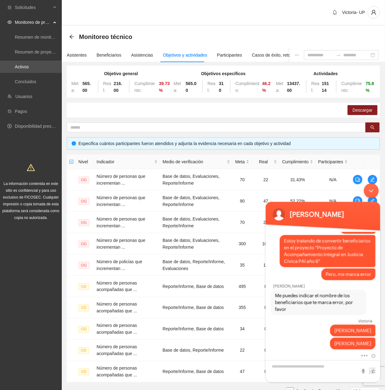
drag, startPoint x: 372, startPoint y: 188, endPoint x: 370, endPoint y: 184, distance: 4.8
click at [371, 188] on div "Minimizar ventana de chat en vivo" at bounding box center [371, 190] width 15 height 15
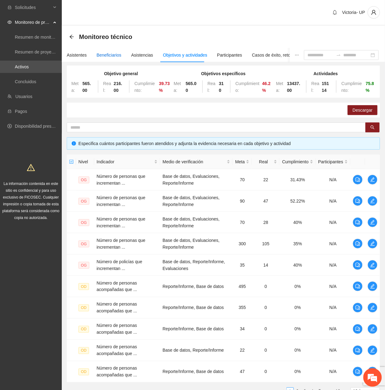
click at [117, 54] on div "Beneficiarios" at bounding box center [109, 55] width 25 height 7
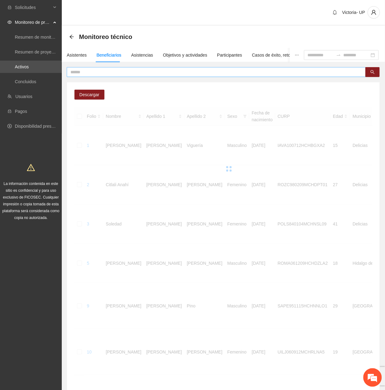
click at [151, 72] on input "text" at bounding box center [213, 72] width 287 height 7
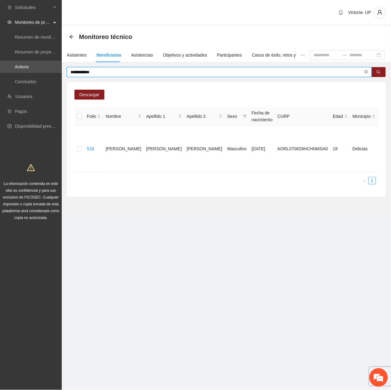
drag, startPoint x: 133, startPoint y: 73, endPoint x: -2, endPoint y: 74, distance: 135.1
click at [0, 74] on html "**********" at bounding box center [195, 195] width 391 height 390
type input "*****"
click at [377, 376] on em at bounding box center [379, 377] width 17 height 17
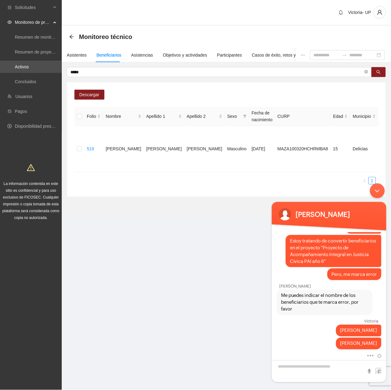
scroll to position [419, 0]
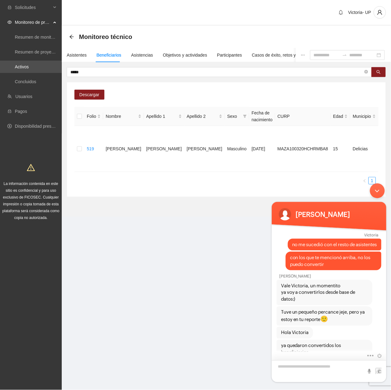
drag, startPoint x: 311, startPoint y: 369, endPoint x: 307, endPoint y: 373, distance: 5.7
click at [307, 373] on textarea "Escriba su mensaje y pulse “Intro”" at bounding box center [329, 371] width 115 height 22
type textarea "********"
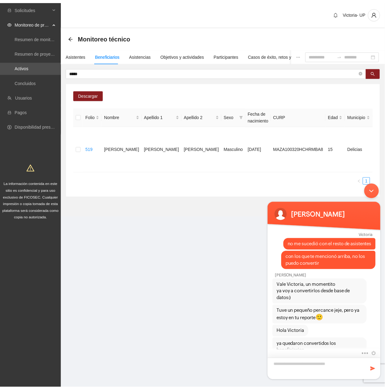
scroll to position [440, 0]
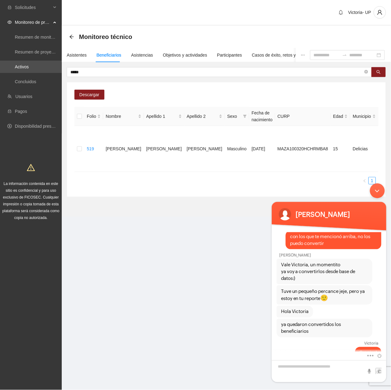
click at [377, 191] on div "Minimizar ventana de chat en vivo" at bounding box center [377, 190] width 15 height 15
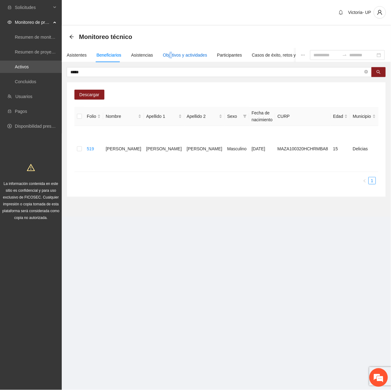
click at [169, 54] on div "Objetivos y actividades" at bounding box center [185, 55] width 44 height 7
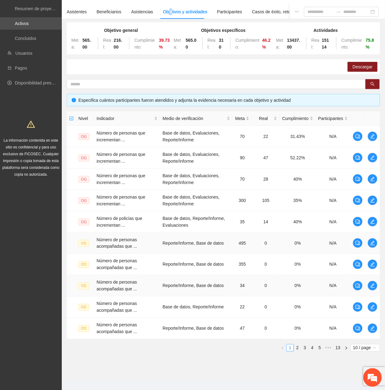
scroll to position [53, 0]
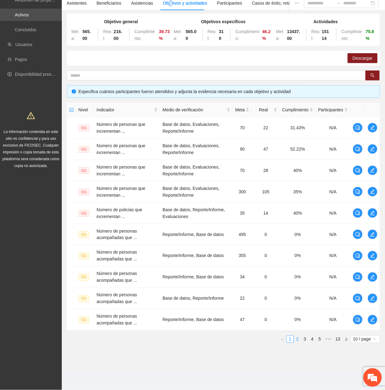
click at [294, 339] on link "2" at bounding box center [297, 339] width 7 height 7
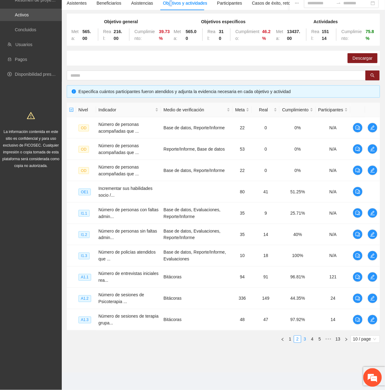
click at [305, 340] on link "3" at bounding box center [305, 339] width 7 height 7
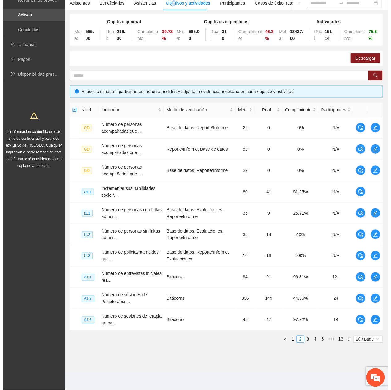
scroll to position [49, 0]
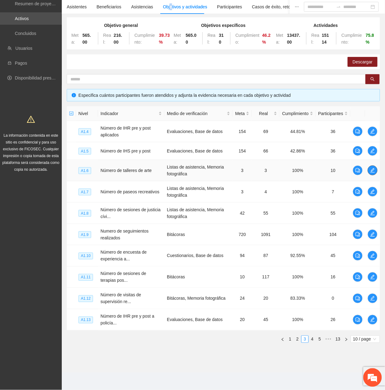
click at [373, 172] on button "button" at bounding box center [373, 170] width 10 height 10
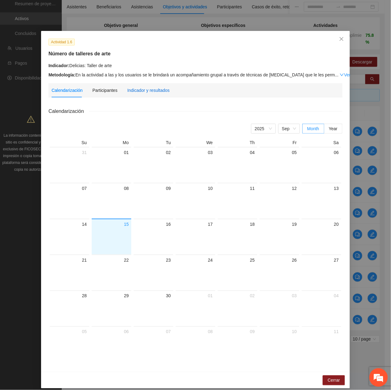
click at [134, 92] on div "Indicador y resultados" at bounding box center [148, 90] width 42 height 7
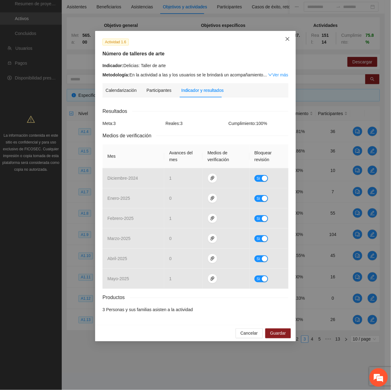
drag, startPoint x: 287, startPoint y: 37, endPoint x: 387, endPoint y: 82, distance: 109.4
click at [287, 39] on icon "close" at bounding box center [287, 38] width 5 height 5
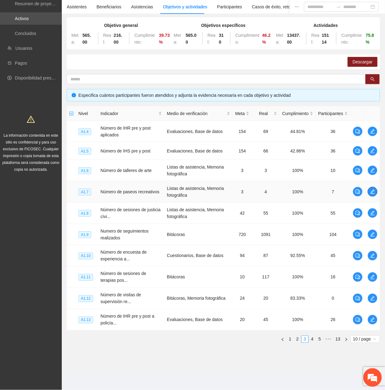
click at [371, 192] on icon "edit" at bounding box center [373, 191] width 4 height 4
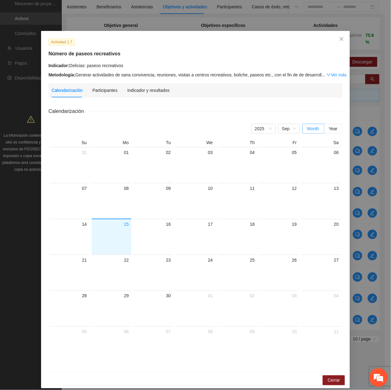
drag, startPoint x: 145, startPoint y: 94, endPoint x: 140, endPoint y: 99, distance: 6.8
click at [143, 95] on div "Indicador y resultados" at bounding box center [148, 90] width 42 height 14
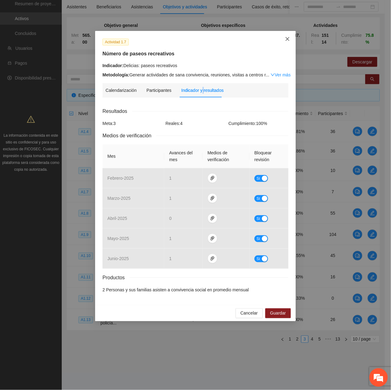
click at [292, 36] on span "Close" at bounding box center [287, 39] width 17 height 17
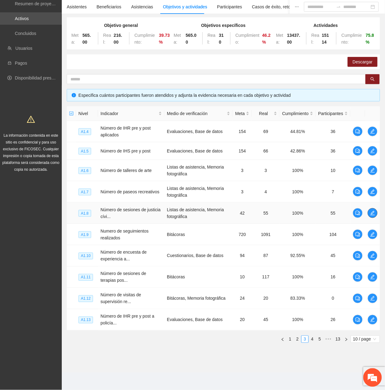
click at [376, 213] on span "edit" at bounding box center [372, 212] width 9 height 5
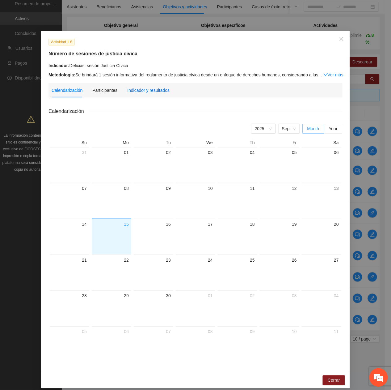
click at [143, 90] on div "Indicador y resultados" at bounding box center [148, 90] width 42 height 7
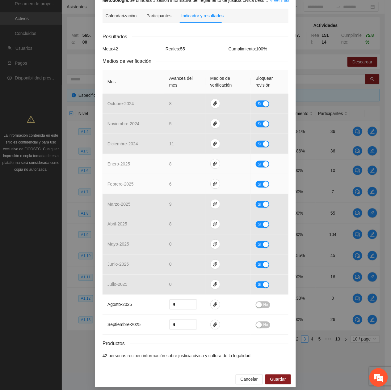
scroll to position [81, 0]
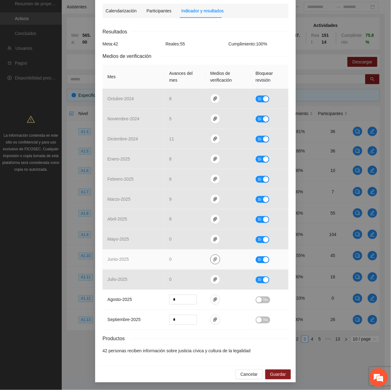
click at [214, 259] on icon "paper-clip" at bounding box center [216, 259] width 4 height 4
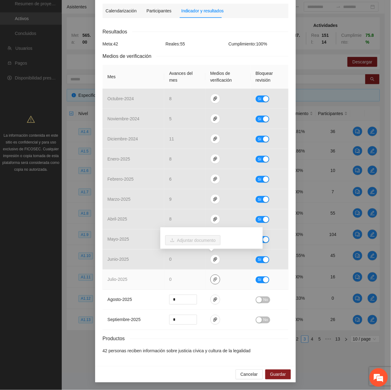
click at [212, 282] on button "button" at bounding box center [215, 279] width 10 height 10
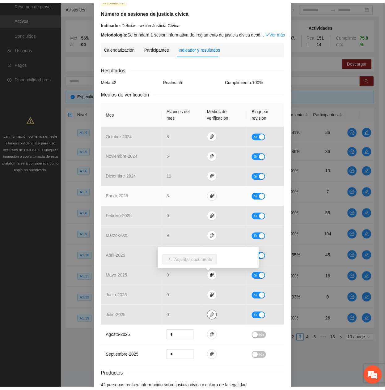
scroll to position [0, 0]
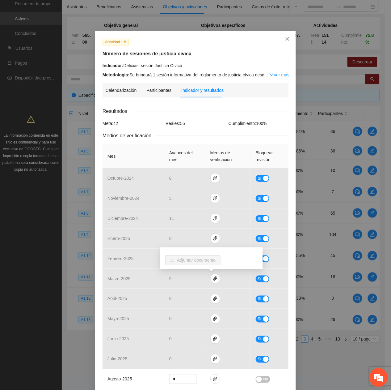
drag, startPoint x: 281, startPoint y: 38, endPoint x: 268, endPoint y: 64, distance: 28.8
click at [281, 39] on span "Close" at bounding box center [287, 39] width 17 height 17
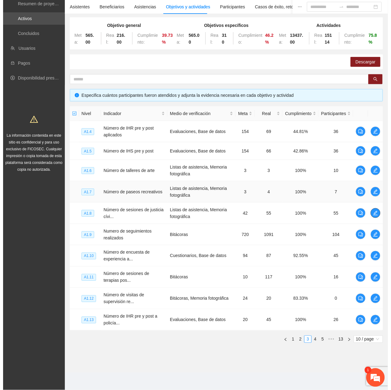
scroll to position [502, 0]
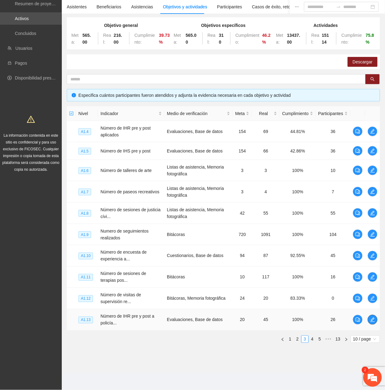
click at [371, 318] on icon "edit" at bounding box center [372, 319] width 5 height 5
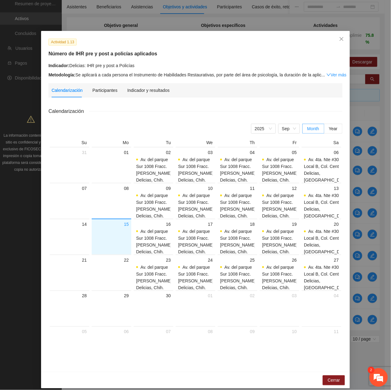
click at [143, 96] on div "Indicador y resultados" at bounding box center [148, 90] width 42 height 14
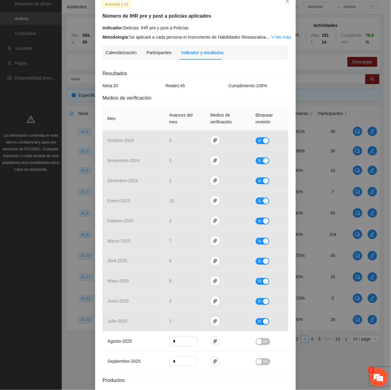
scroll to position [0, 0]
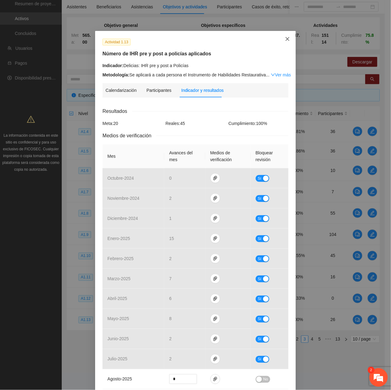
click at [287, 39] on span "Close" at bounding box center [287, 39] width 17 height 17
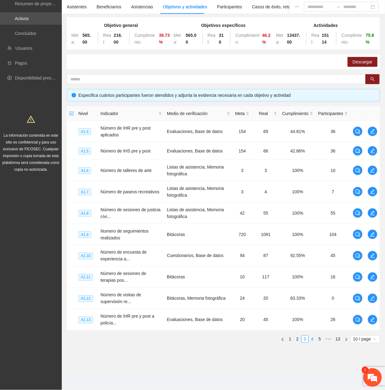
click at [311, 340] on link "4" at bounding box center [312, 339] width 7 height 7
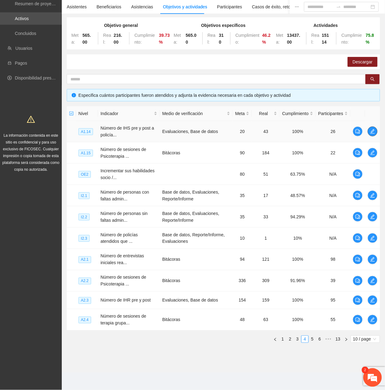
click at [375, 130] on span "edit" at bounding box center [372, 131] width 9 height 5
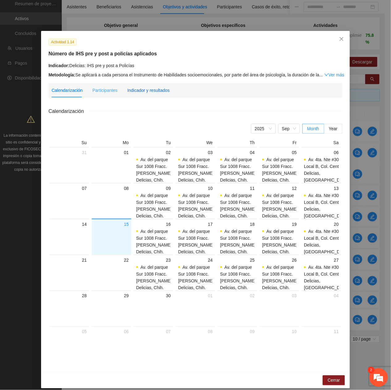
click at [156, 92] on div "Indicador y resultados" at bounding box center [148, 90] width 42 height 7
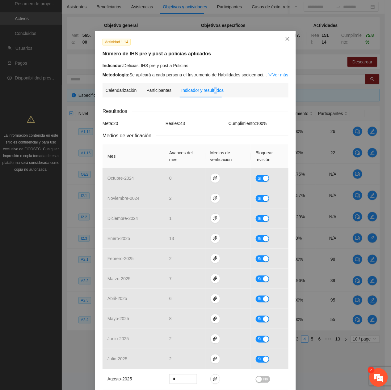
drag, startPoint x: 282, startPoint y: 39, endPoint x: 278, endPoint y: 46, distance: 8.4
click at [282, 40] on span "Close" at bounding box center [287, 39] width 17 height 17
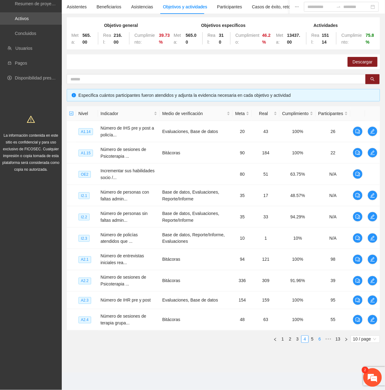
click at [313, 339] on link "5" at bounding box center [312, 339] width 7 height 7
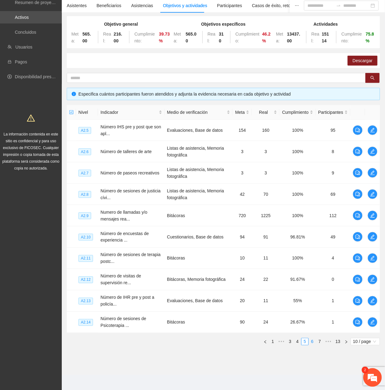
click at [311, 340] on link "6" at bounding box center [312, 341] width 7 height 7
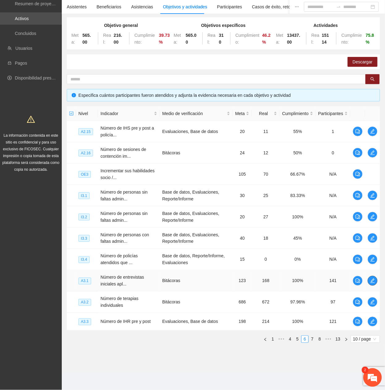
click at [372, 283] on button "button" at bounding box center [373, 281] width 10 height 10
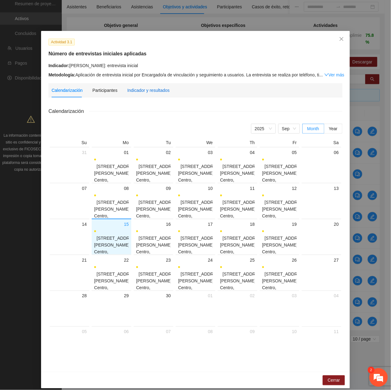
click at [144, 93] on div "Indicador y resultados" at bounding box center [148, 90] width 42 height 7
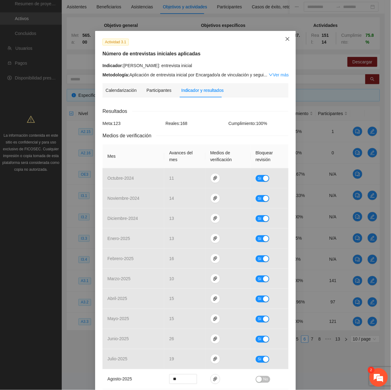
click at [287, 43] on span "Close" at bounding box center [287, 39] width 17 height 17
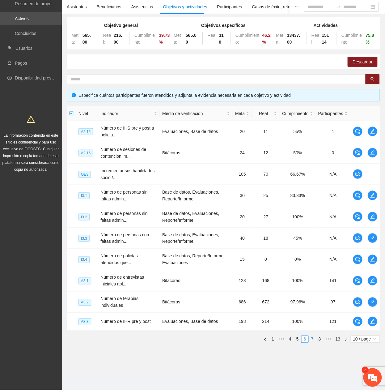
click at [313, 339] on link "7" at bounding box center [312, 339] width 7 height 7
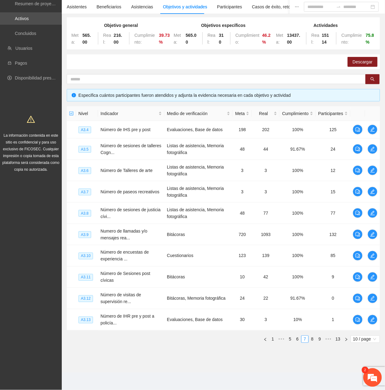
click at [313, 338] on link "8" at bounding box center [312, 339] width 7 height 7
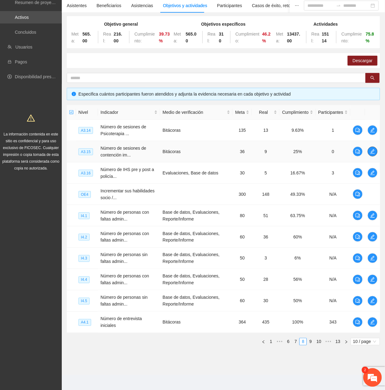
click at [371, 148] on button "button" at bounding box center [373, 151] width 10 height 10
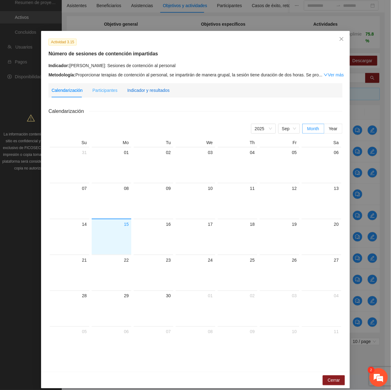
drag, startPoint x: 149, startPoint y: 91, endPoint x: 153, endPoint y: 95, distance: 6.1
click at [149, 91] on div "Indicador y resultados" at bounding box center [148, 90] width 42 height 7
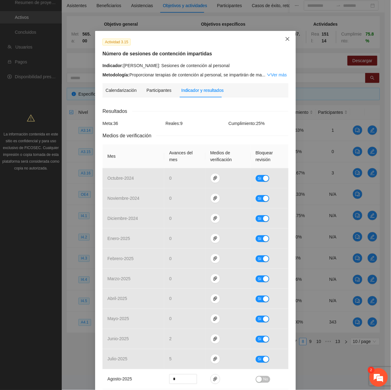
drag, startPoint x: 283, startPoint y: 40, endPoint x: 290, endPoint y: 47, distance: 10.7
click at [285, 41] on icon "close" at bounding box center [287, 38] width 5 height 5
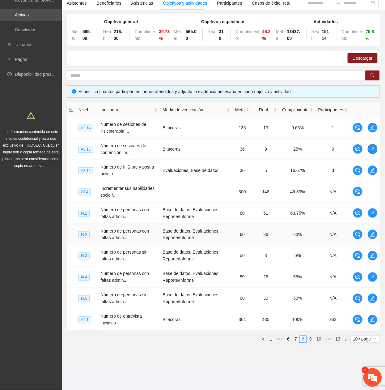
scroll to position [53, 0]
click at [307, 340] on ul "1 ••• 6 7 8 9 10 ••• 13 10 / page" at bounding box center [223, 338] width 313 height 7
click at [308, 340] on link "9" at bounding box center [310, 339] width 7 height 7
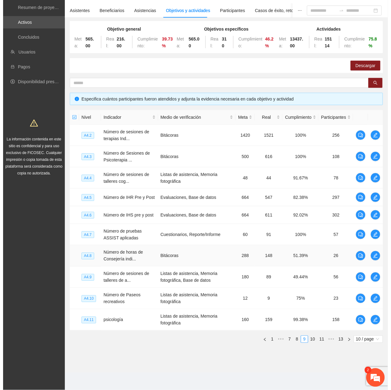
scroll to position [46, 0]
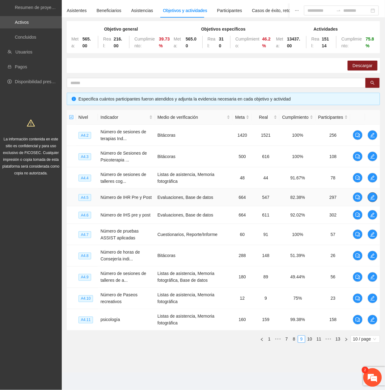
click at [371, 196] on icon "edit" at bounding box center [372, 197] width 5 height 5
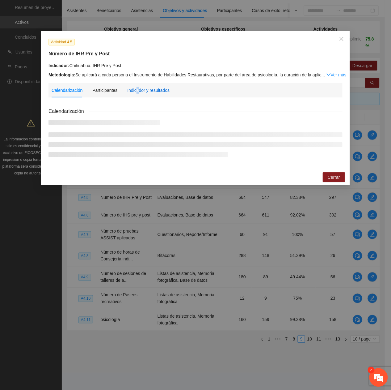
click at [133, 89] on div "Indicador y resultados" at bounding box center [148, 90] width 42 height 7
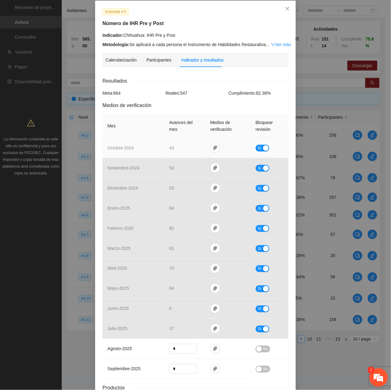
scroll to position [0, 0]
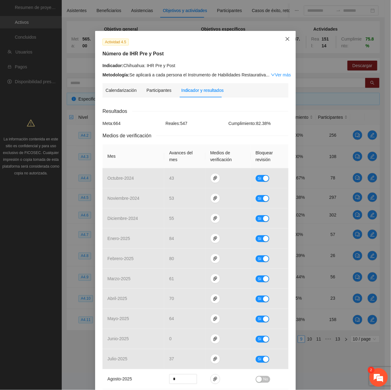
drag, startPoint x: 286, startPoint y: 41, endPoint x: 271, endPoint y: 56, distance: 20.5
click at [285, 42] on span "Close" at bounding box center [287, 39] width 17 height 17
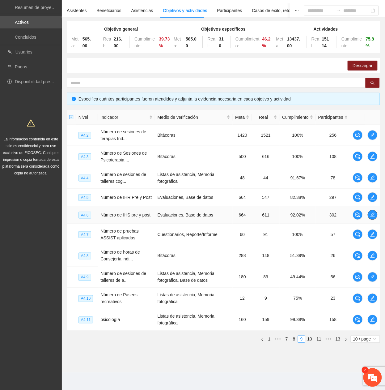
click at [371, 216] on icon "edit" at bounding box center [372, 214] width 5 height 5
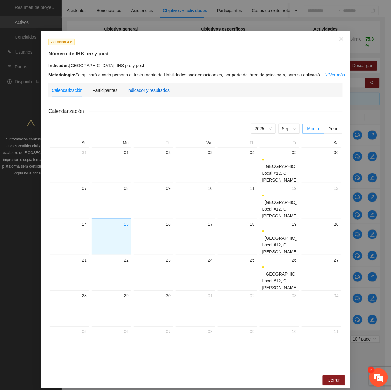
drag, startPoint x: 132, startPoint y: 92, endPoint x: 135, endPoint y: 95, distance: 3.7
click at [134, 94] on div "Indicador y resultados" at bounding box center [148, 90] width 42 height 14
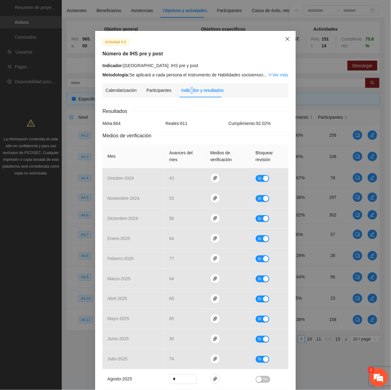
drag, startPoint x: 283, startPoint y: 37, endPoint x: 280, endPoint y: 42, distance: 5.6
click at [285, 38] on icon "close" at bounding box center [287, 38] width 5 height 5
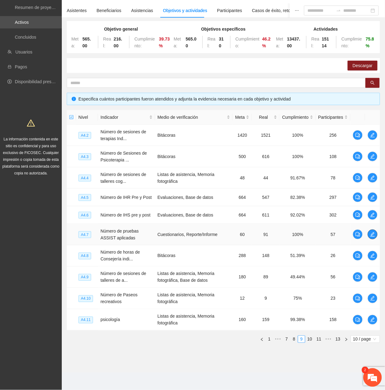
click at [374, 232] on icon "edit" at bounding box center [372, 234] width 5 height 5
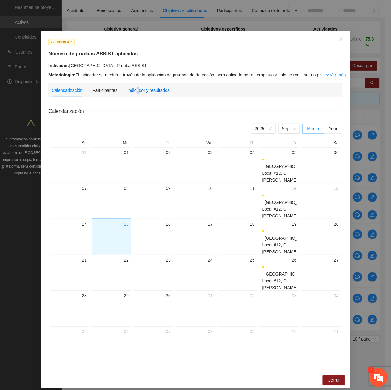
click at [134, 90] on div "Indicador y resultados" at bounding box center [148, 90] width 42 height 7
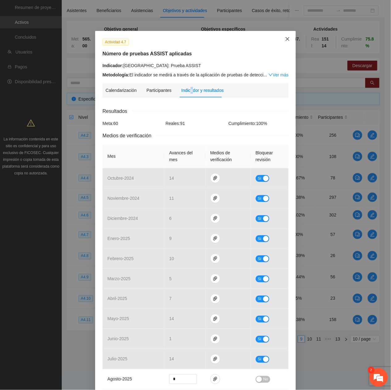
drag, startPoint x: 288, startPoint y: 38, endPoint x: 291, endPoint y: 112, distance: 74.8
click at [287, 41] on span "Close" at bounding box center [287, 39] width 17 height 17
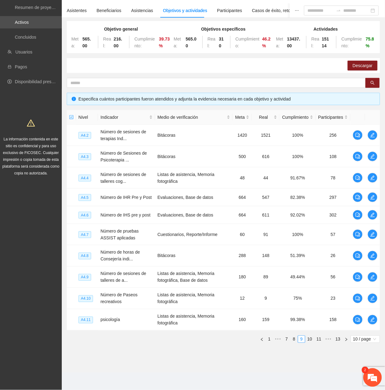
click at [267, 340] on link "1" at bounding box center [269, 339] width 7 height 7
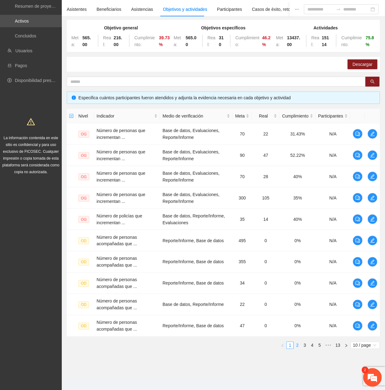
click at [294, 345] on link "2" at bounding box center [297, 345] width 7 height 7
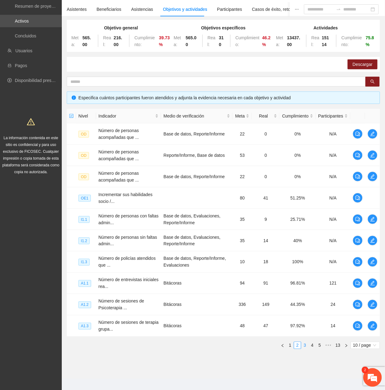
click at [304, 346] on link "3" at bounding box center [305, 345] width 7 height 7
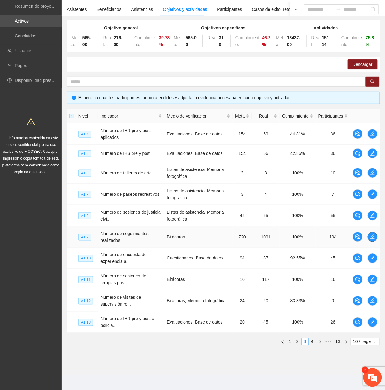
click at [371, 239] on icon "edit" at bounding box center [373, 237] width 4 height 4
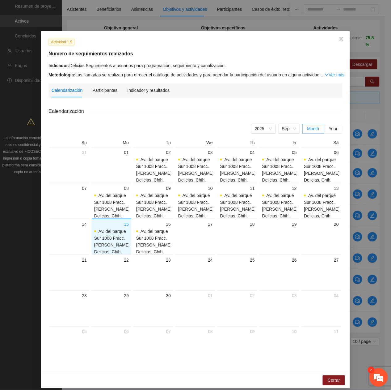
click at [149, 97] on div "Calendarización Participantes Indicador y resultados Calendarización 2025 Sep M…" at bounding box center [196, 223] width 294 height 281
click at [142, 86] on div "Indicador y resultados" at bounding box center [148, 90] width 42 height 14
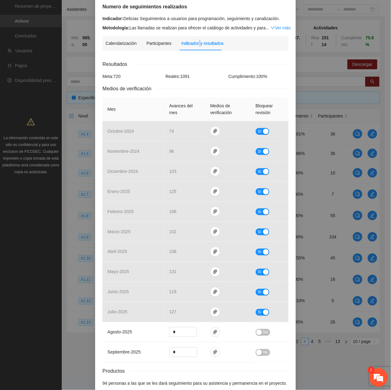
scroll to position [81, 0]
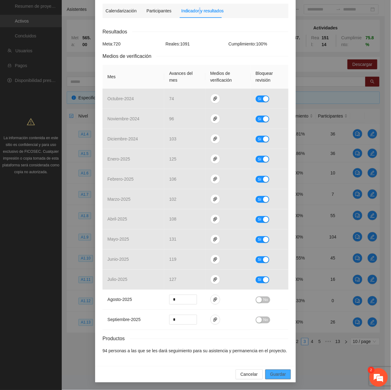
click at [278, 375] on span "Guardar" at bounding box center [278, 374] width 16 height 7
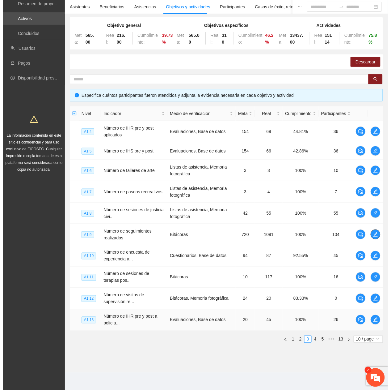
scroll to position [49, 0]
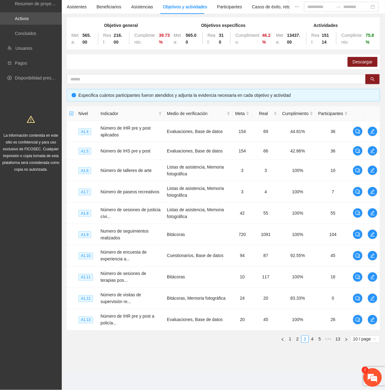
click at [320, 339] on link "5" at bounding box center [319, 339] width 7 height 7
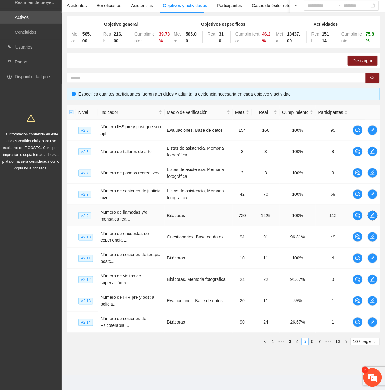
click at [370, 220] on button "button" at bounding box center [373, 215] width 10 height 10
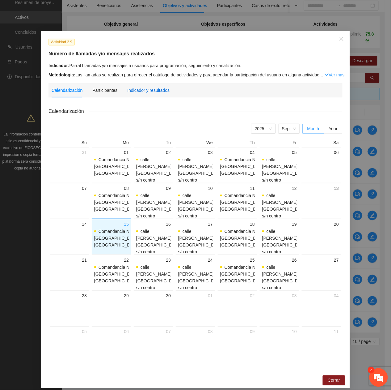
click at [150, 87] on div "Indicador y resultados" at bounding box center [148, 90] width 42 height 7
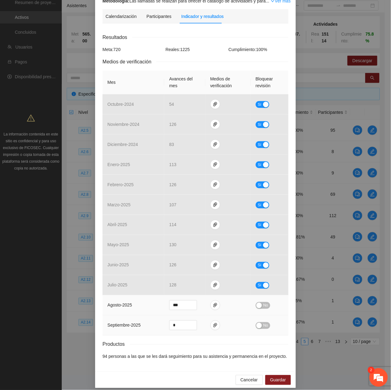
scroll to position [82, 0]
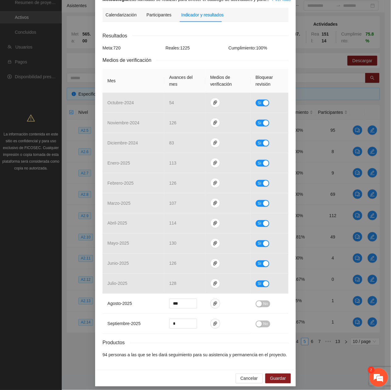
click at [376, 383] on em at bounding box center [379, 377] width 17 height 17
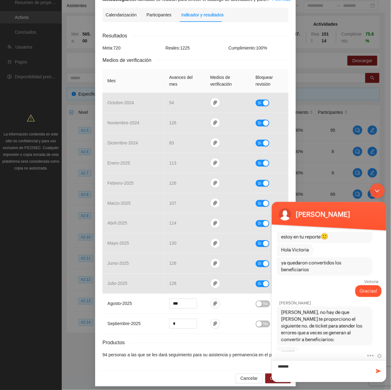
type textarea "*****"
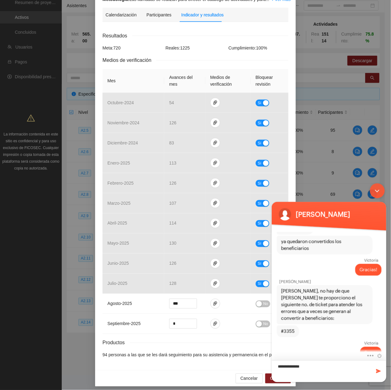
type textarea "**********"
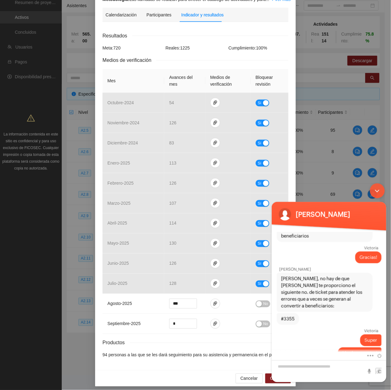
scroll to position [570, 0]
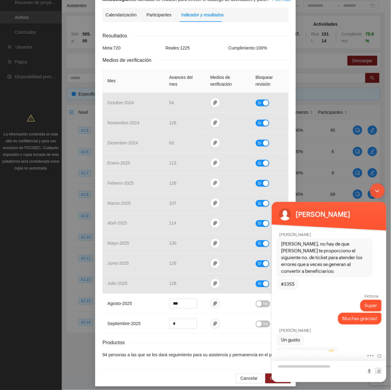
click at [321, 364] on textarea "Escriba su mensaje y pulse “Intro”" at bounding box center [329, 371] width 115 height 22
type textarea "**********"
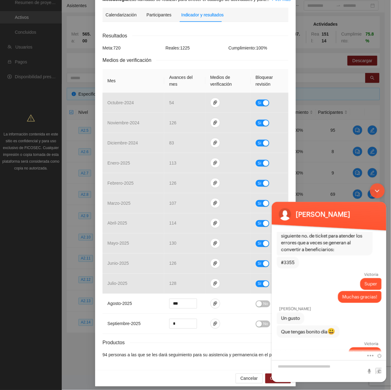
click at [378, 187] on div "Minimizar ventana de chat en vivo" at bounding box center [377, 190] width 15 height 15
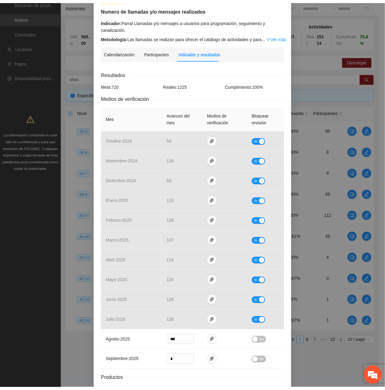
scroll to position [0, 0]
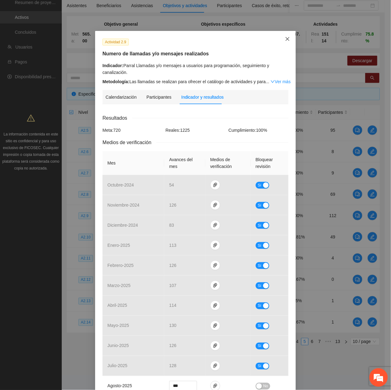
click at [281, 40] on span "Close" at bounding box center [287, 39] width 17 height 17
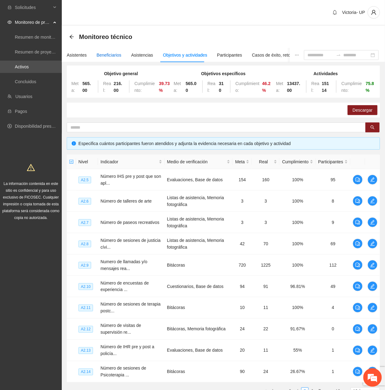
click at [113, 52] on div "Beneficiarios" at bounding box center [109, 55] width 25 height 7
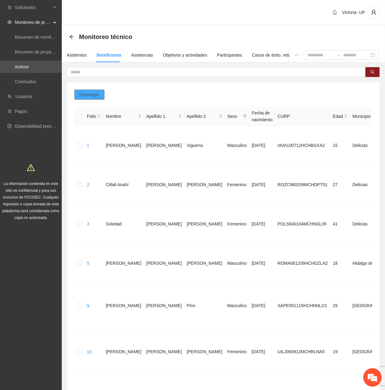
click at [95, 93] on span "Descargar" at bounding box center [89, 94] width 20 height 7
